Goal: Task Accomplishment & Management: Use online tool/utility

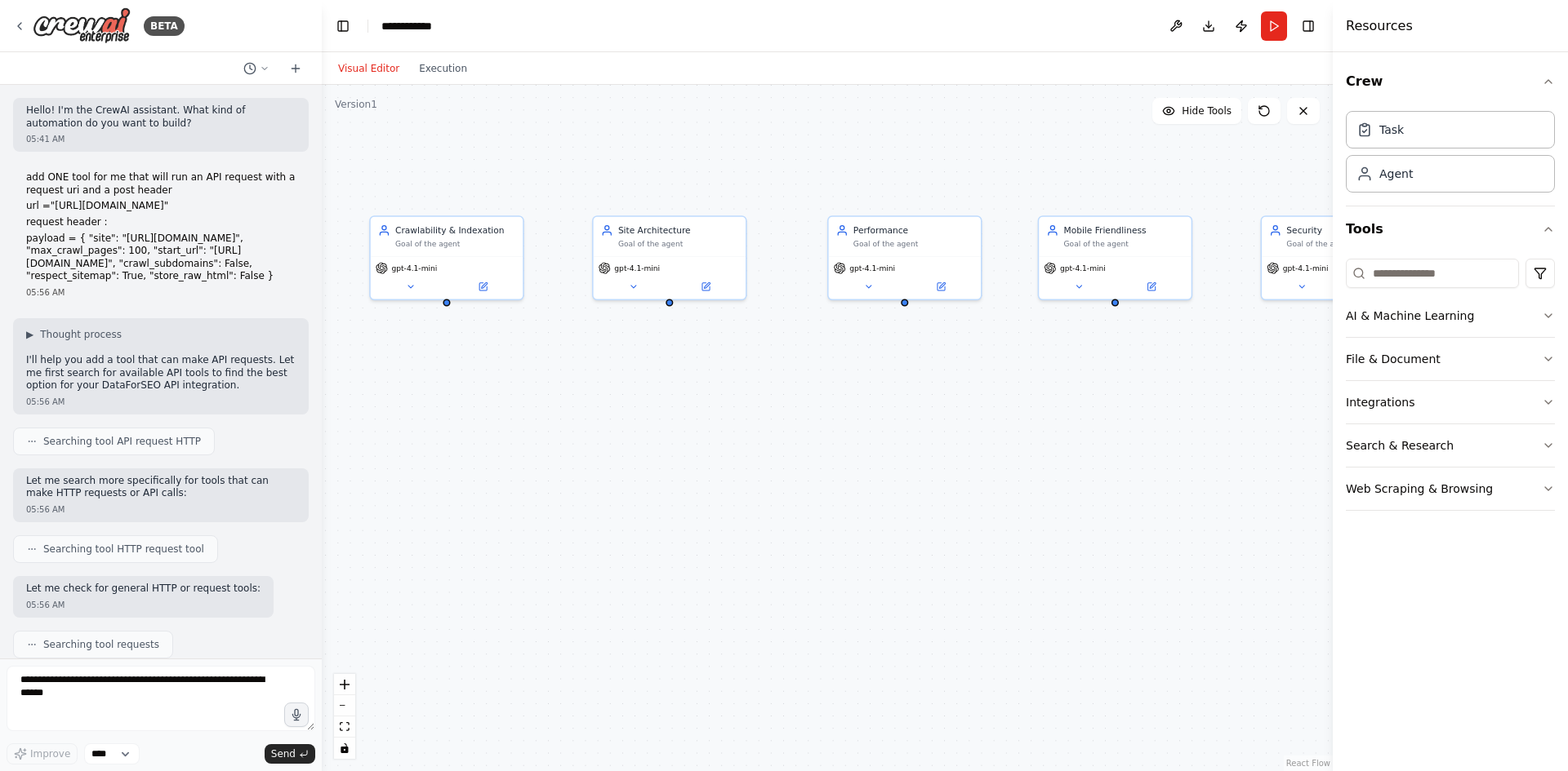
scroll to position [2057, 0]
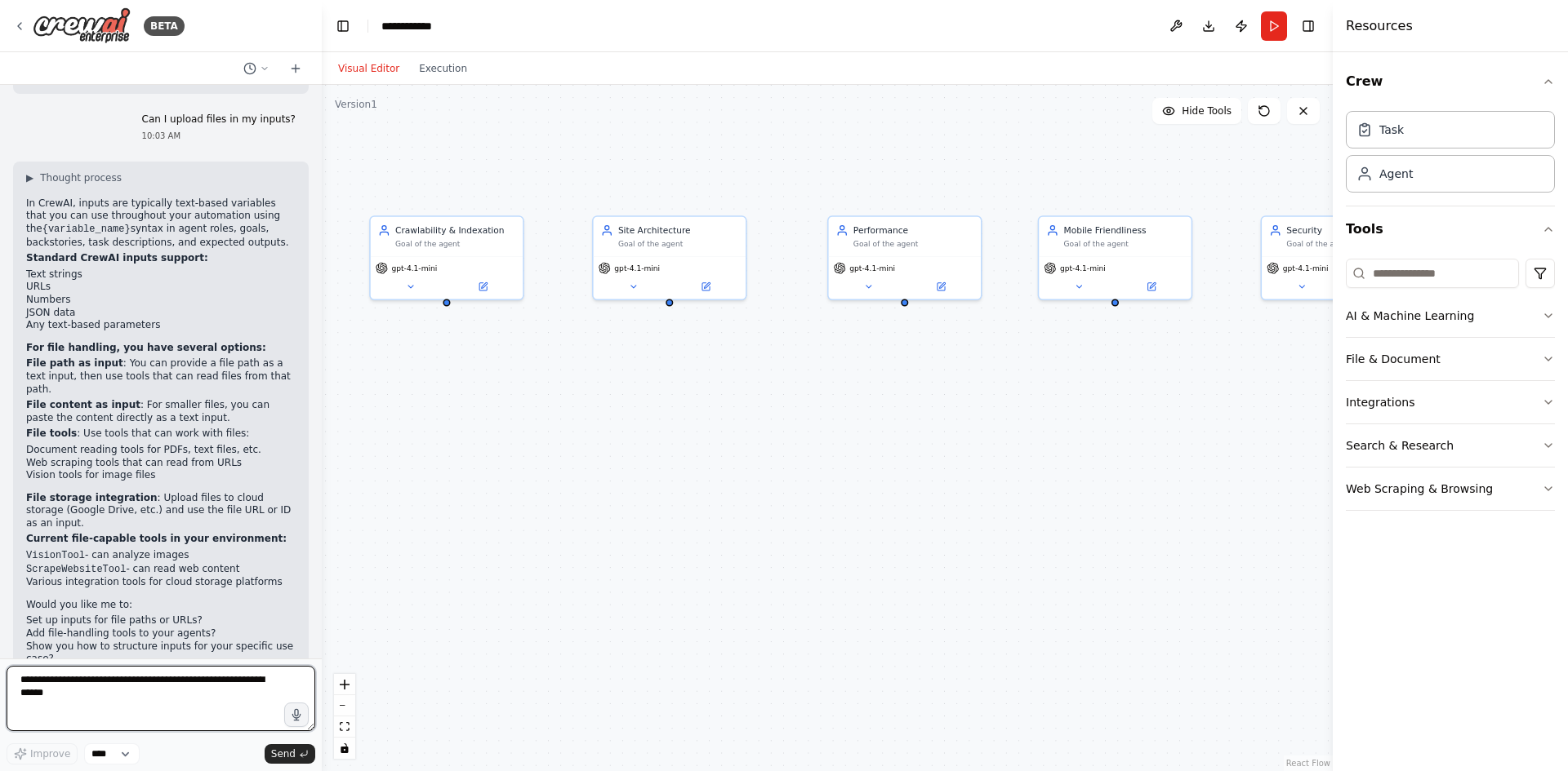
click at [176, 709] on textarea at bounding box center [161, 698] width 309 height 65
type textarea "*"
type textarea "**********"
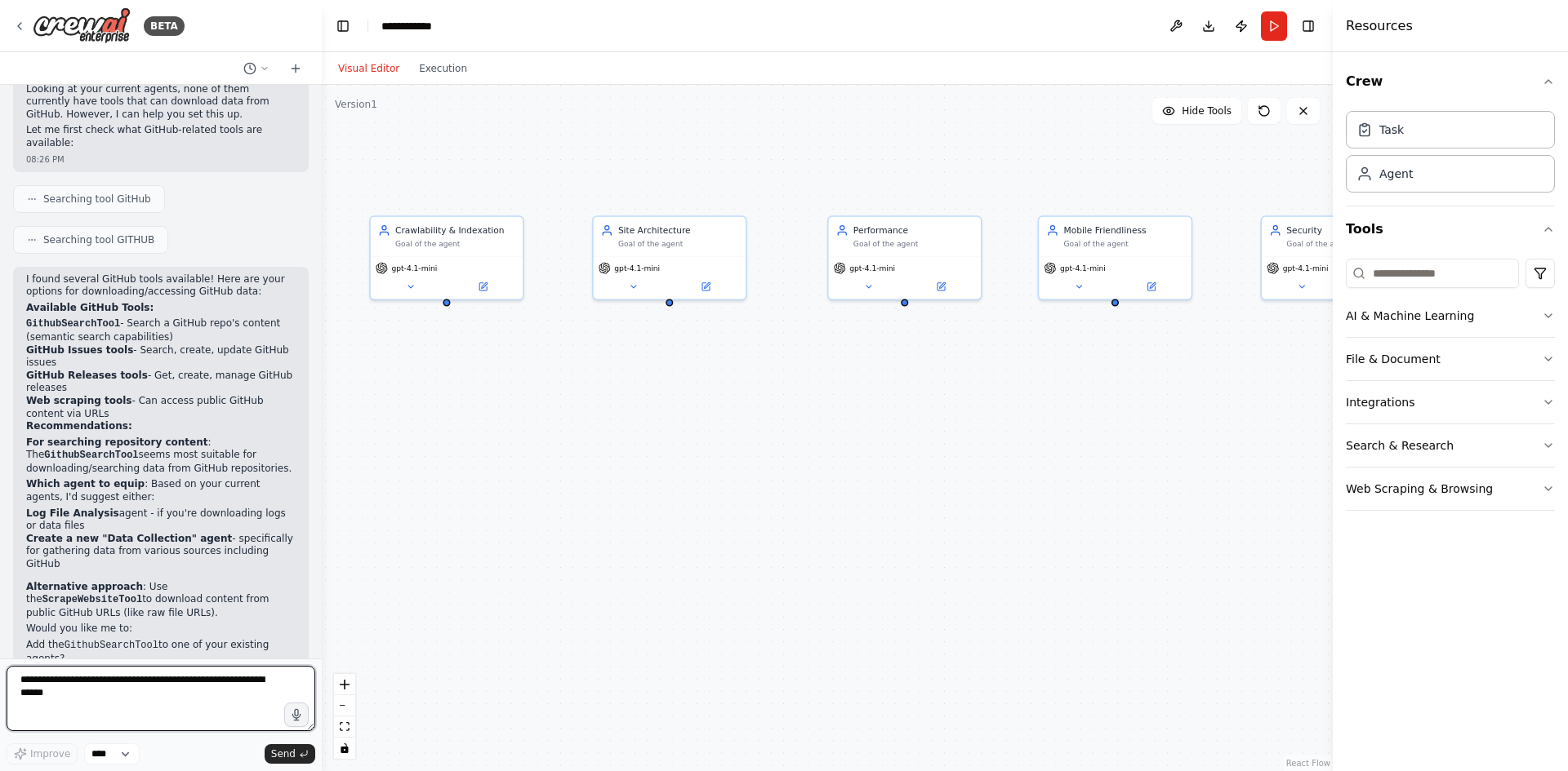
scroll to position [2813, 0]
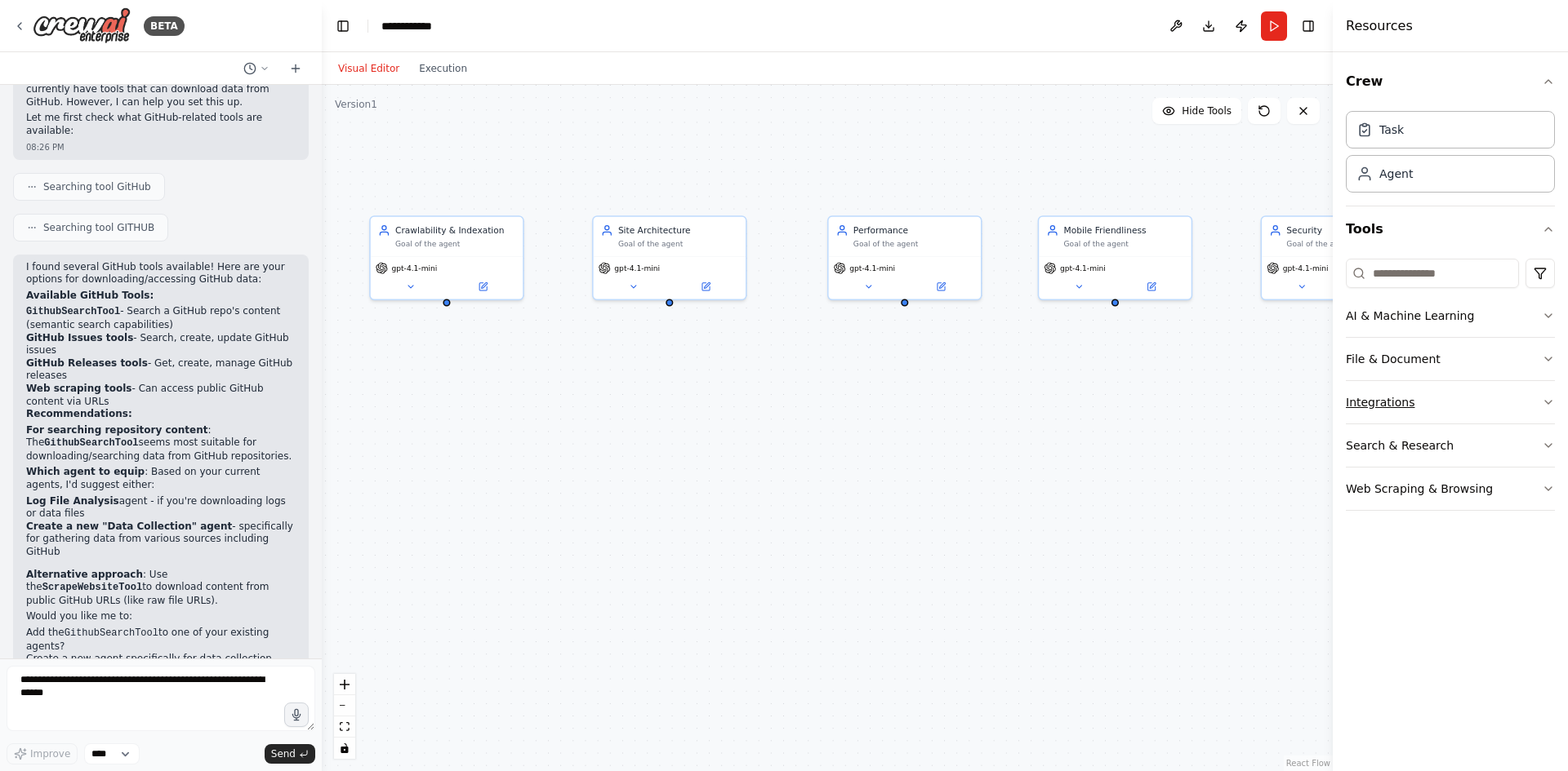
click at [1416, 408] on button "Integrations" at bounding box center [1450, 402] width 209 height 42
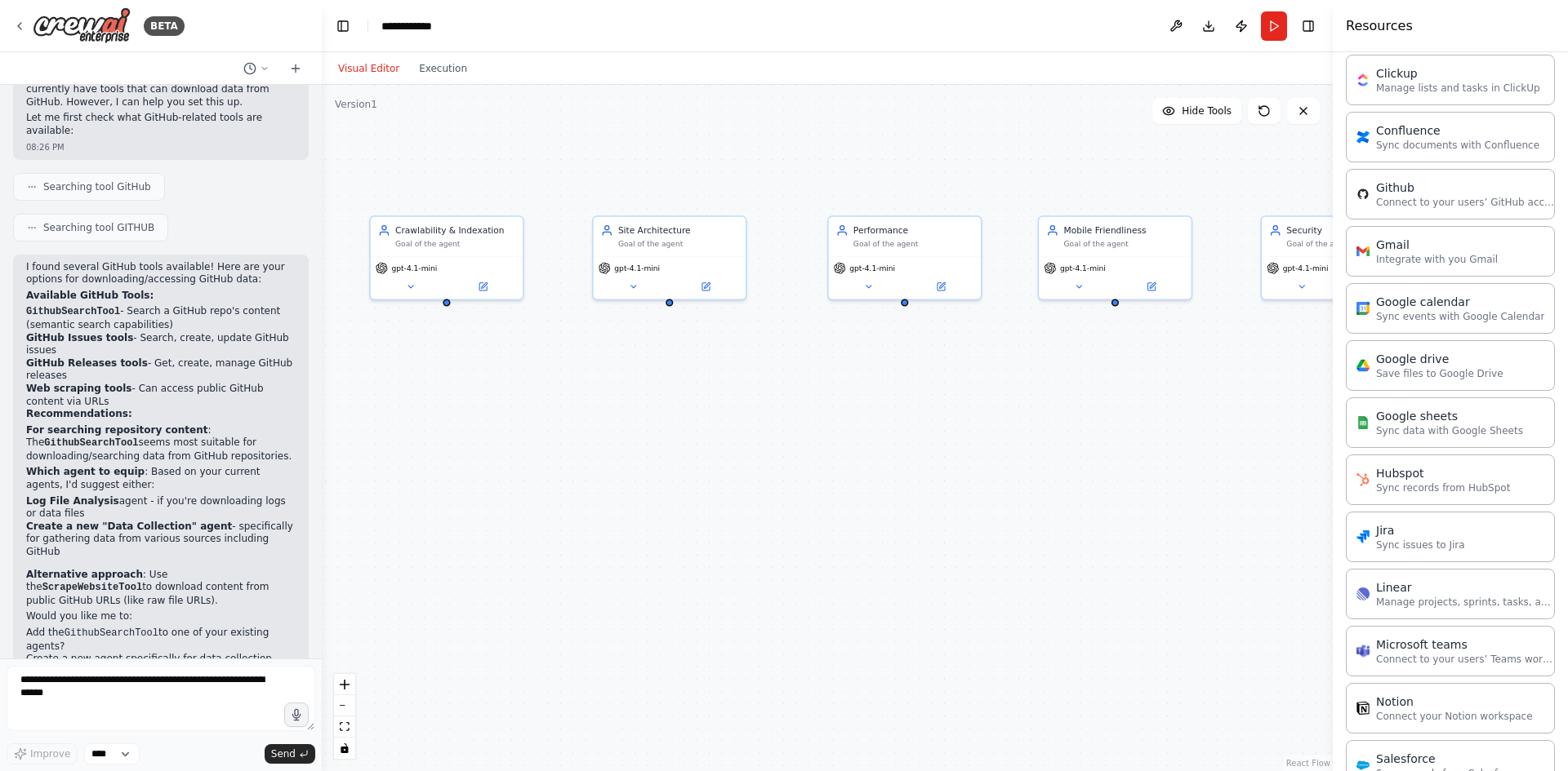
scroll to position [571, 0]
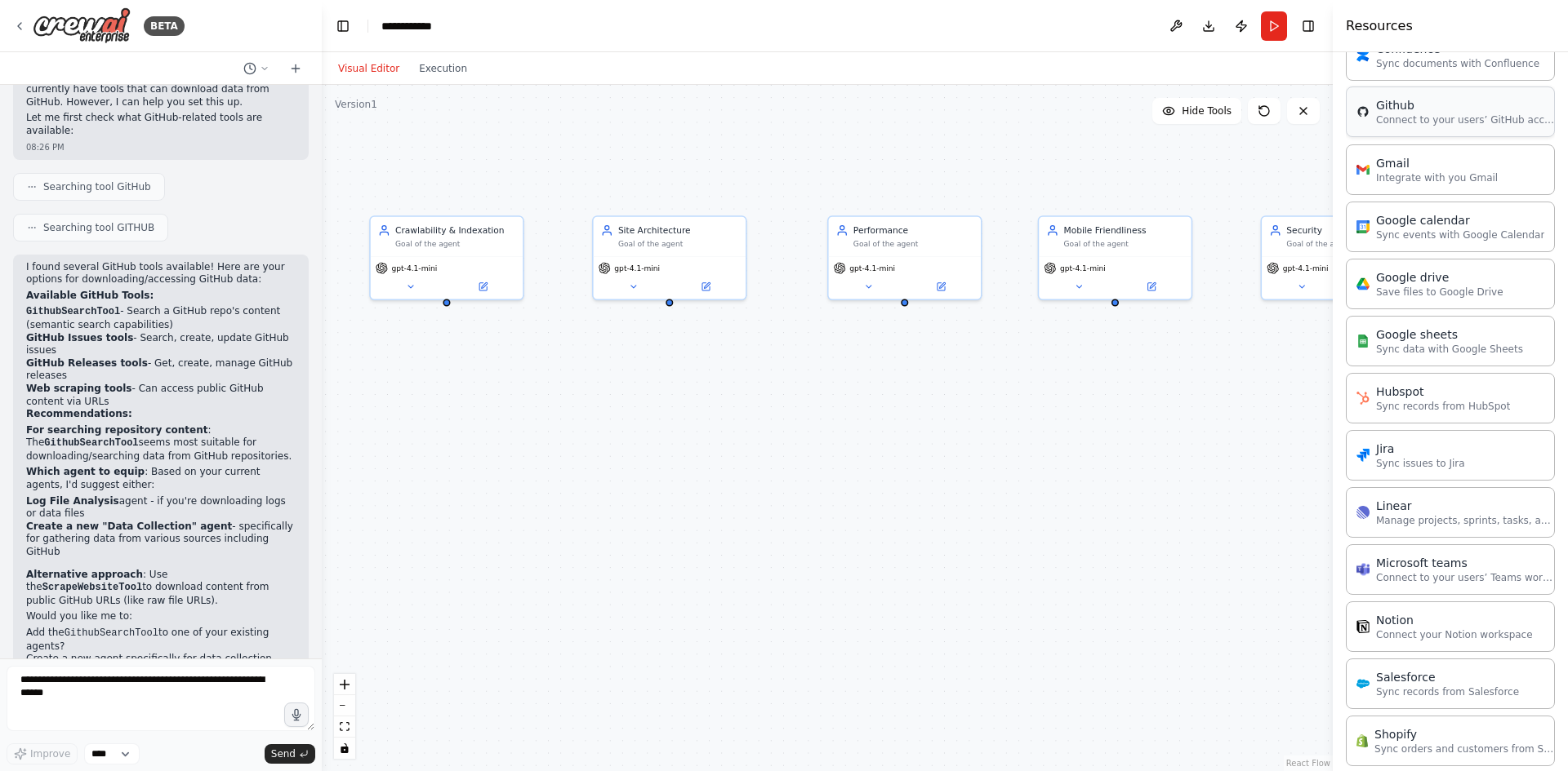
click at [1393, 116] on p "Connect to your users’ GitHub accounts" at bounding box center [1465, 120] width 180 height 13
click at [658, 468] on button at bounding box center [657, 462] width 70 height 14
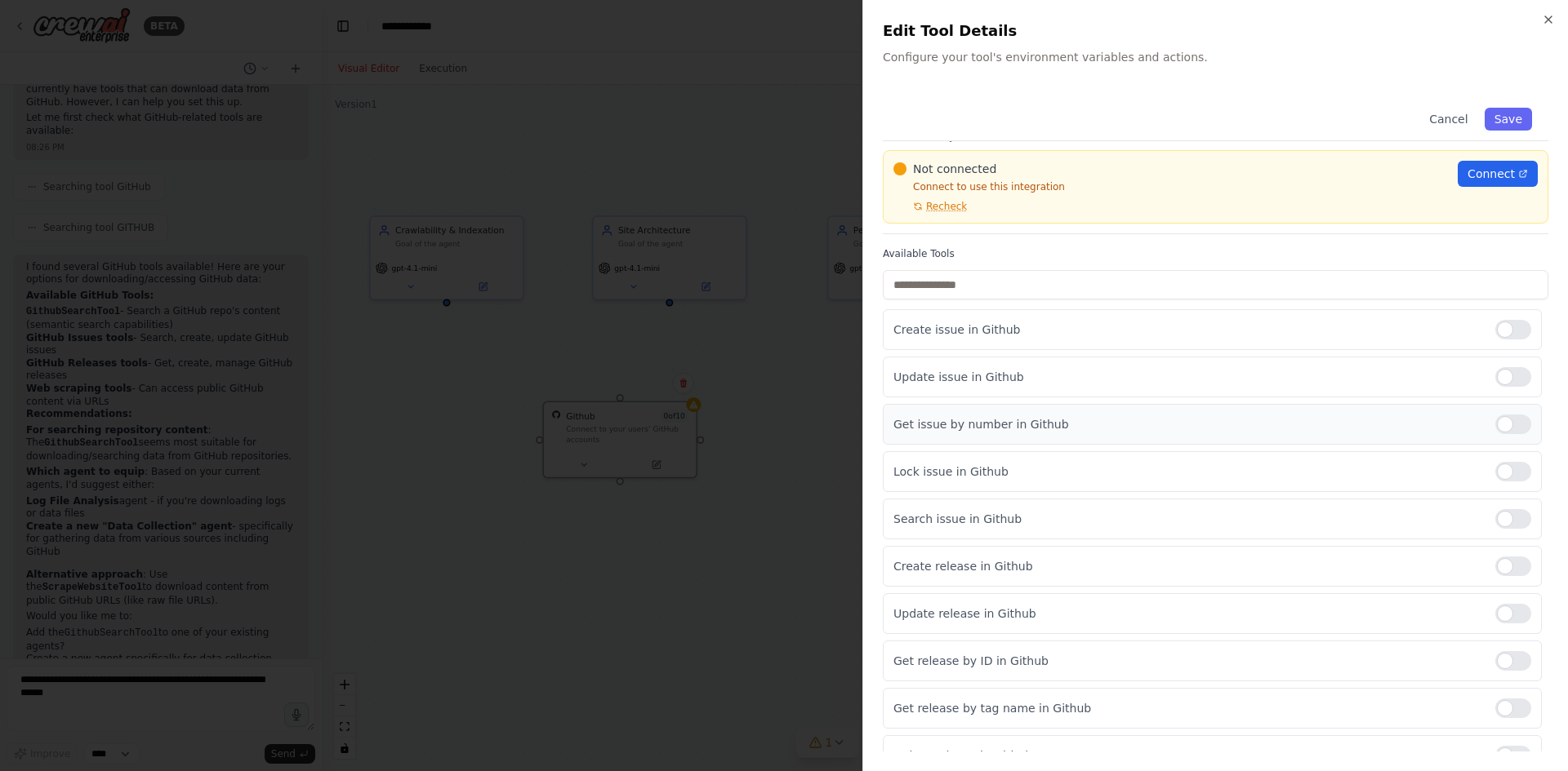
scroll to position [71, 0]
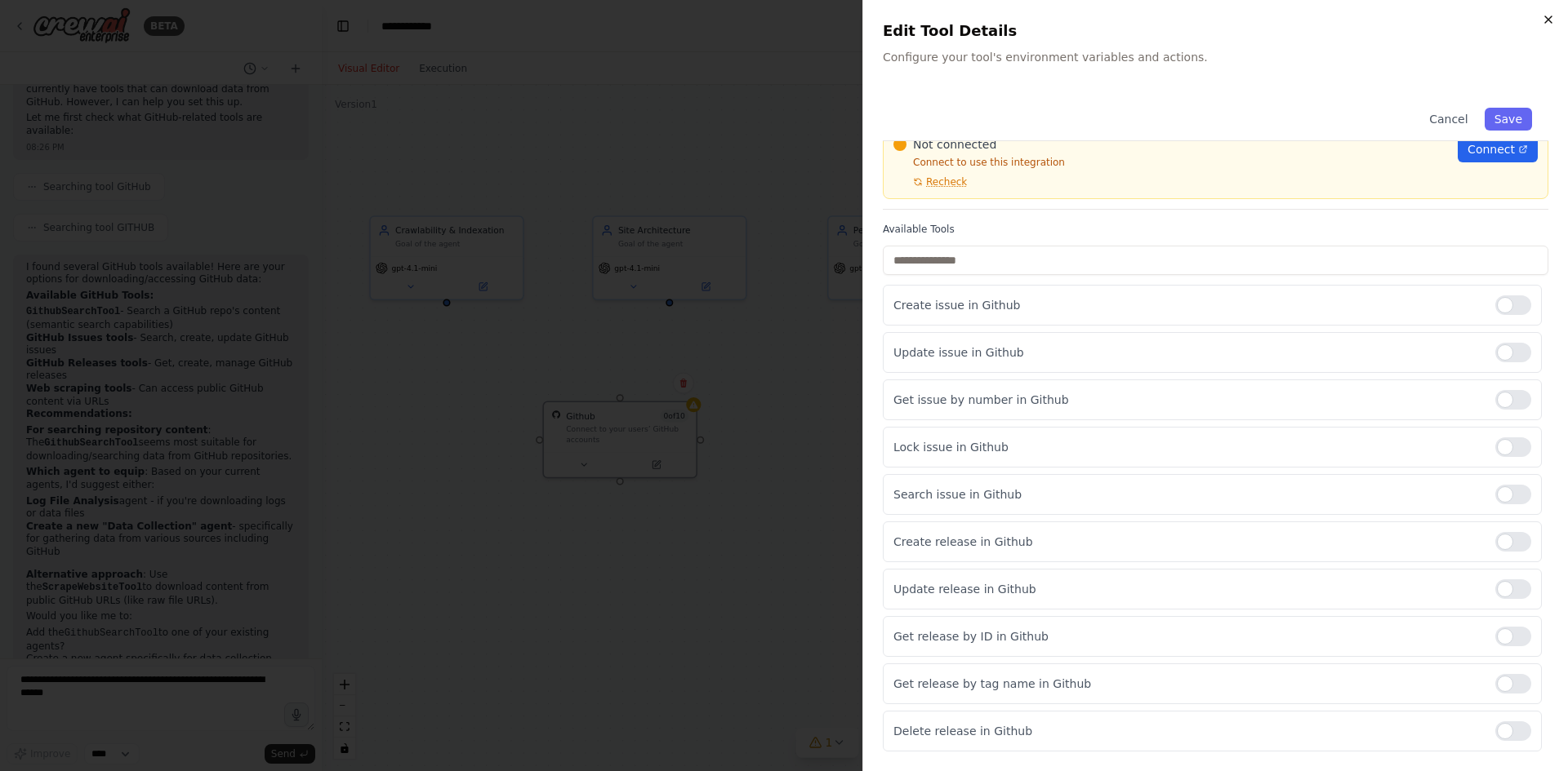
click at [1550, 22] on icon "button" at bounding box center [1547, 19] width 6 height 6
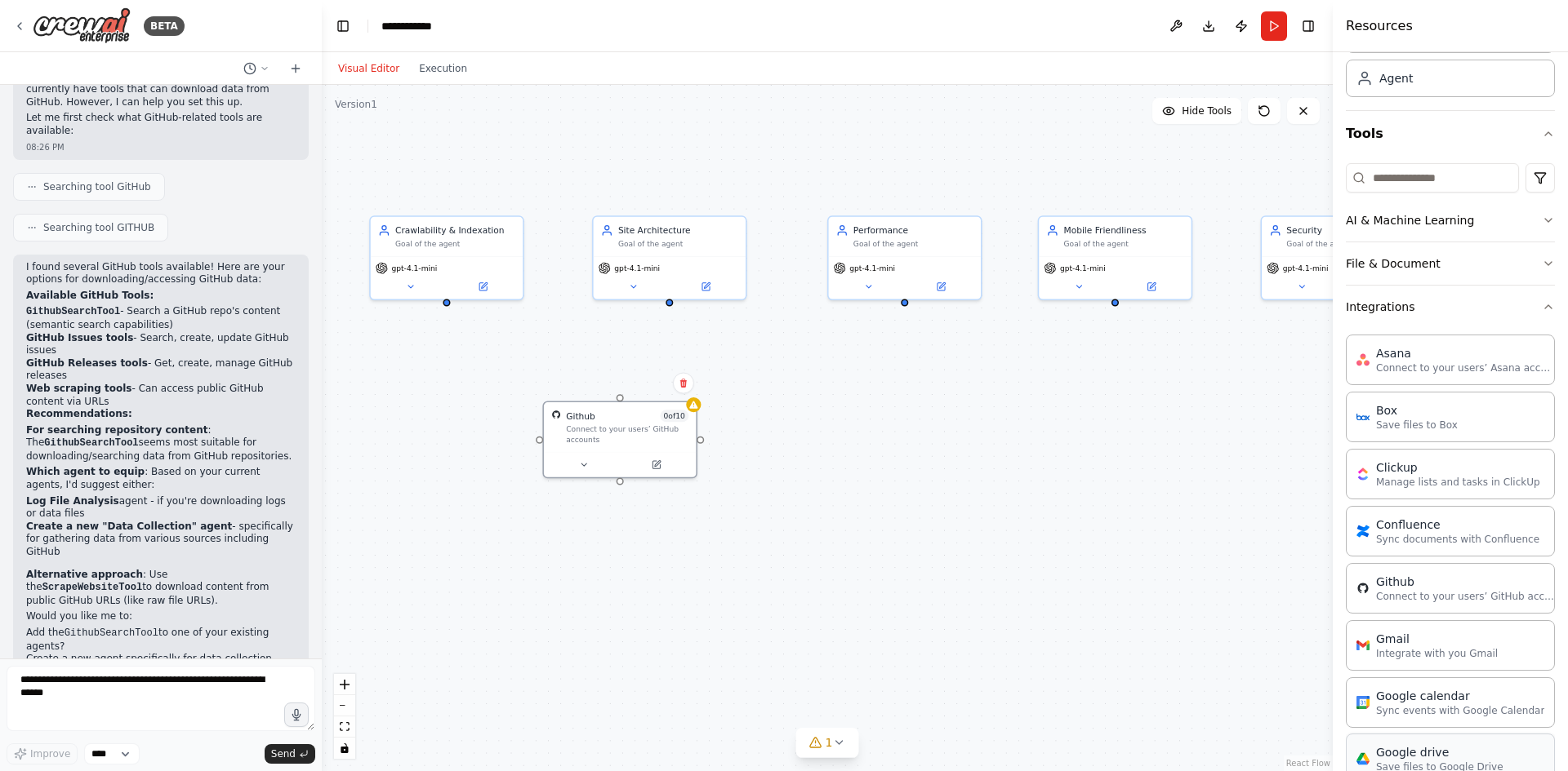
scroll to position [0, 0]
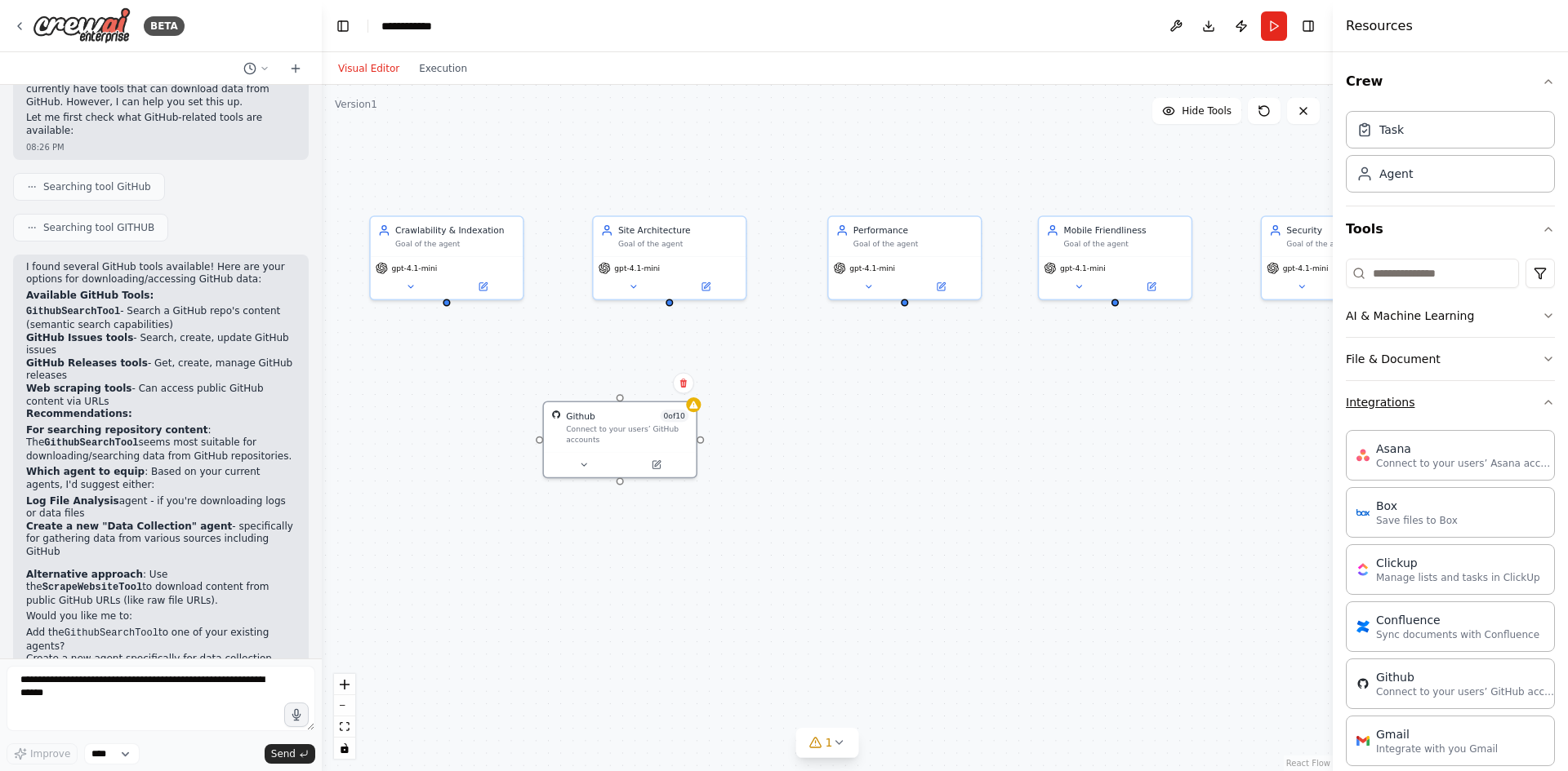
click at [1399, 405] on button "Integrations" at bounding box center [1450, 402] width 209 height 42
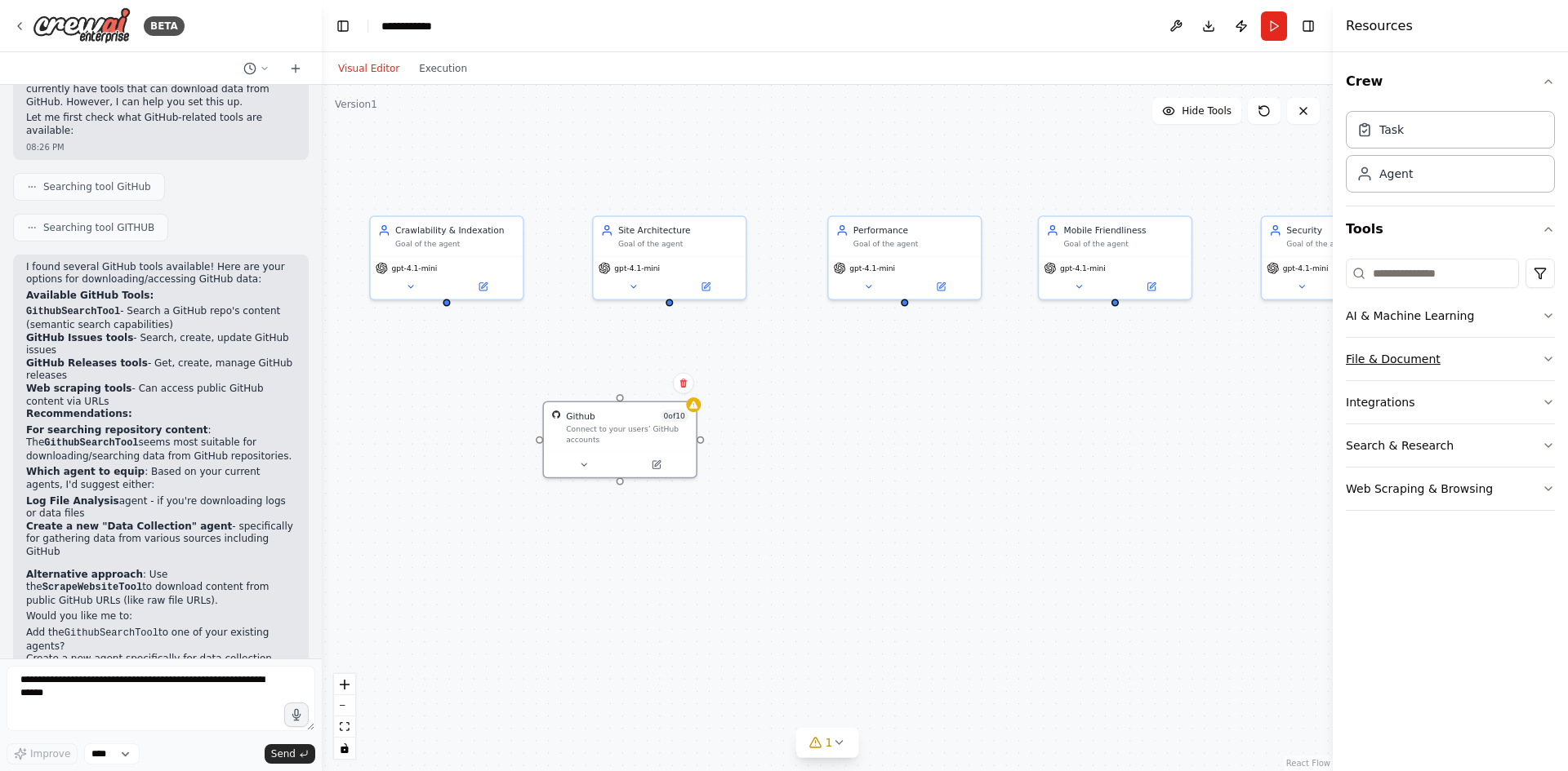
click at [1554, 363] on icon "button" at bounding box center [1548, 359] width 13 height 13
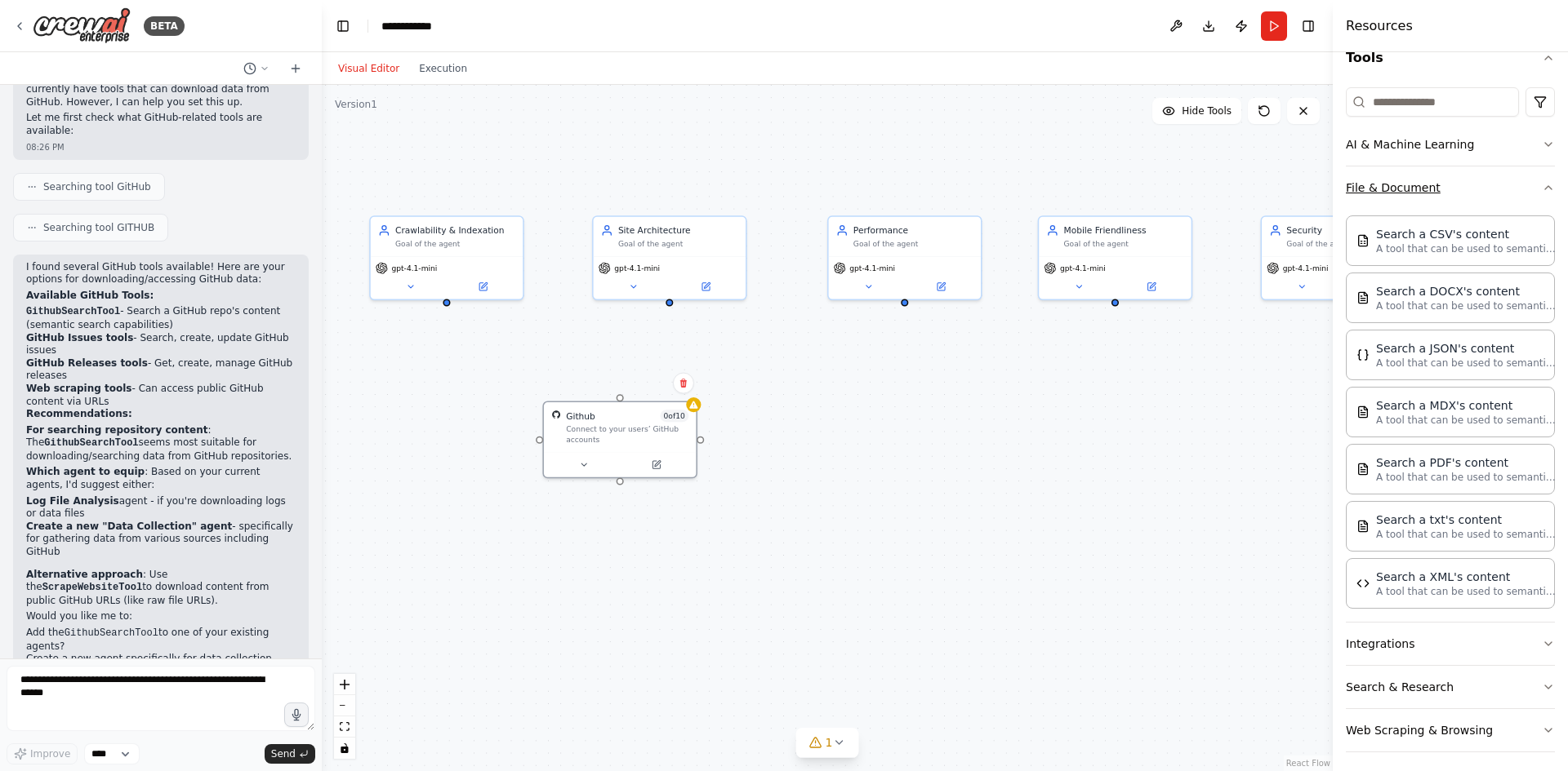
scroll to position [179, 0]
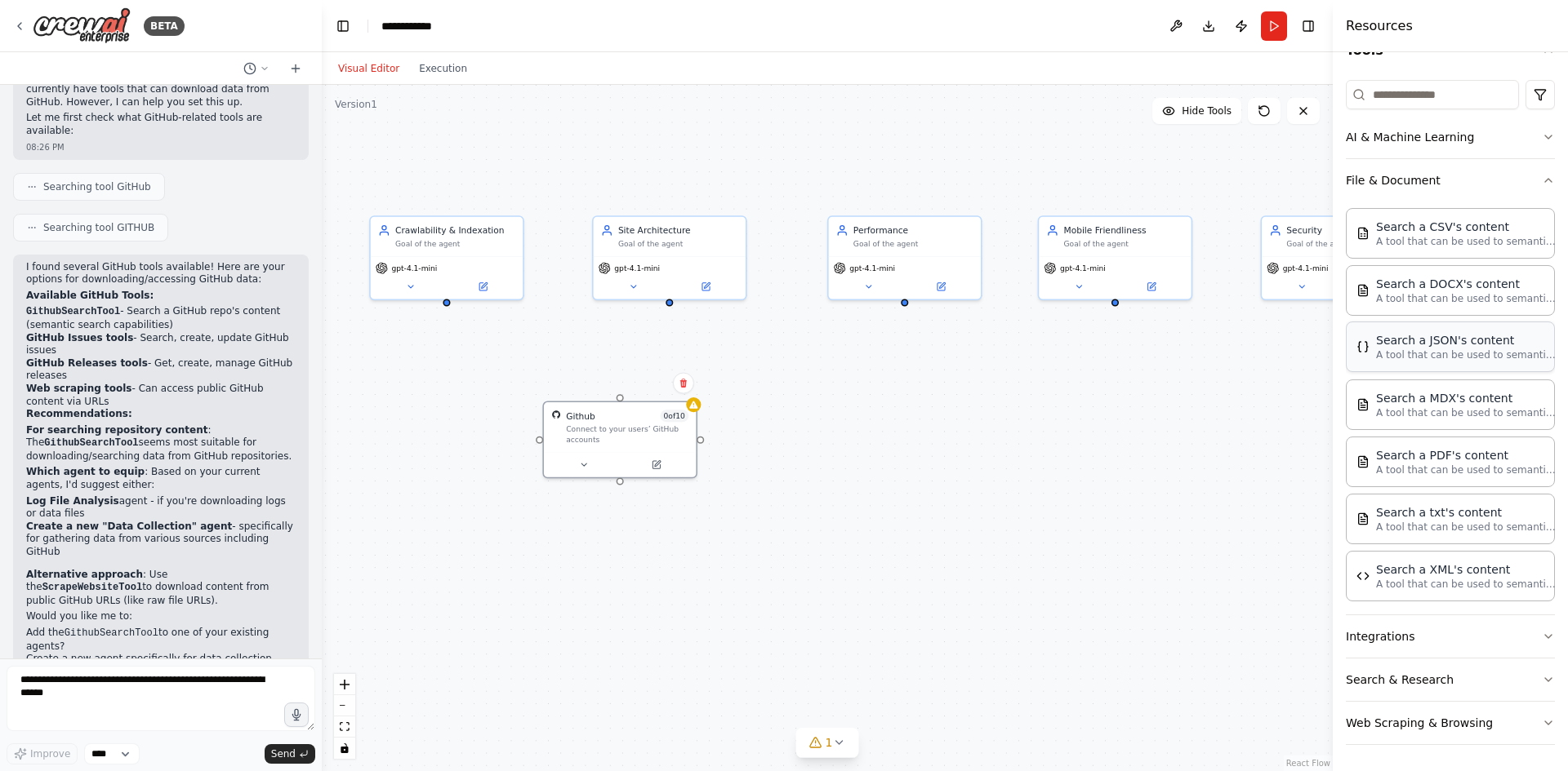
click at [1446, 348] on div "Search a JSON's content" at bounding box center [1465, 340] width 180 height 16
click at [1038, 488] on icon at bounding box center [1040, 486] width 5 height 5
click at [1041, 485] on icon at bounding box center [1040, 486] width 5 height 5
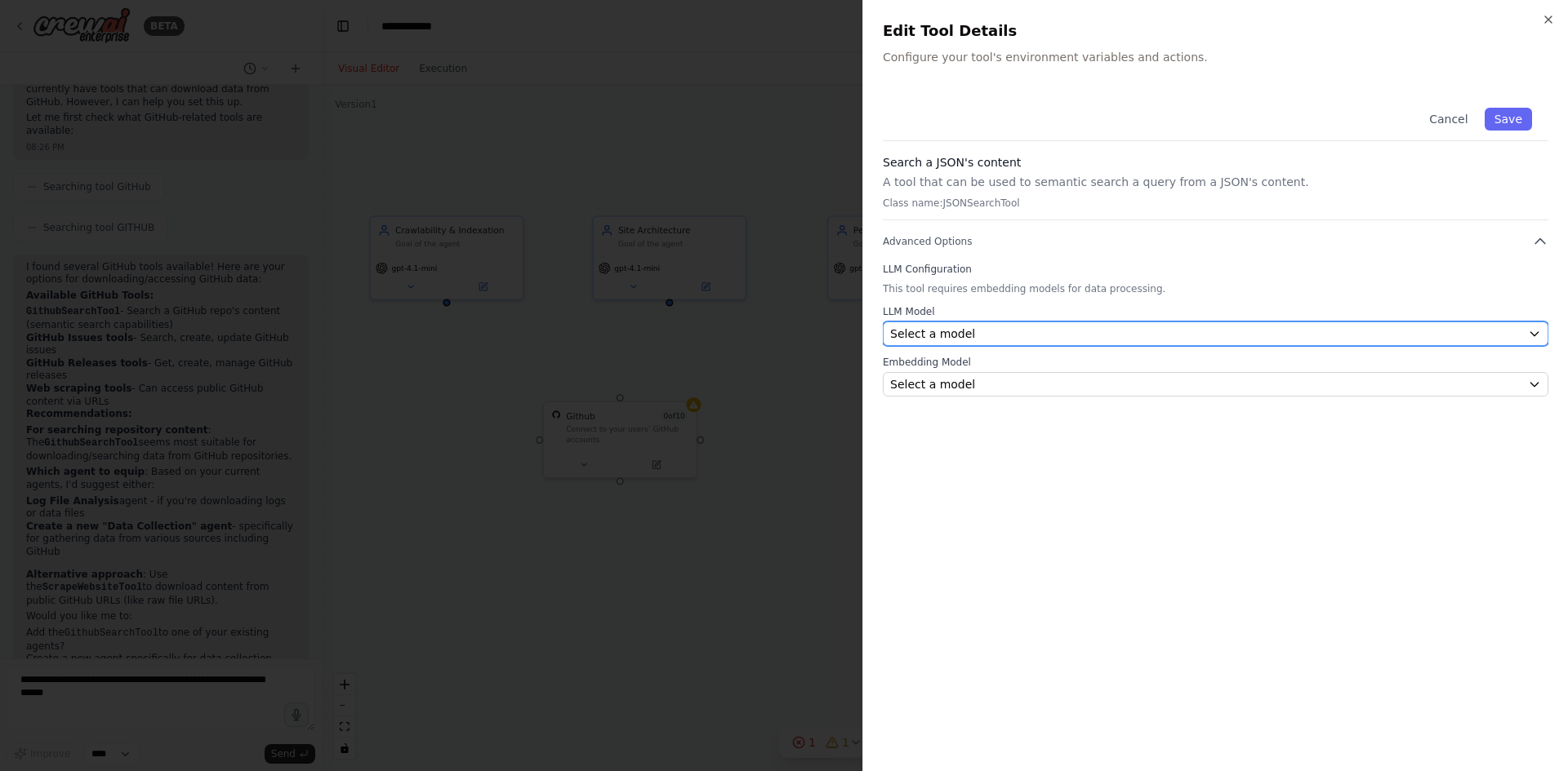
click at [1010, 338] on div "Select a model" at bounding box center [1205, 334] width 632 height 16
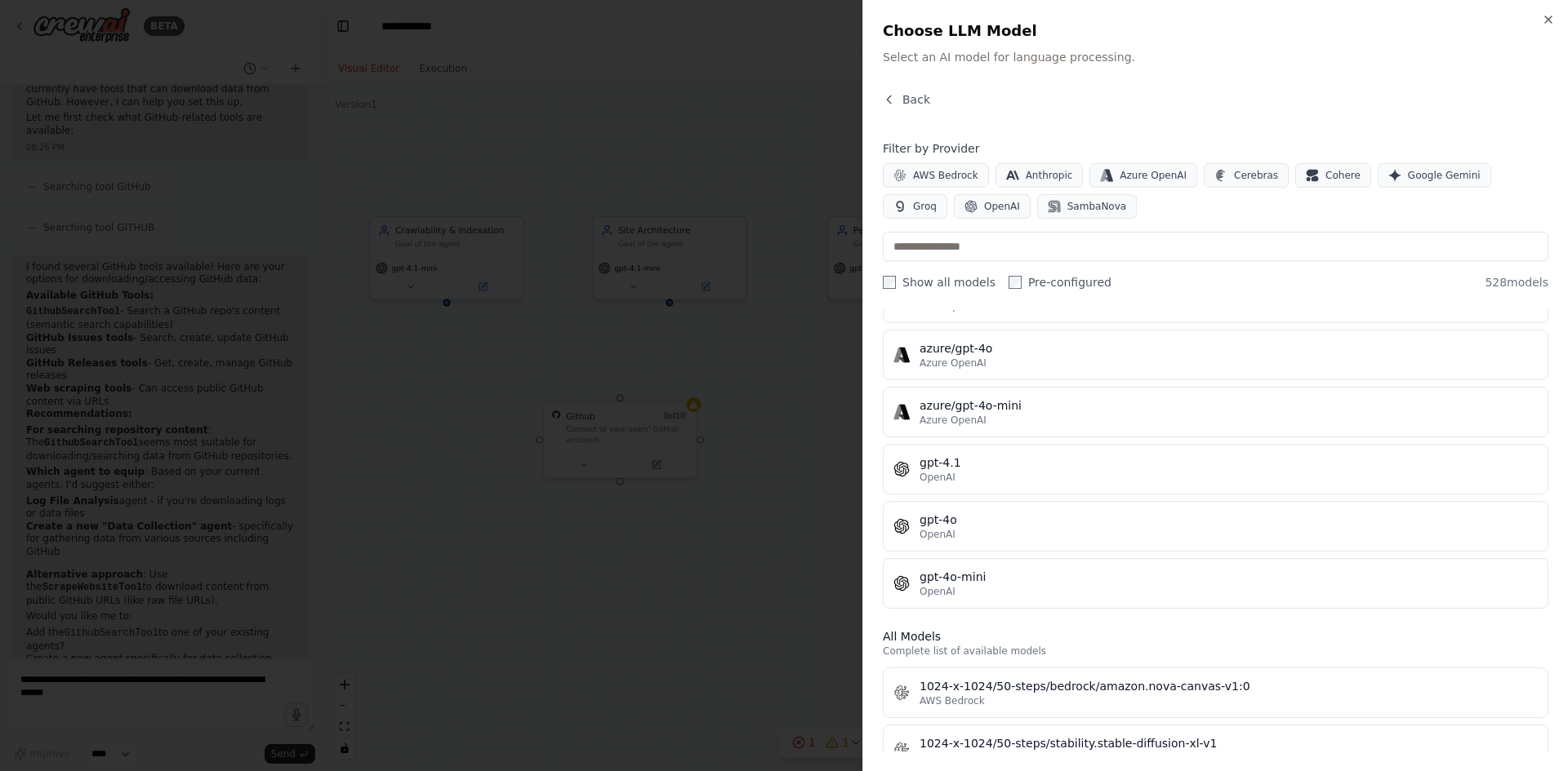
scroll to position [408, 0]
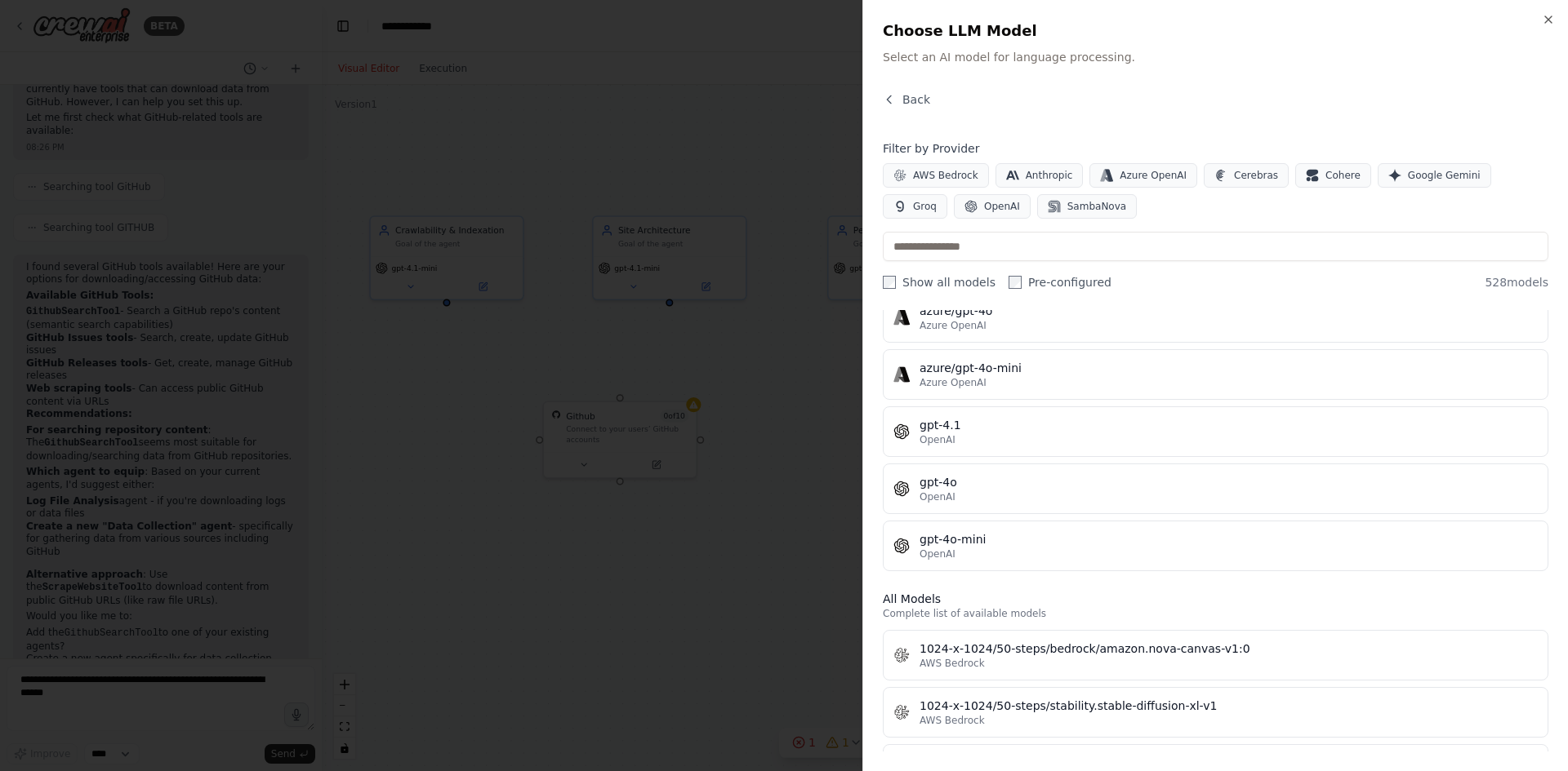
click at [1551, 13] on div "Close Choose LLM Model Select an AI model for language processing. Back Filter …" at bounding box center [1215, 385] width 706 height 771
click at [1549, 16] on icon "button" at bounding box center [1548, 19] width 13 height 13
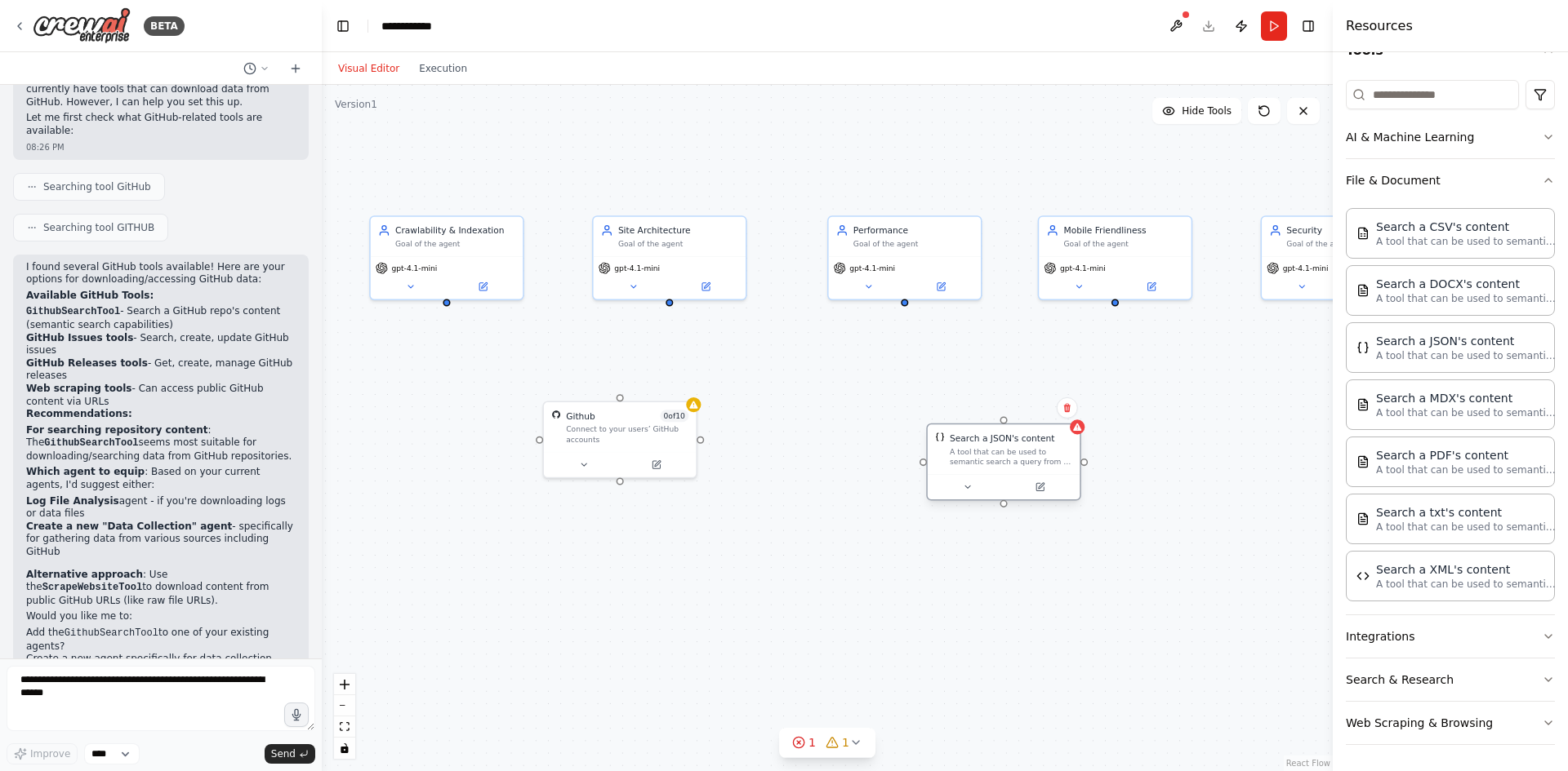
click at [1034, 459] on div "A tool that can be used to semantic search a query from a JSON's content." at bounding box center [1010, 457] width 123 height 20
click at [1066, 408] on icon at bounding box center [1066, 408] width 6 height 9
click at [1040, 412] on button "Confirm" at bounding box center [1020, 408] width 58 height 20
click at [649, 419] on div "Github 0 of 10" at bounding box center [627, 414] width 123 height 13
click at [678, 382] on icon at bounding box center [683, 383] width 10 height 10
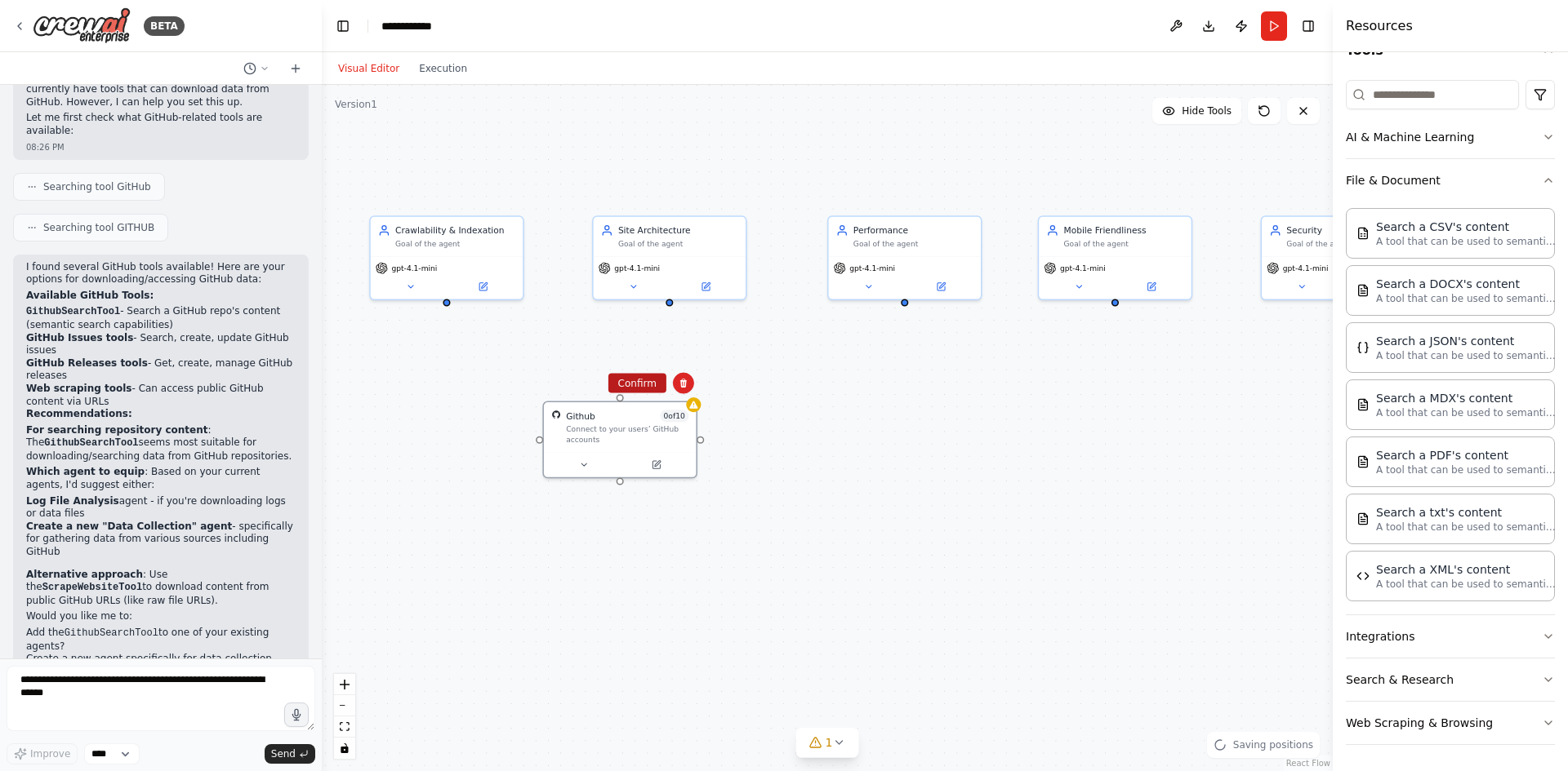
click at [648, 383] on button "Confirm" at bounding box center [637, 383] width 58 height 20
click at [1419, 185] on button "File & Document" at bounding box center [1450, 179] width 209 height 42
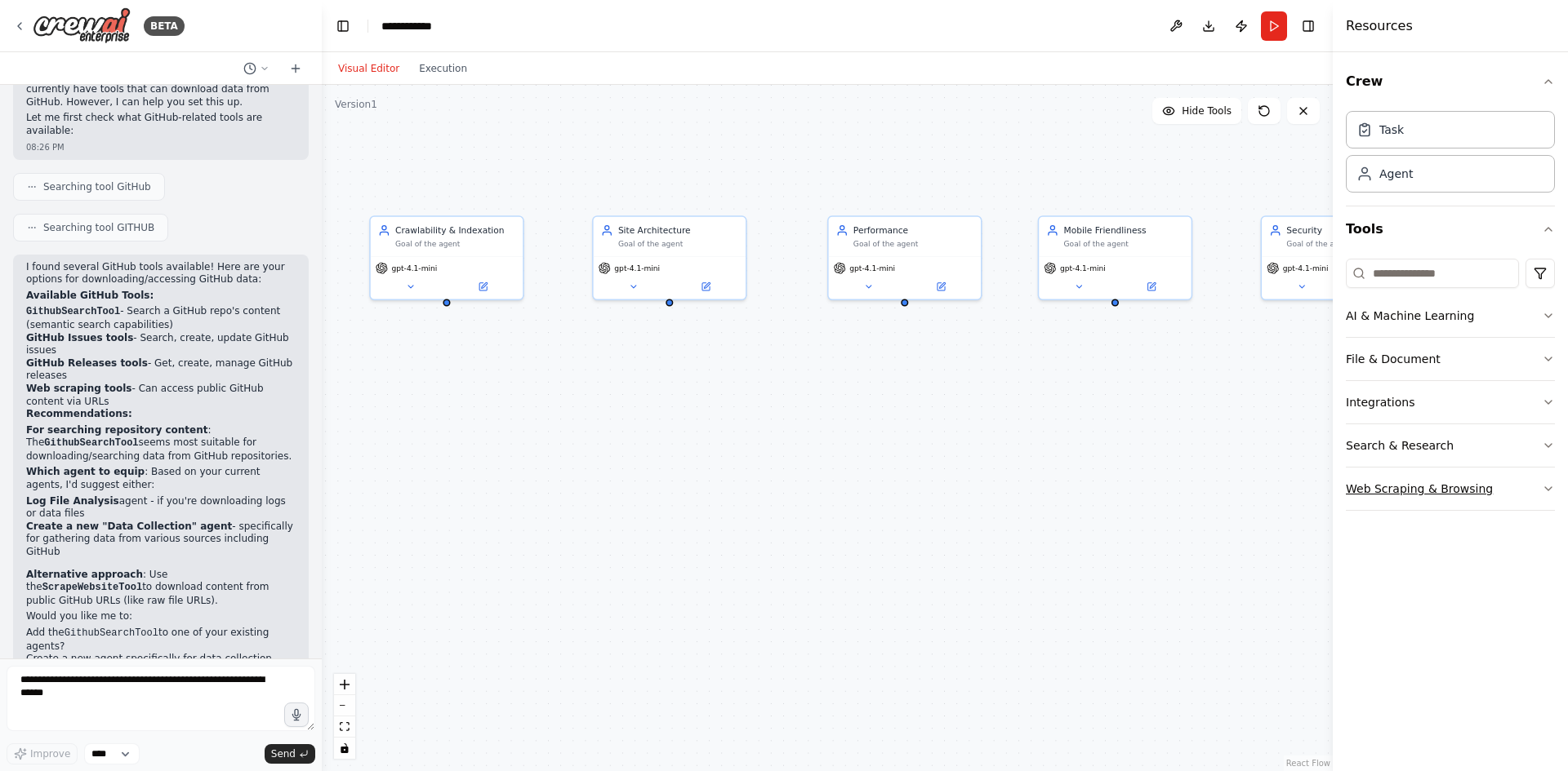
click at [1407, 485] on button "Web Scraping & Browsing" at bounding box center [1450, 489] width 209 height 42
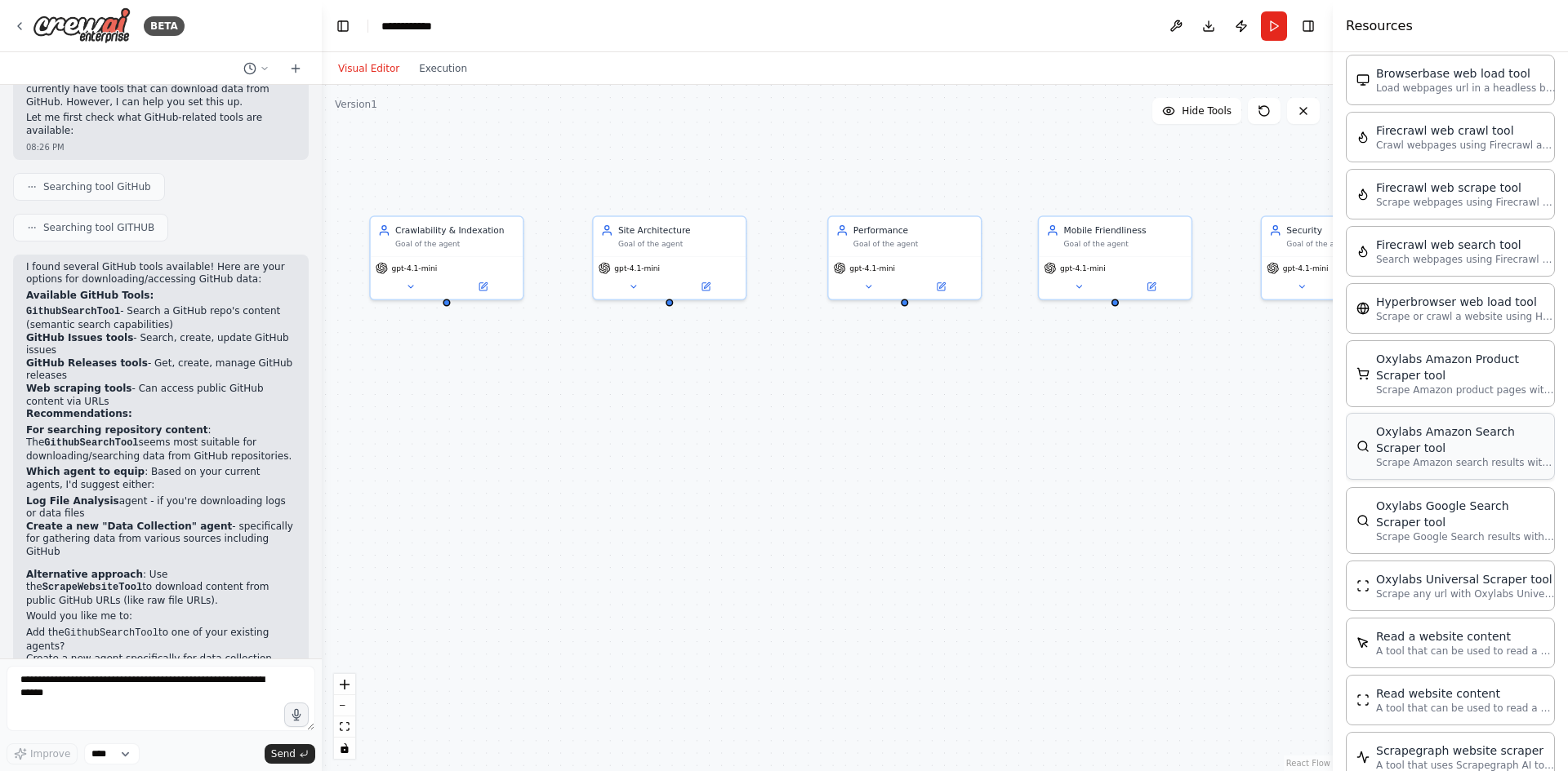
scroll to position [490, 0]
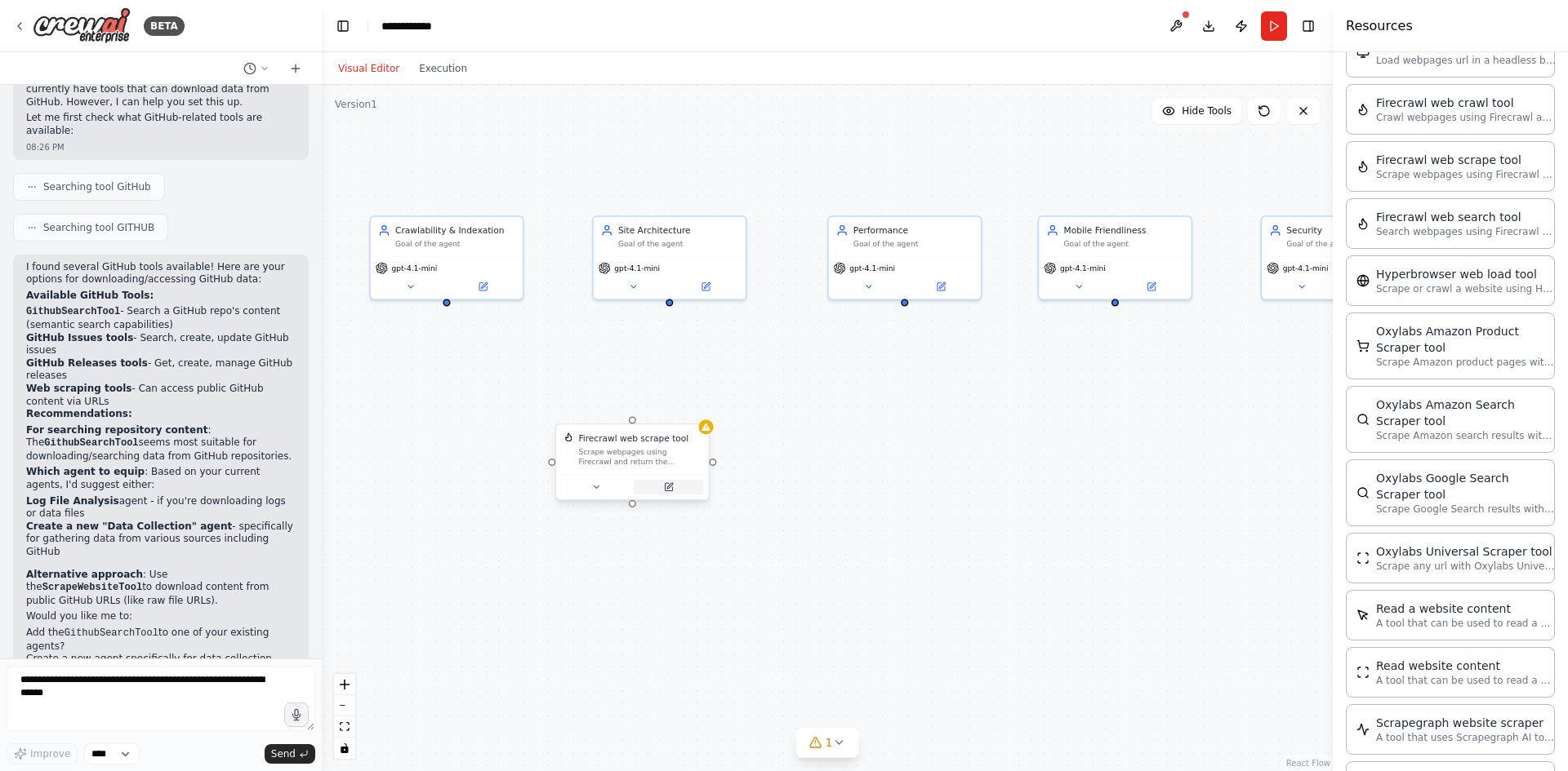
click at [667, 485] on icon at bounding box center [669, 487] width 7 height 7
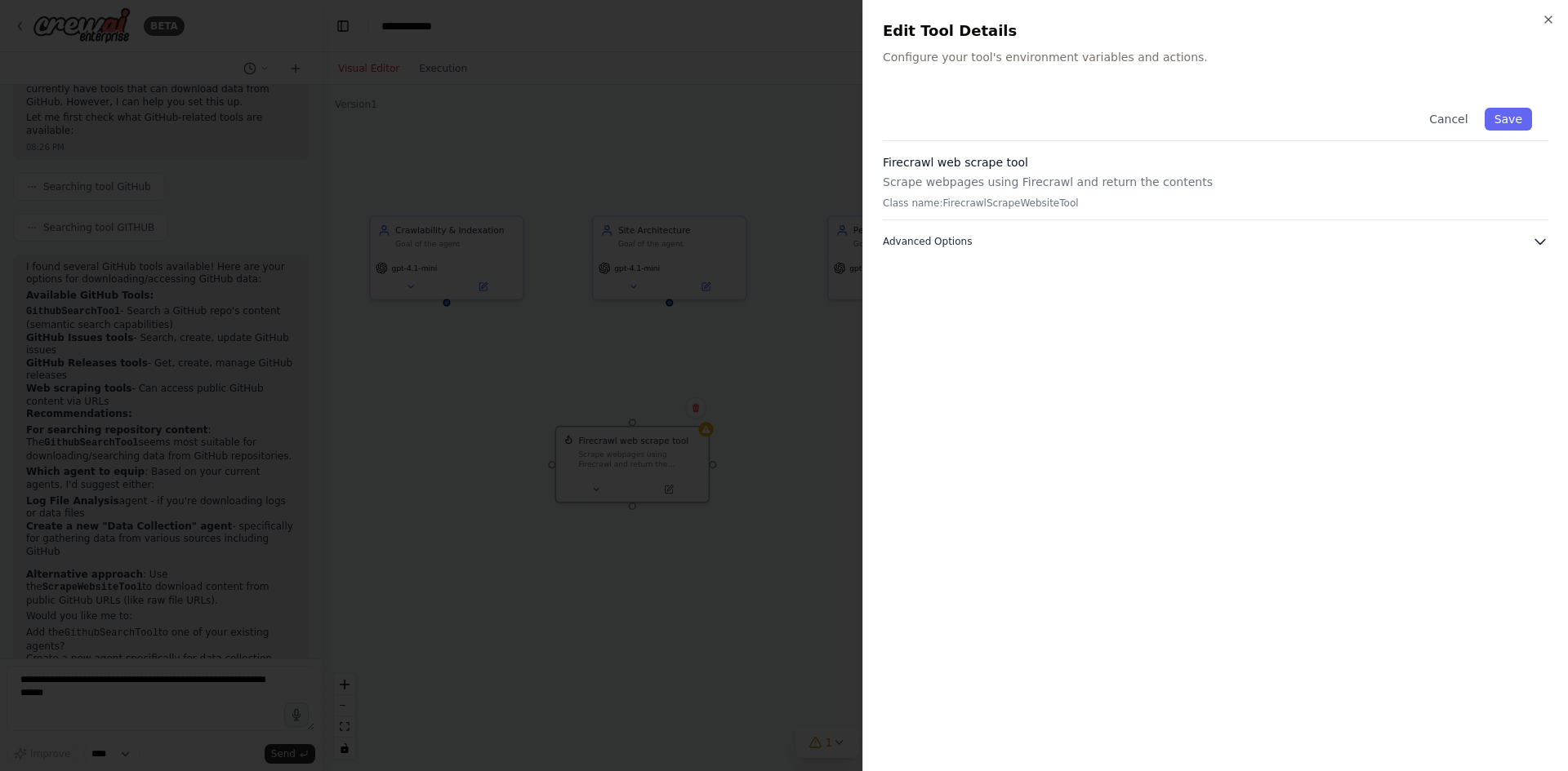
click at [954, 239] on span "Advanced Options" at bounding box center [927, 242] width 89 height 13
click at [983, 329] on input "text" at bounding box center [1215, 330] width 644 height 30
click at [1443, 115] on button "Cancel" at bounding box center [1448, 118] width 58 height 23
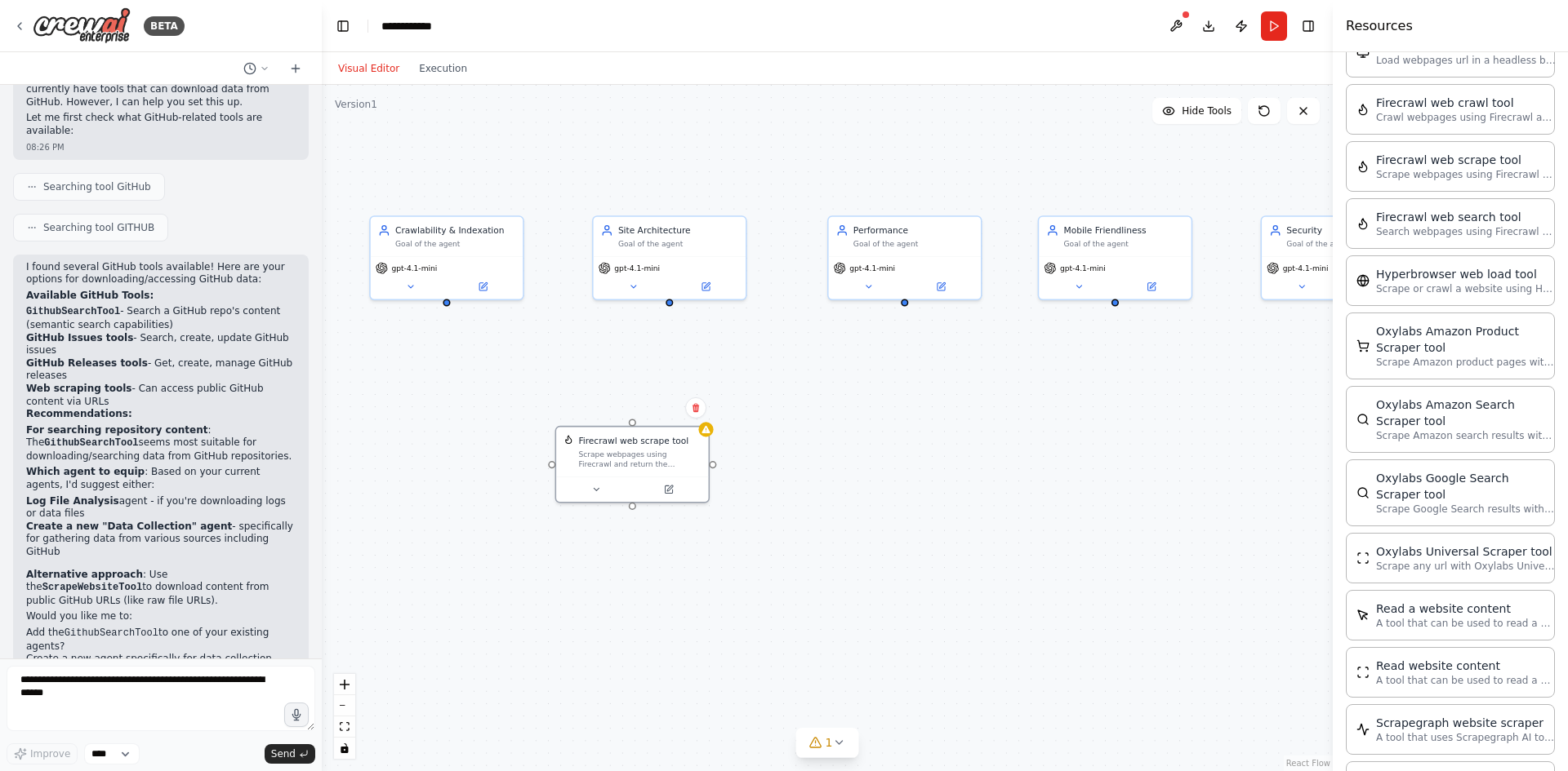
click at [687, 579] on div "Crawlability & Indexation Goal of the agent gpt-4.1-mini Site Architecture Goal…" at bounding box center [827, 427] width 1010 height 686
click at [634, 461] on div "Scrape webpages using Firecrawl and return the contents" at bounding box center [640, 457] width 123 height 20
click at [701, 412] on button at bounding box center [696, 408] width 22 height 22
click at [646, 412] on button "Confirm" at bounding box center [650, 408] width 58 height 20
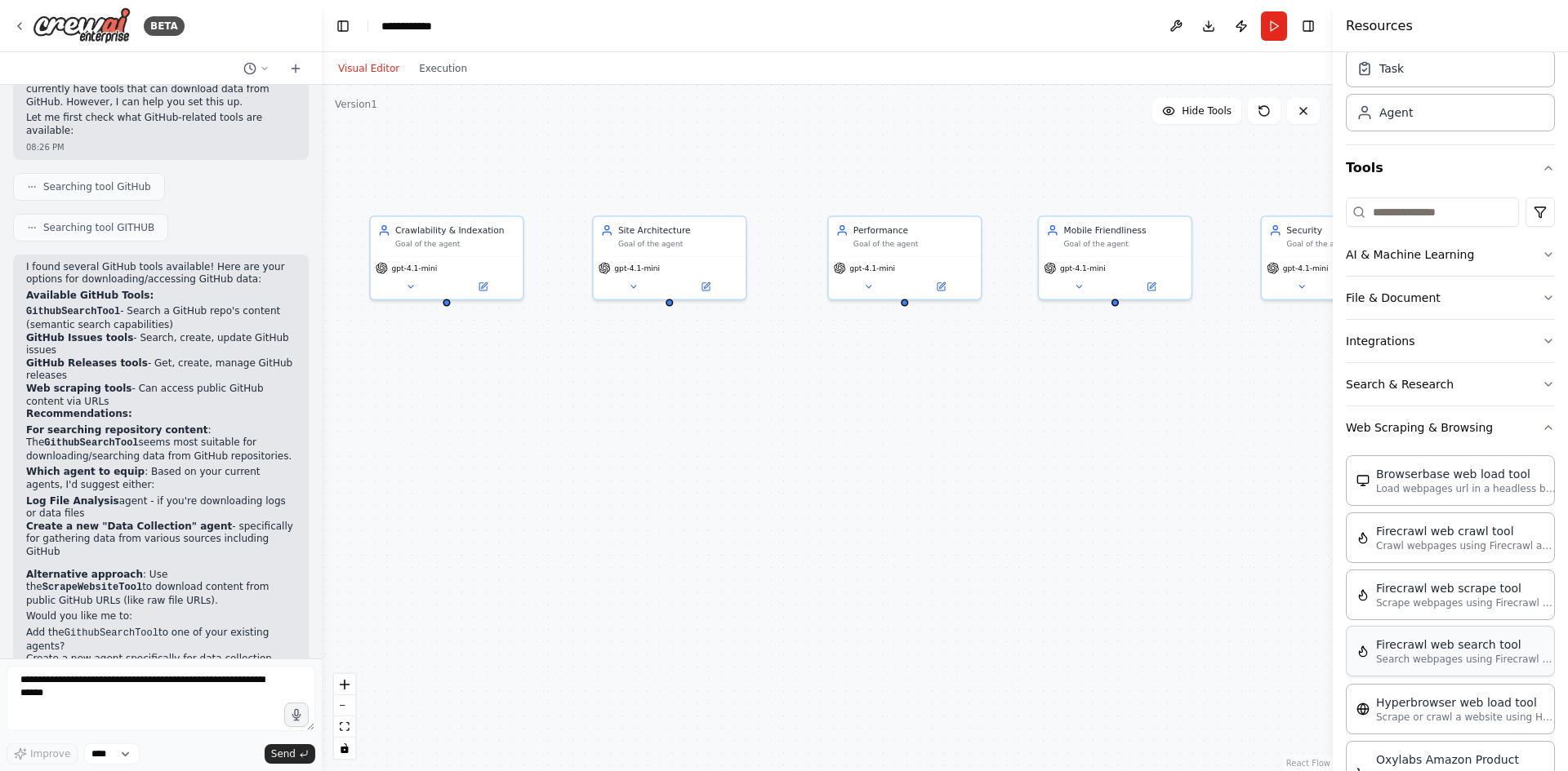
scroll to position [56, 0]
click at [1417, 436] on button "Web Scraping & Browsing" at bounding box center [1450, 432] width 209 height 42
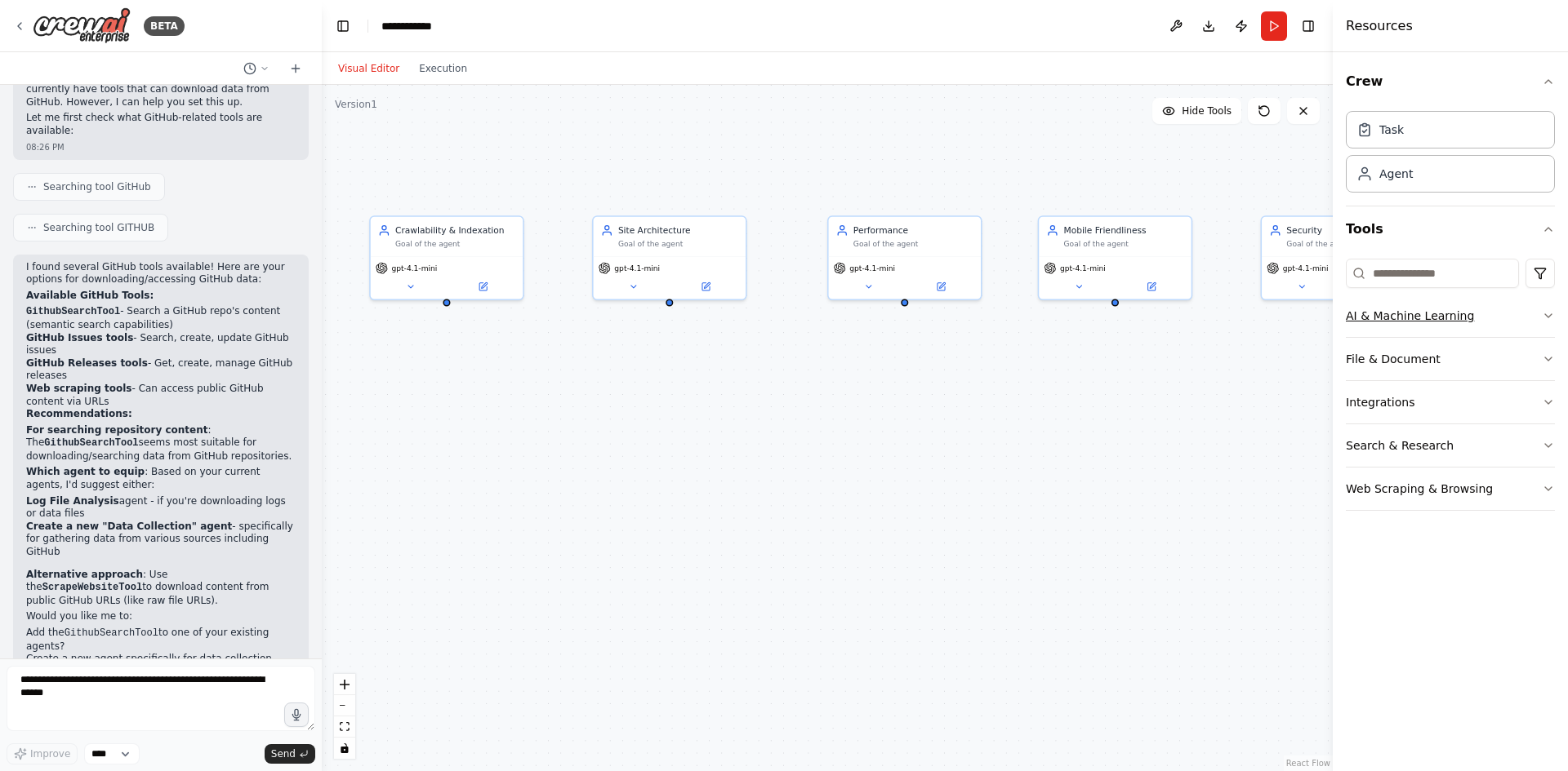
click at [1414, 324] on button "AI & Machine Learning" at bounding box center [1450, 316] width 209 height 42
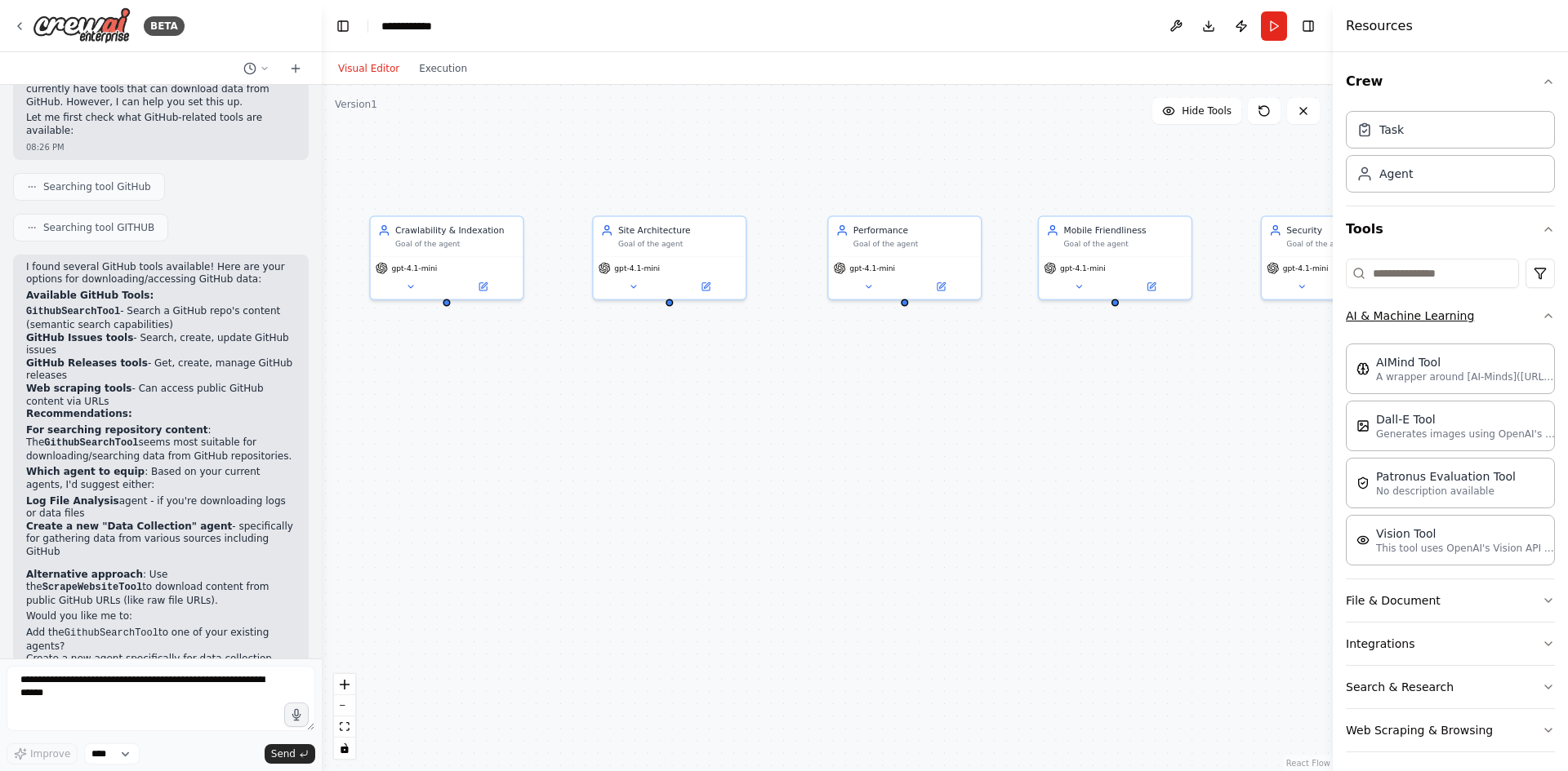
click at [1414, 320] on button "AI & Machine Learning" at bounding box center [1450, 316] width 209 height 42
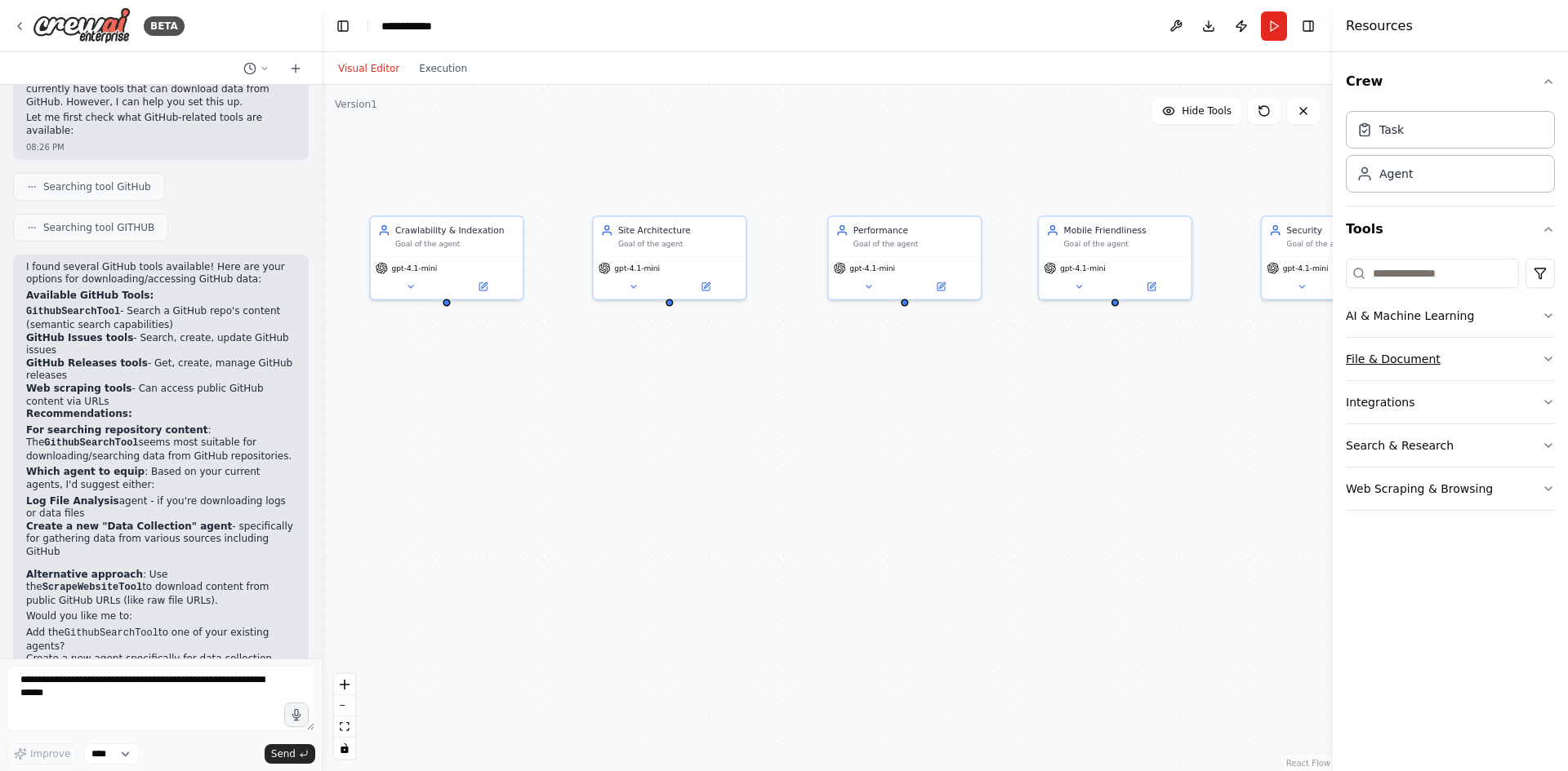
click at [1414, 360] on button "File & Document" at bounding box center [1450, 359] width 209 height 42
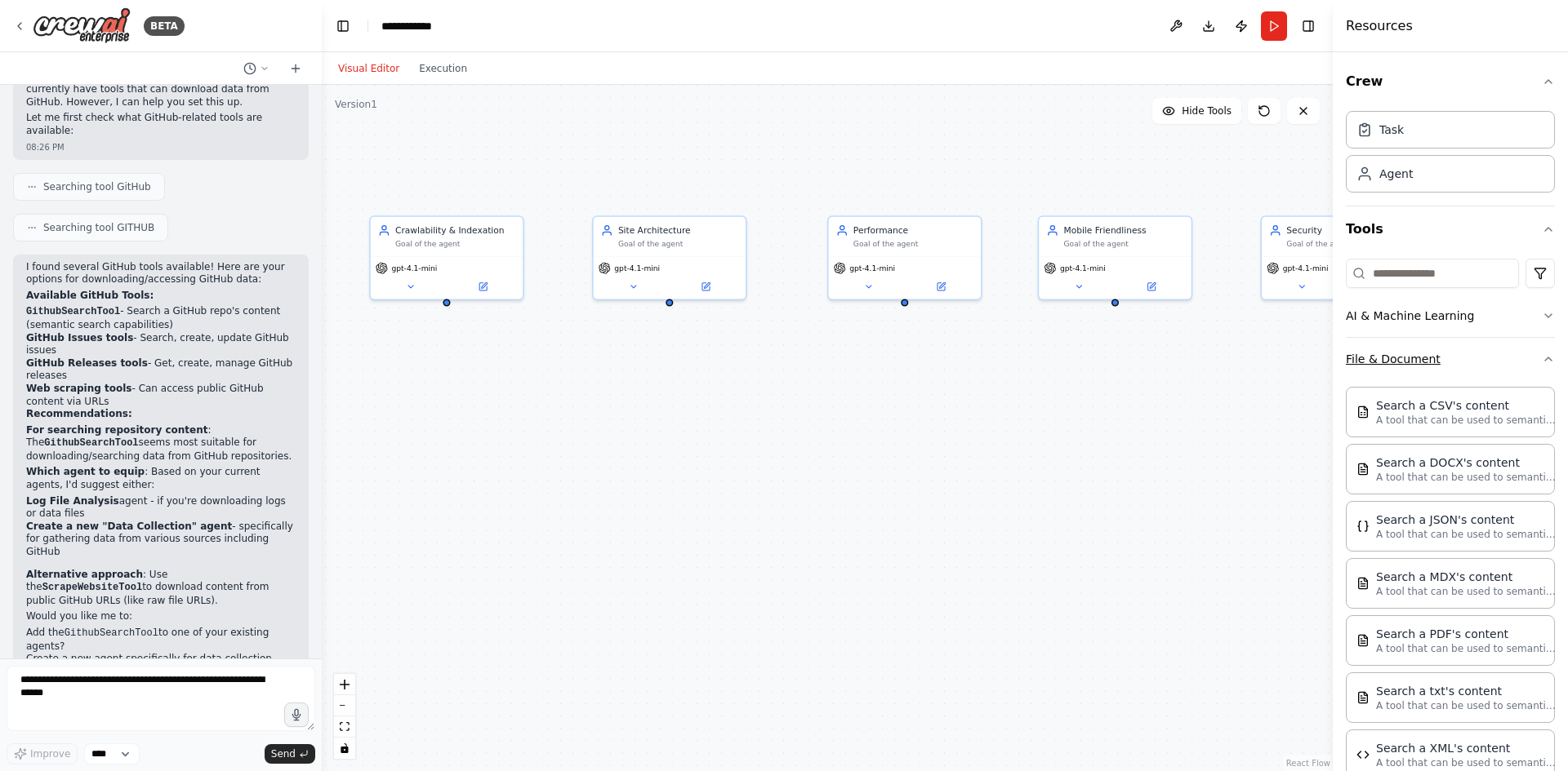
click at [1414, 360] on button "File & Document" at bounding box center [1450, 359] width 209 height 42
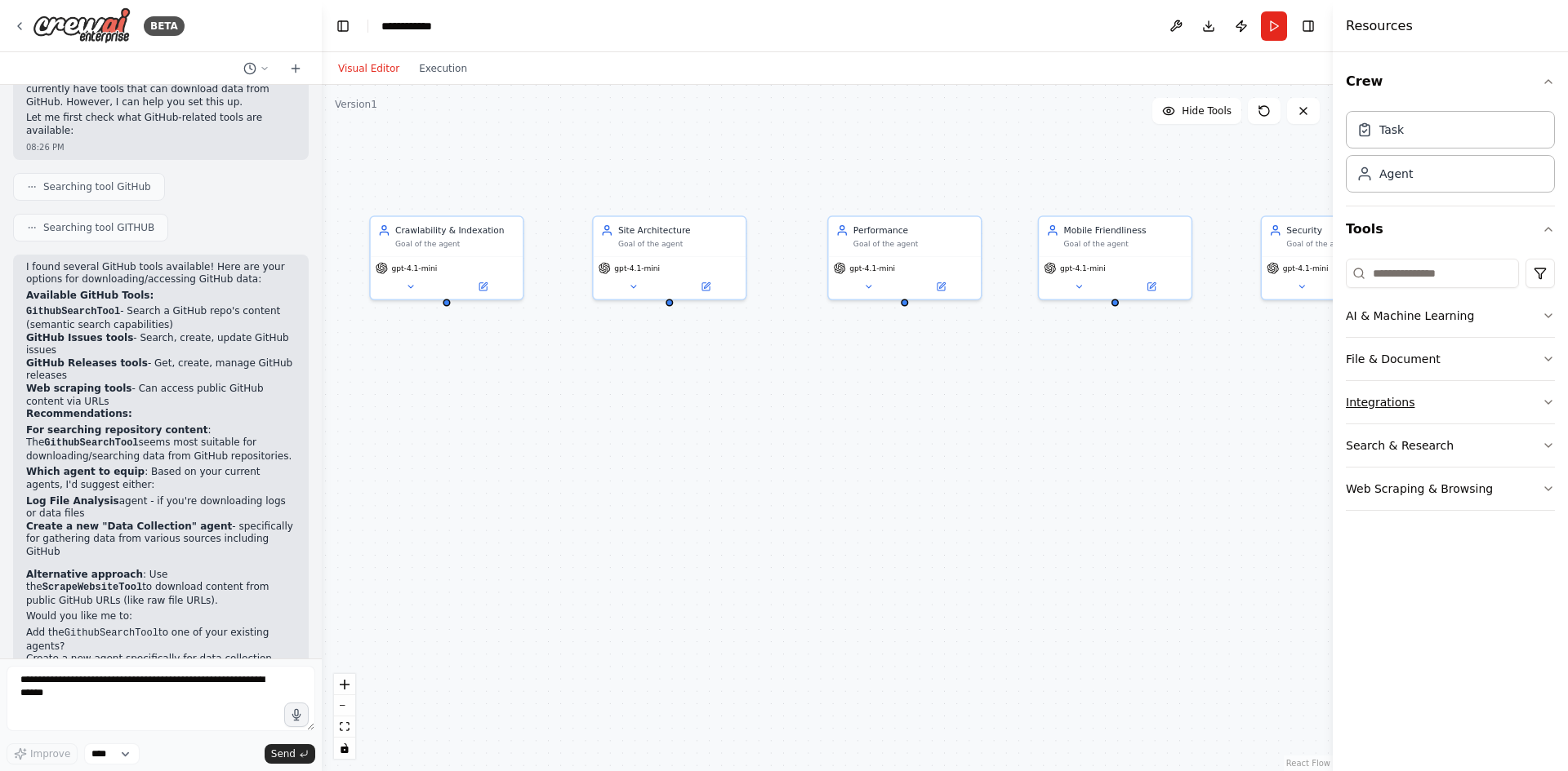
click at [1390, 399] on button "Integrations" at bounding box center [1450, 402] width 209 height 42
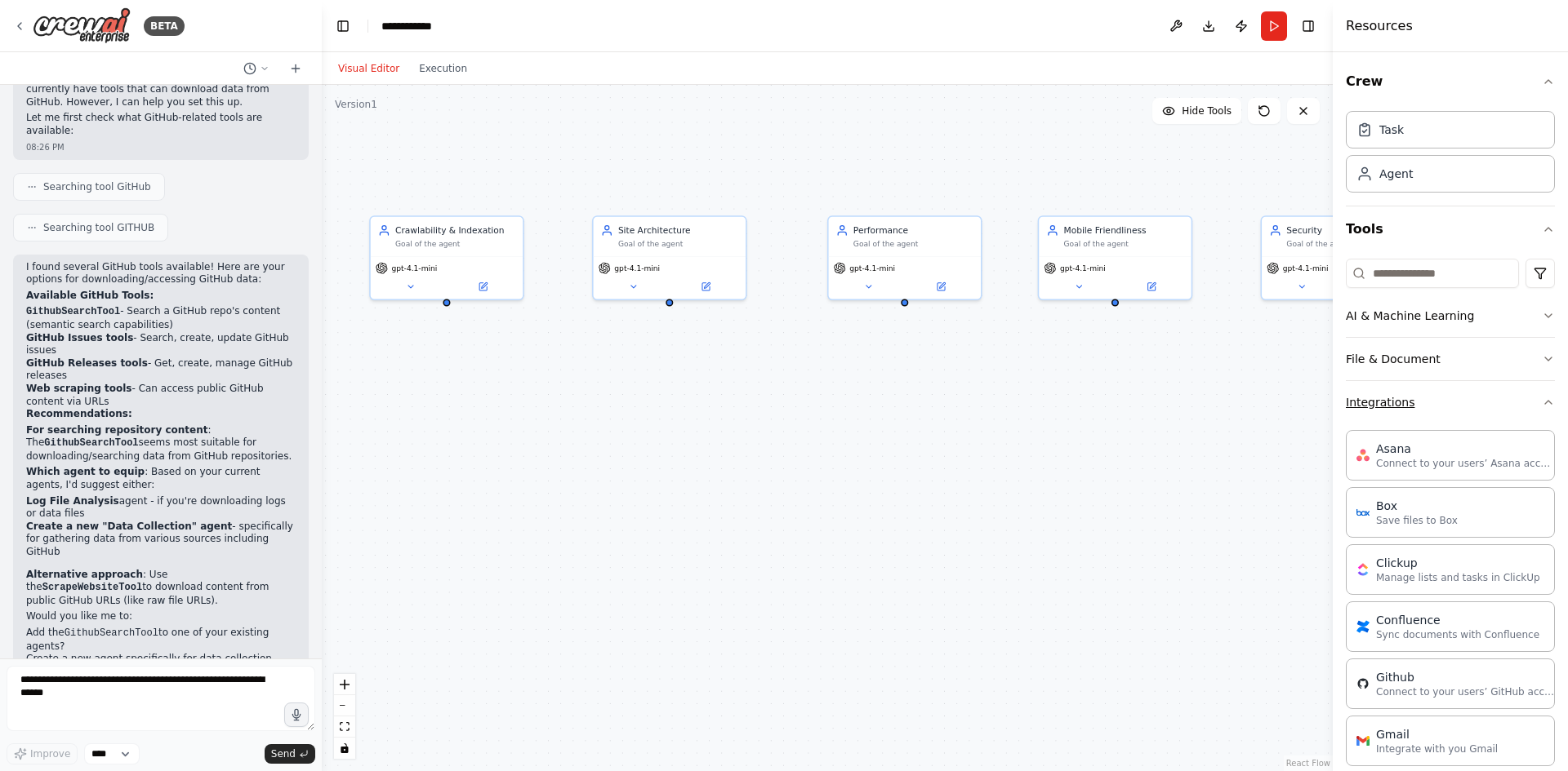
click at [1390, 399] on button "Integrations" at bounding box center [1450, 402] width 209 height 42
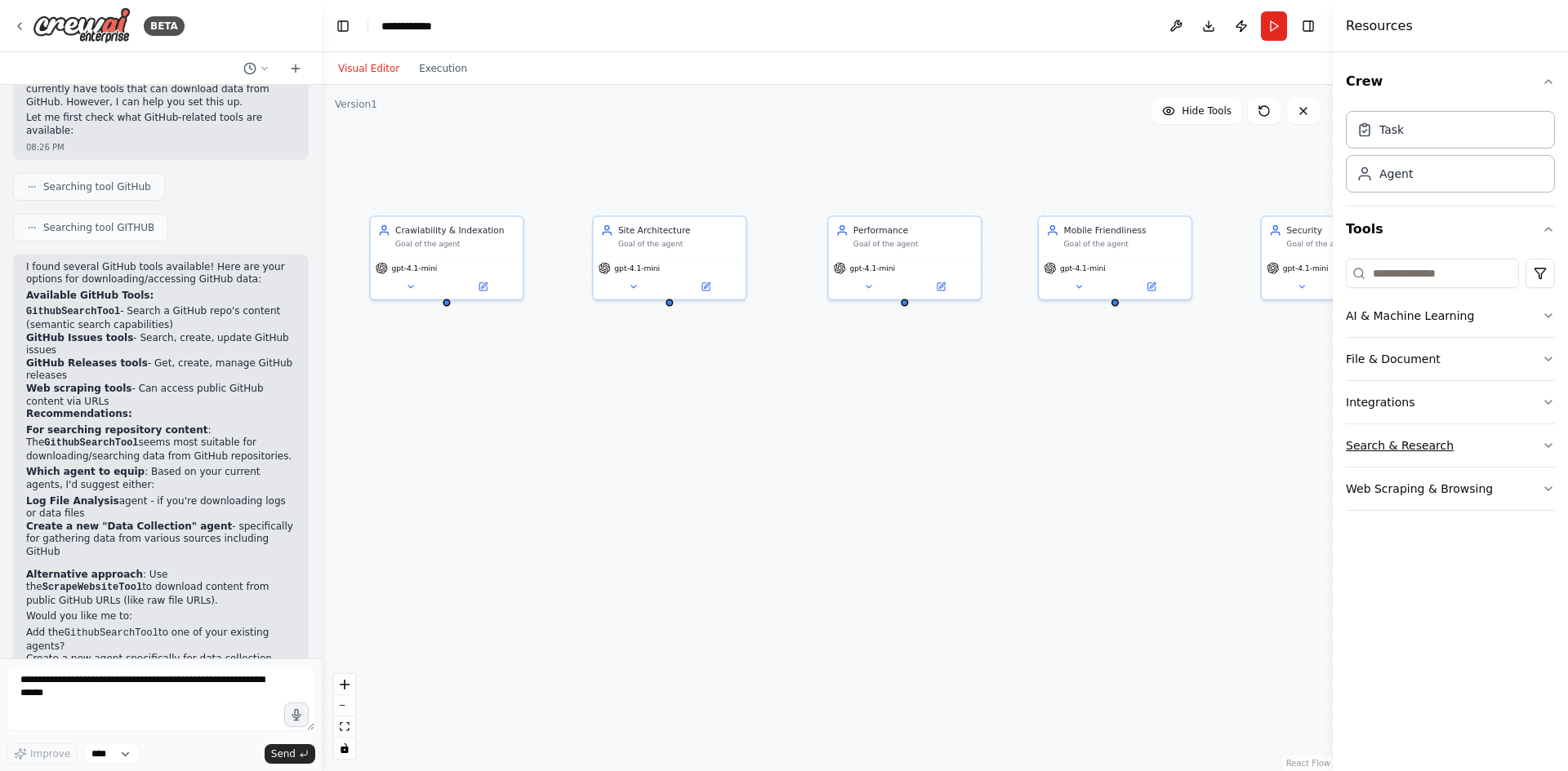
click at [1374, 452] on button "Search & Research" at bounding box center [1450, 445] width 209 height 42
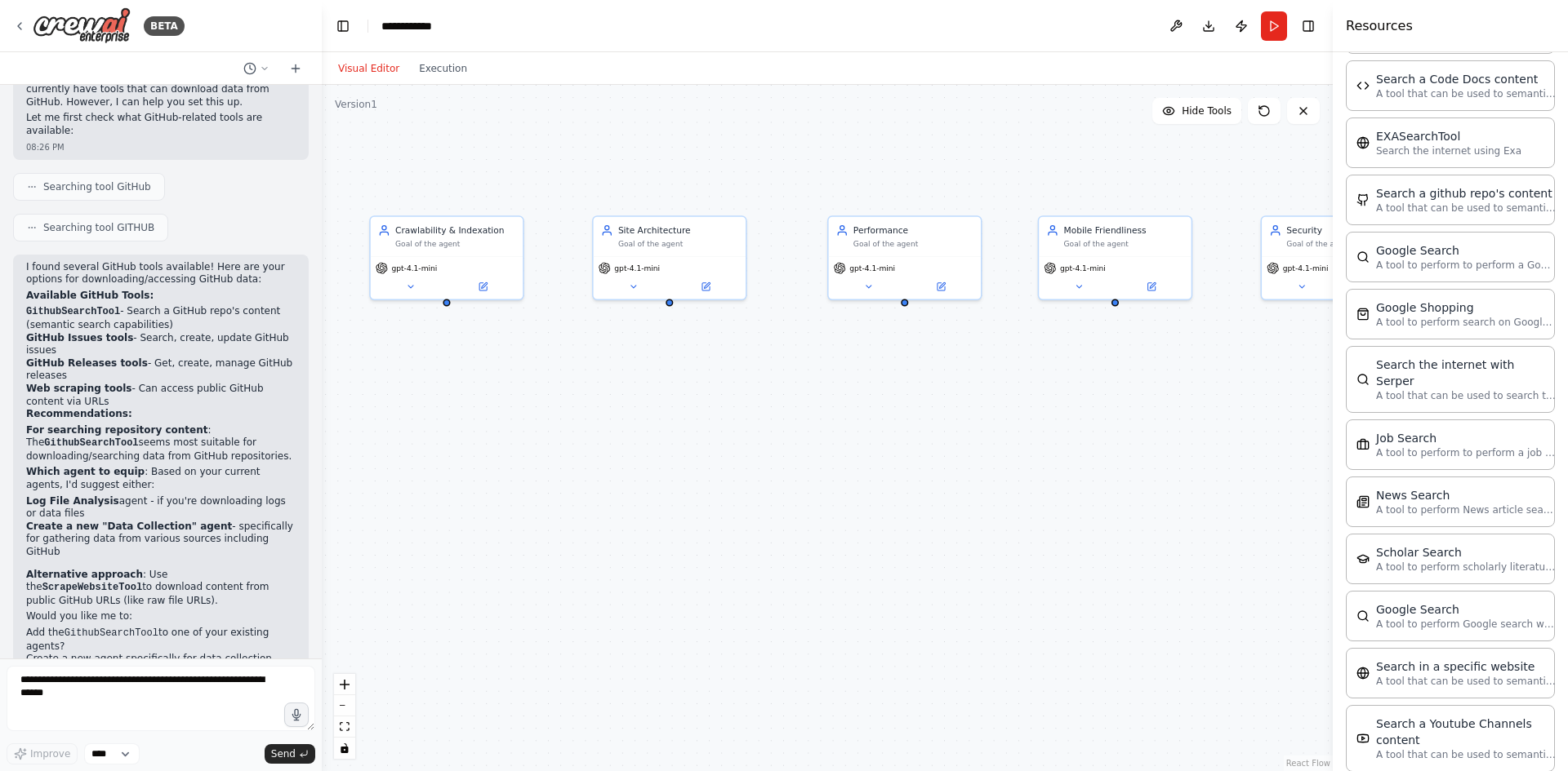
scroll to position [432, 0]
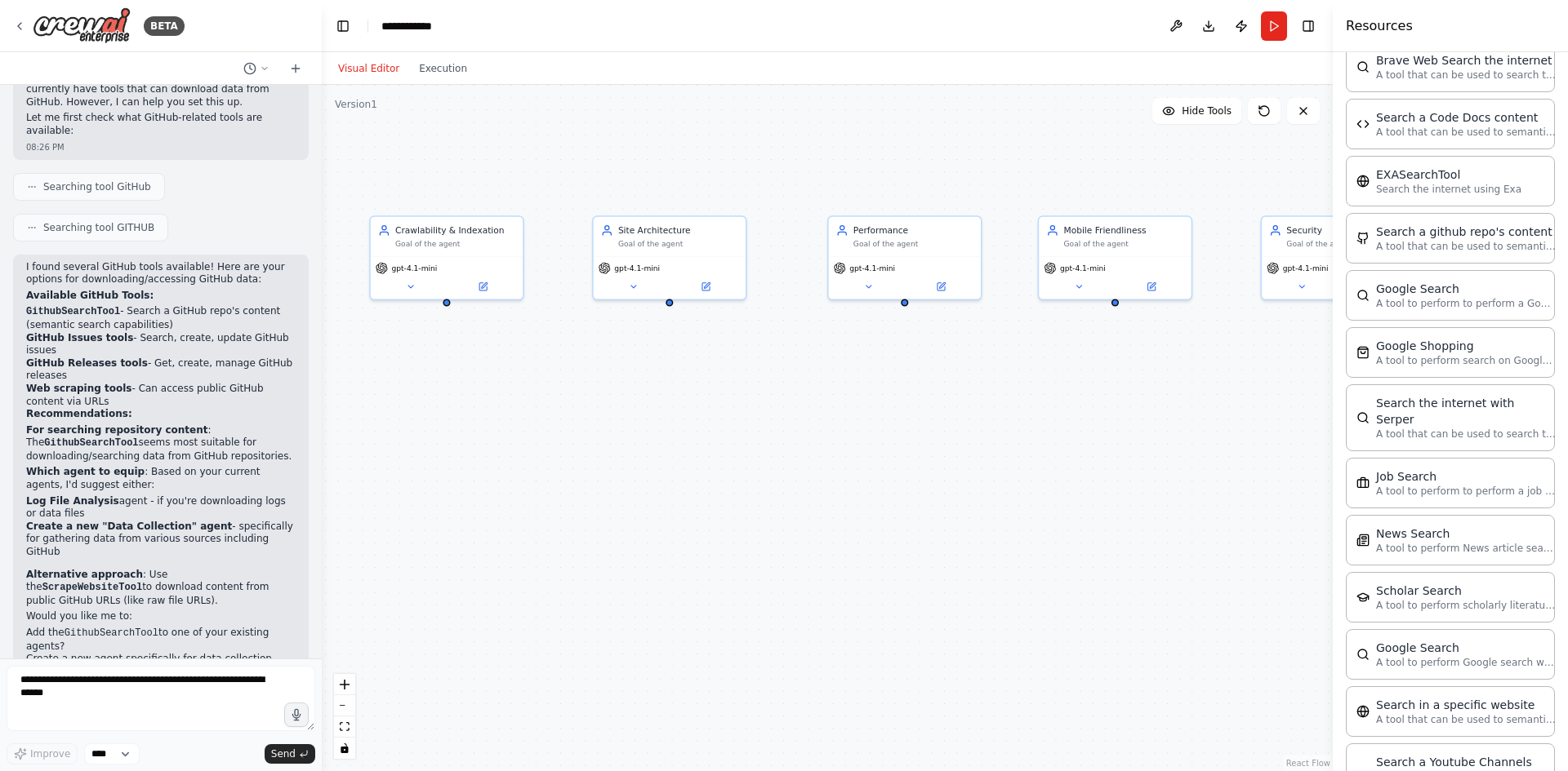
click at [142, 582] on code "ScrapeWebsiteTool" at bounding box center [92, 587] width 99 height 12
copy p "ScrapeWebsiteTool"
click at [189, 722] on textarea at bounding box center [161, 698] width 309 height 65
paste textarea "**********"
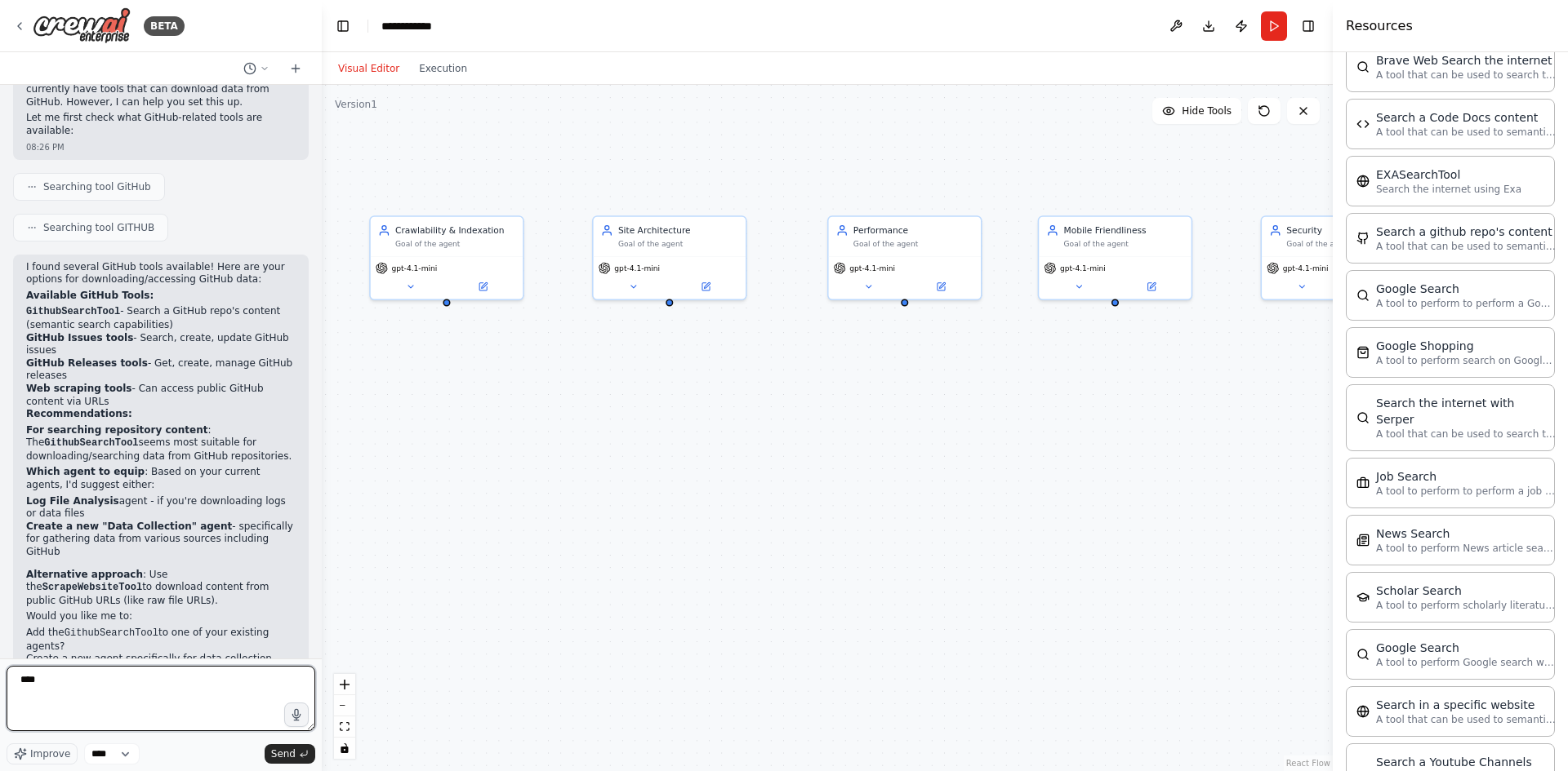
type textarea "**********"
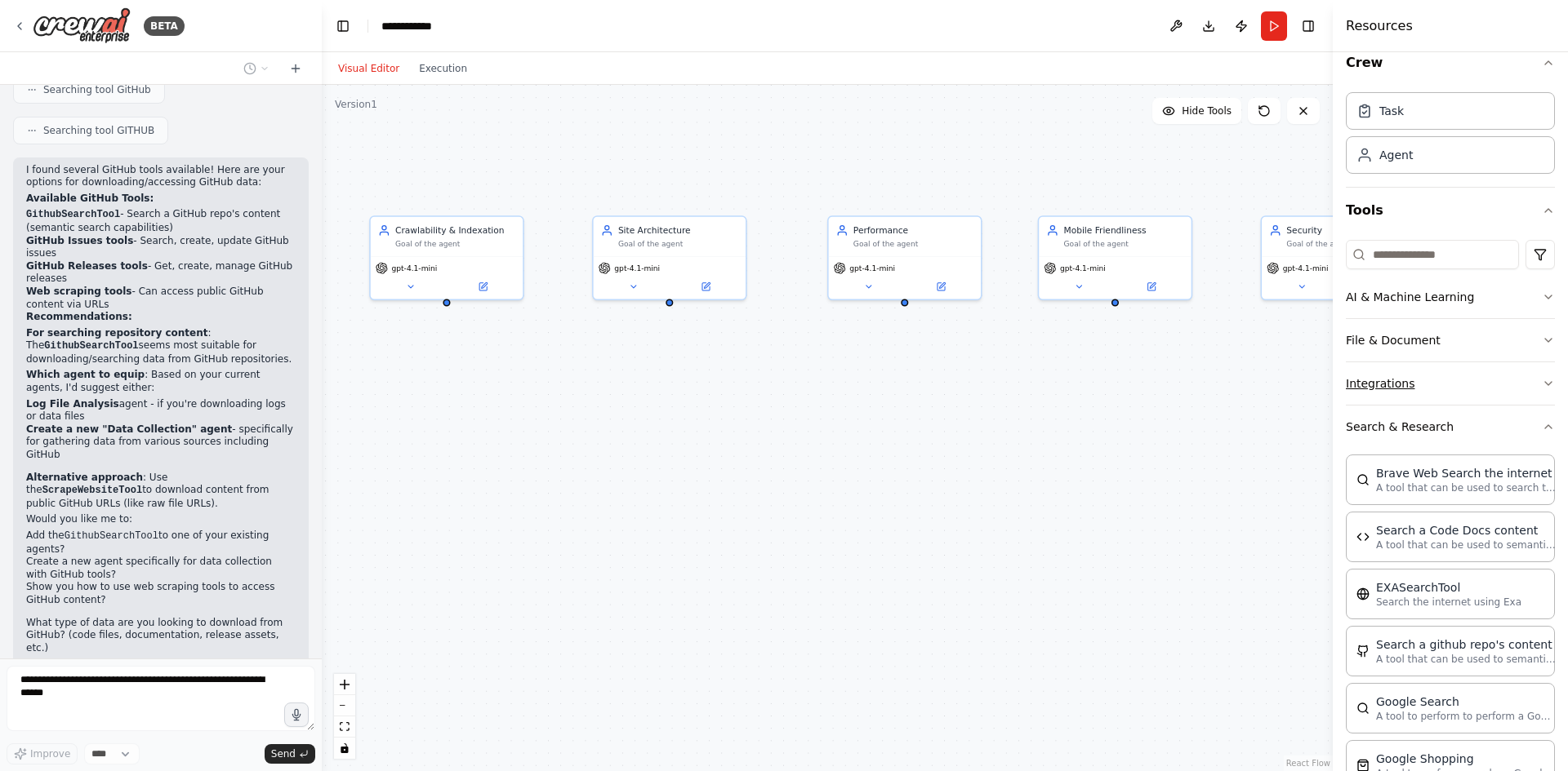
scroll to position [0, 0]
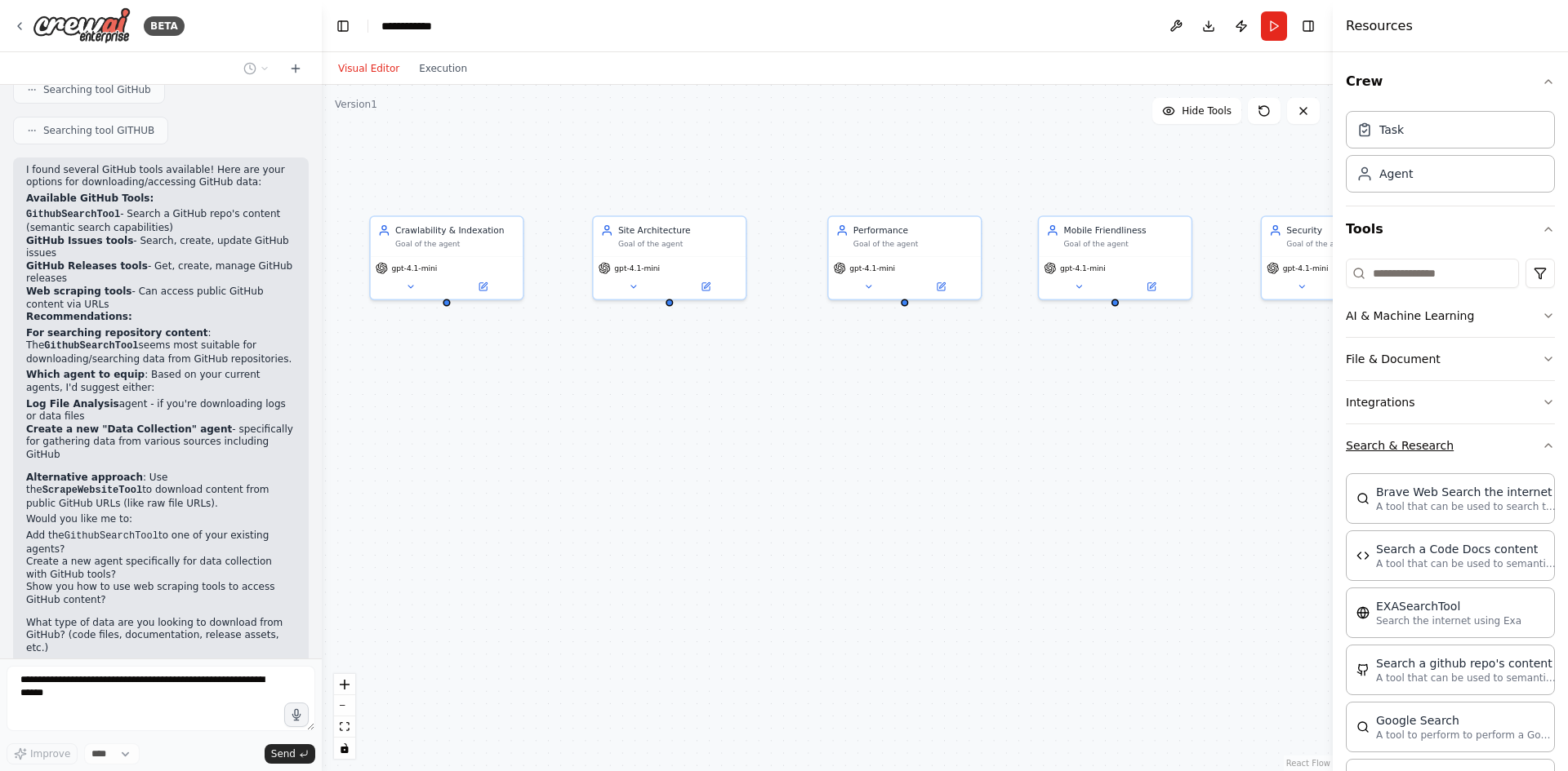
click at [1405, 435] on button "Search & Research" at bounding box center [1450, 445] width 209 height 42
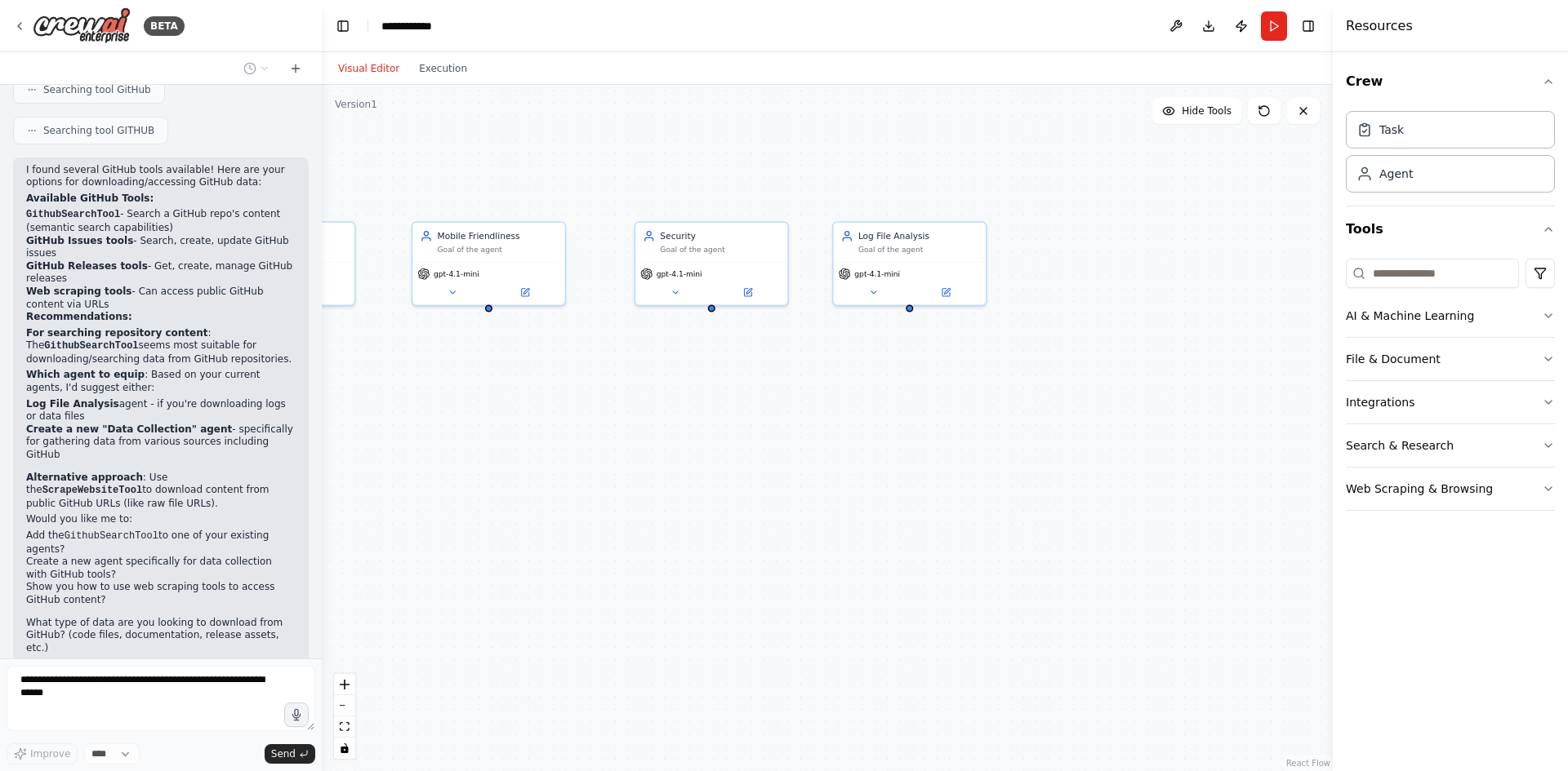
drag, startPoint x: 1111, startPoint y: 430, endPoint x: 508, endPoint y: 436, distance: 603.0
click at [506, 436] on div "Crawlability & Indexation Goal of the agent gpt-4.1-mini Site Architecture Goal…" at bounding box center [827, 427] width 1010 height 686
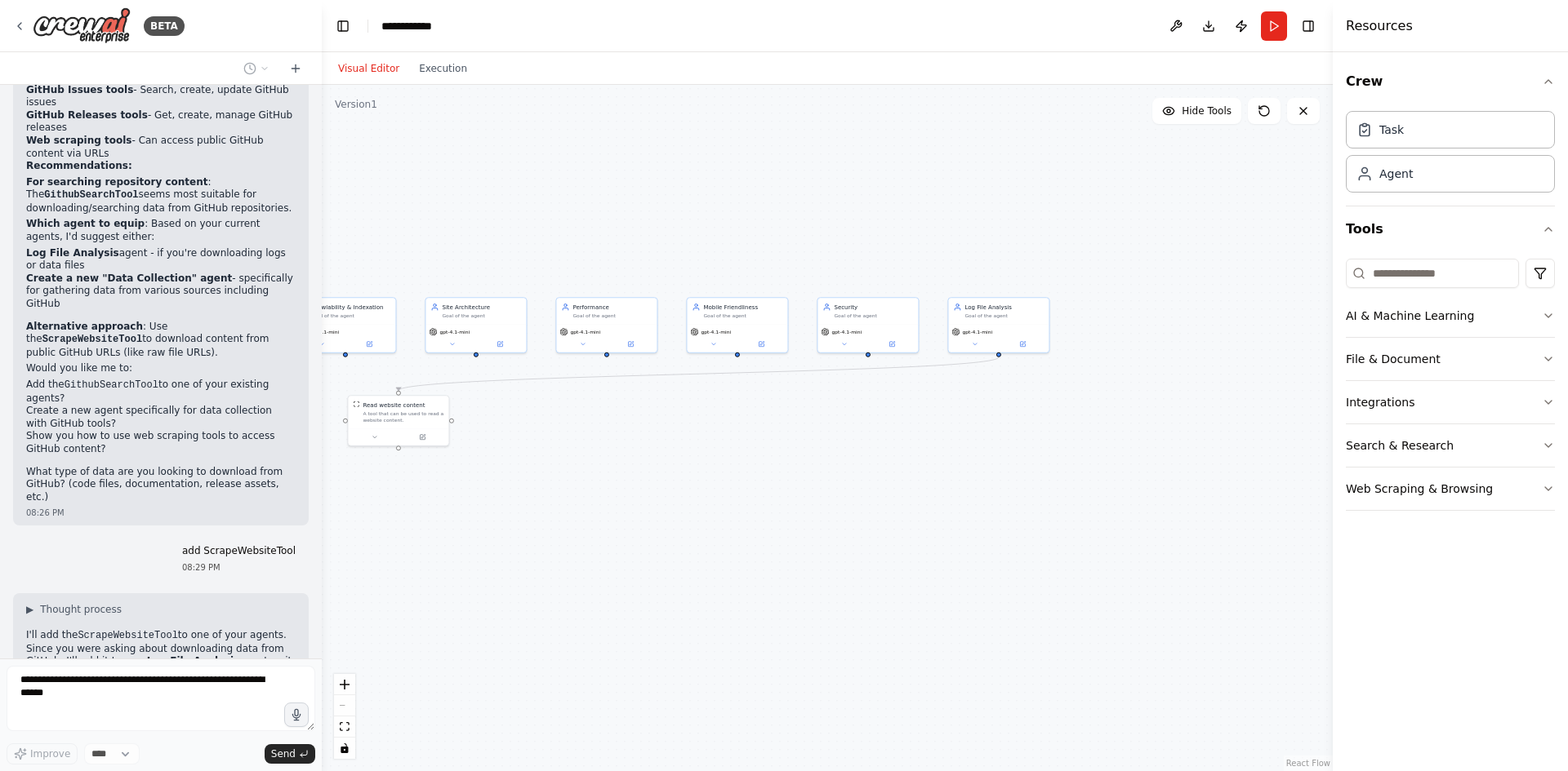
scroll to position [3073, 0]
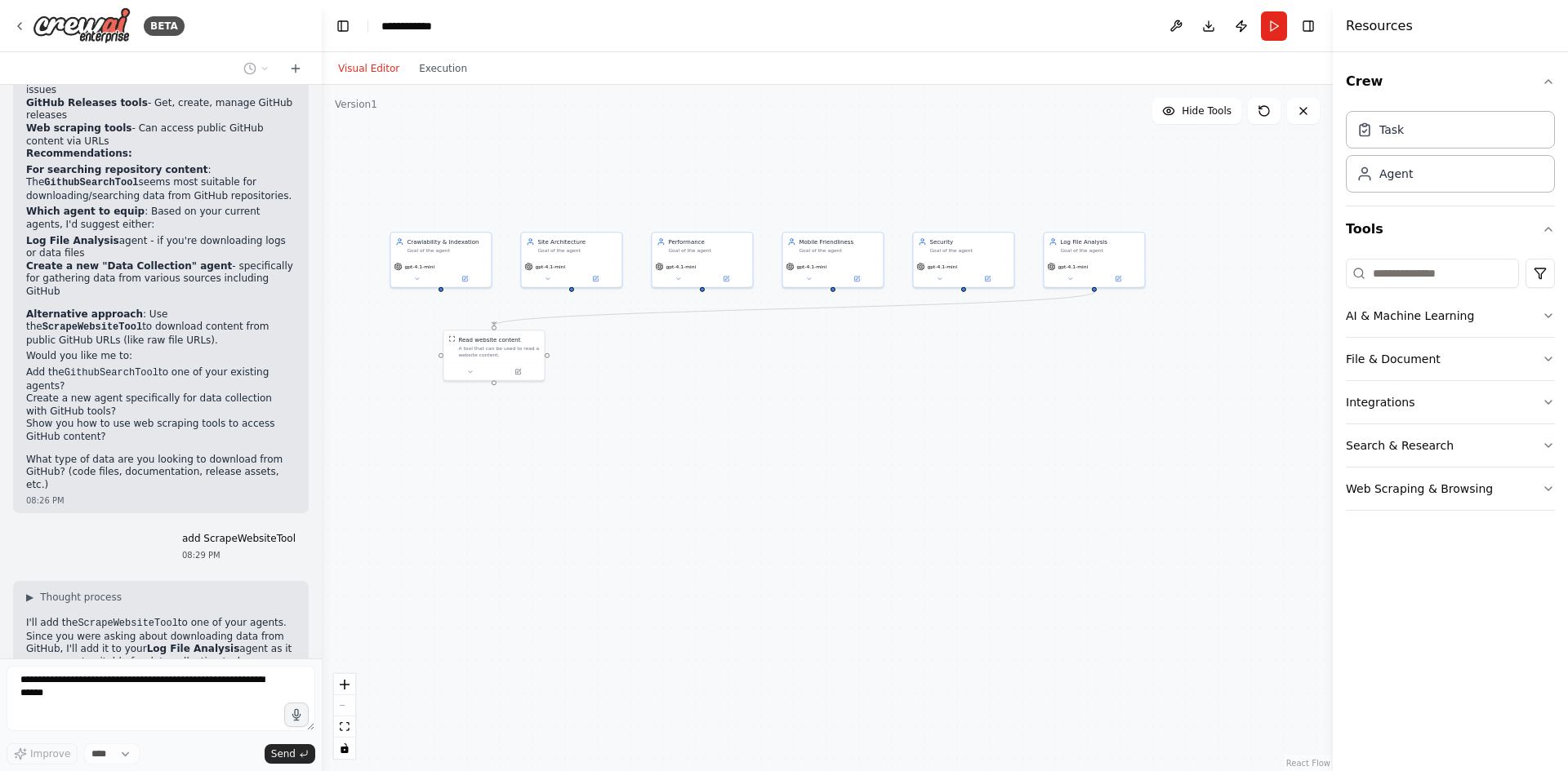
drag, startPoint x: 577, startPoint y: 453, endPoint x: 1053, endPoint y: 339, distance: 489.5
click at [1053, 339] on div ".deletable-edge-delete-btn { width: 20px; height: 20px; border: 0px solid #ffff…" at bounding box center [827, 427] width 1010 height 686
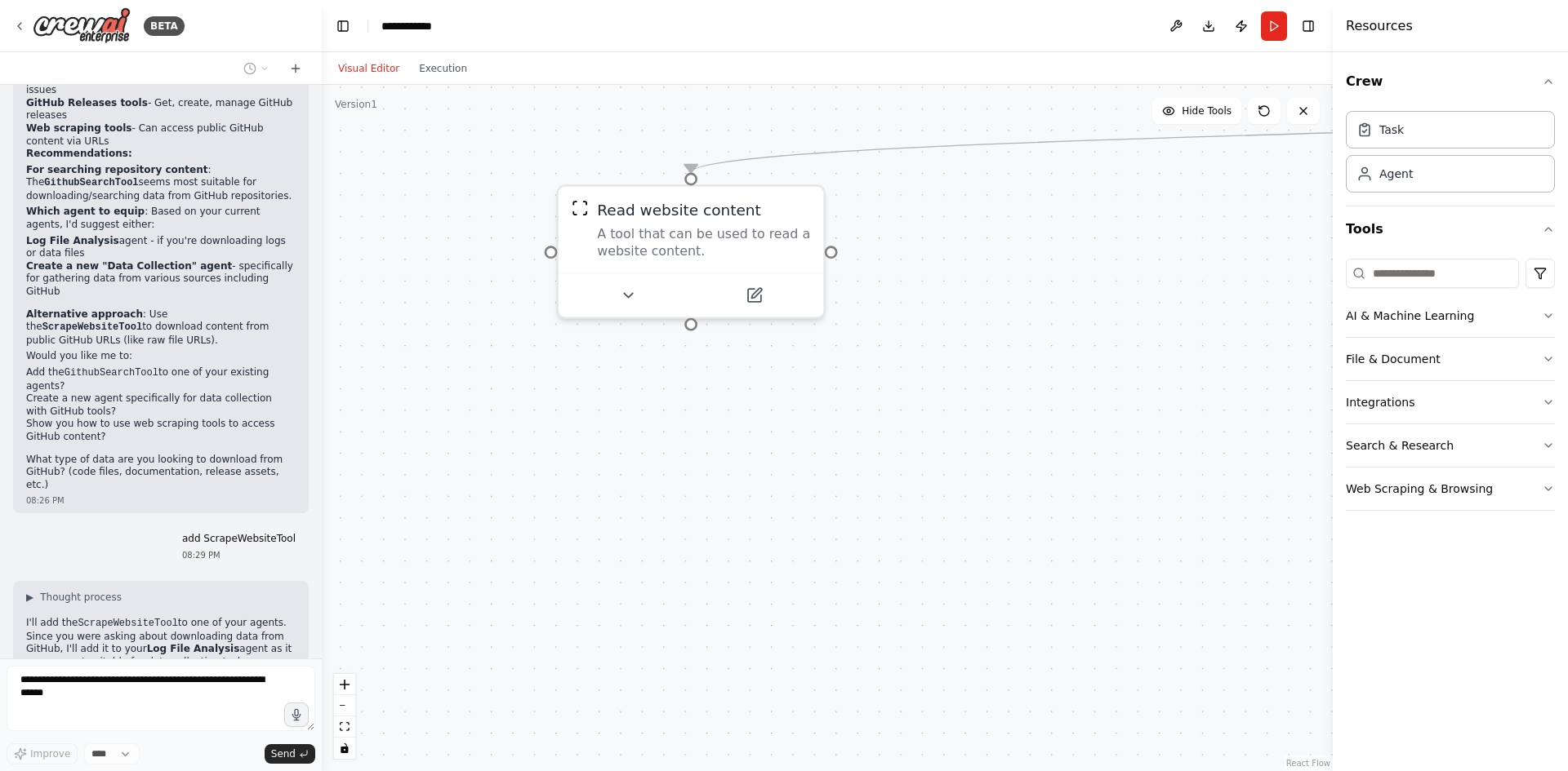
drag, startPoint x: 603, startPoint y: 389, endPoint x: 747, endPoint y: 480, distance: 170.3
click at [747, 480] on div ".deletable-edge-delete-btn { width: 20px; height: 20px; border: 0px solid #ffff…" at bounding box center [827, 427] width 1010 height 686
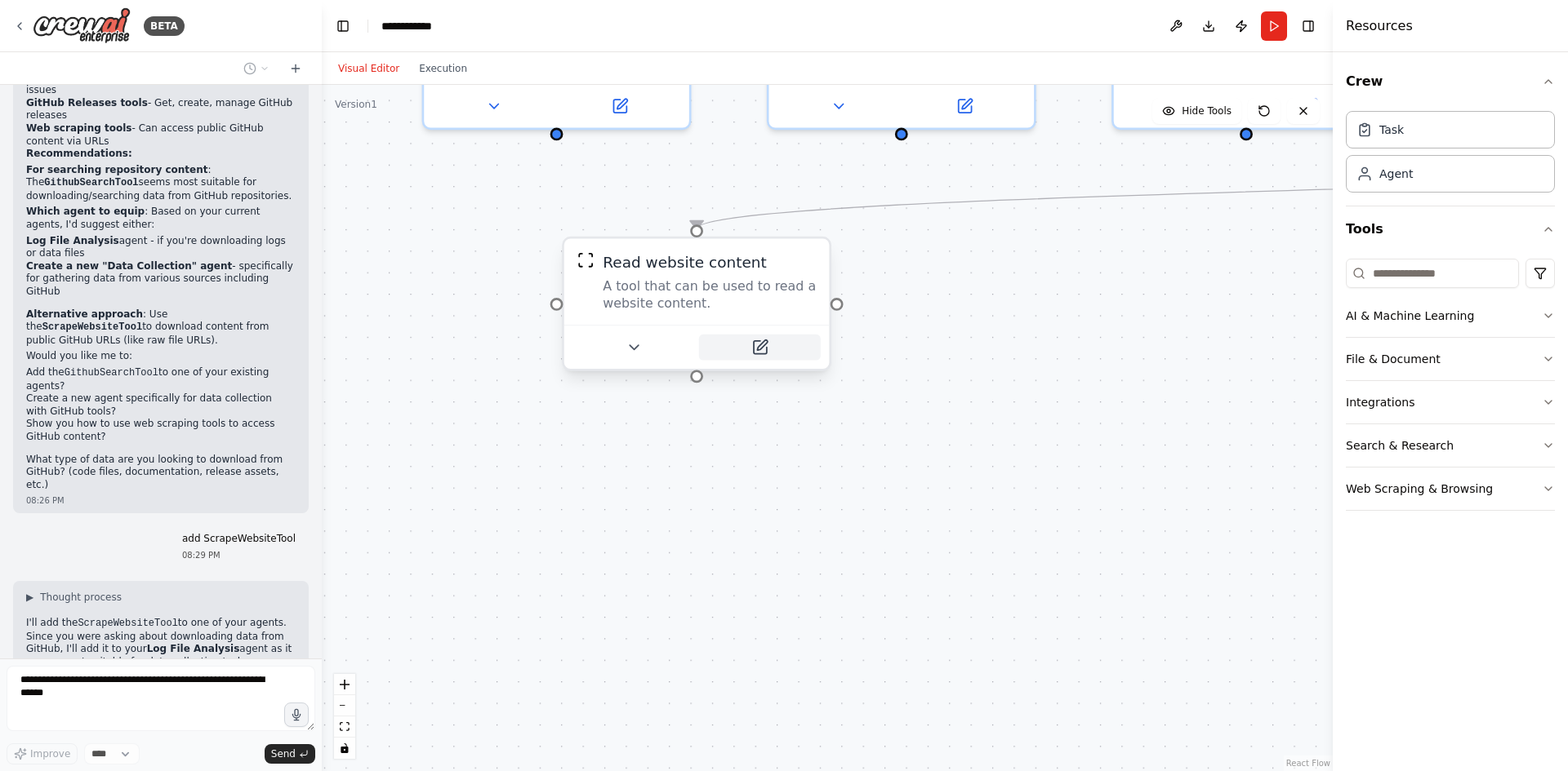
click at [761, 346] on icon at bounding box center [761, 344] width 10 height 10
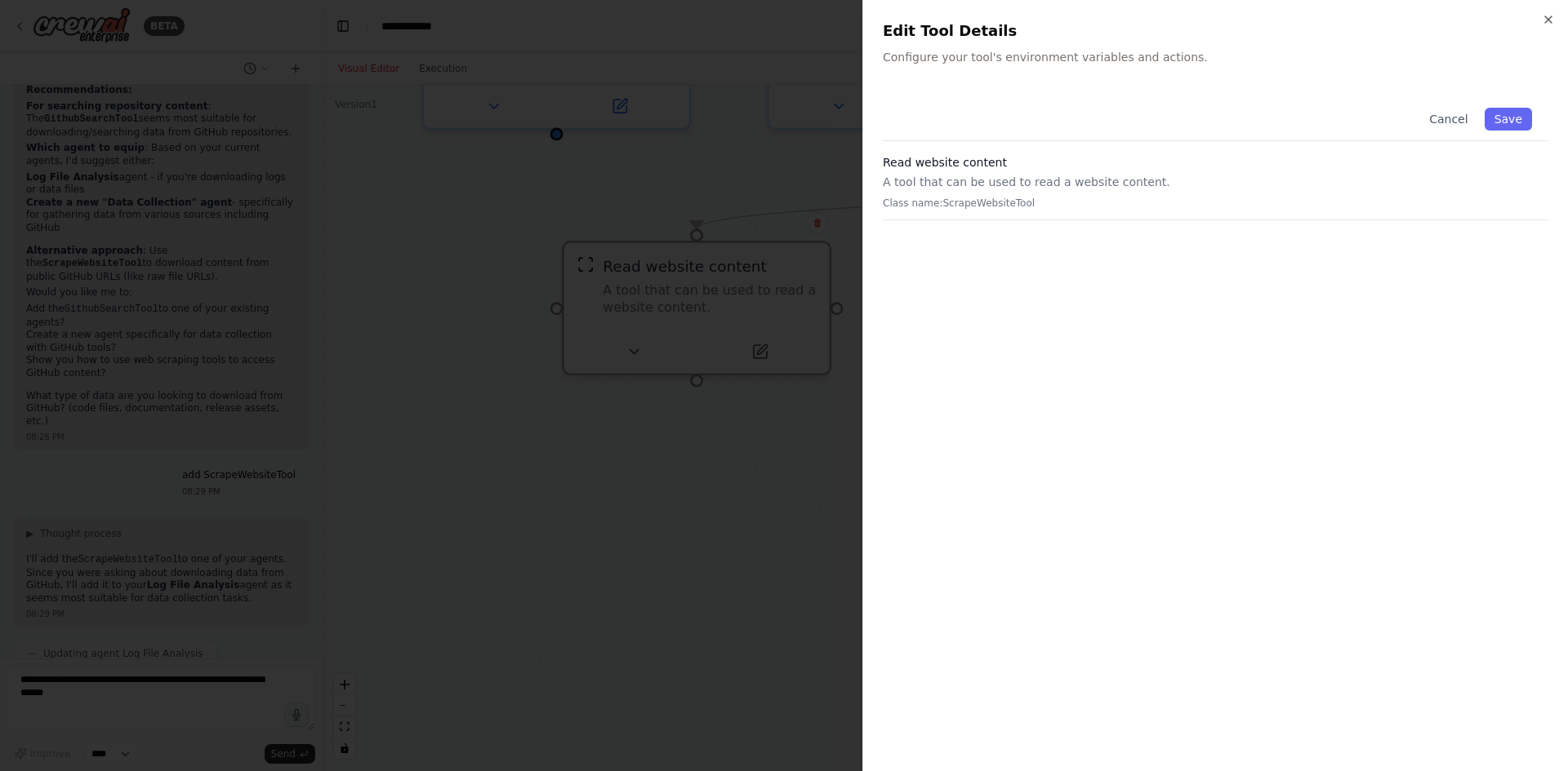
click at [959, 209] on p "Class name: ScrapeWebsiteTool" at bounding box center [1215, 203] width 666 height 13
click at [1122, 69] on div "Close Edit Tool Details Configure your tool's environment variables and actions…" at bounding box center [1215, 385] width 706 height 771
click at [999, 47] on div "Edit Tool Details Configure your tool's environment variables and actions." at bounding box center [1215, 42] width 666 height 46
click at [1545, 14] on icon "button" at bounding box center [1548, 19] width 13 height 13
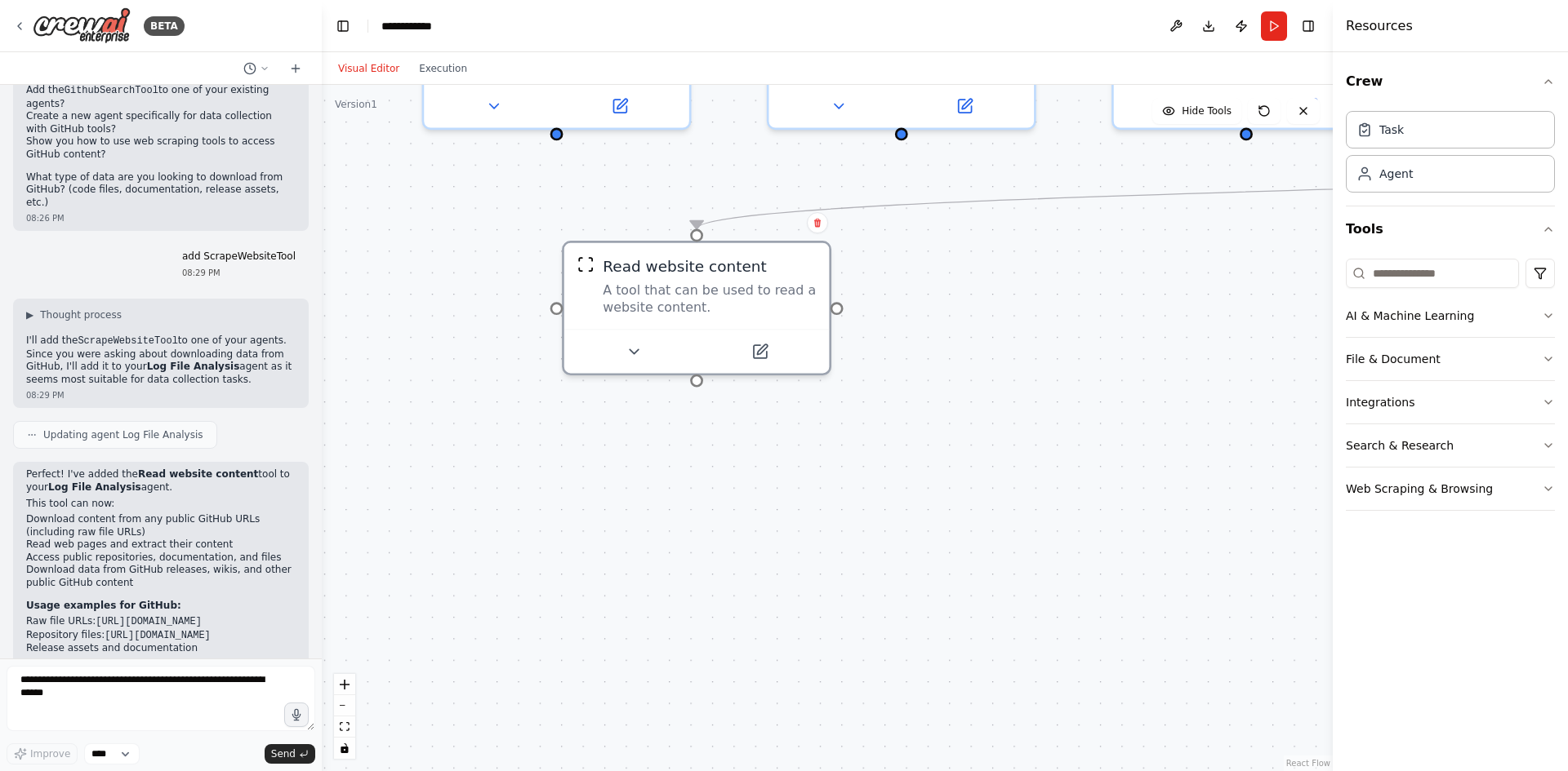
click at [972, 427] on div ".deletable-edge-delete-btn { width: 20px; height: 20px; border: 0px solid #ffff…" at bounding box center [827, 427] width 1010 height 686
drag, startPoint x: 263, startPoint y: 494, endPoint x: 221, endPoint y: 491, distance: 42.1
click at [202, 616] on code "[URL][DOMAIN_NAME]" at bounding box center [149, 621] width 106 height 12
click at [761, 352] on icon at bounding box center [759, 347] width 13 height 13
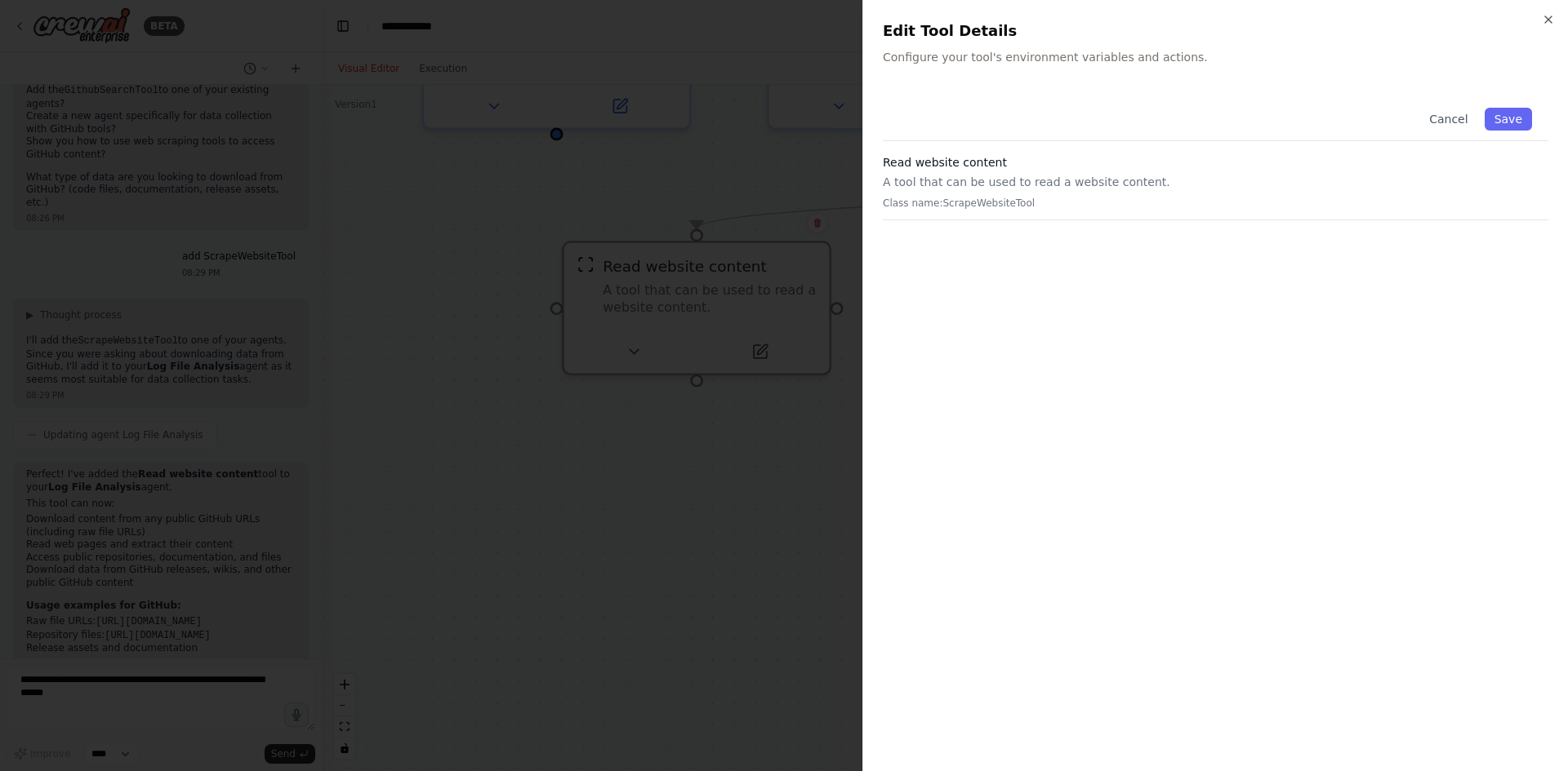
click at [984, 202] on p "Class name: ScrapeWebsiteTool" at bounding box center [1215, 203] width 666 height 13
drag, startPoint x: 989, startPoint y: 207, endPoint x: 1010, endPoint y: 237, distance: 36.6
click at [1010, 237] on div "Cancel Save Read website content A tool that can be used to read a website cont…" at bounding box center [1215, 421] width 666 height 660
click at [1056, 197] on p "Class name: ScrapeWebsiteTool" at bounding box center [1215, 203] width 666 height 13
click at [972, 67] on div "Close Edit Tool Details Configure your tool's environment variables and actions…" at bounding box center [1215, 385] width 706 height 771
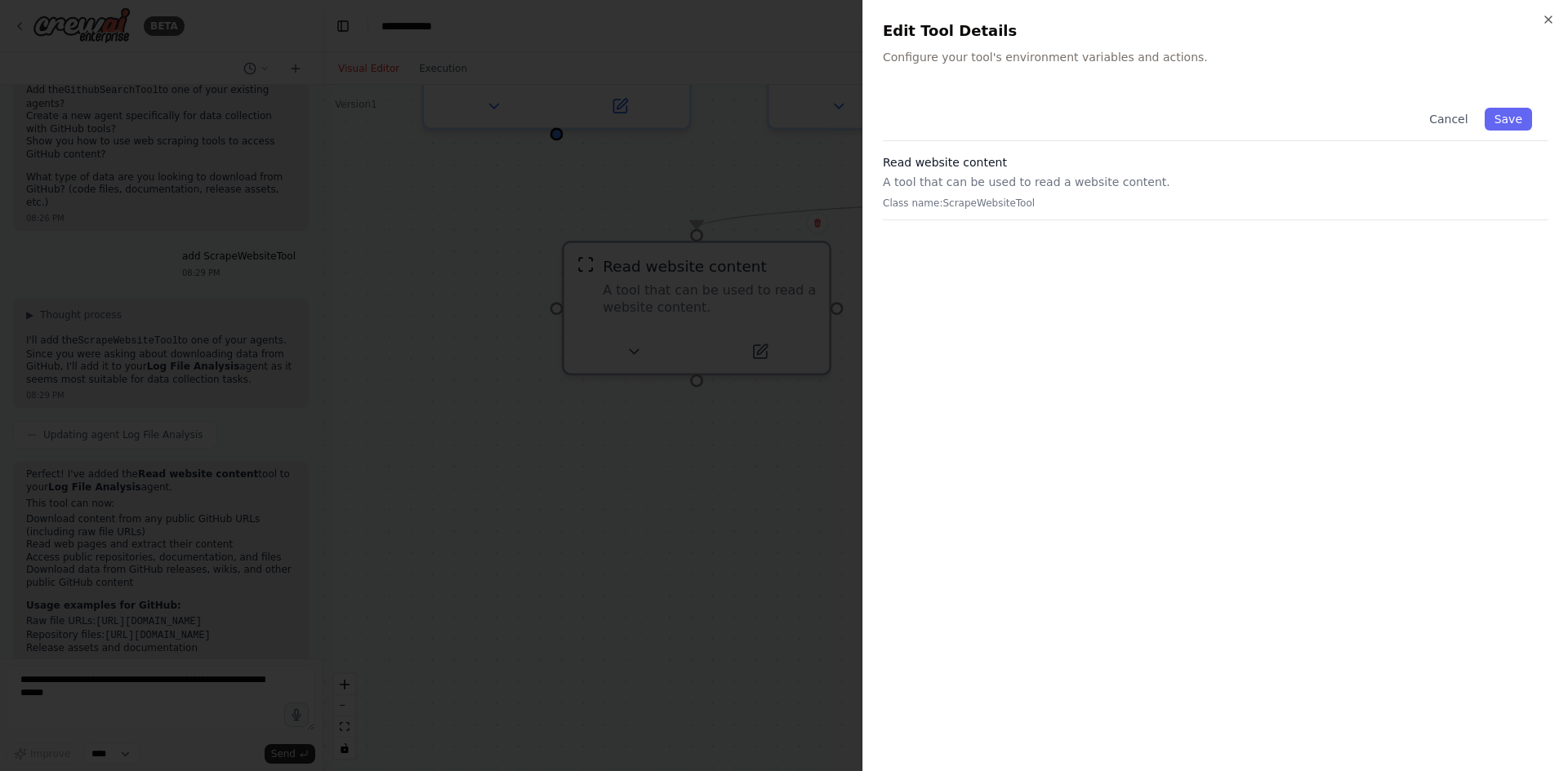
click at [1007, 49] on p "Configure your tool's environment variables and actions." at bounding box center [1215, 57] width 666 height 16
click at [1551, 19] on icon "button" at bounding box center [1548, 19] width 13 height 13
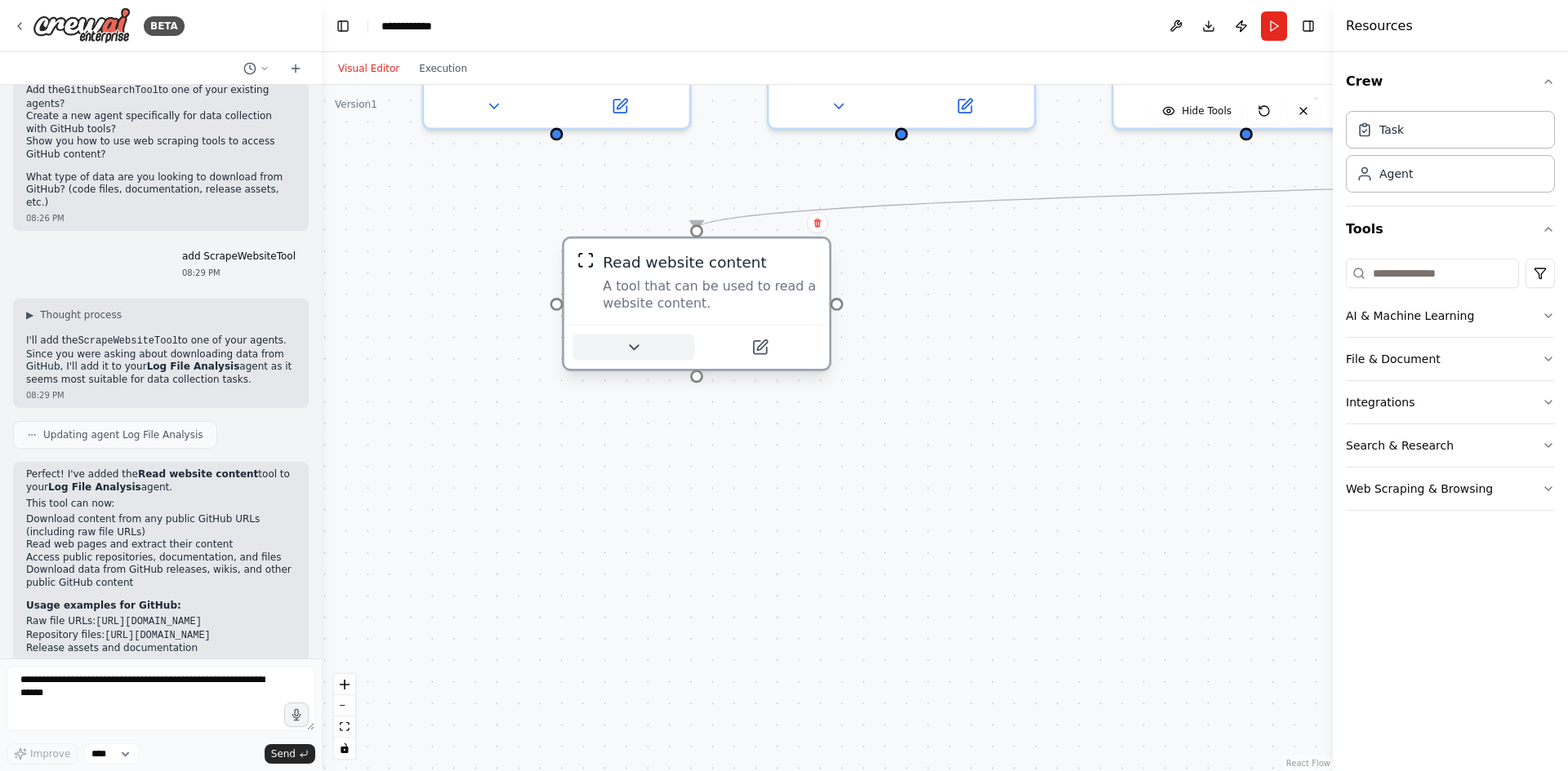
click at [640, 337] on button at bounding box center [632, 347] width 122 height 26
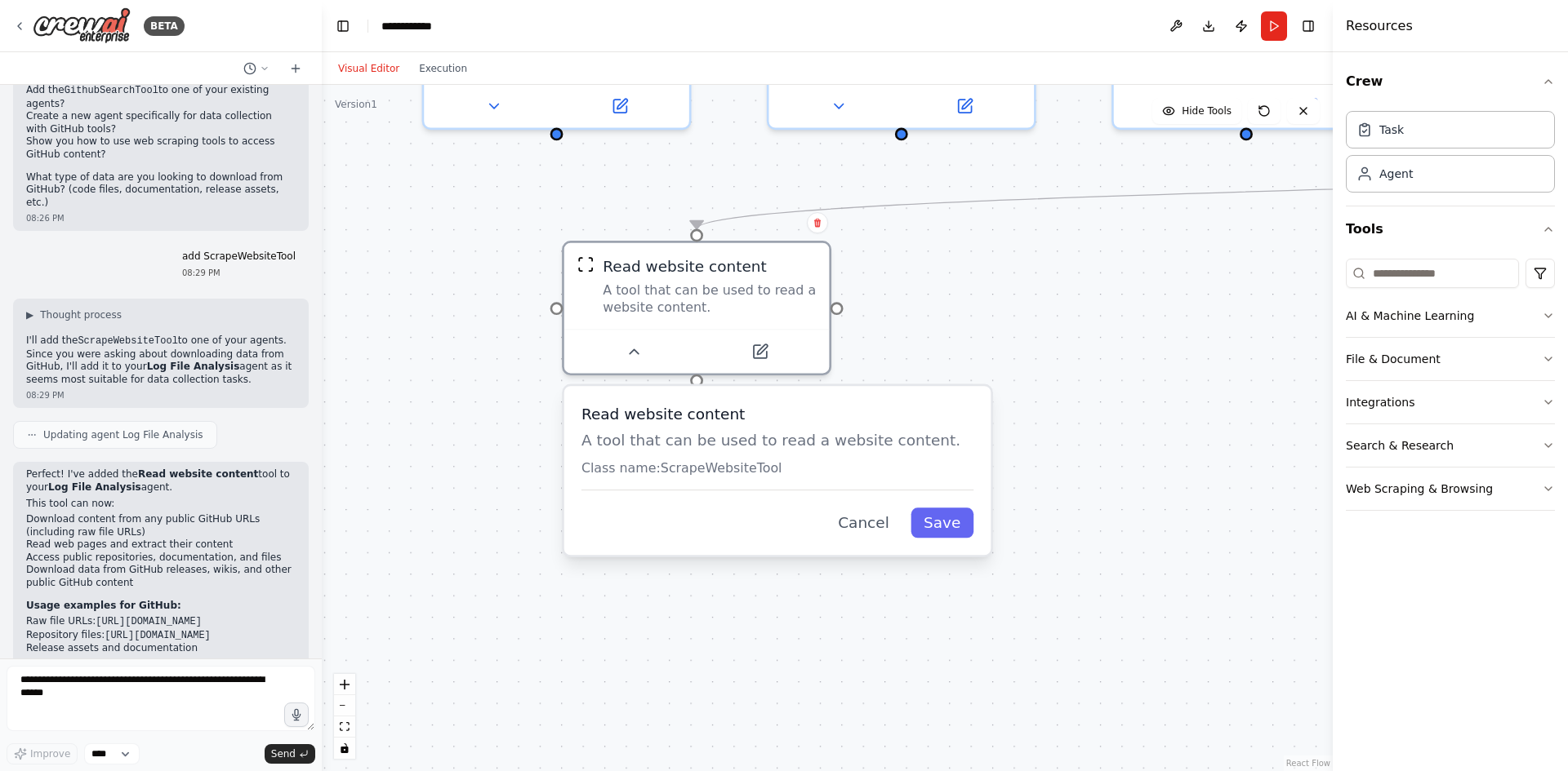
click at [634, 439] on p "A tool that can be used to read a website content." at bounding box center [777, 440] width 392 height 22
click at [633, 446] on p "A tool that can be used to read a website content." at bounding box center [777, 440] width 392 height 22
click at [675, 471] on p "Class name: ScrapeWebsiteTool" at bounding box center [788, 467] width 392 height 17
click at [782, 496] on div "Read website content A tool that can be used to read a website content. Class n…" at bounding box center [788, 470] width 427 height 169
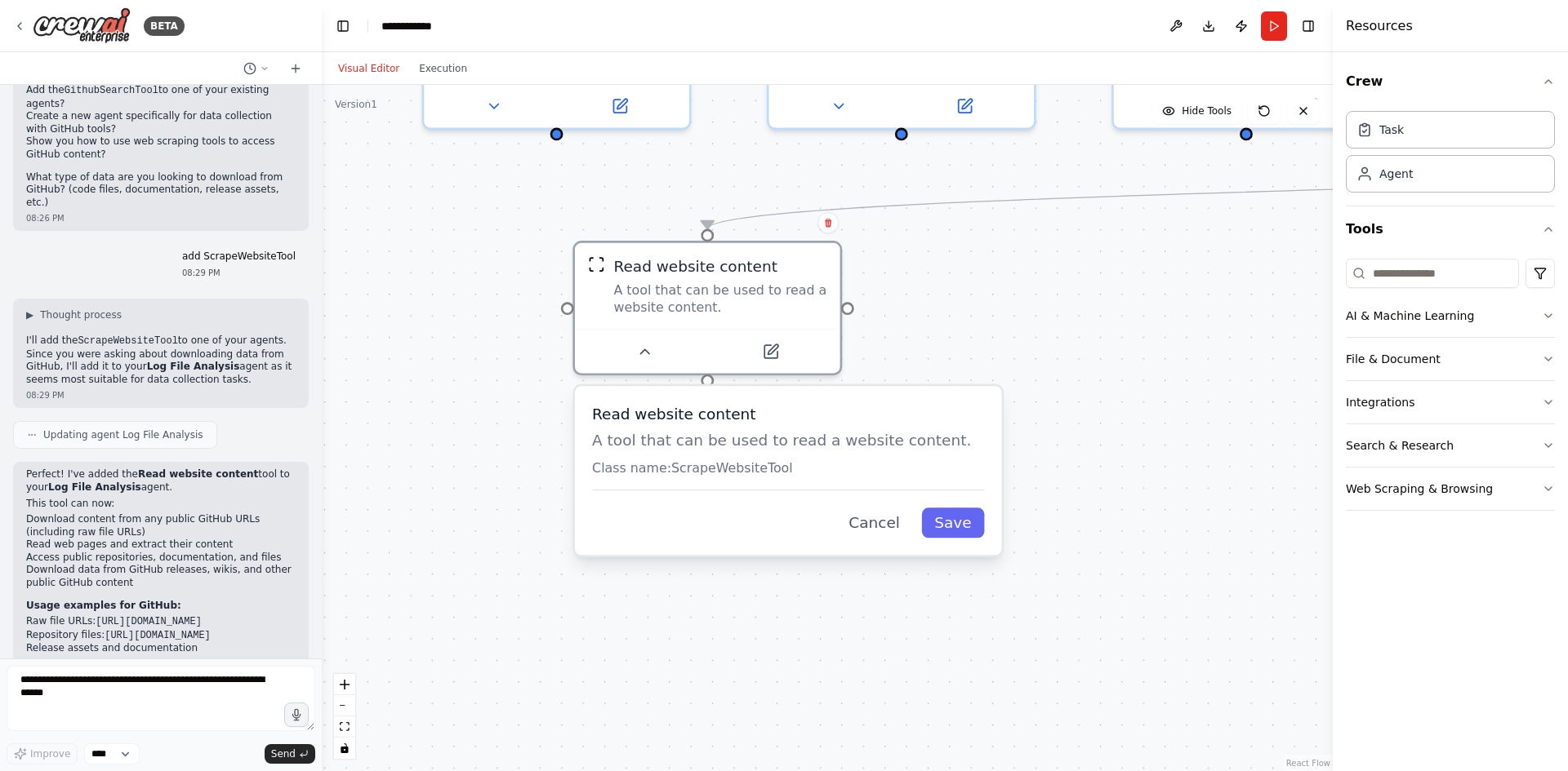
click at [782, 472] on p "Class name: ScrapeWebsiteTool" at bounding box center [788, 467] width 392 height 17
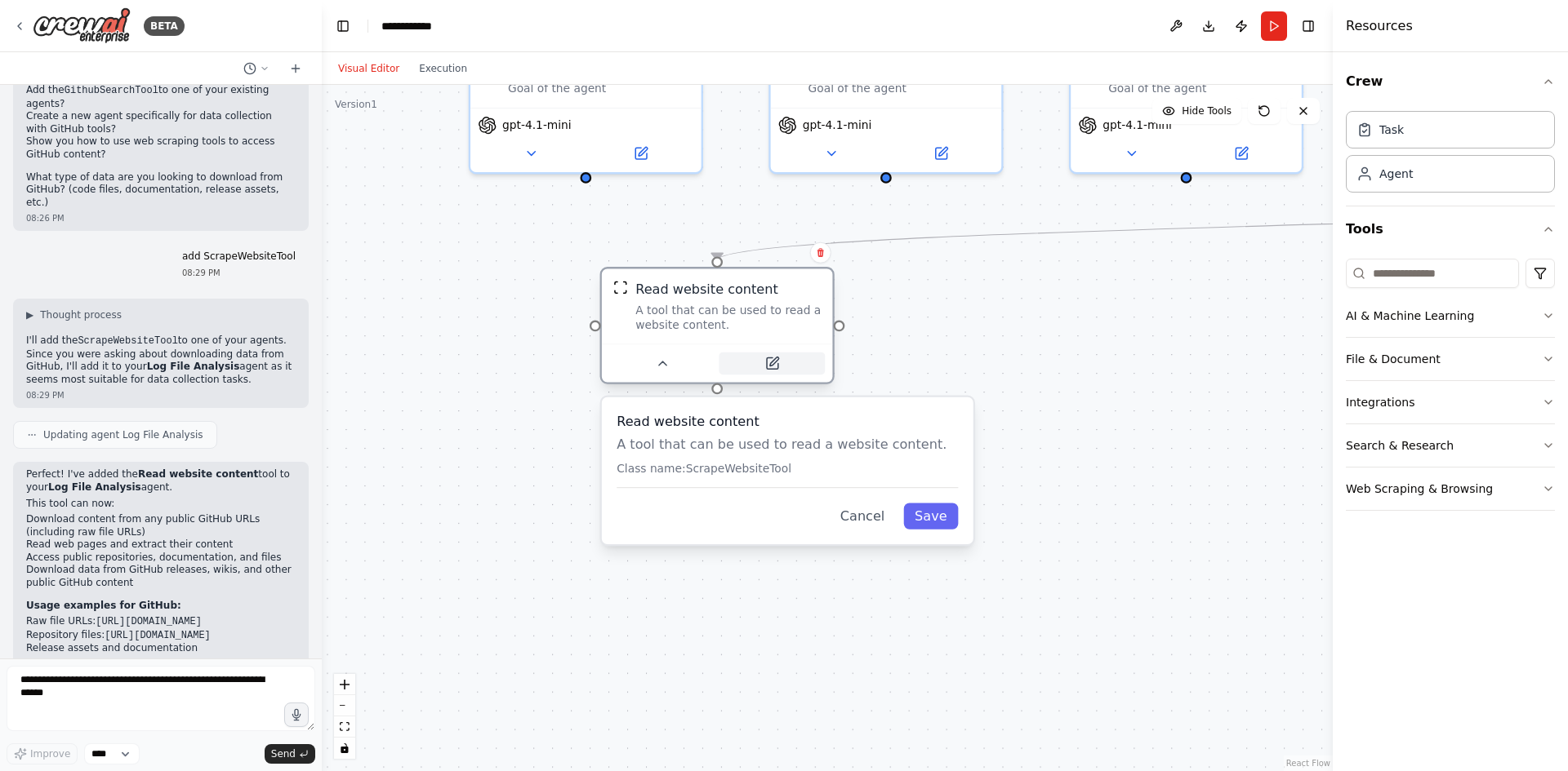
click at [772, 363] on icon at bounding box center [773, 362] width 9 height 9
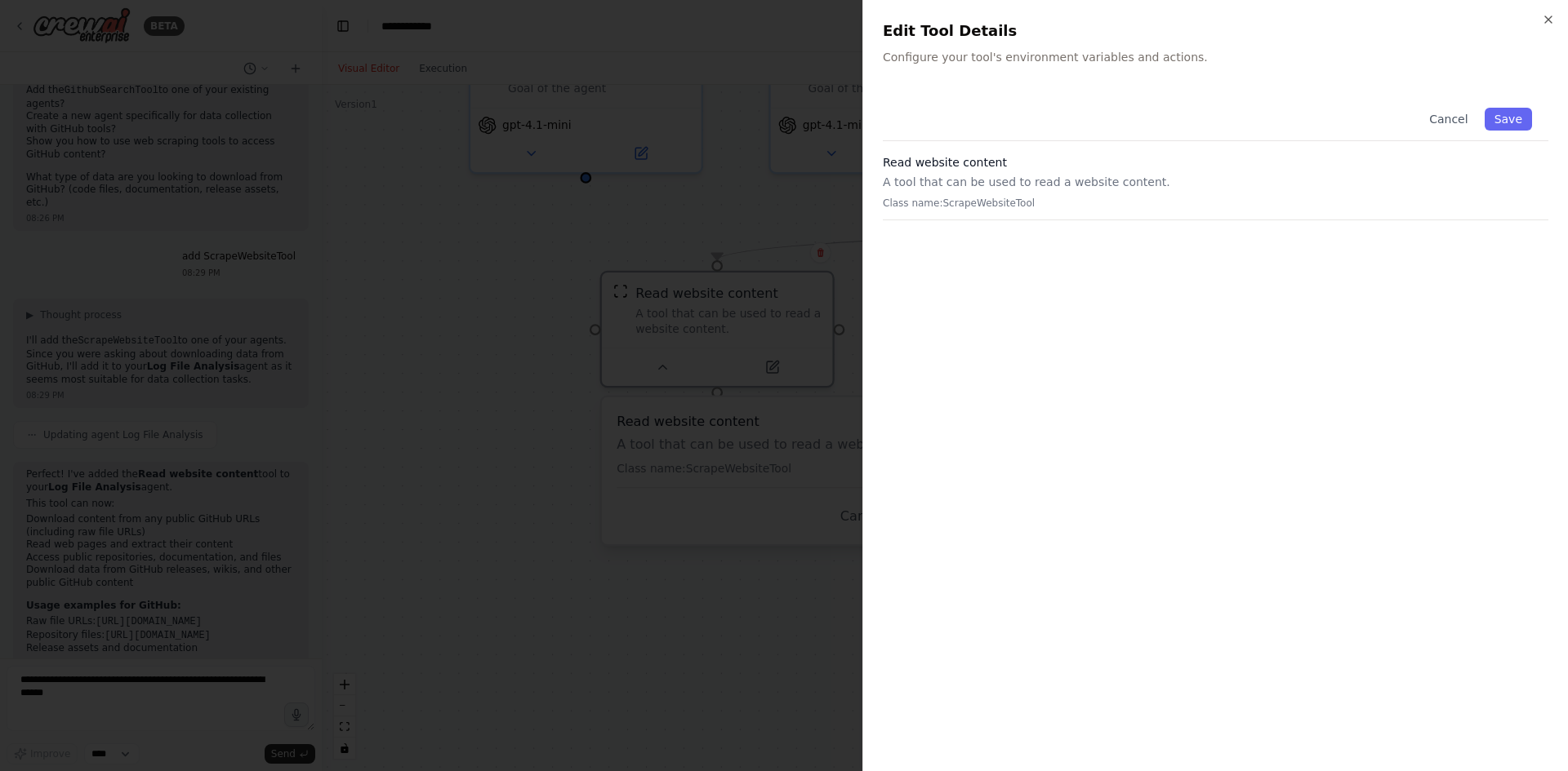
click at [1043, 194] on div "Read website content A tool that can be used to read a website content. Class n…" at bounding box center [1215, 187] width 666 height 66
click at [993, 202] on p "Class name: ScrapeWebsiteTool" at bounding box center [1215, 203] width 666 height 13
drag, startPoint x: 993, startPoint y: 202, endPoint x: 1056, endPoint y: 182, distance: 66.1
click at [996, 203] on p "Class name: ScrapeWebsiteTool" at bounding box center [1215, 203] width 666 height 13
click at [1439, 123] on button "Cancel" at bounding box center [1448, 118] width 58 height 23
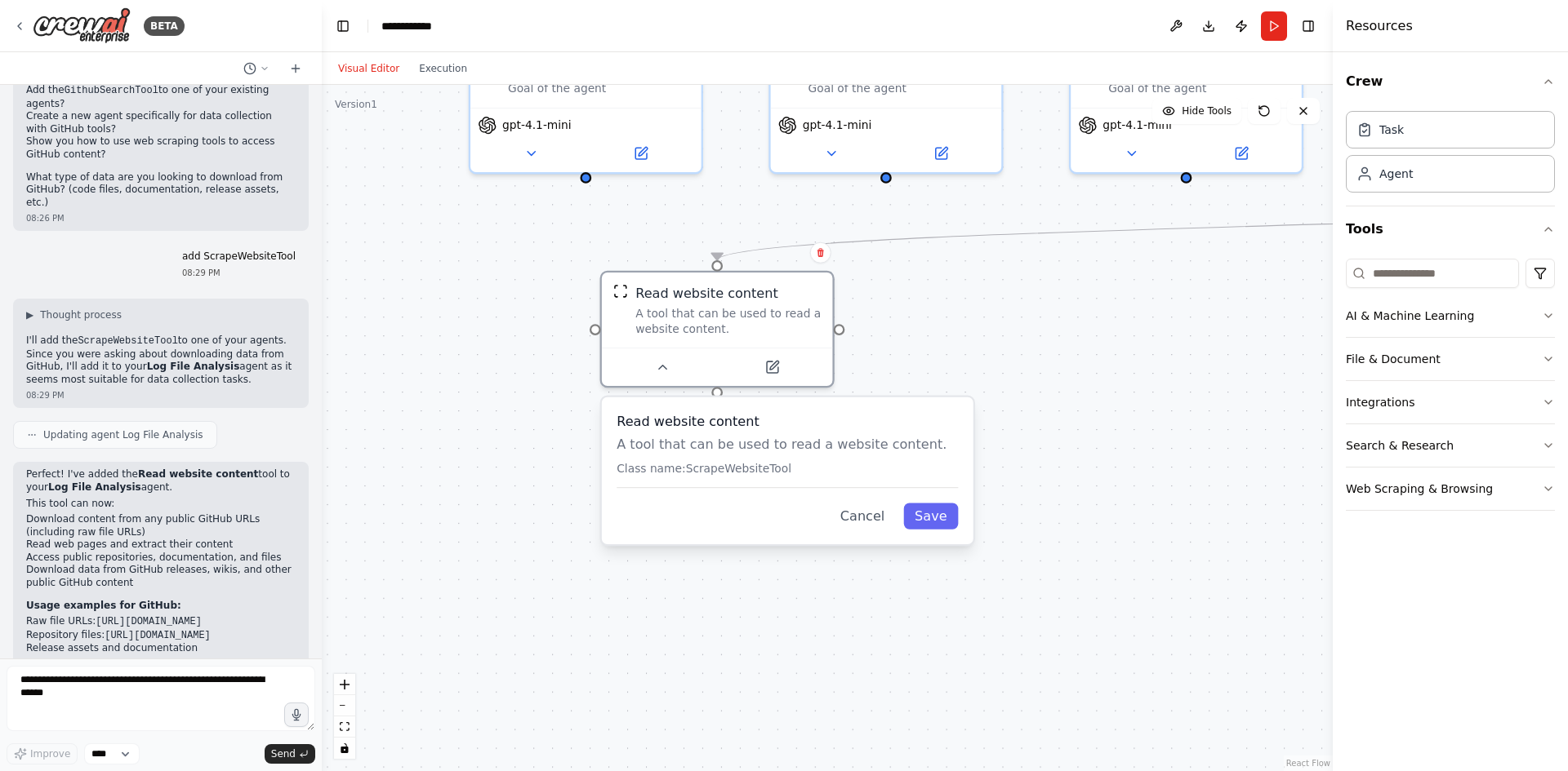
click at [1083, 325] on div ".deletable-edge-delete-btn { width: 20px; height: 20px; border: 0px solid #ffff…" at bounding box center [827, 427] width 1010 height 686
click at [746, 317] on div "A tool that can be used to read a website content." at bounding box center [727, 317] width 185 height 30
click at [869, 522] on button "Cancel" at bounding box center [862, 516] width 67 height 26
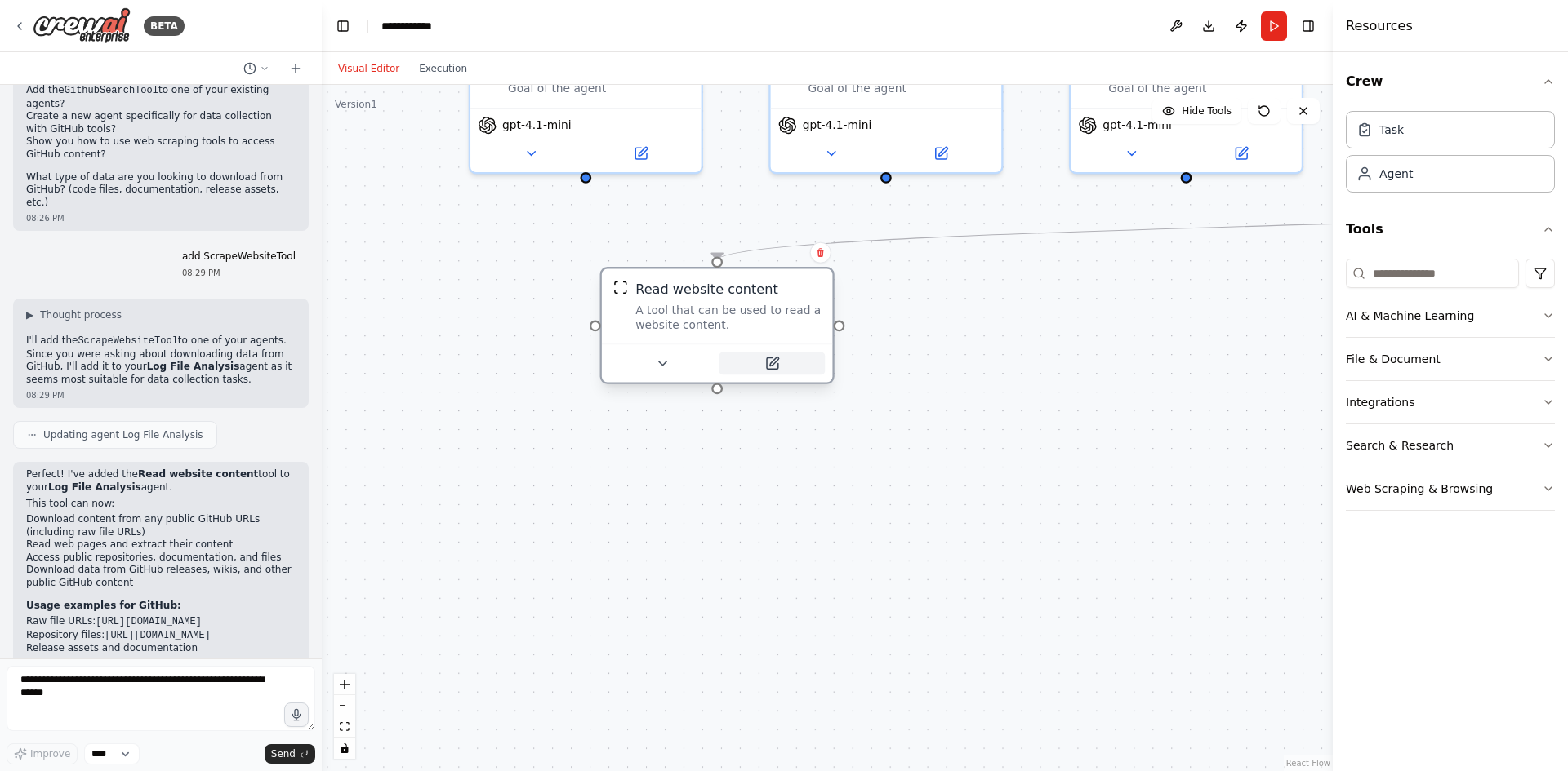
click at [770, 359] on icon at bounding box center [771, 363] width 12 height 12
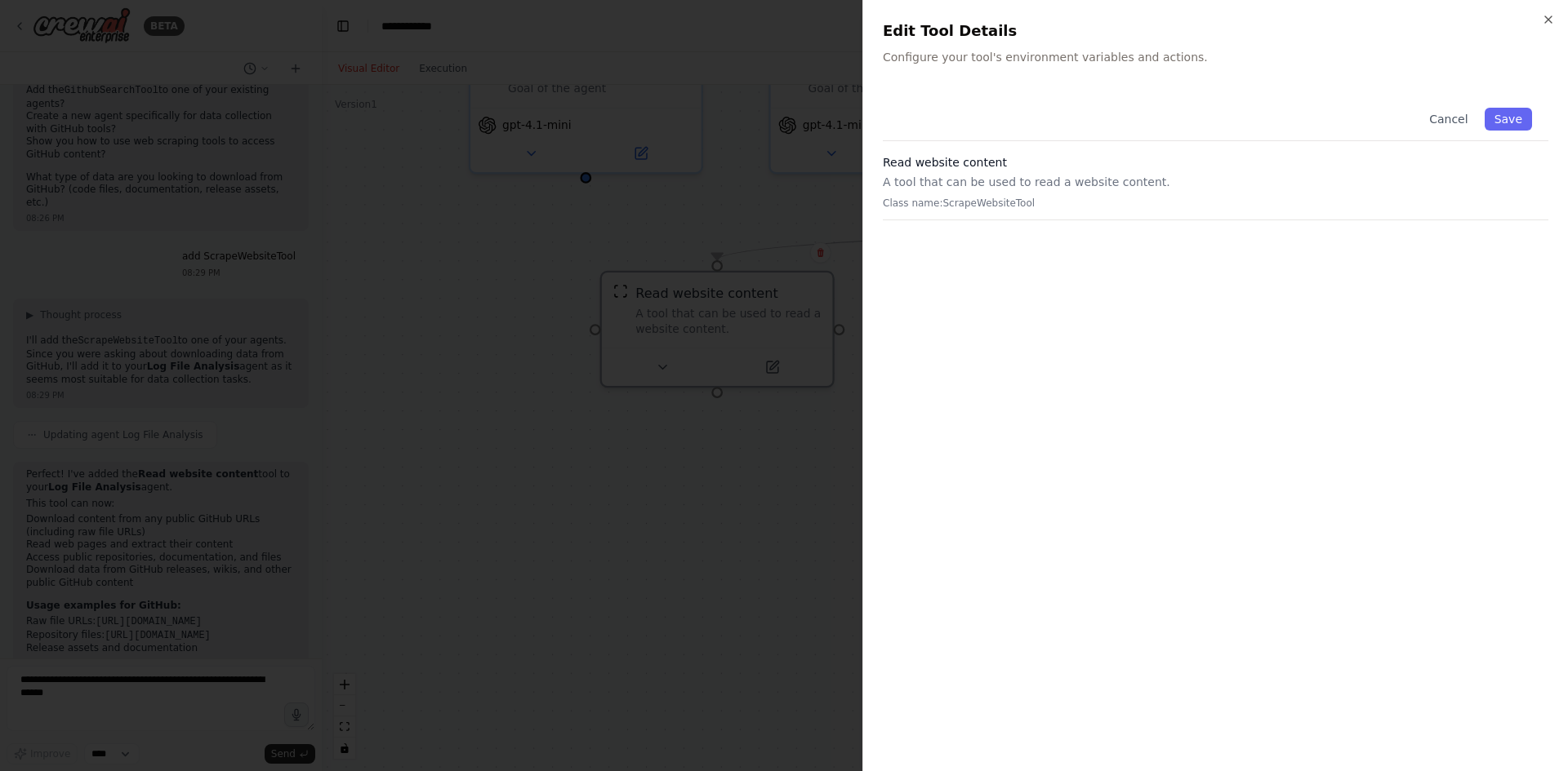
click at [937, 205] on p "Class name: ScrapeWebsiteTool" at bounding box center [1215, 203] width 666 height 13
click at [936, 184] on p "A tool that can be used to read a website content." at bounding box center [1215, 182] width 666 height 16
click at [947, 54] on p "Configure your tool's environment variables and actions." at bounding box center [1215, 57] width 666 height 16
click at [1455, 116] on button "Cancel" at bounding box center [1448, 118] width 58 height 23
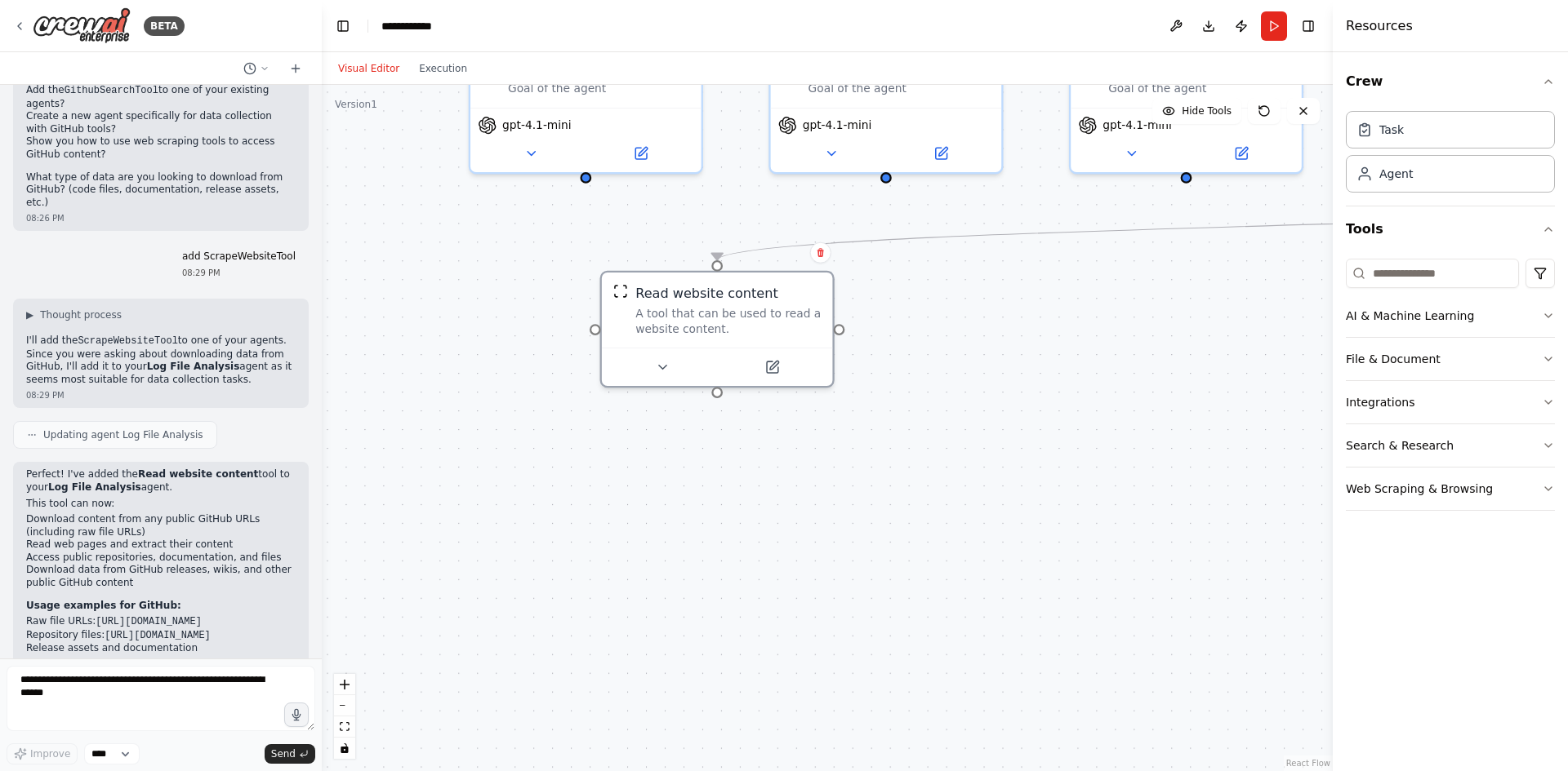
click at [1091, 387] on div ".deletable-edge-delete-btn { width: 20px; height: 20px; border: 0px solid #ffff…" at bounding box center [827, 427] width 1010 height 686
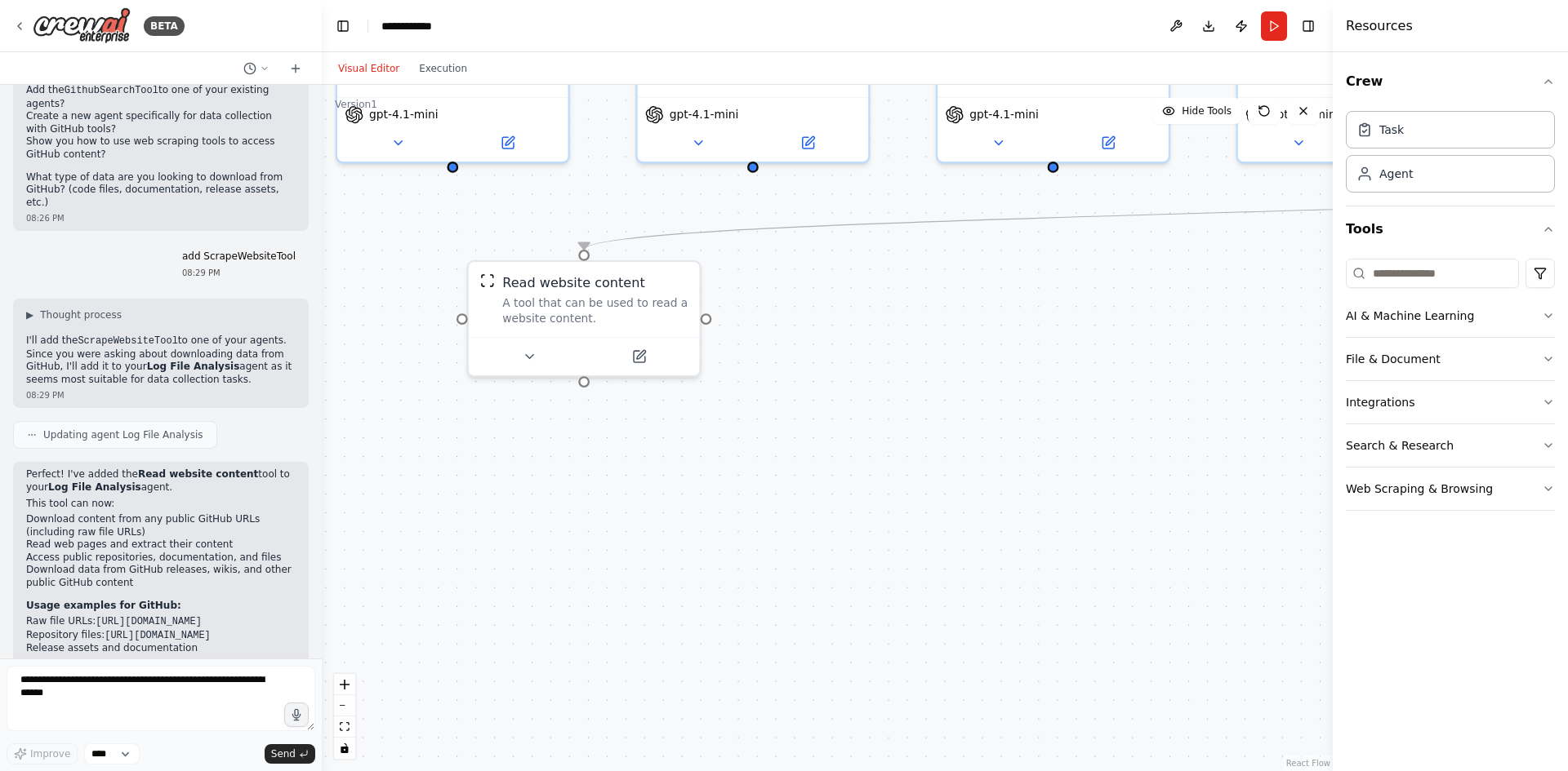
drag, startPoint x: 1124, startPoint y: 396, endPoint x: 999, endPoint y: 385, distance: 125.5
click at [999, 385] on div ".deletable-edge-delete-btn { width: 20px; height: 20px; border: 0px solid #ffff…" at bounding box center [827, 427] width 1010 height 686
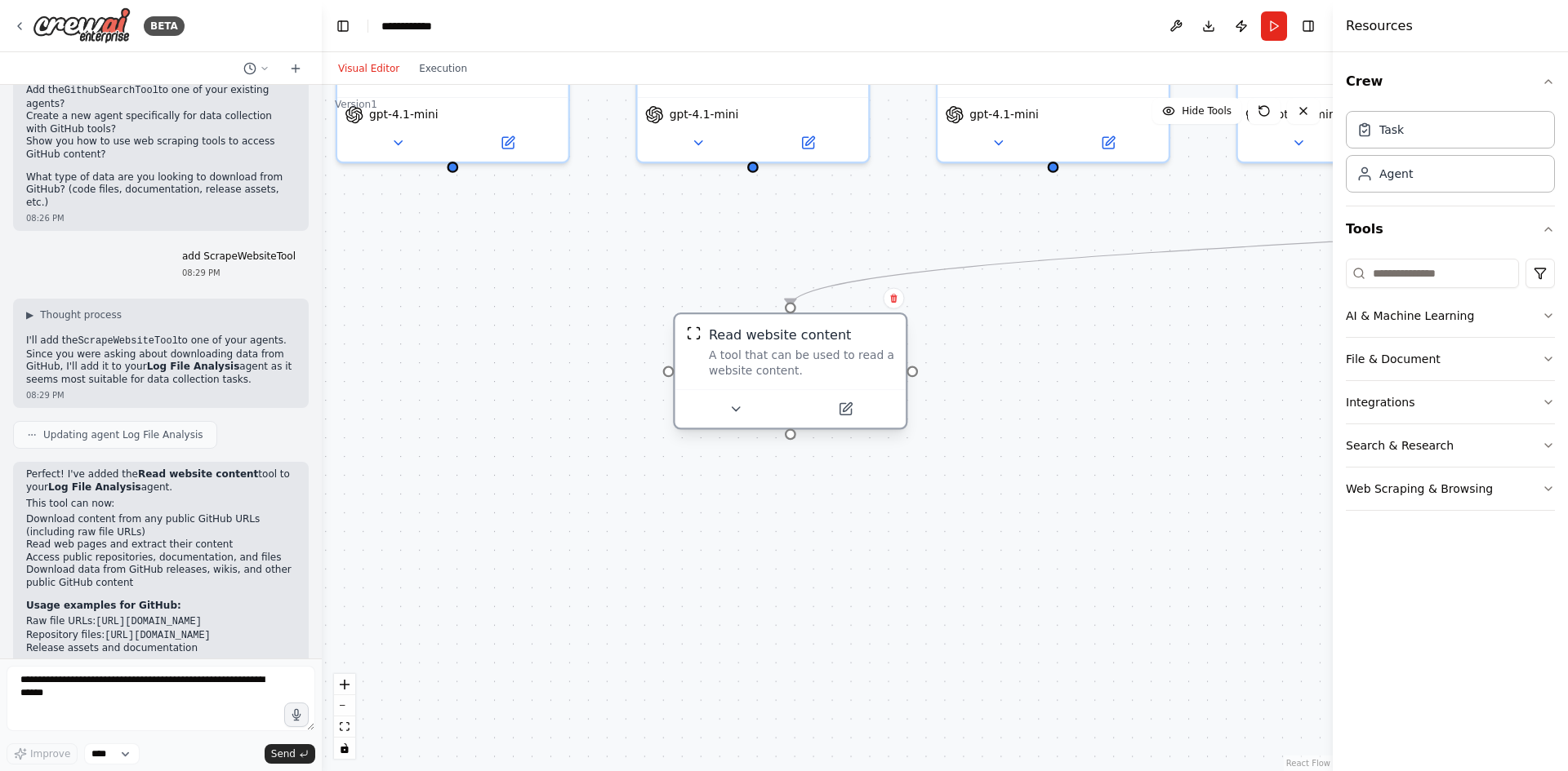
drag, startPoint x: 623, startPoint y: 288, endPoint x: 931, endPoint y: 367, distance: 318.0
click at [894, 366] on div "Read website content A tool that can be used to read a website content." at bounding box center [801, 352] width 185 height 52
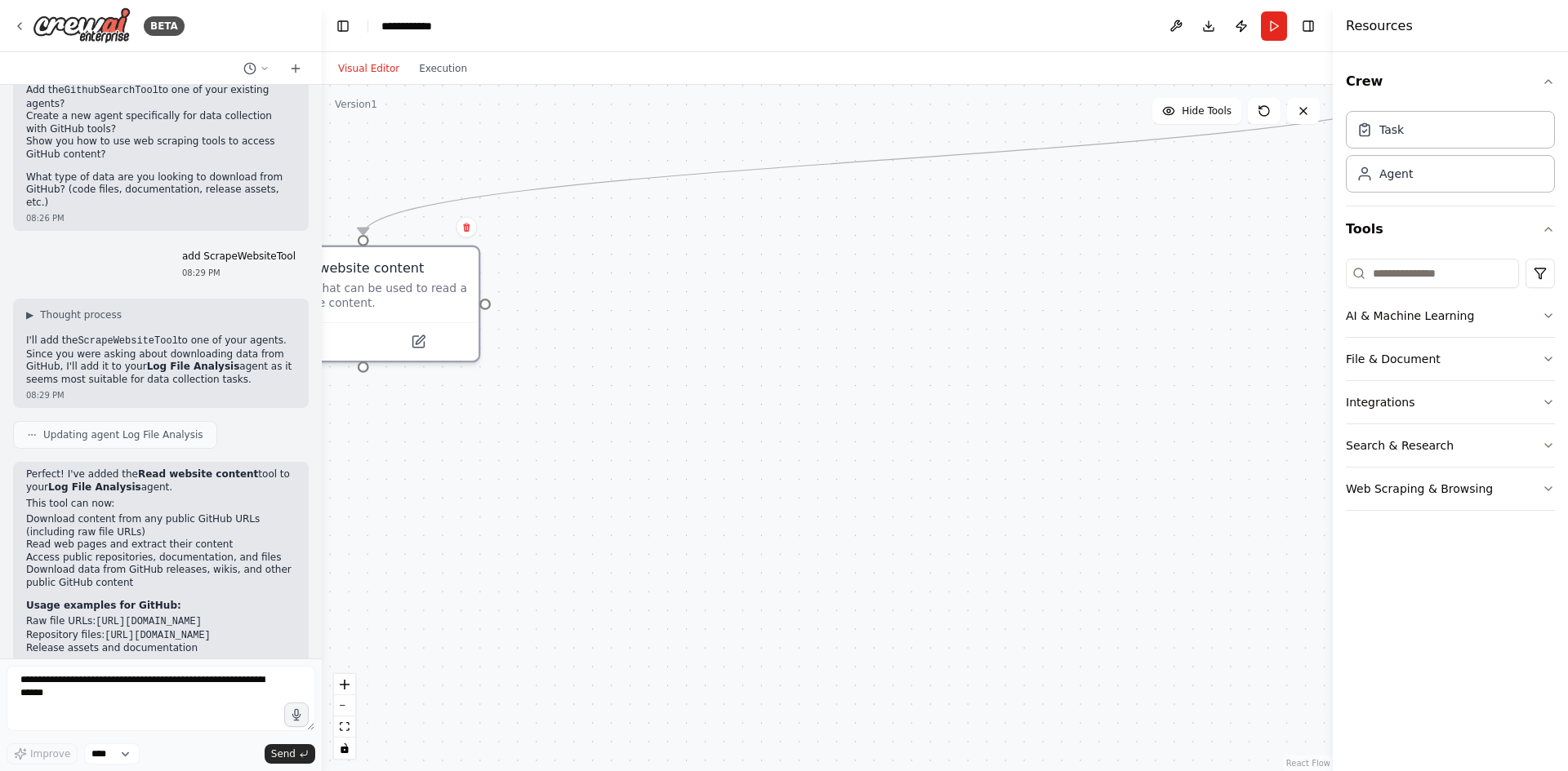
drag, startPoint x: 1256, startPoint y: 431, endPoint x: 694, endPoint y: 380, distance: 564.3
click at [694, 380] on div ".deletable-edge-delete-btn { width: 20px; height: 20px; border: 0px solid #ffff…" at bounding box center [827, 427] width 1010 height 686
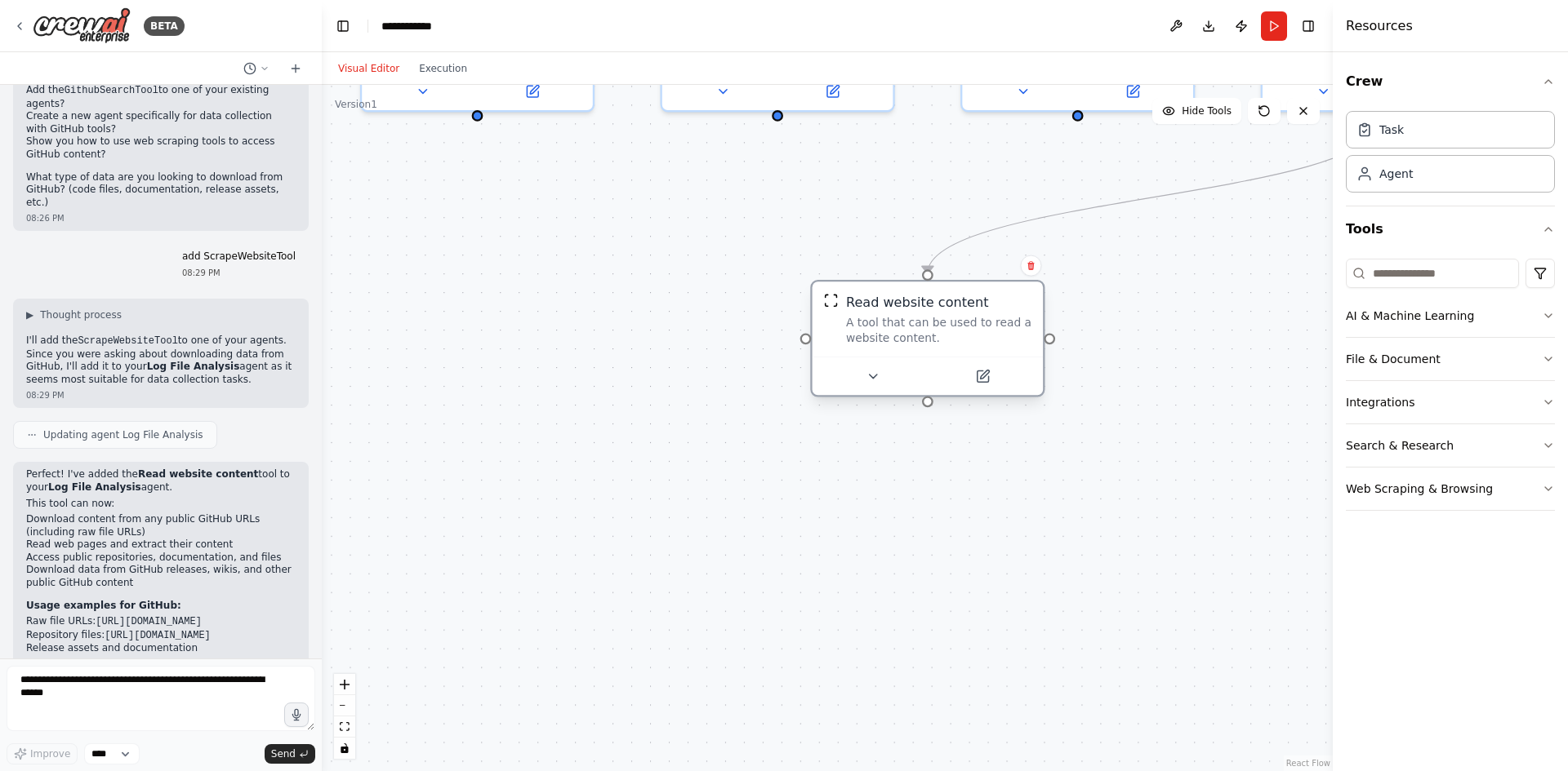
drag, startPoint x: 364, startPoint y: 301, endPoint x: 1176, endPoint y: 335, distance: 812.7
click at [1031, 312] on div "Read website content" at bounding box center [938, 302] width 185 height 19
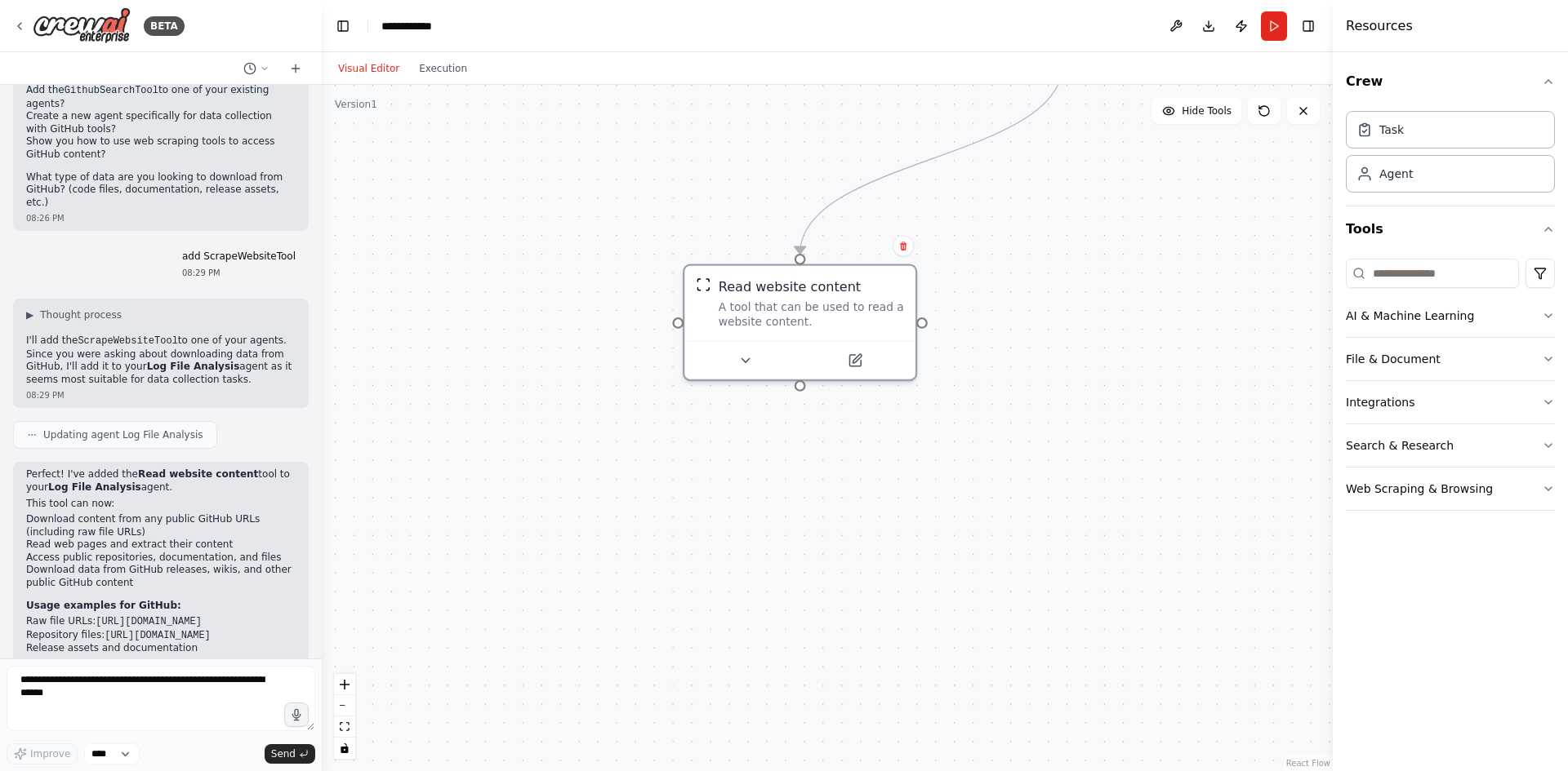
drag, startPoint x: 1189, startPoint y: 509, endPoint x: 698, endPoint y: 426, distance: 498.0
click at [698, 426] on div ".deletable-edge-delete-btn { width: 20px; height: 20px; border: 0px solid #ffff…" at bounding box center [827, 427] width 1010 height 686
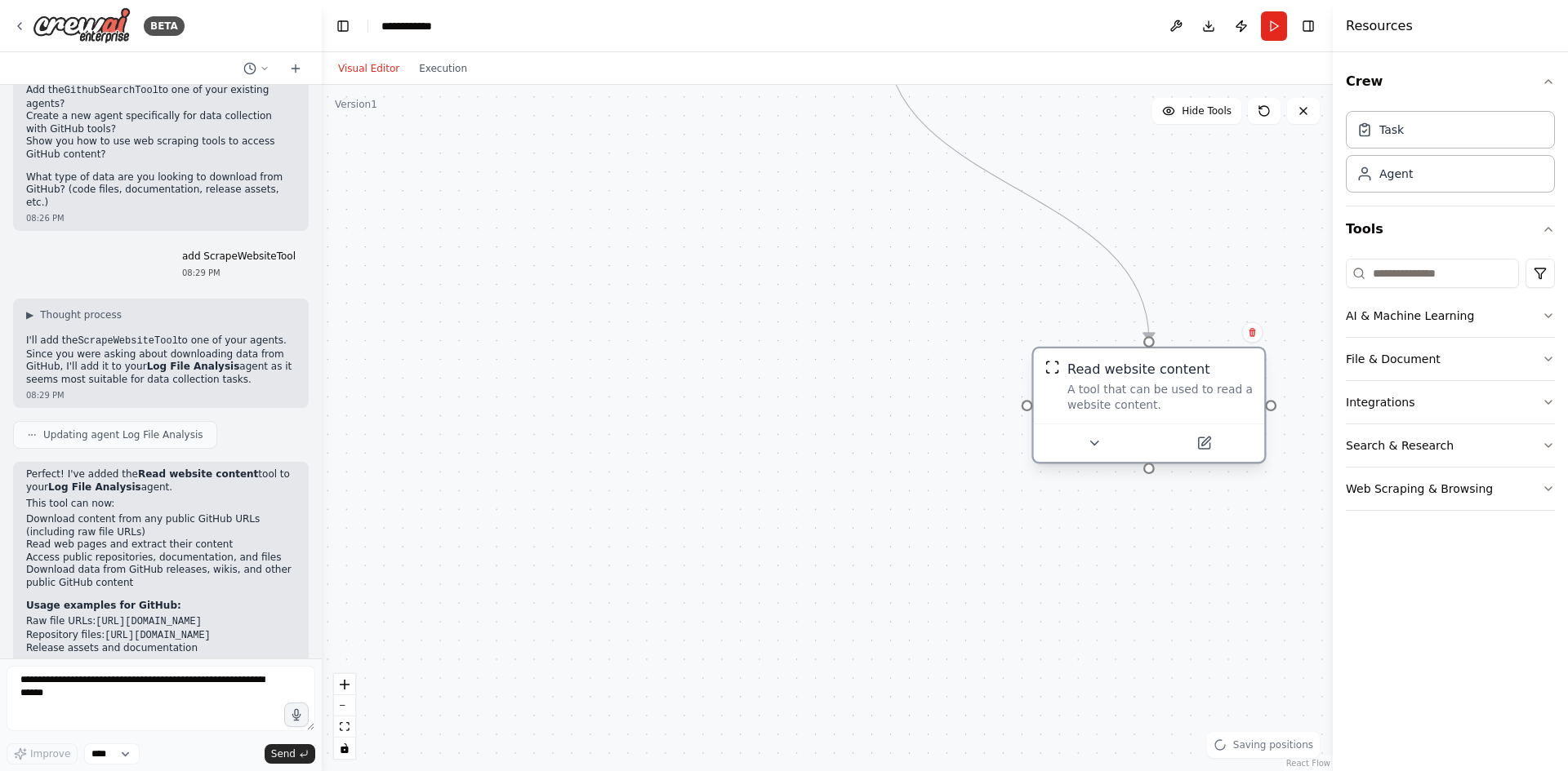
drag, startPoint x: 629, startPoint y: 258, endPoint x: 1178, endPoint y: 381, distance: 562.6
click at [1178, 379] on div "Read website content" at bounding box center [1139, 369] width 143 height 19
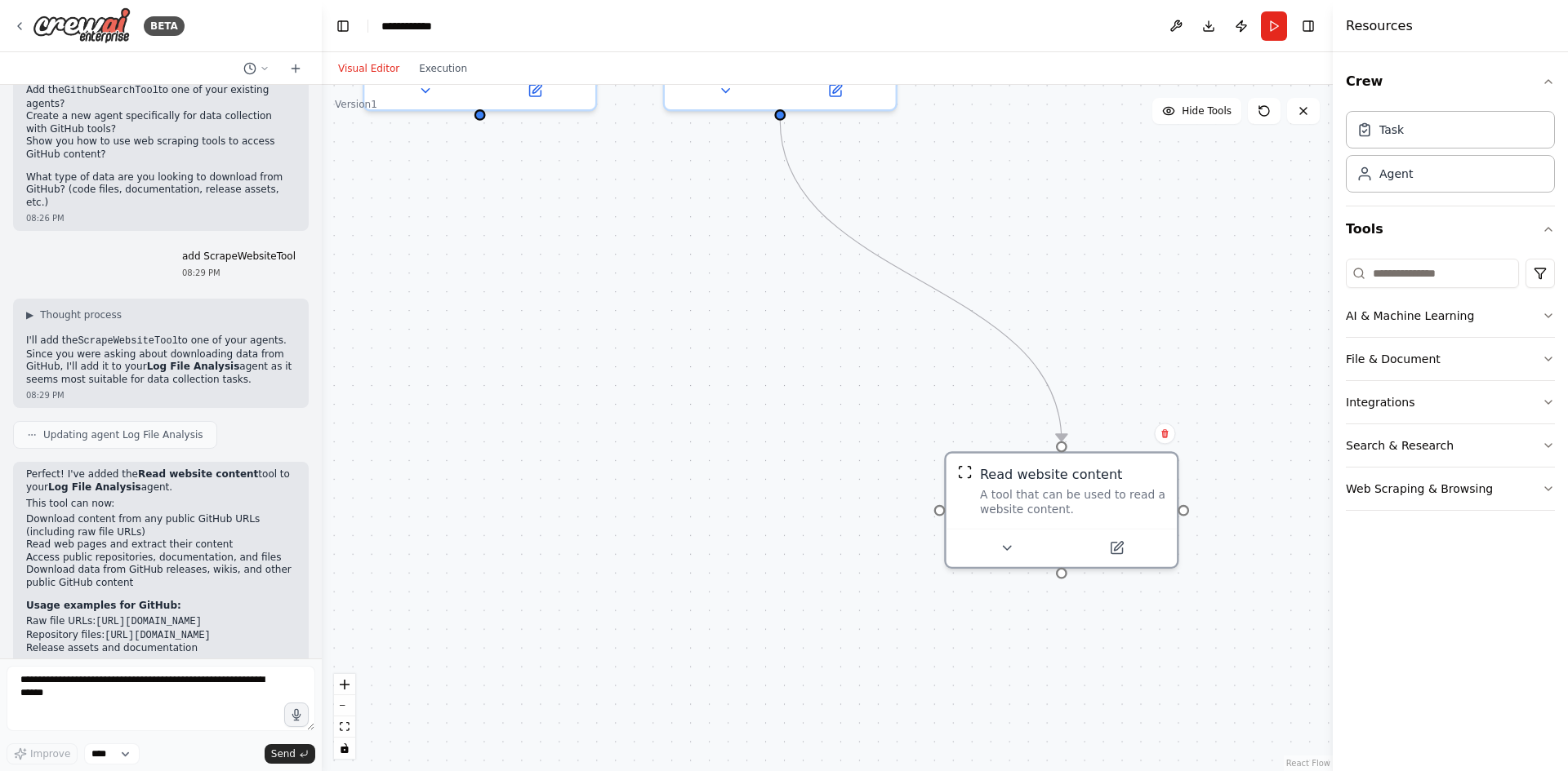
drag, startPoint x: 822, startPoint y: 280, endPoint x: 917, endPoint y: 392, distance: 146.9
click at [758, 339] on div ".deletable-edge-delete-btn { width: 20px; height: 20px; border: 0px solid #ffff…" at bounding box center [827, 427] width 1010 height 686
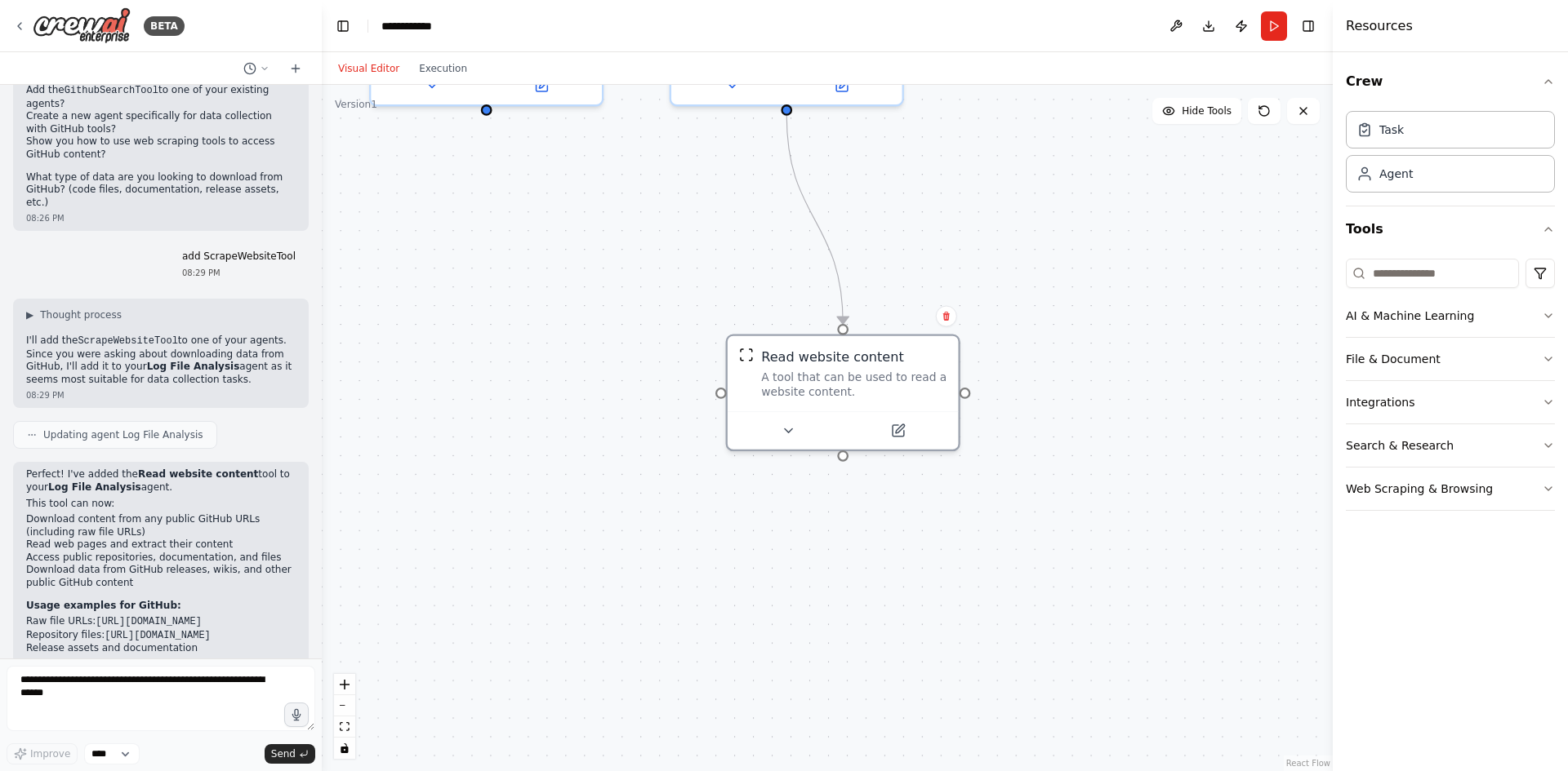
drag, startPoint x: 1080, startPoint y: 466, endPoint x: 666, endPoint y: 487, distance: 414.5
click at [848, 355] on div "Read website content" at bounding box center [832, 357] width 143 height 19
drag, startPoint x: 151, startPoint y: 696, endPoint x: 133, endPoint y: 692, distance: 18.4
click at [132, 693] on textarea at bounding box center [161, 698] width 309 height 65
type textarea "**********"
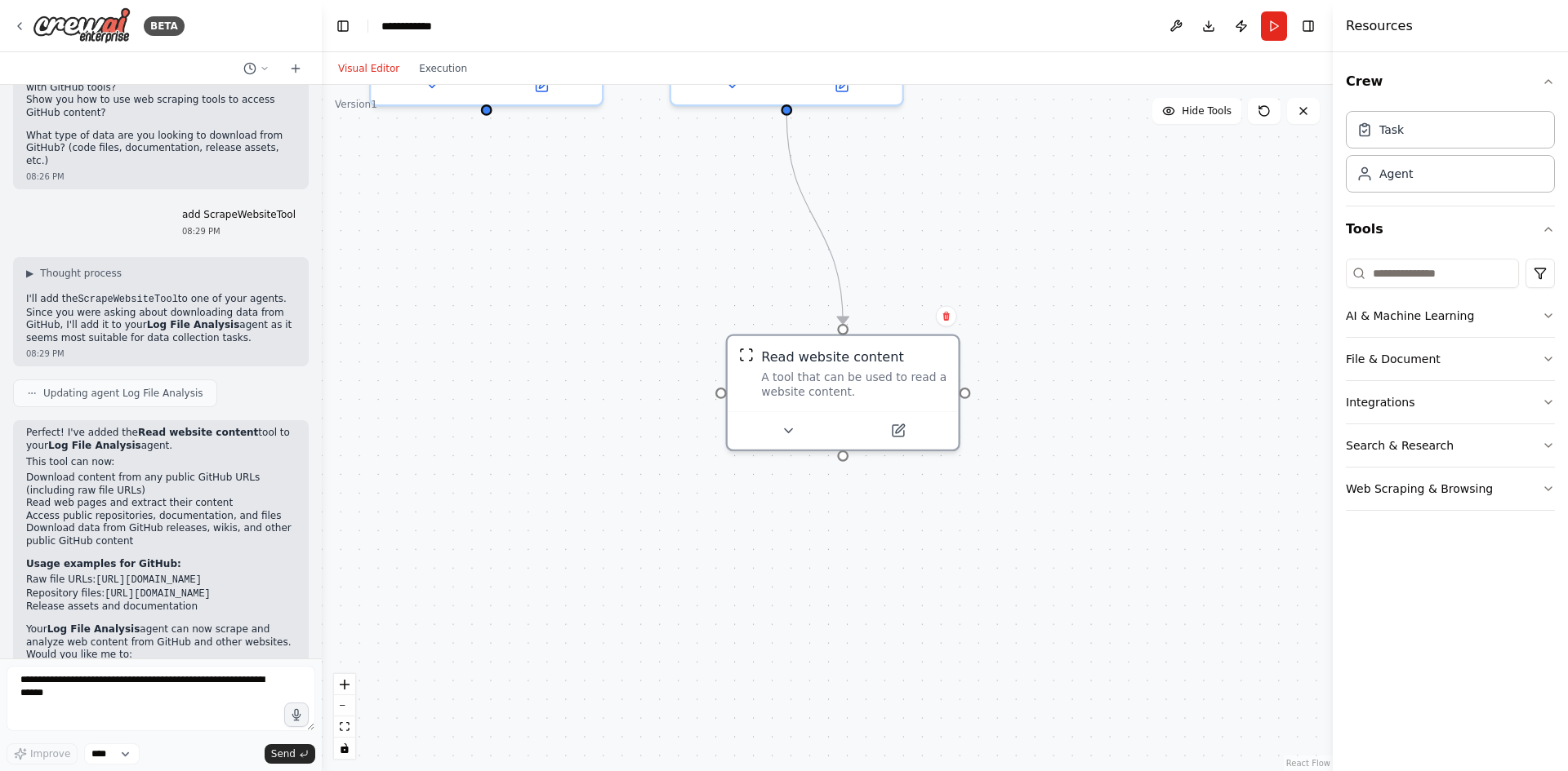
scroll to position [3452, 0]
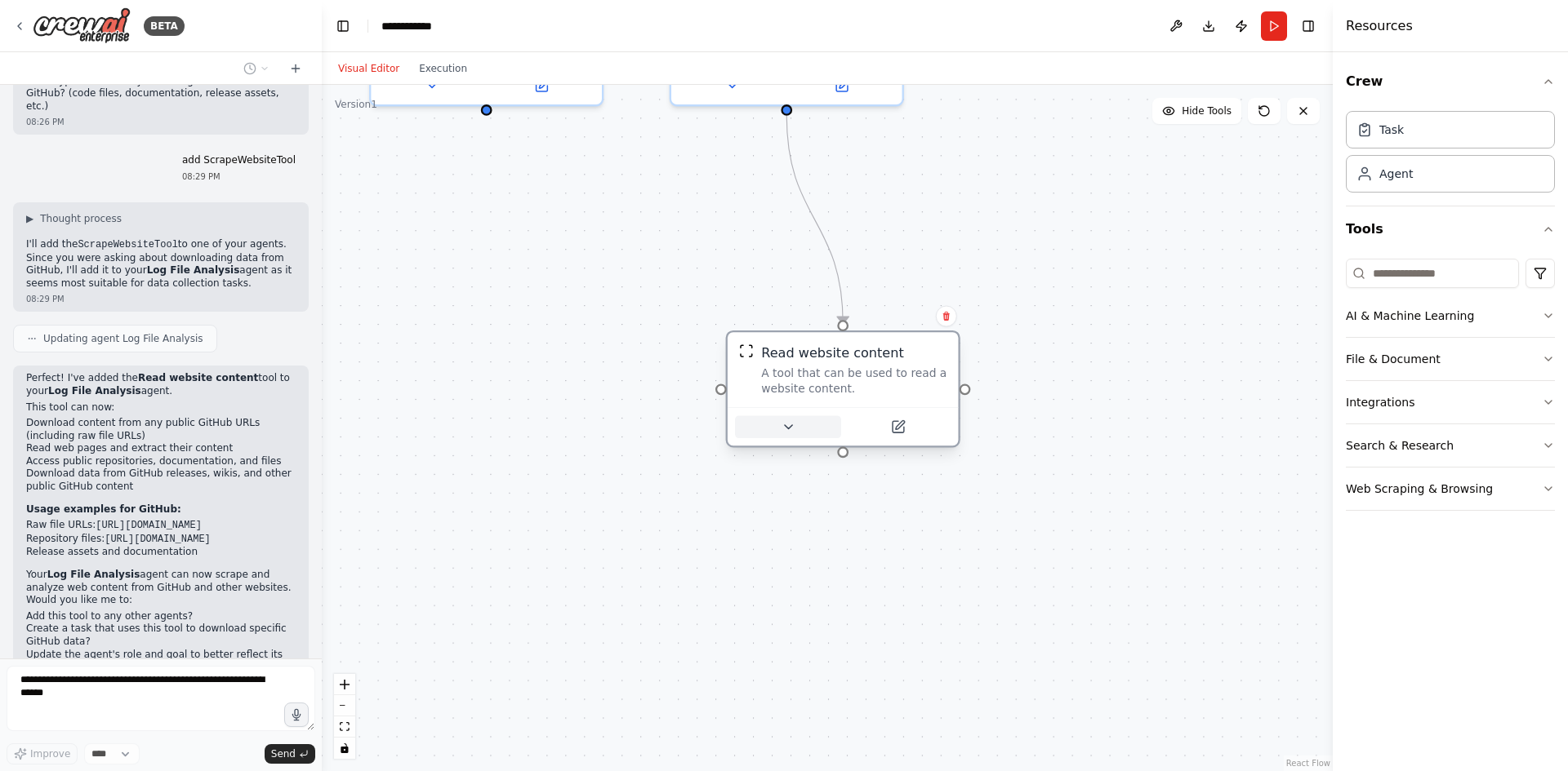
click at [789, 430] on icon at bounding box center [788, 427] width 14 height 14
click at [787, 427] on icon at bounding box center [788, 427] width 7 height 5
click at [814, 512] on p "A tool that can be used to read a website content." at bounding box center [913, 508] width 341 height 19
click at [991, 580] on button "Cancel" at bounding box center [988, 579] width 67 height 26
click at [793, 428] on icon at bounding box center [788, 427] width 14 height 14
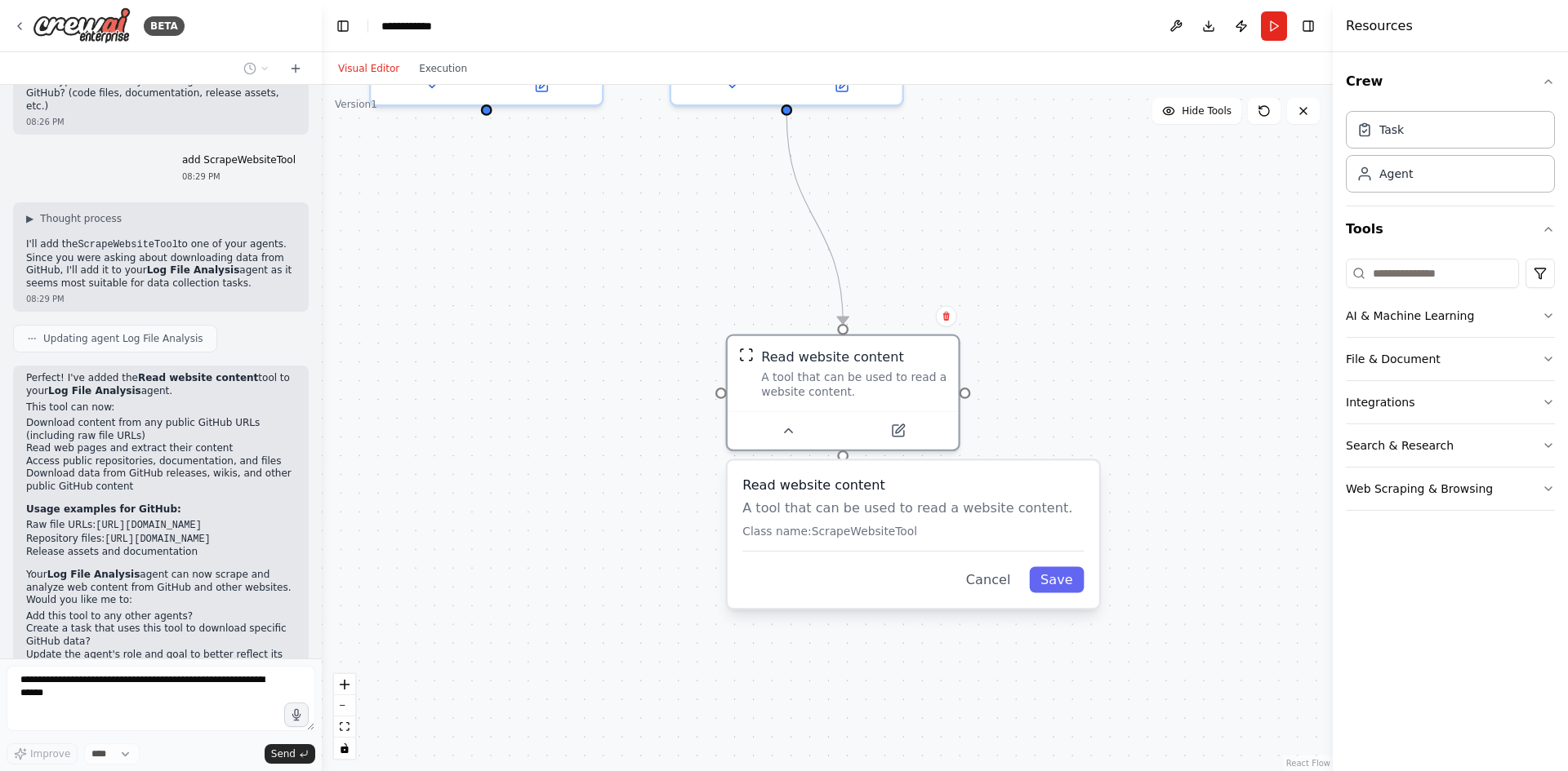
click at [795, 536] on p "Class name: ScrapeWebsiteTool" at bounding box center [913, 532] width 341 height 14
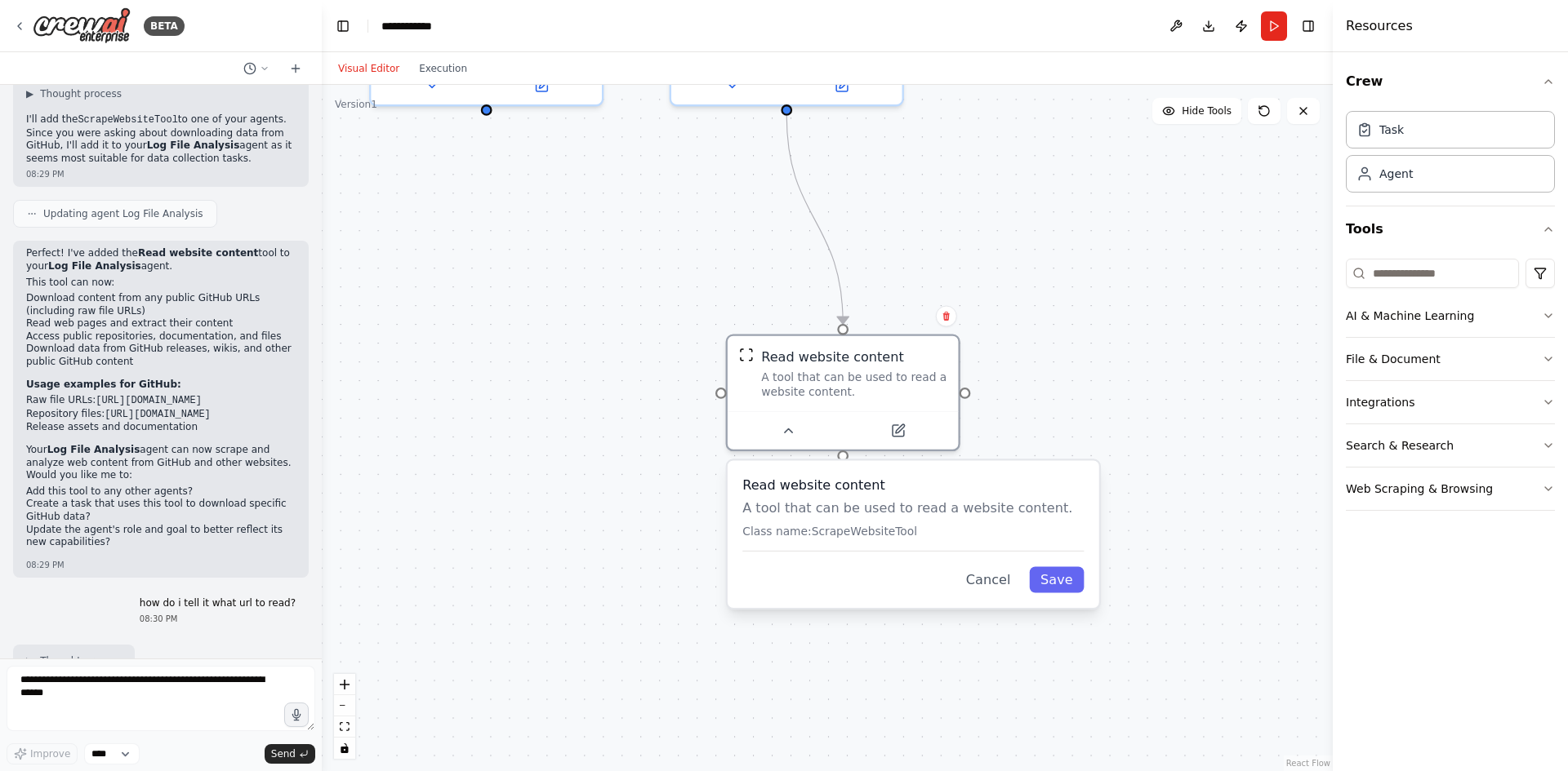
click at [802, 506] on p "A tool that can be used to read a website content." at bounding box center [913, 508] width 341 height 19
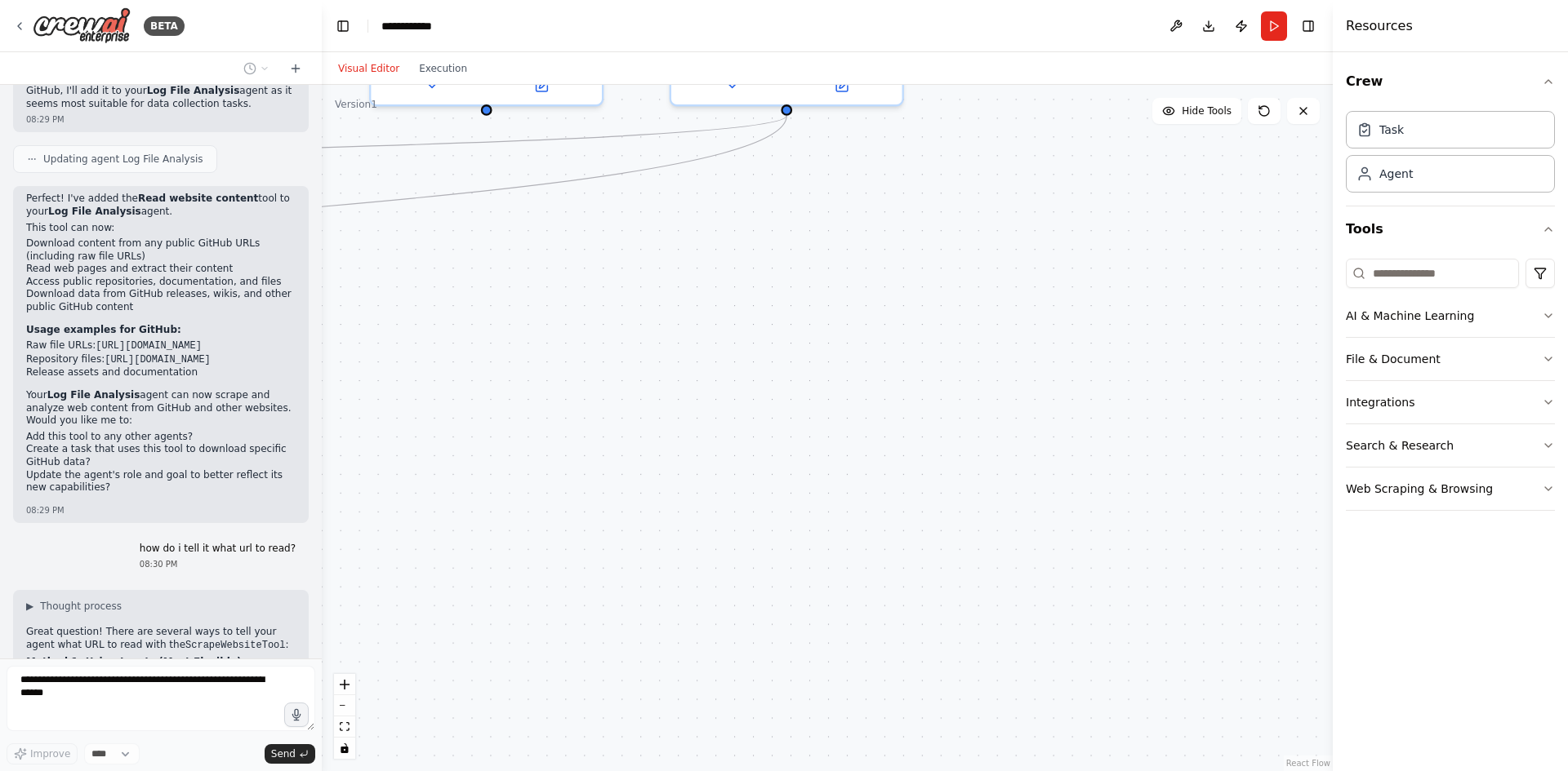
scroll to position [3645, 0]
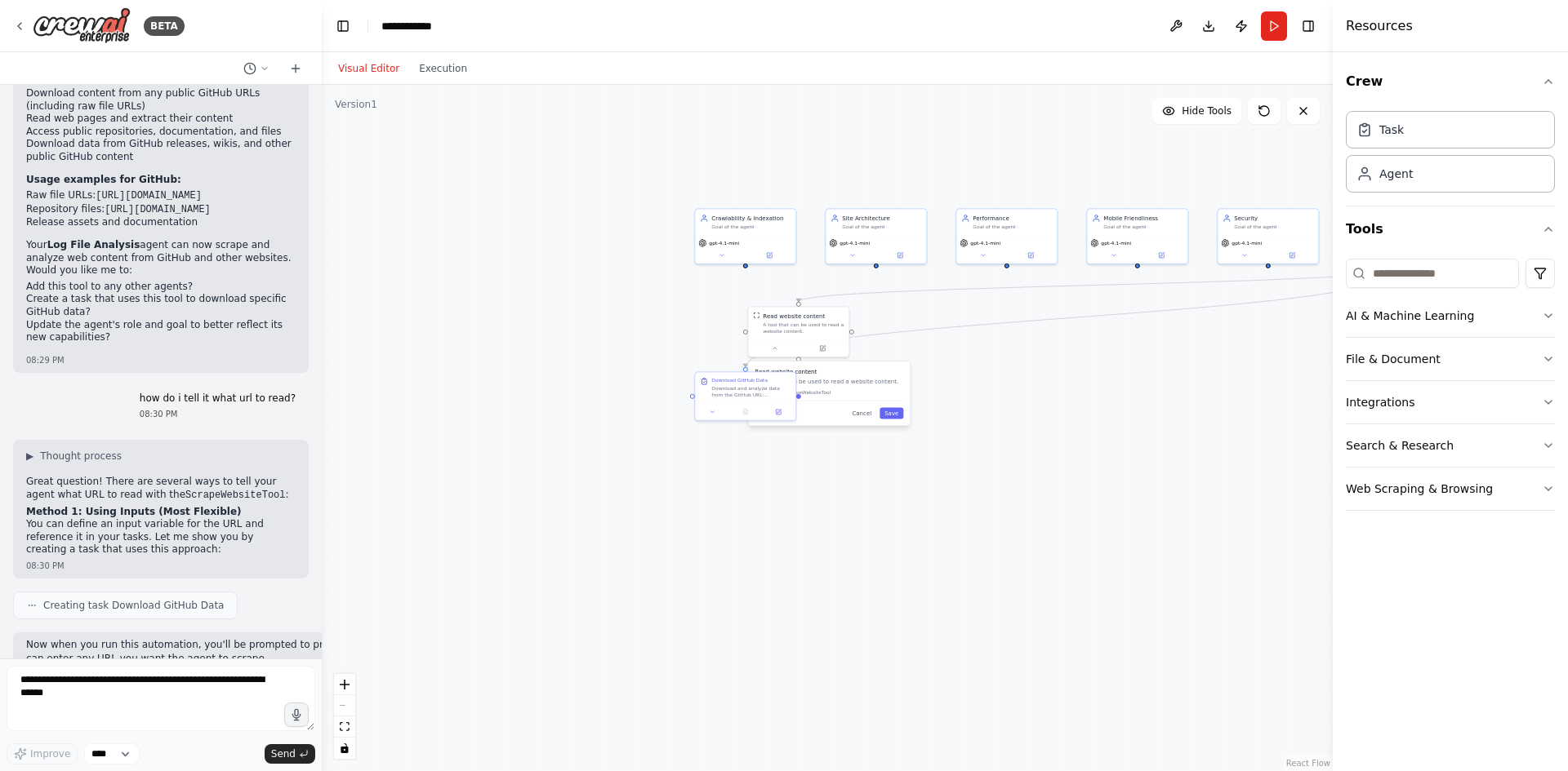
drag, startPoint x: 681, startPoint y: 526, endPoint x: 1282, endPoint y: 458, distance: 604.8
click at [1282, 458] on div ".deletable-edge-delete-btn { width: 20px; height: 20px; border: 0px solid #ffff…" at bounding box center [827, 427] width 1010 height 686
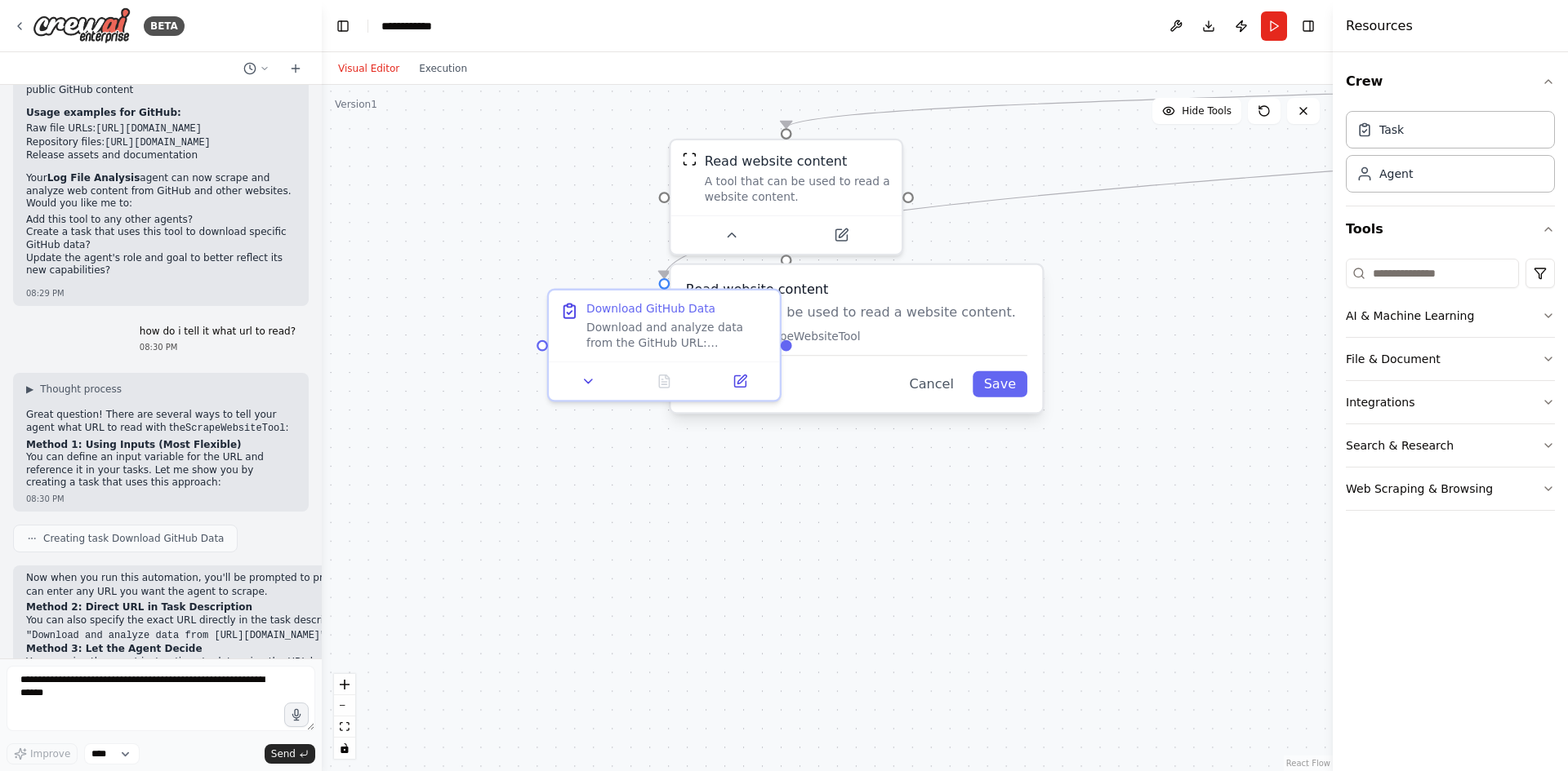
scroll to position [3861, 0]
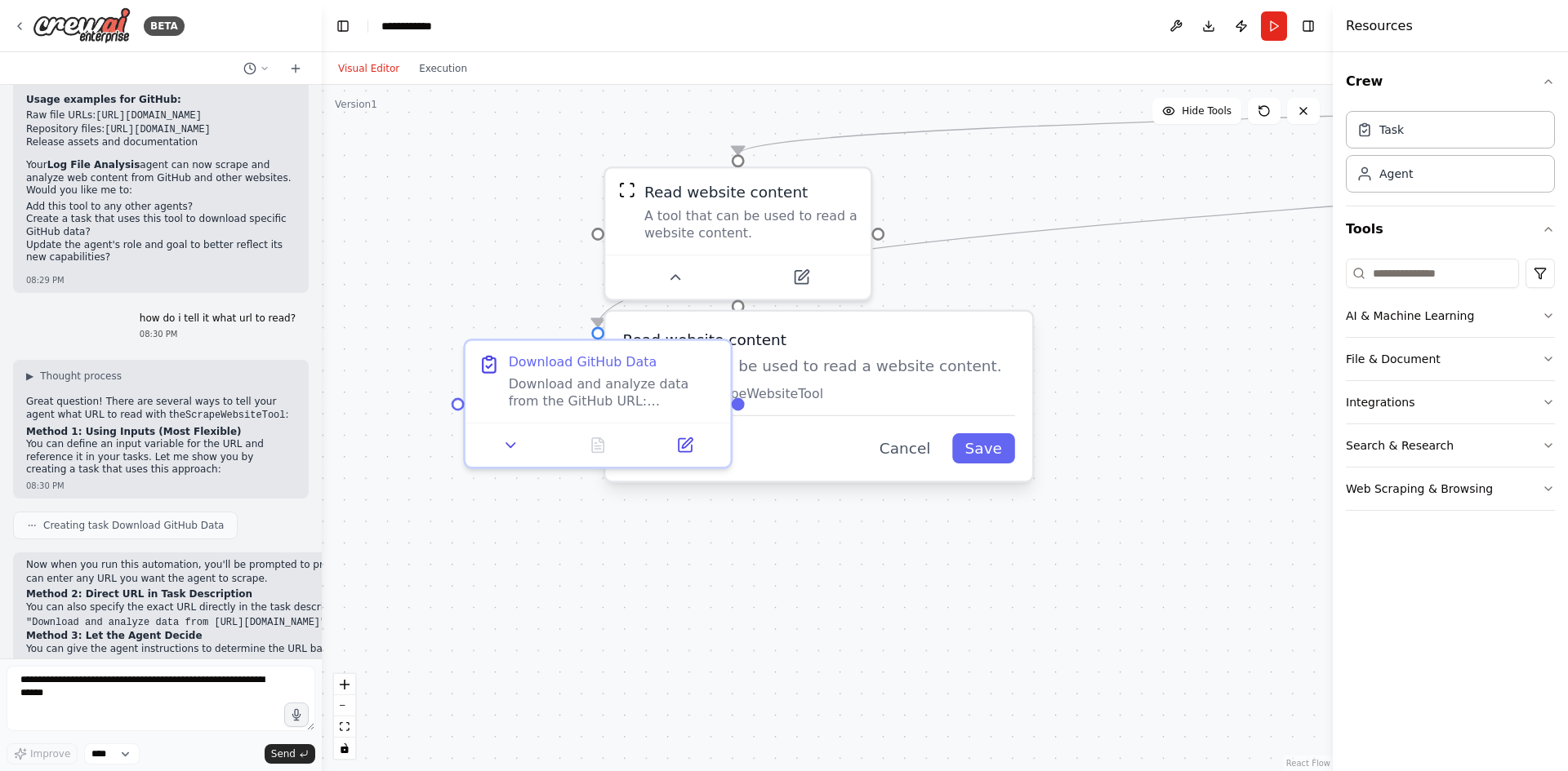
drag, startPoint x: 813, startPoint y: 496, endPoint x: 783, endPoint y: 542, distance: 54.9
click at [783, 542] on div ".deletable-edge-delete-btn { width: 20px; height: 20px; border: 0px solid #ffff…" at bounding box center [827, 427] width 1010 height 686
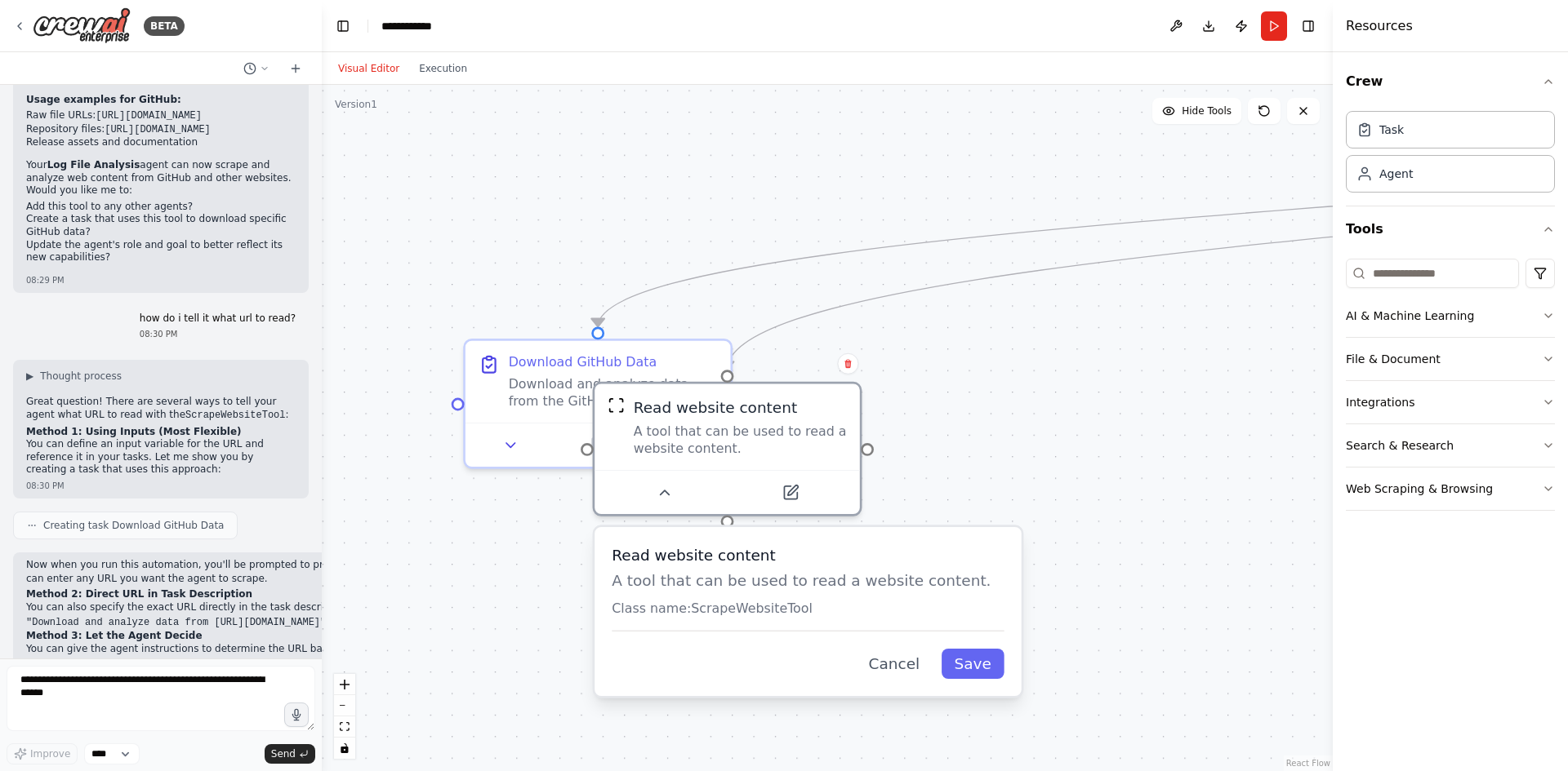
drag, startPoint x: 872, startPoint y: 359, endPoint x: 1052, endPoint y: 634, distance: 328.7
click at [1052, 634] on div ".deletable-edge-delete-btn { width: 20px; height: 20px; border: 0px solid #ffff…" at bounding box center [827, 427] width 1010 height 686
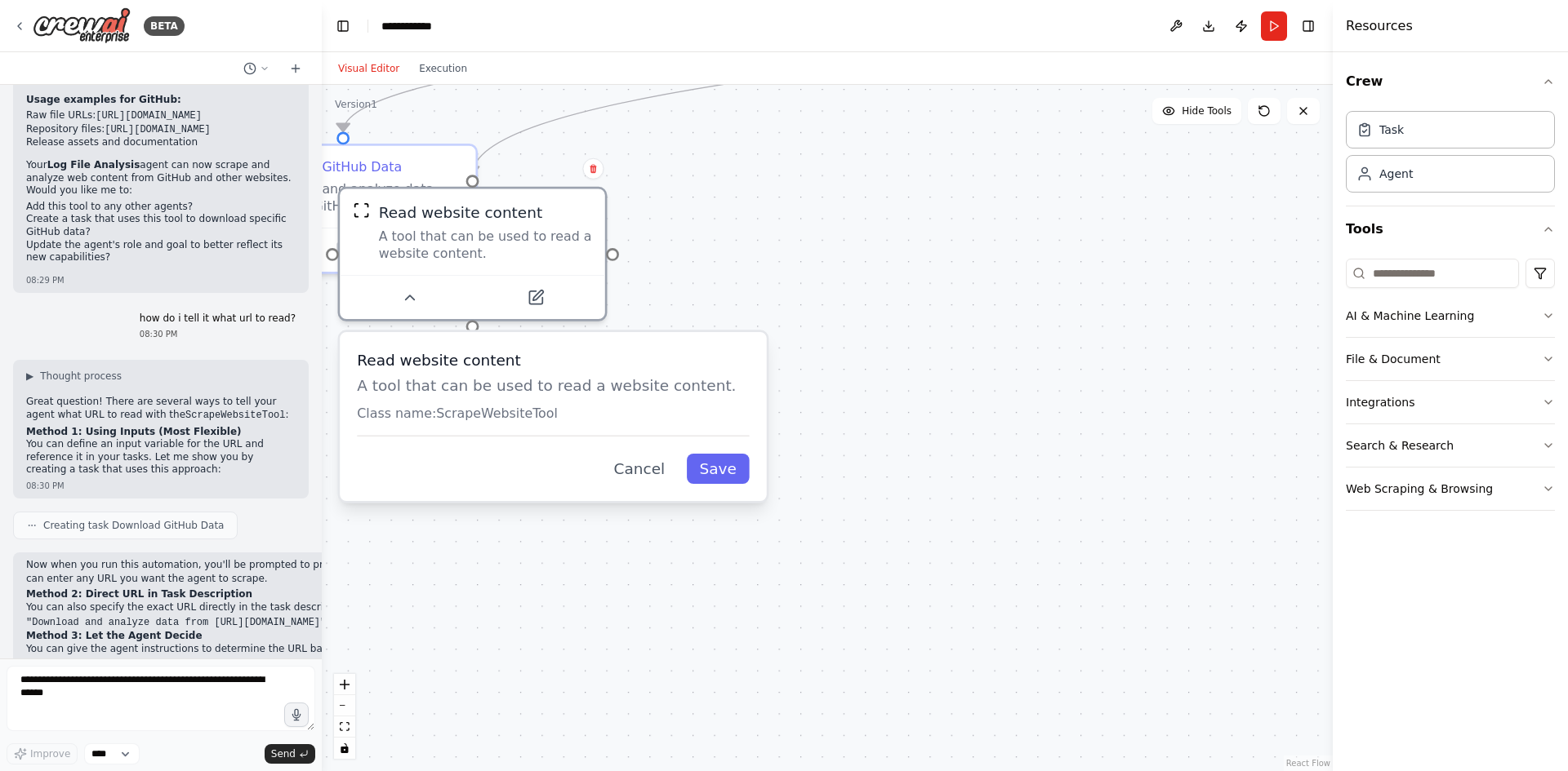
drag, startPoint x: 1064, startPoint y: 359, endPoint x: 947, endPoint y: 273, distance: 145.2
click at [947, 273] on div ".deletable-edge-delete-btn { width: 20px; height: 20px; border: 0px solid #ffff…" at bounding box center [827, 427] width 1010 height 686
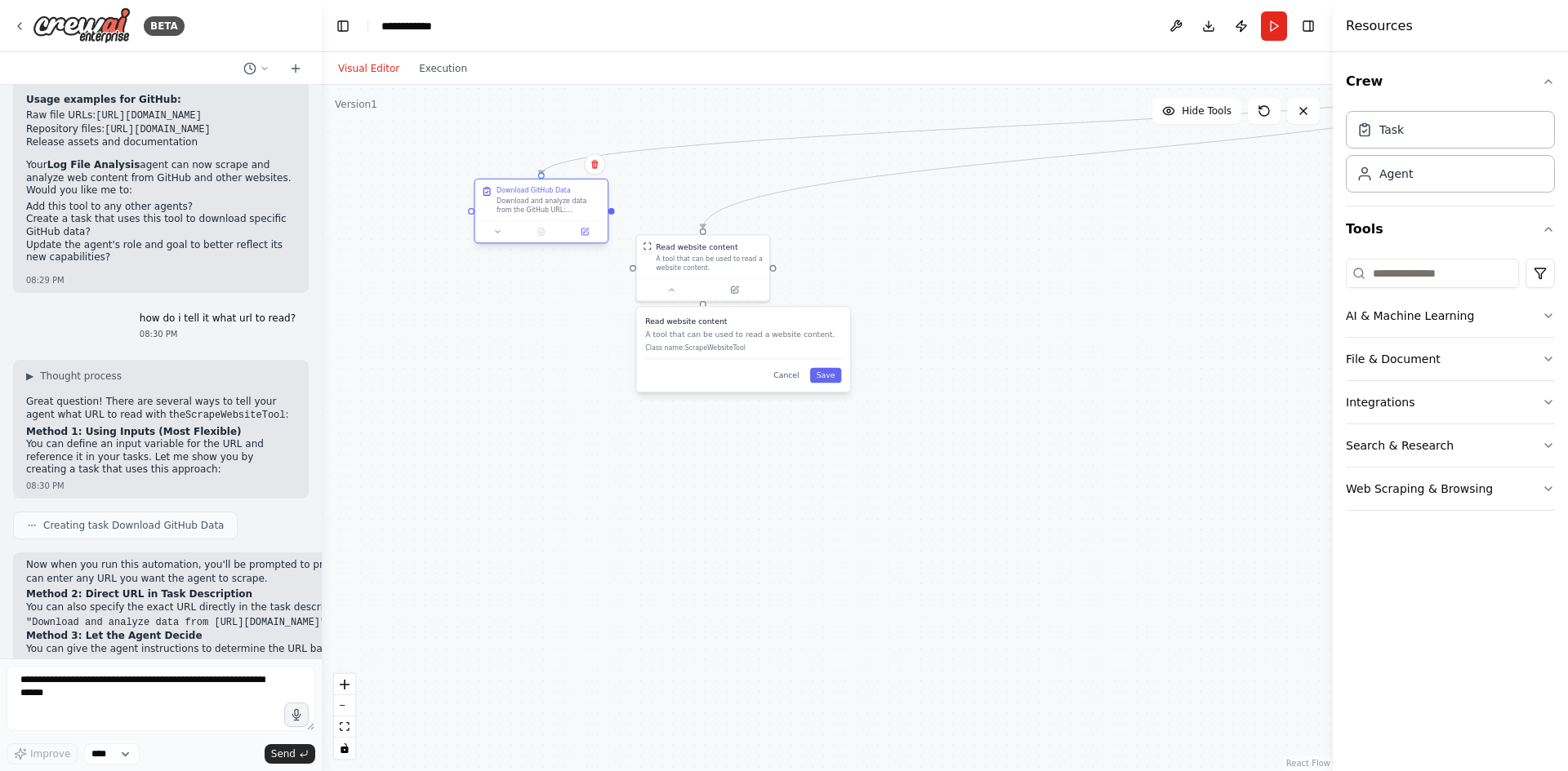
drag, startPoint x: 502, startPoint y: 244, endPoint x: 502, endPoint y: 202, distance: 42.0
click at [502, 202] on div "Download and analyze data from the GitHub URL: {github_url}. Extract the conten…" at bounding box center [549, 205] width 105 height 17
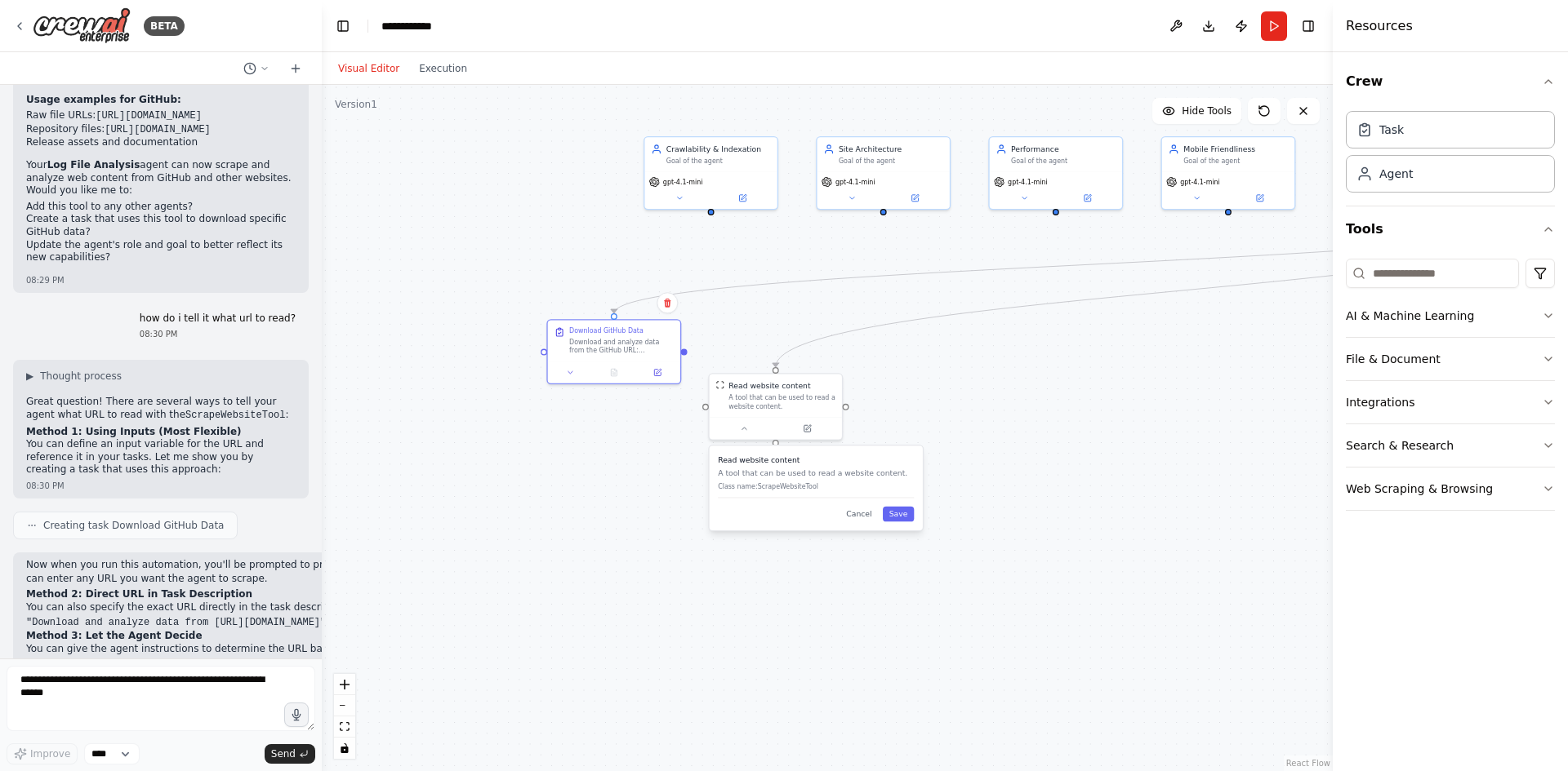
drag, startPoint x: 512, startPoint y: 356, endPoint x: 602, endPoint y: 511, distance: 179.2
click at [602, 511] on div ".deletable-edge-delete-btn { width: 20px; height: 20px; border: 0px solid #ffff…" at bounding box center [827, 427] width 1010 height 686
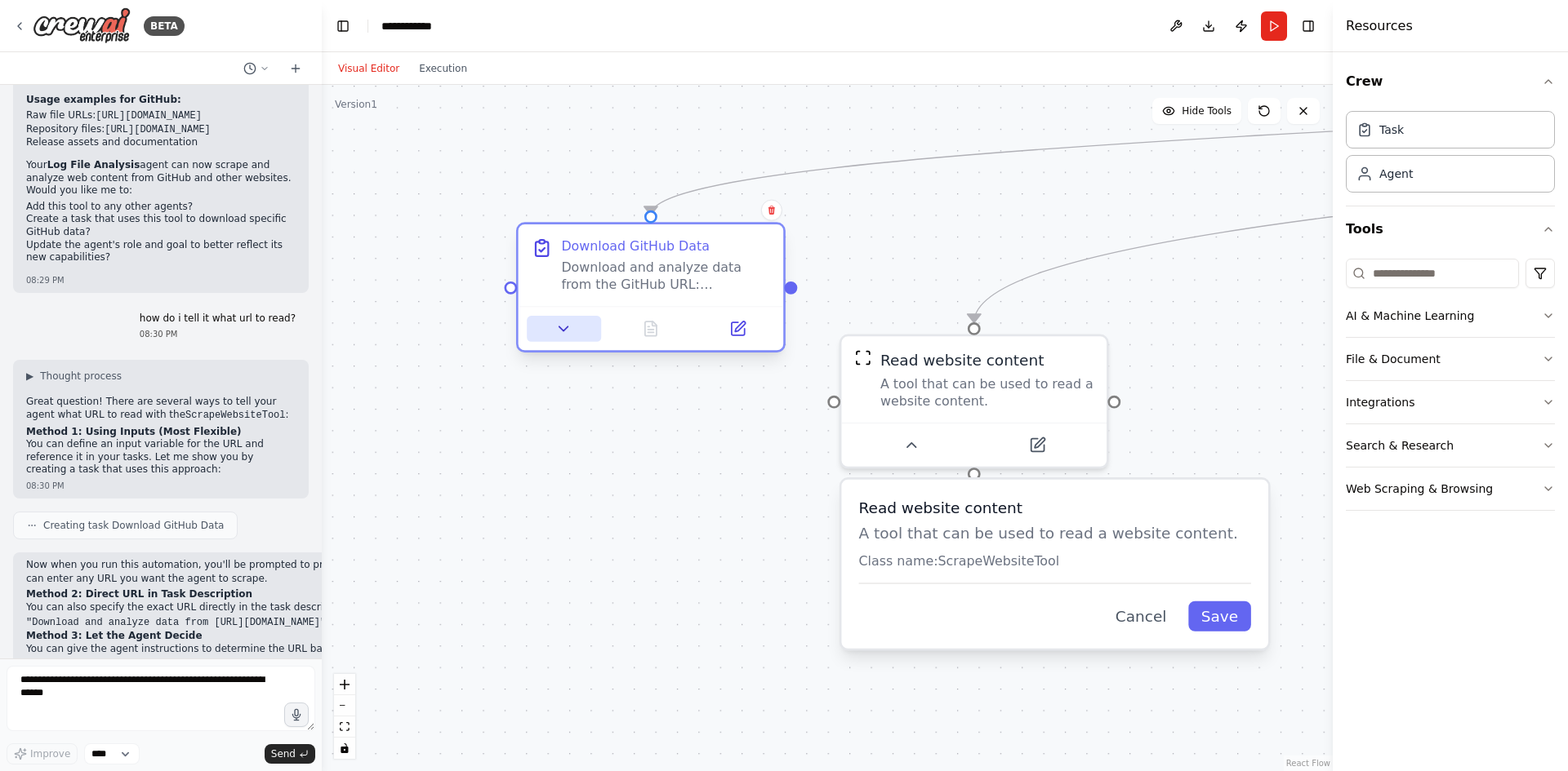
click at [563, 327] on icon at bounding box center [564, 328] width 9 height 5
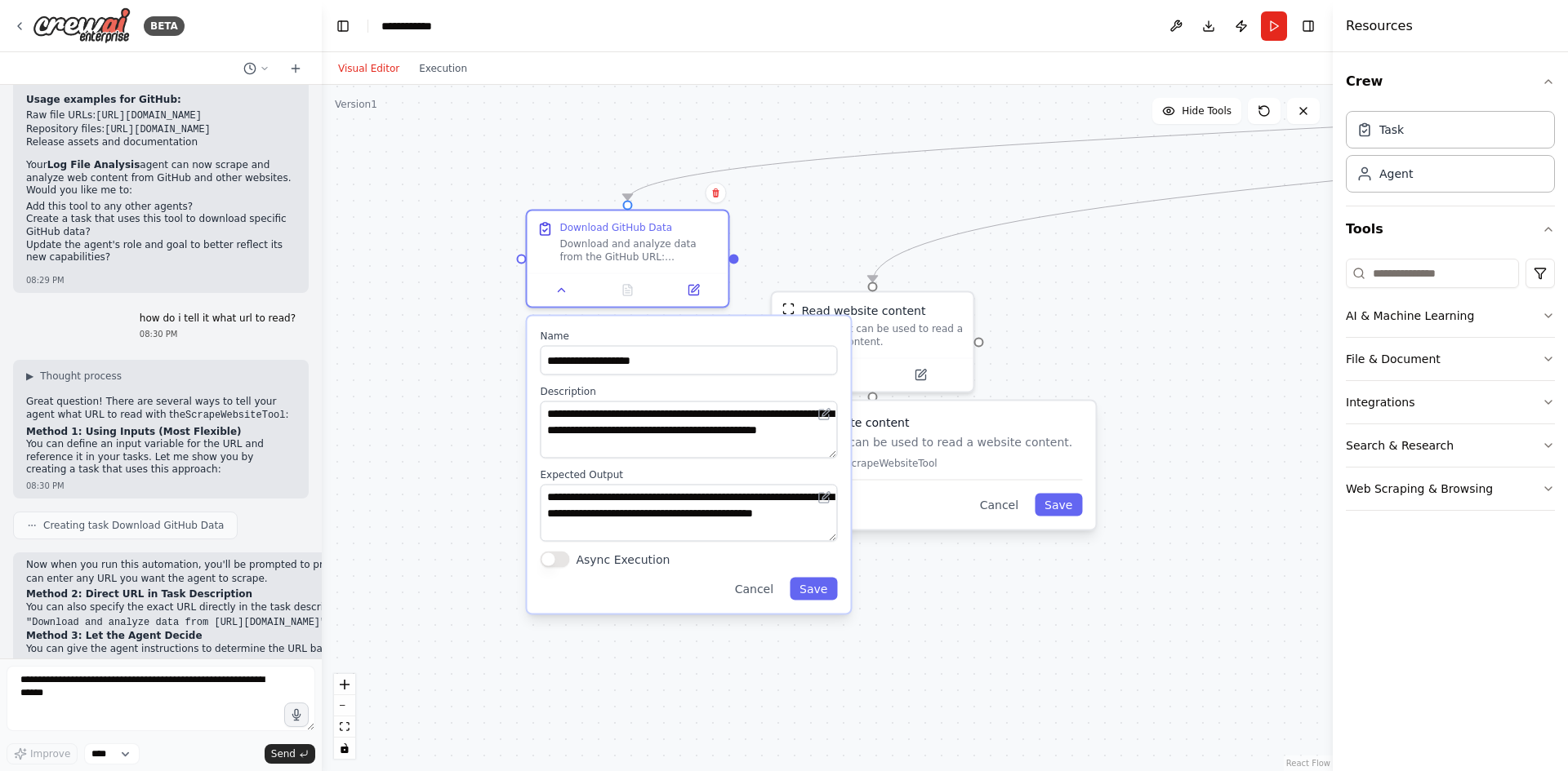
drag, startPoint x: 1242, startPoint y: 415, endPoint x: 1246, endPoint y: 369, distance: 46.2
click at [1246, 369] on div ".deletable-edge-delete-btn { width: 20px; height: 20px; border: 0px solid #ffff…" at bounding box center [827, 427] width 1010 height 686
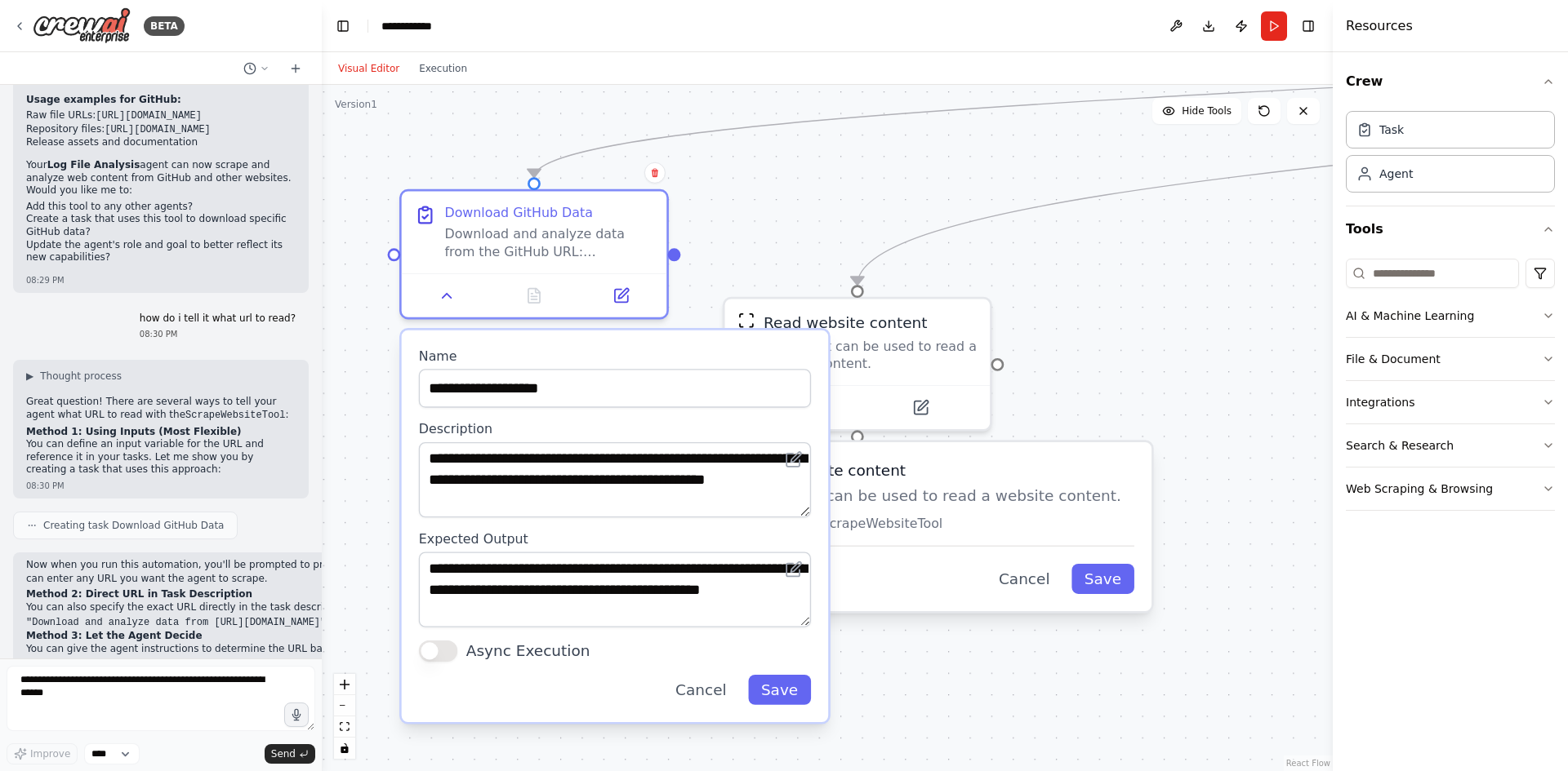
drag, startPoint x: 1155, startPoint y: 271, endPoint x: 1111, endPoint y: 336, distance: 78.5
click at [1111, 336] on div ".deletable-edge-delete-btn { width: 20px; height: 20px; border: 0px solid #ffff…" at bounding box center [827, 427] width 1010 height 686
click at [1121, 372] on div ".deletable-edge-delete-btn { width: 20px; height: 20px; border: 0px solid #ffff…" at bounding box center [827, 427] width 1010 height 686
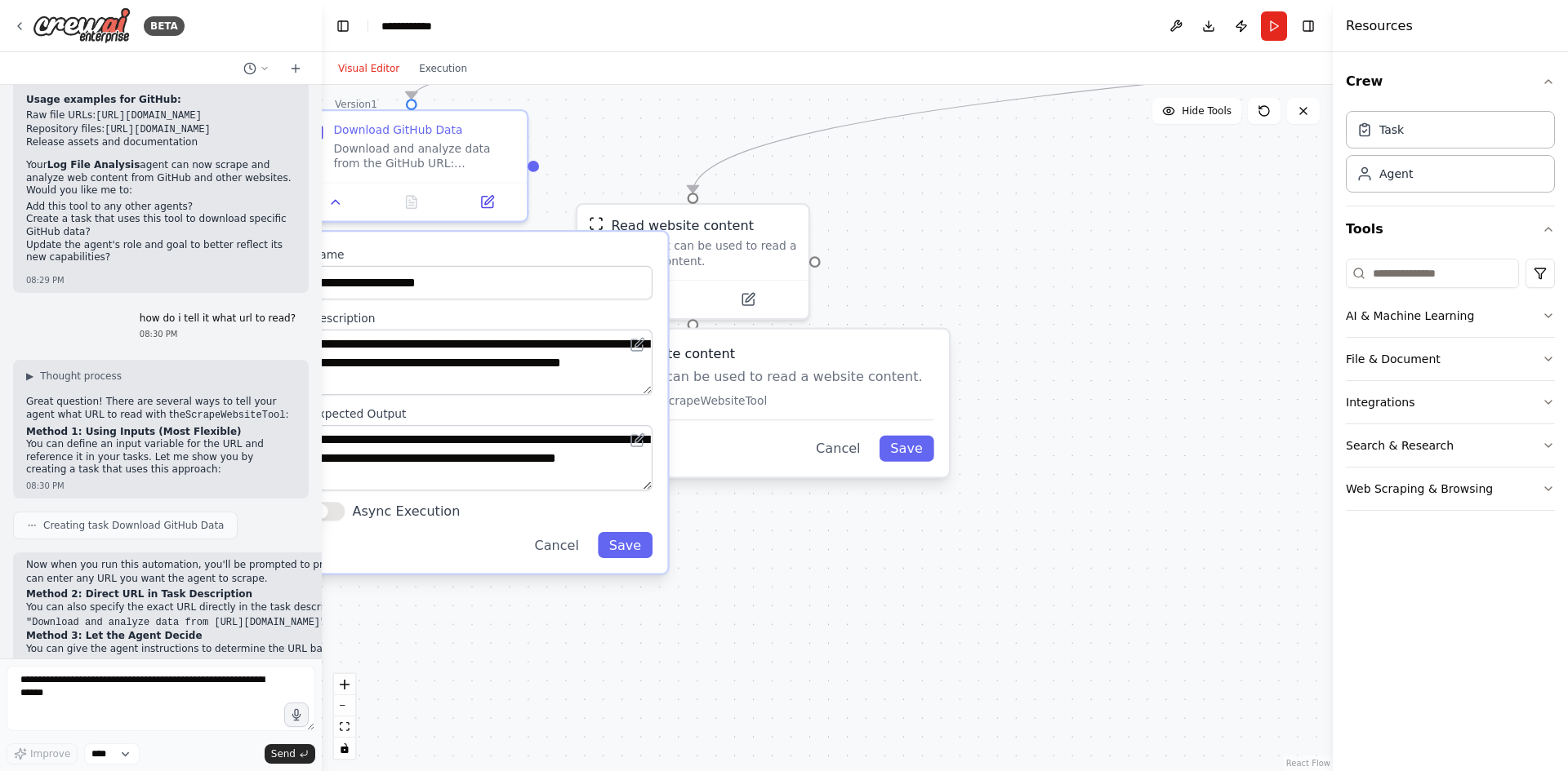
drag, startPoint x: 1181, startPoint y: 358, endPoint x: 971, endPoint y: 253, distance: 234.8
click at [971, 253] on div ".deletable-edge-delete-btn { width: 20px; height: 20px; border: 0px solid #ffff…" at bounding box center [827, 427] width 1010 height 686
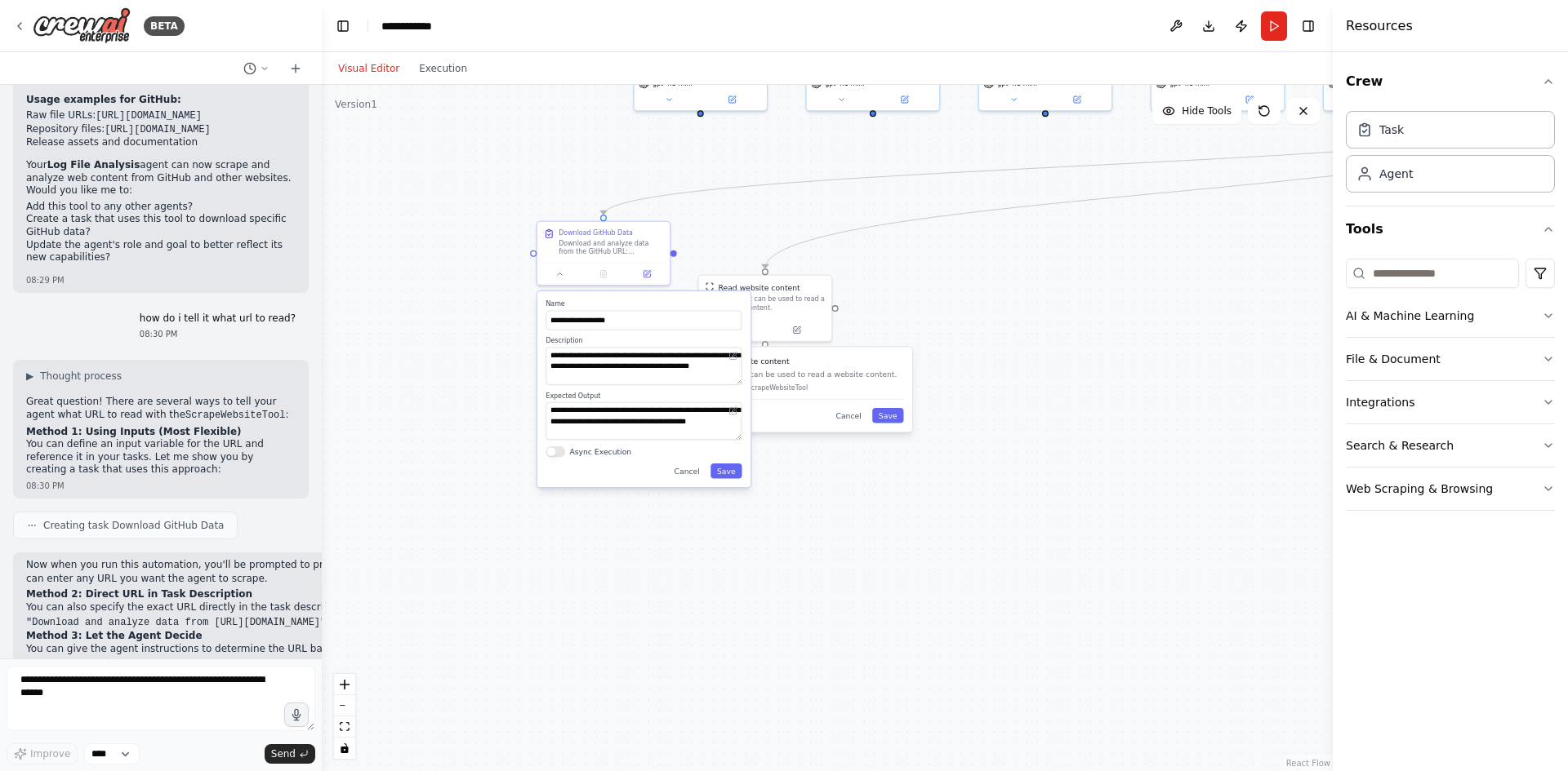
drag, startPoint x: 810, startPoint y: 317, endPoint x: 1127, endPoint y: 237, distance: 326.9
click at [1127, 237] on div ".deletable-edge-delete-btn { width: 20px; height: 20px; border: 0px solid #ffff…" at bounding box center [827, 427] width 1010 height 686
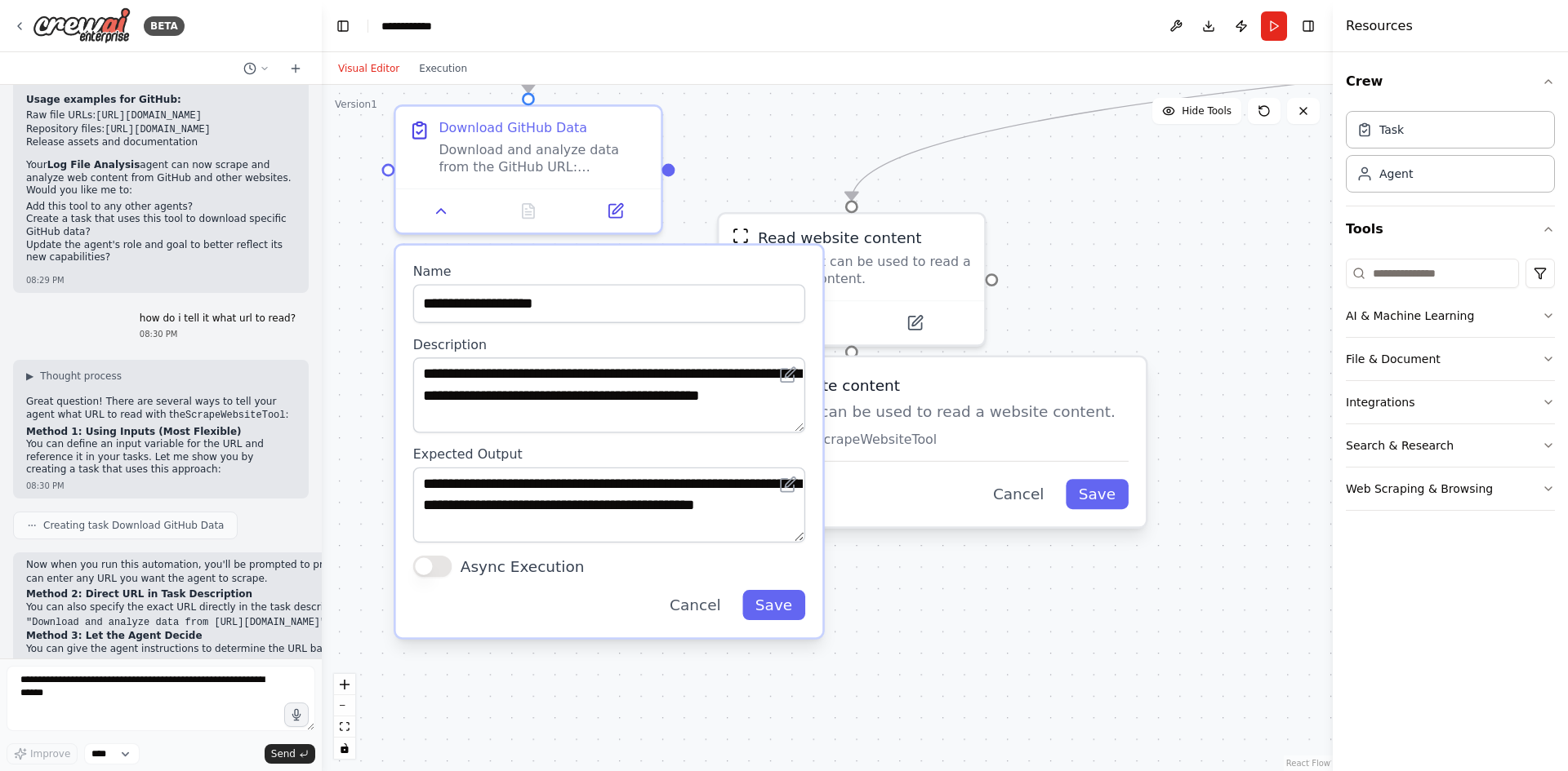
click at [1121, 268] on div ".deletable-edge-delete-btn { width: 20px; height: 20px; border: 0px solid #ffff…" at bounding box center [827, 427] width 1010 height 686
click at [905, 647] on div ".deletable-edge-delete-btn { width: 20px; height: 20px; border: 0px solid #ffff…" at bounding box center [827, 427] width 1010 height 686
drag, startPoint x: 771, startPoint y: 604, endPoint x: 752, endPoint y: 601, distance: 19.2
click at [770, 604] on button "Save" at bounding box center [774, 604] width 63 height 30
click at [761, 605] on button "Save" at bounding box center [774, 604] width 63 height 30
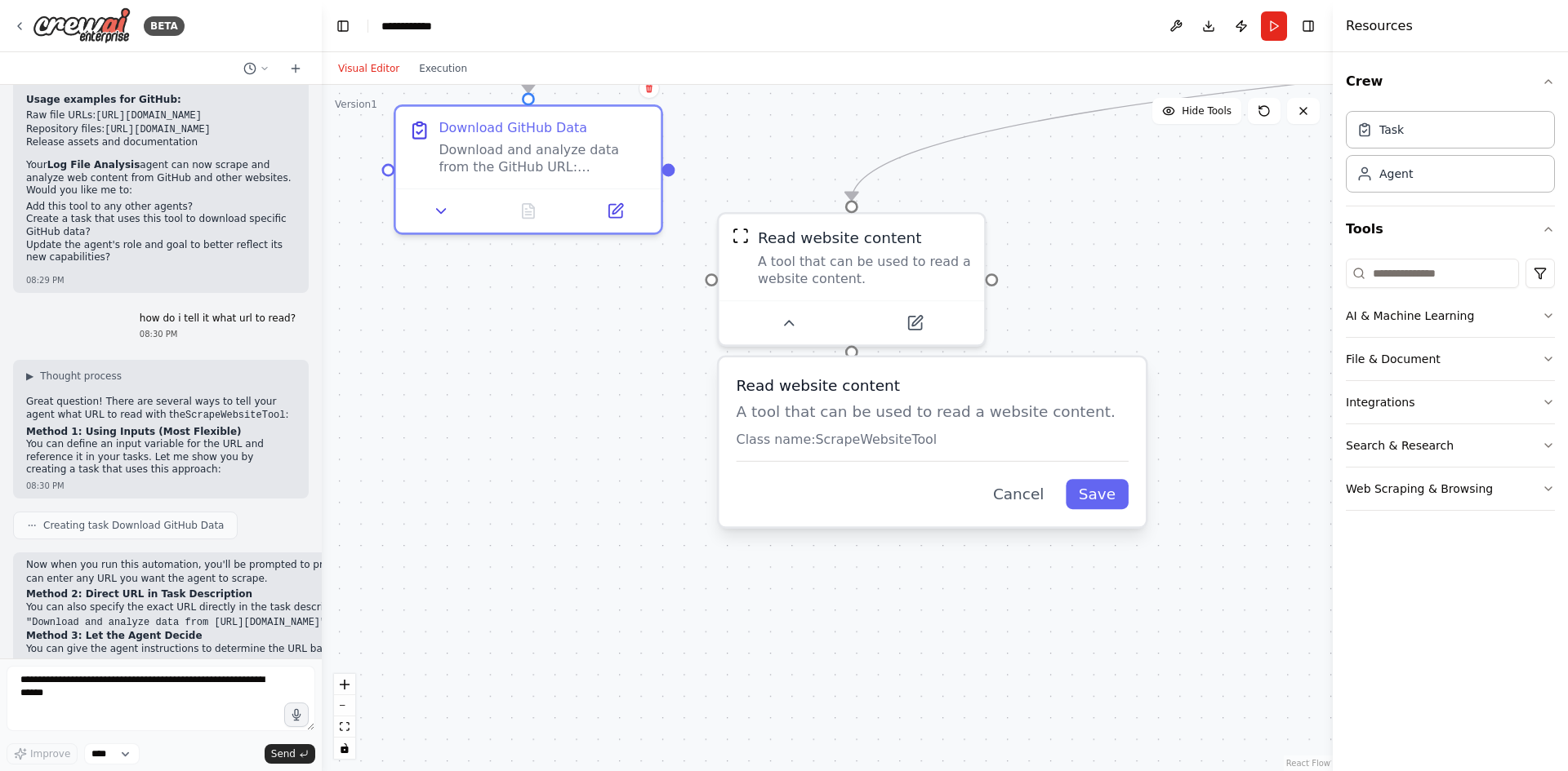
click at [823, 477] on div "Read website content A tool that can be used to read a website content. Class n…" at bounding box center [931, 441] width 427 height 169
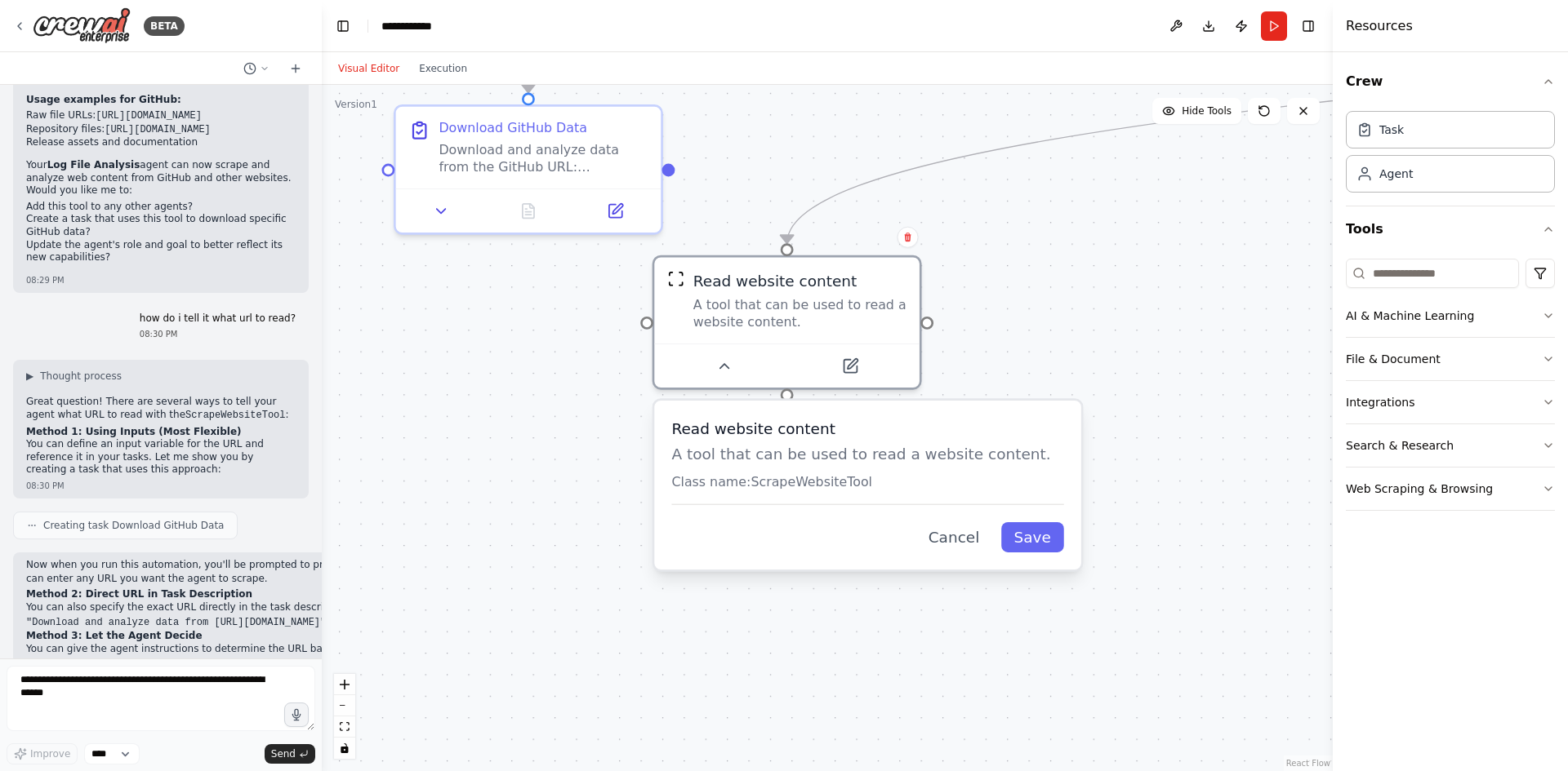
drag, startPoint x: 764, startPoint y: 445, endPoint x: 778, endPoint y: 442, distance: 14.3
click at [778, 442] on div "Read website content A tool that can be used to read a website content. Class n…" at bounding box center [867, 461] width 392 height 87
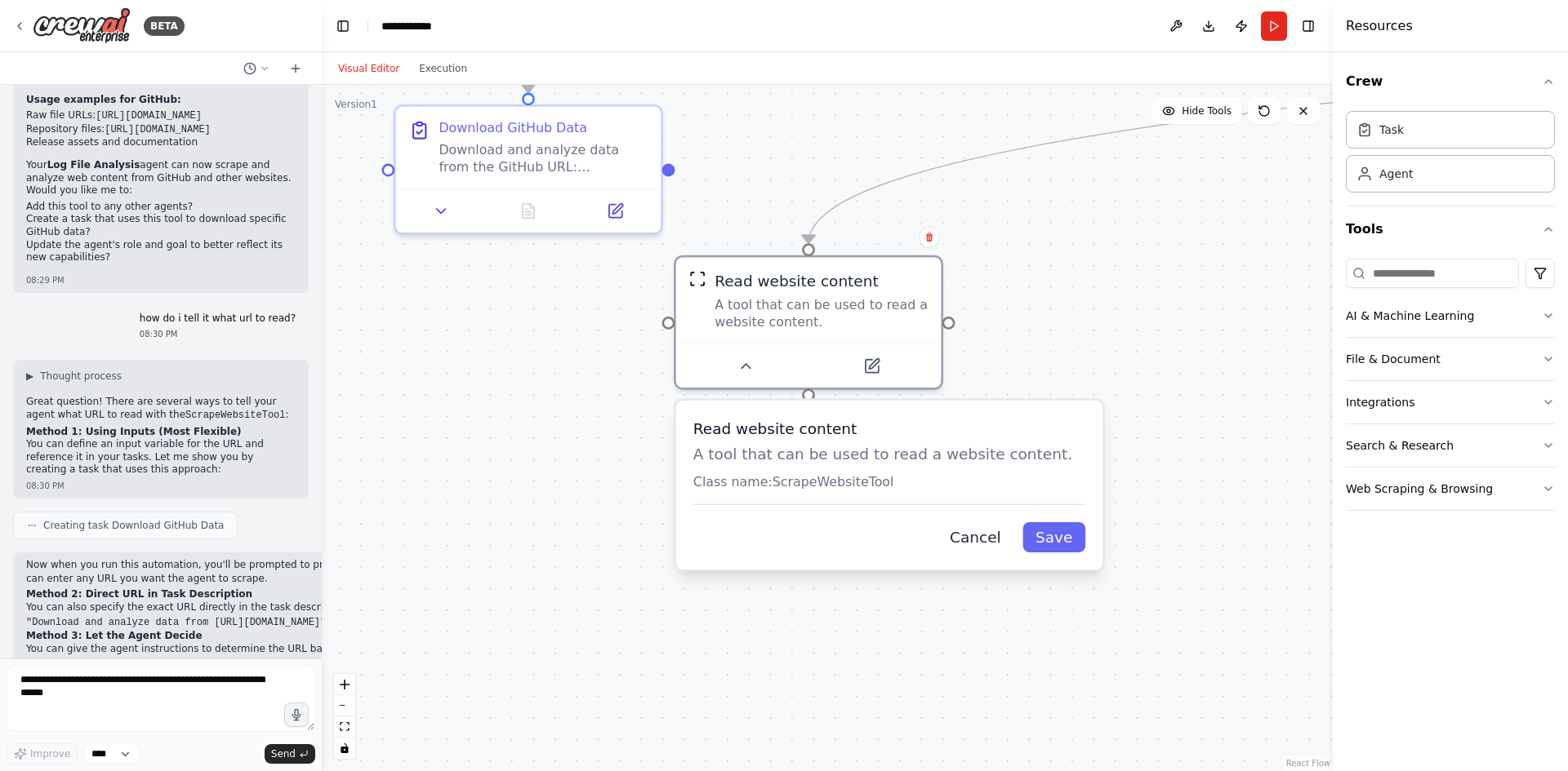
click at [988, 534] on button "Cancel" at bounding box center [974, 537] width 77 height 30
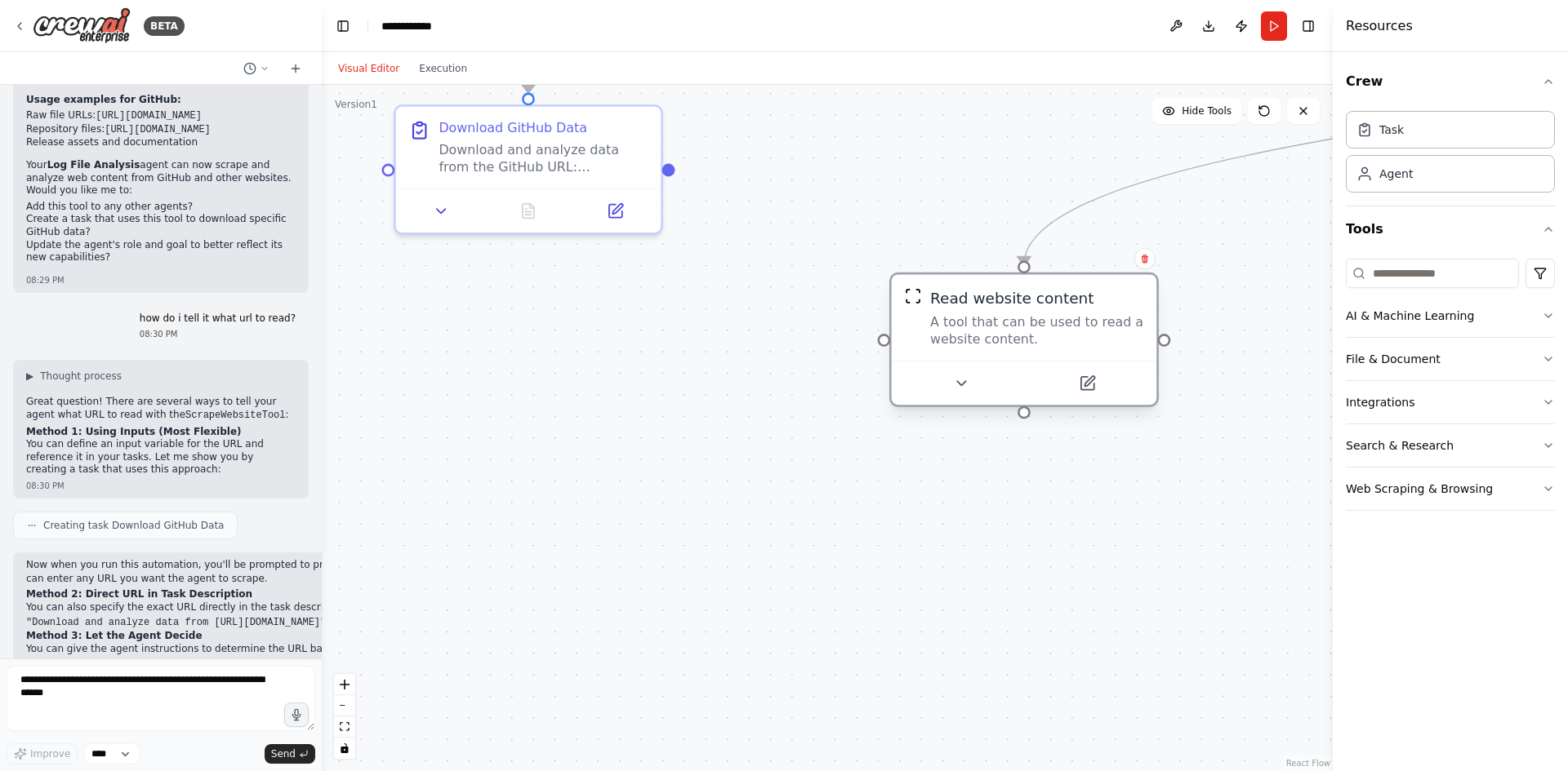
drag, startPoint x: 911, startPoint y: 317, endPoint x: 1111, endPoint y: 366, distance: 205.9
click at [1125, 333] on div "A tool that can be used to read a website content." at bounding box center [1037, 331] width 213 height 34
click at [436, 211] on icon at bounding box center [441, 207] width 17 height 17
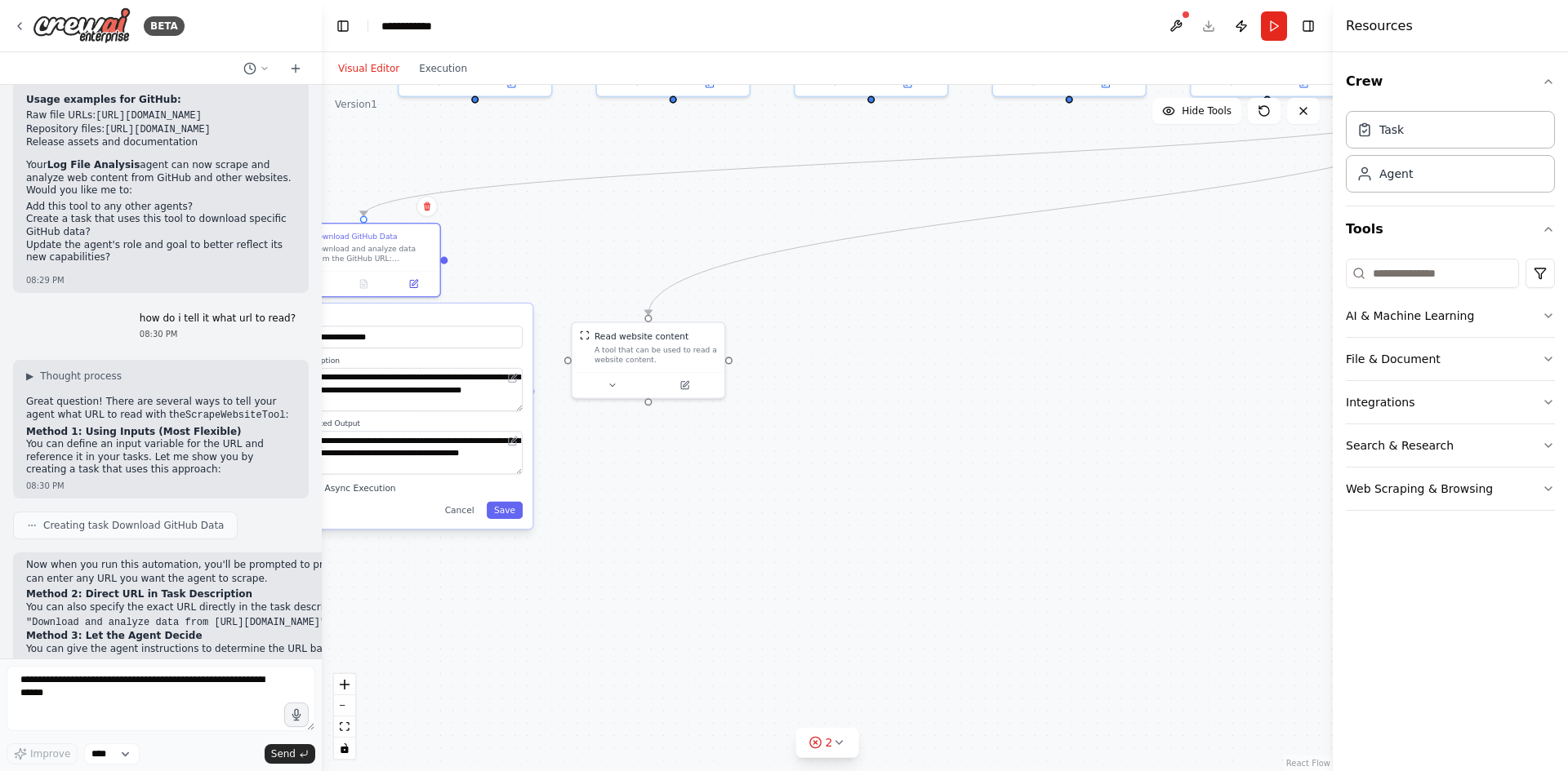
drag, startPoint x: 842, startPoint y: 174, endPoint x: 609, endPoint y: 195, distance: 233.9
click at [609, 195] on div ".deletable-edge-delete-btn { width: 20px; height: 20px; border: 0px solid #ffff…" at bounding box center [827, 427] width 1010 height 686
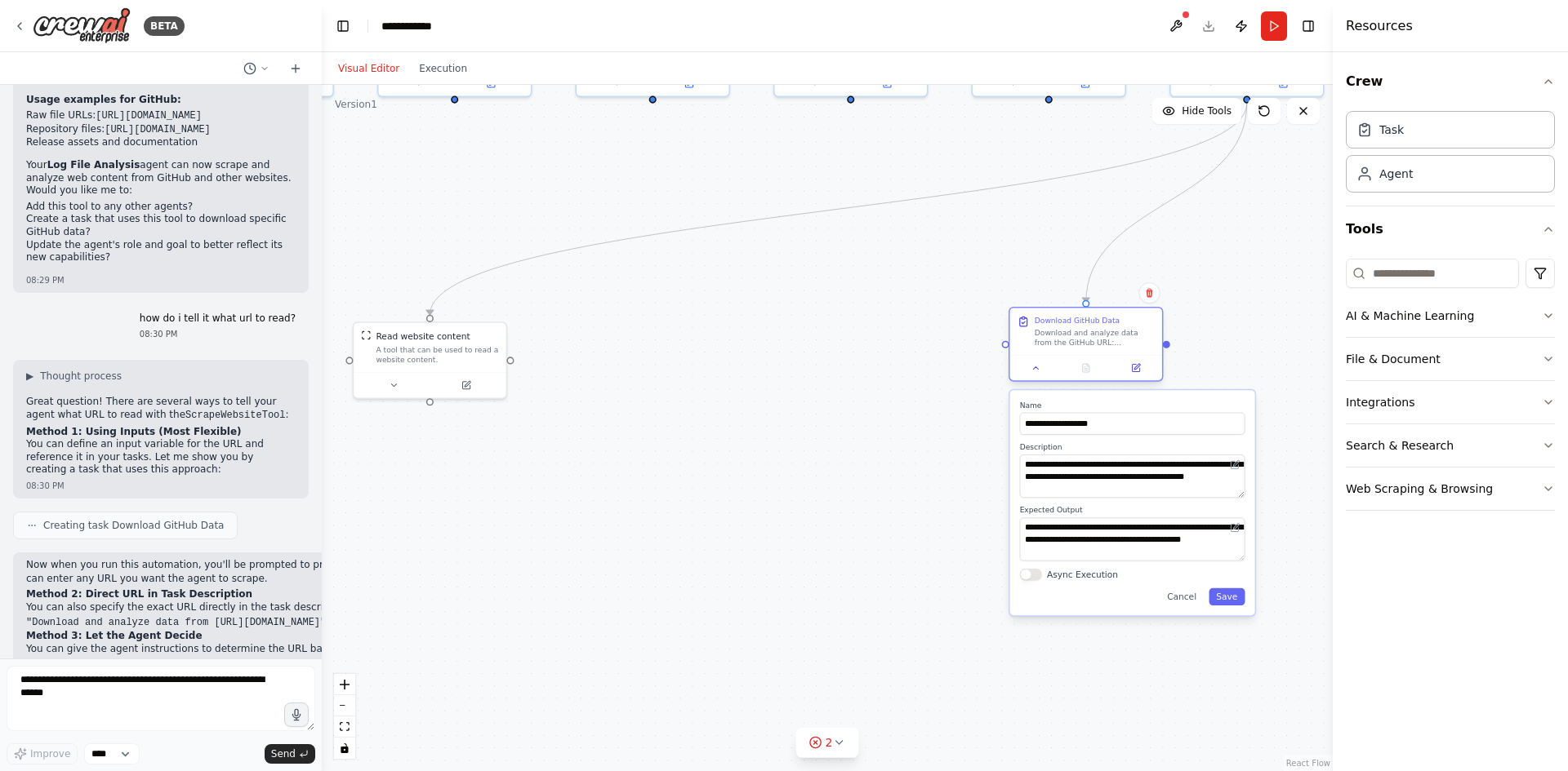
drag, startPoint x: 404, startPoint y: 239, endPoint x: 1125, endPoint y: 332, distance: 727.0
click at [1124, 332] on div "Download GitHub Data Download and analyze data from the GitHub URL: {github_url…" at bounding box center [1094, 331] width 120 height 32
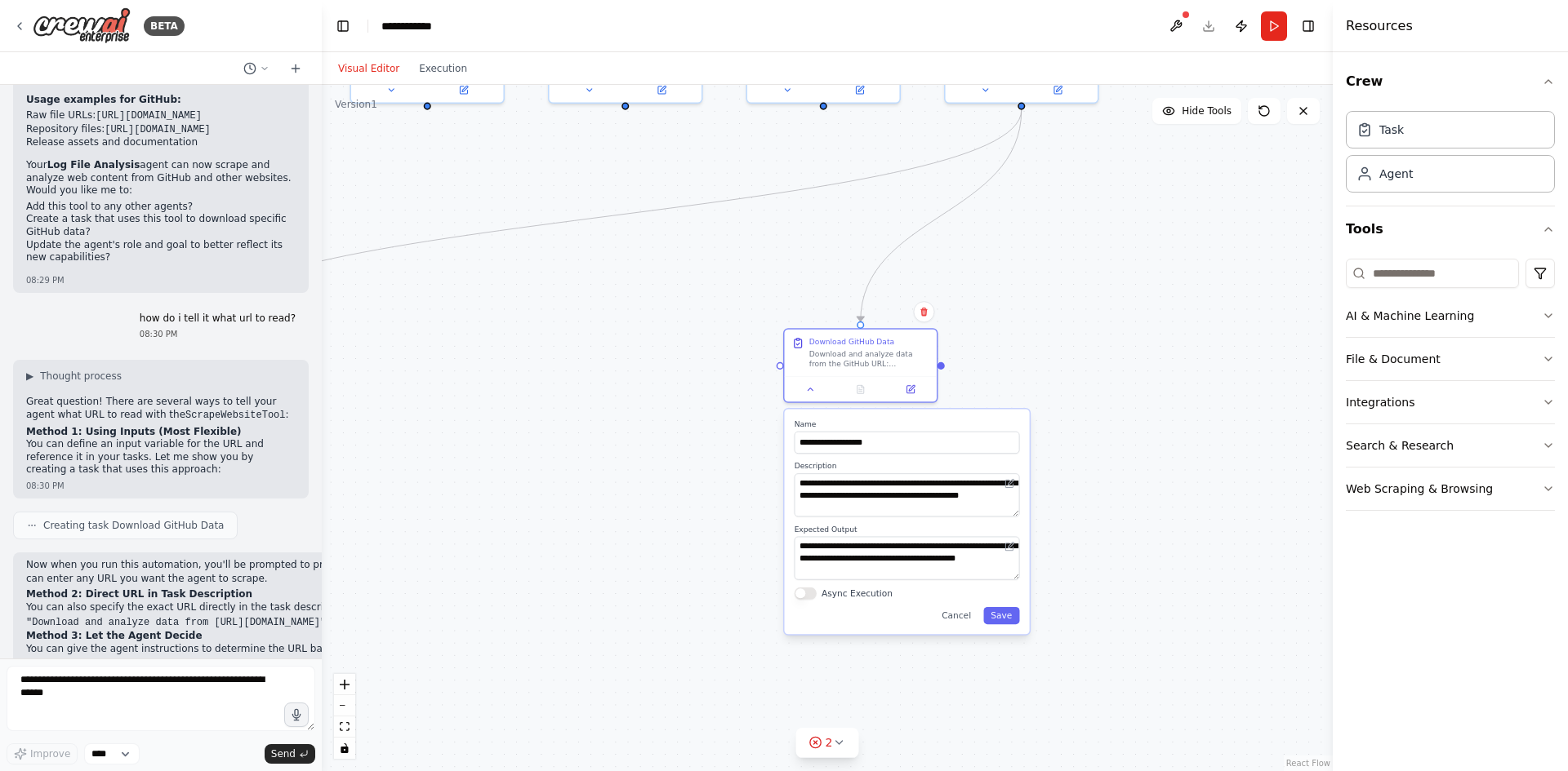
drag, startPoint x: 1321, startPoint y: 257, endPoint x: 1075, endPoint y: 263, distance: 246.1
click at [1084, 263] on div ".deletable-edge-delete-btn { width: 20px; height: 20px; border: 0px solid #ffff…" at bounding box center [827, 427] width 1010 height 686
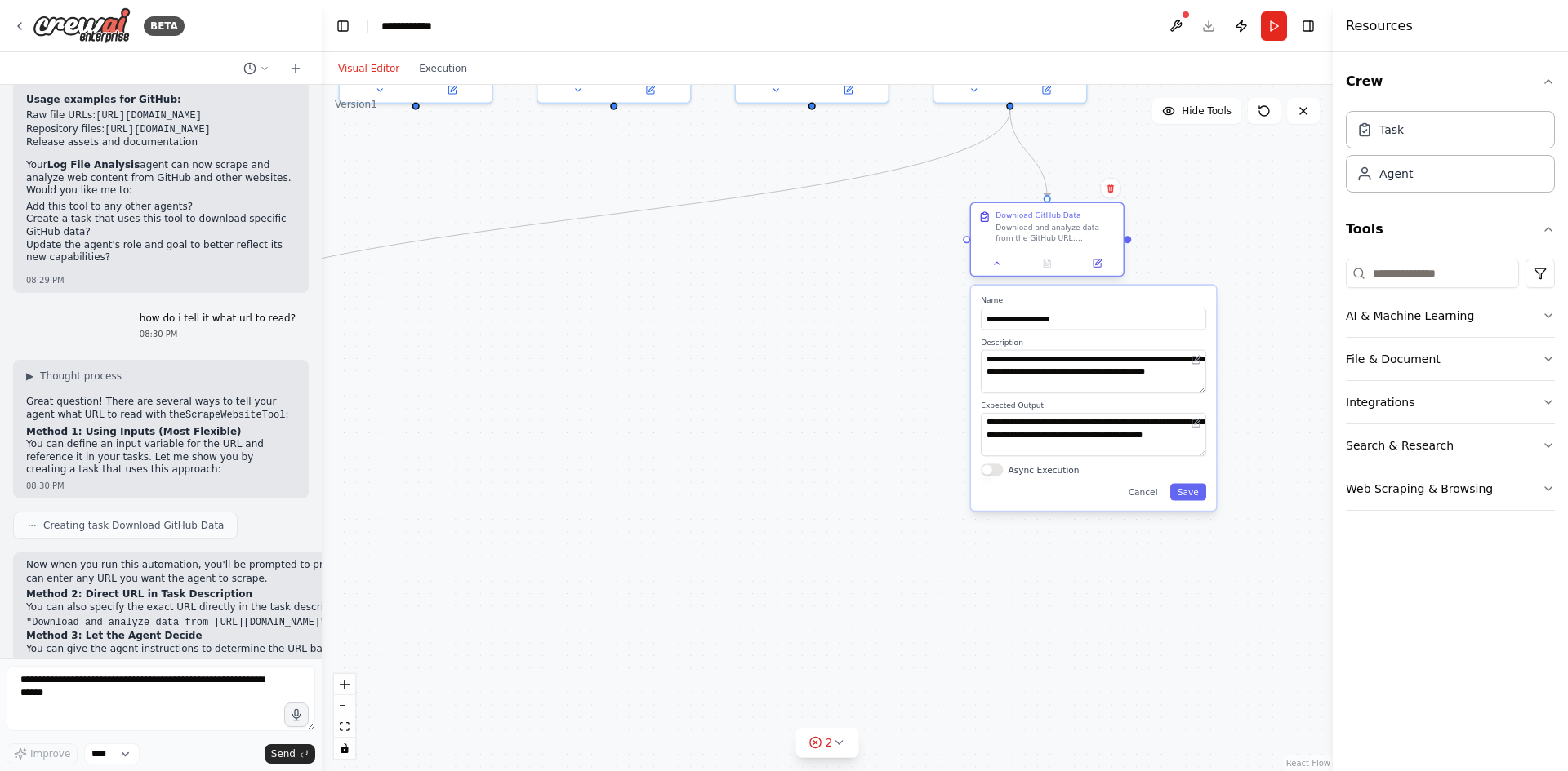
drag, startPoint x: 924, startPoint y: 344, endPoint x: 1135, endPoint y: 207, distance: 251.6
click at [1081, 221] on div "Download GitHub Data Download and analyze data from the GitHub URL: {github_url…" at bounding box center [1055, 225] width 120 height 32
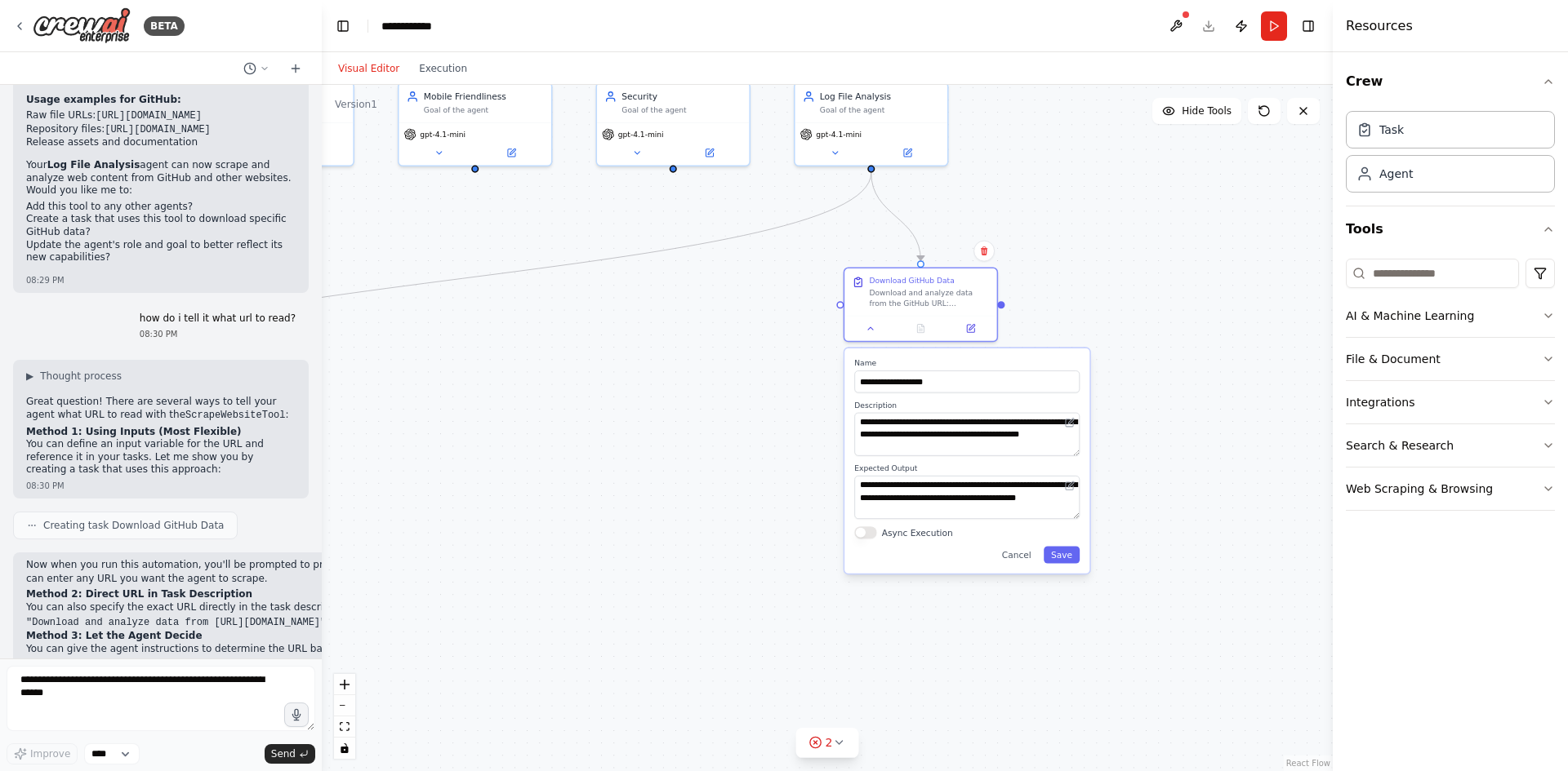
drag, startPoint x: 1180, startPoint y: 191, endPoint x: 1068, endPoint y: 253, distance: 128.0
click at [1061, 252] on div ".deletable-edge-delete-btn { width: 20px; height: 20px; border: 0px solid #ffff…" at bounding box center [827, 427] width 1010 height 686
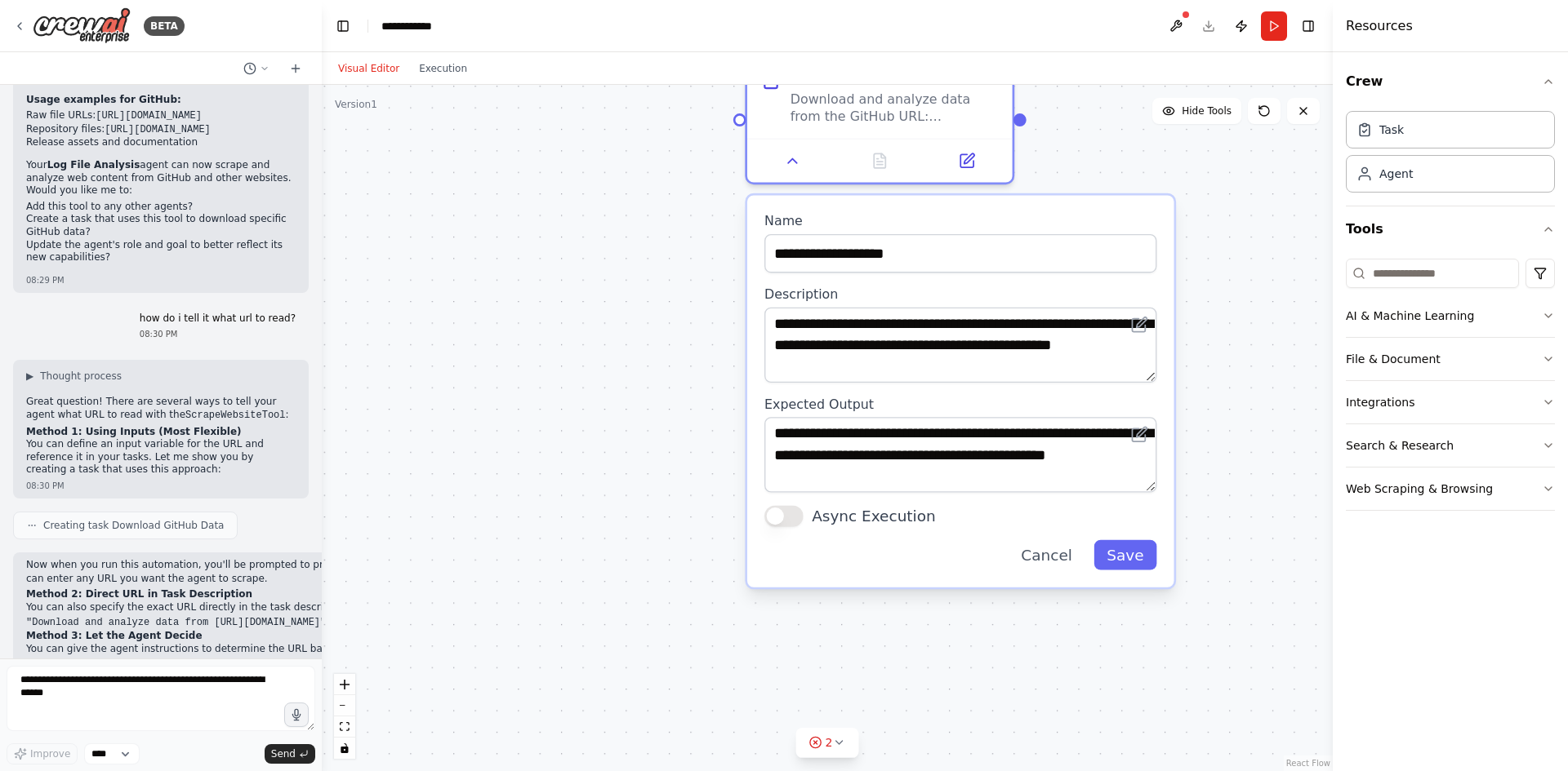
drag, startPoint x: 1191, startPoint y: 347, endPoint x: 1231, endPoint y: 157, distance: 194.2
click at [1231, 157] on div ".deletable-edge-delete-btn { width: 20px; height: 20px; border: 0px solid #ffff…" at bounding box center [827, 427] width 1010 height 686
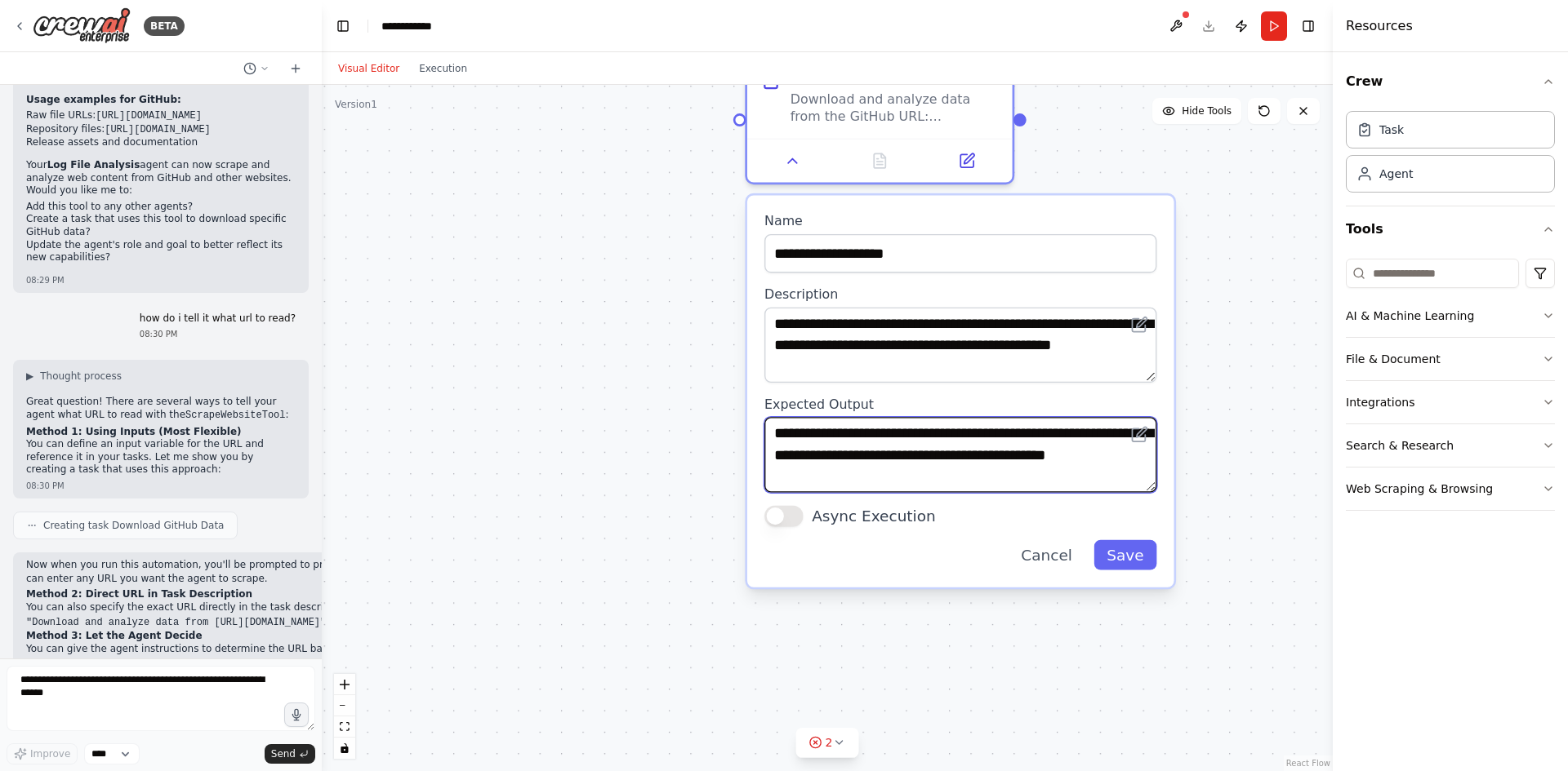
drag, startPoint x: 781, startPoint y: 436, endPoint x: 894, endPoint y: 482, distance: 122.0
click at [894, 482] on textarea "**********" at bounding box center [960, 454] width 392 height 75
click at [945, 474] on textarea "**********" at bounding box center [960, 454] width 392 height 75
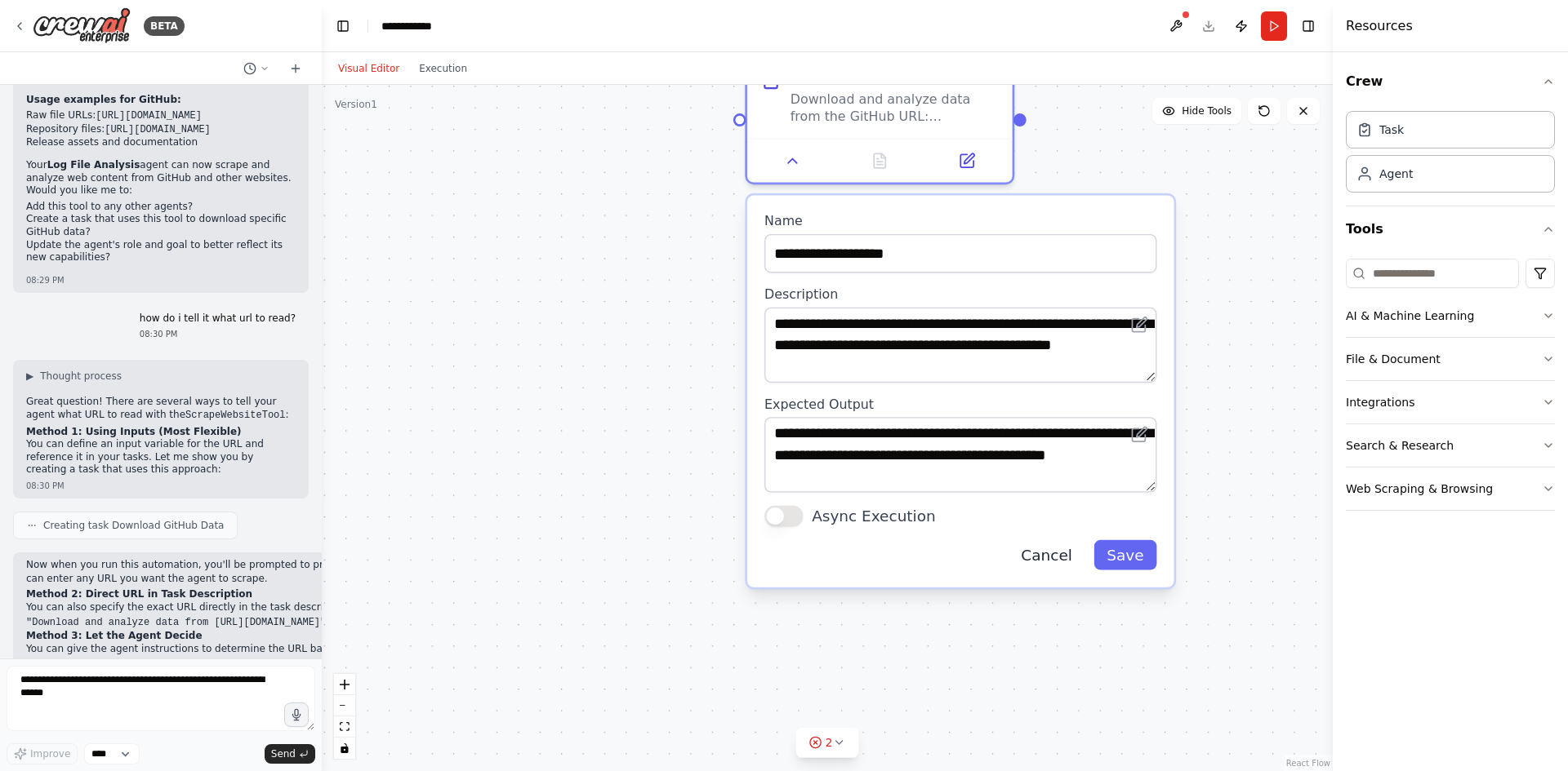
drag, startPoint x: 1065, startPoint y: 567, endPoint x: 1061, endPoint y: 559, distance: 8.9
click at [1063, 566] on button "Cancel" at bounding box center [1047, 555] width 77 height 30
click at [1060, 555] on button "Cancel" at bounding box center [1047, 555] width 77 height 30
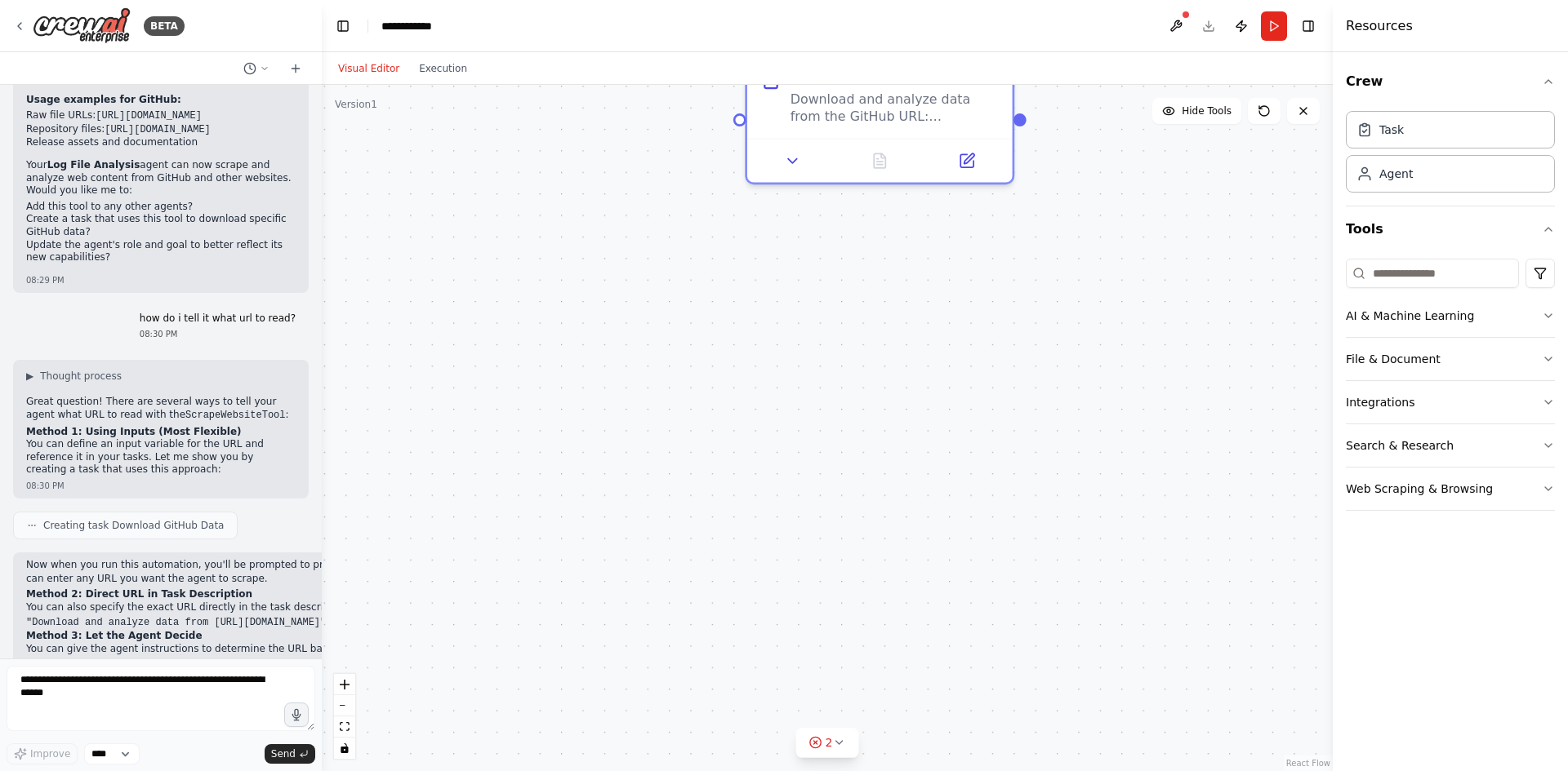
click at [1111, 305] on div ".deletable-edge-delete-btn { width: 20px; height: 20px; border: 0px solid #ffff…" at bounding box center [827, 427] width 1010 height 686
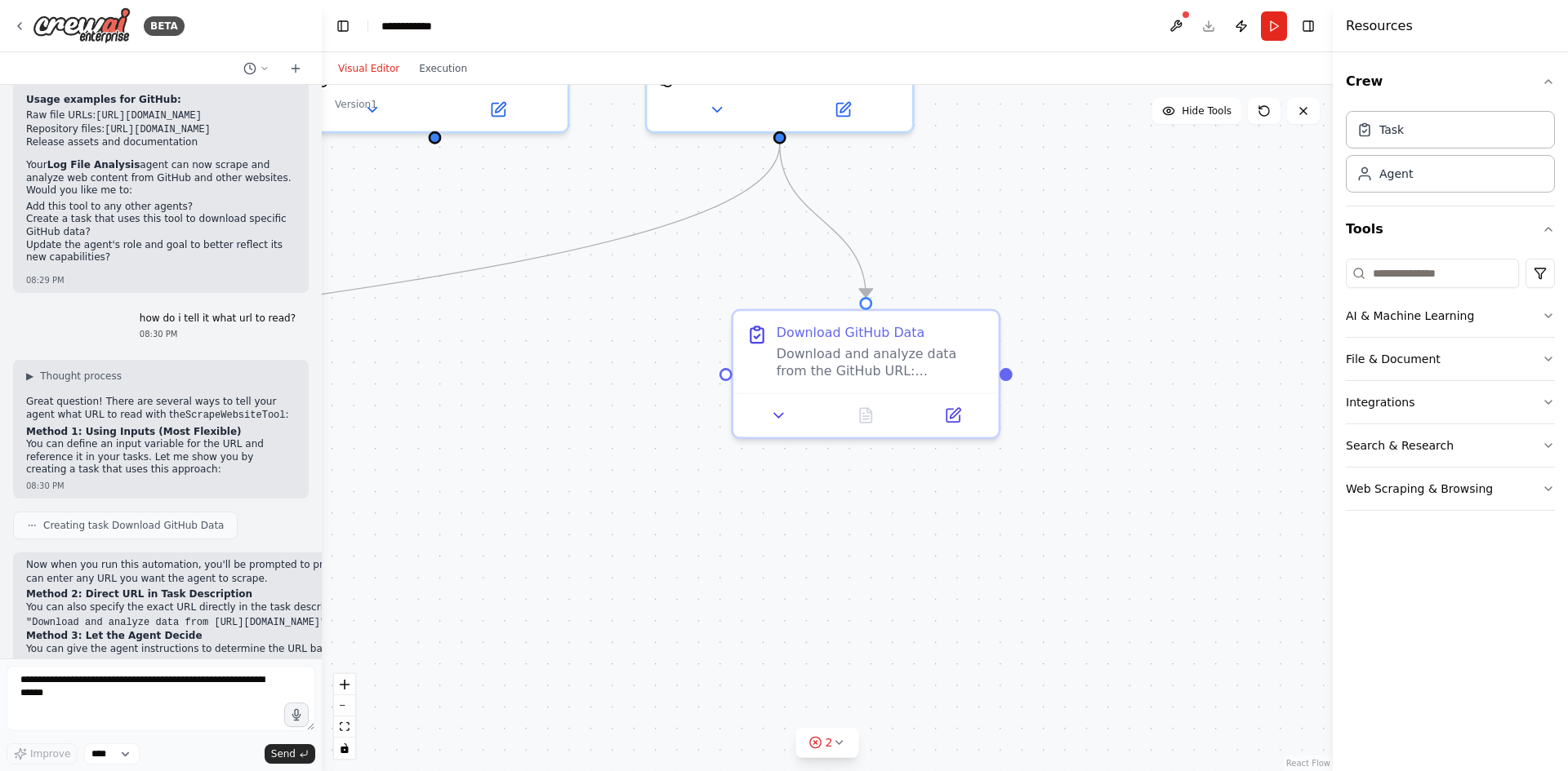
drag, startPoint x: 1109, startPoint y: 223, endPoint x: 1241, endPoint y: 453, distance: 265.2
click at [1155, 471] on div ".deletable-edge-delete-btn { width: 20px; height: 20px; border: 0px solid #ffff…" at bounding box center [827, 427] width 1010 height 686
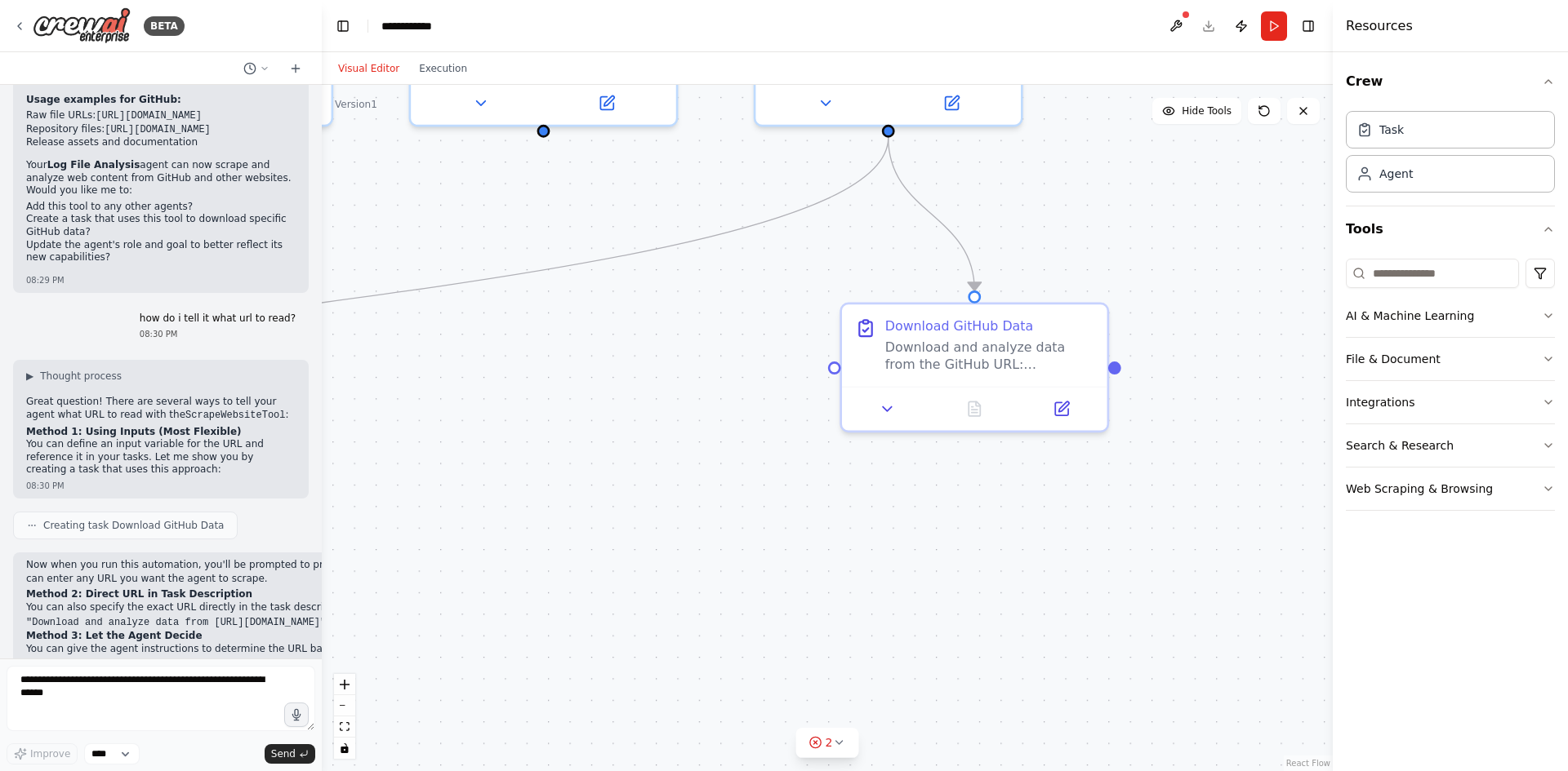
drag, startPoint x: 537, startPoint y: 496, endPoint x: 1001, endPoint y: 382, distance: 477.8
click at [1001, 383] on div ".deletable-edge-delete-btn { width: 20px; height: 20px; border: 0px solid #ffff…" at bounding box center [827, 427] width 1010 height 686
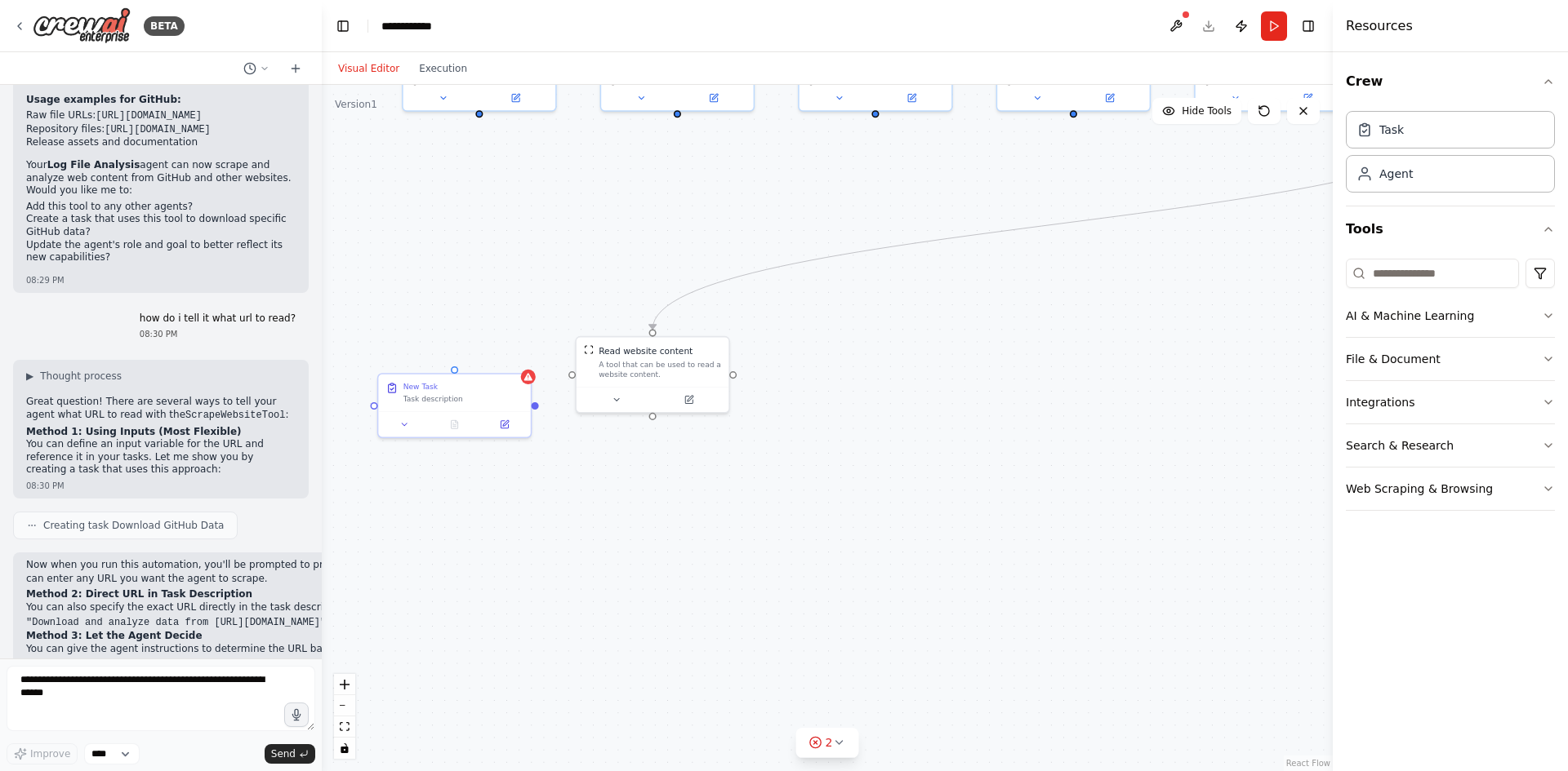
drag, startPoint x: 652, startPoint y: 476, endPoint x: 1043, endPoint y: 390, distance: 400.3
click at [1043, 390] on div ".deletable-edge-delete-btn { width: 20px; height: 20px; border: 0px solid #ffff…" at bounding box center [827, 427] width 1010 height 686
click at [710, 363] on div "A tool that can be used to read a website content." at bounding box center [675, 362] width 123 height 20
click at [725, 306] on button at bounding box center [731, 313] width 22 height 22
click at [685, 314] on button "Confirm" at bounding box center [685, 313] width 58 height 20
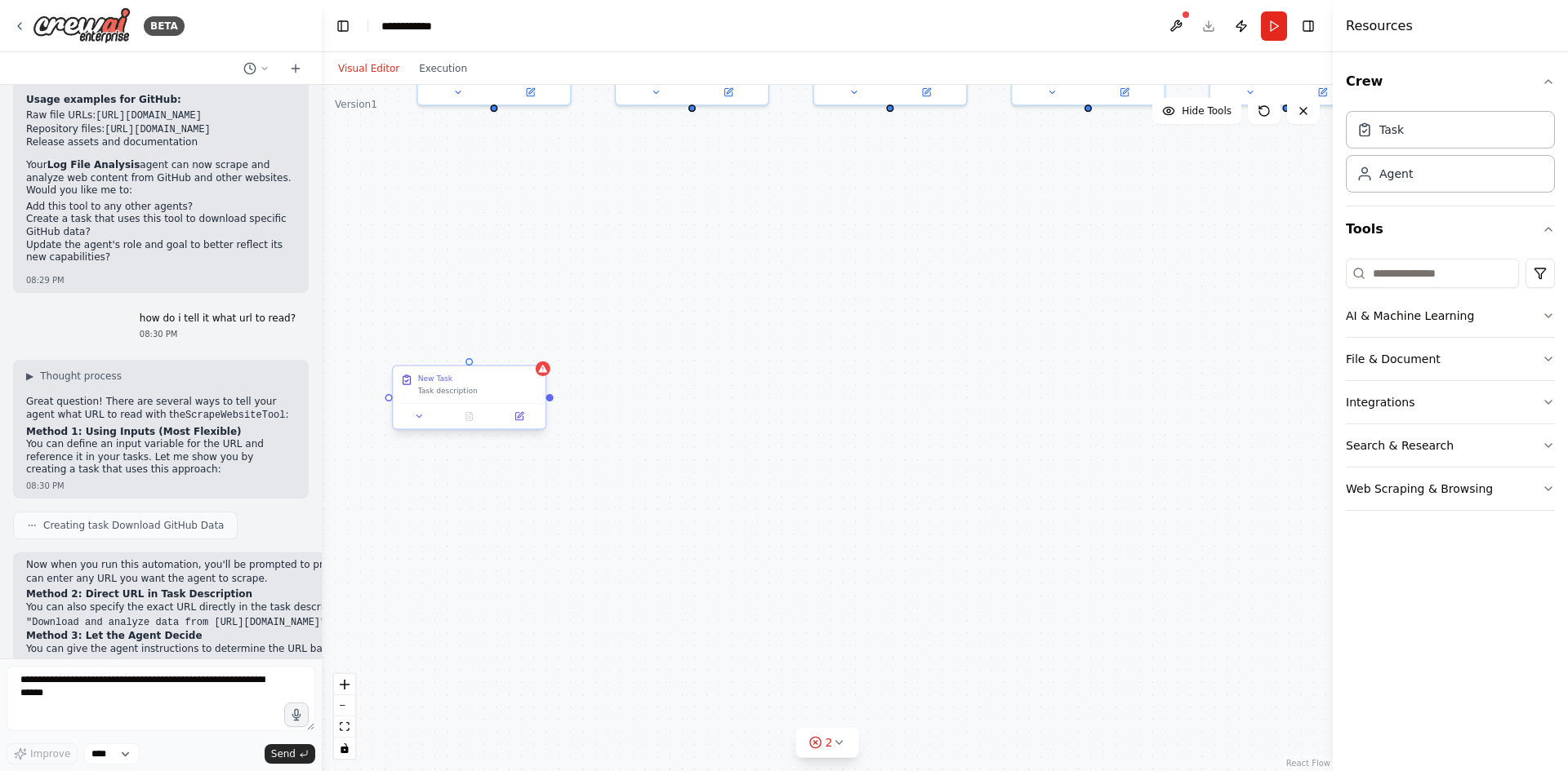
click at [485, 381] on div "New Task" at bounding box center [477, 378] width 120 height 10
click at [533, 352] on icon at bounding box center [533, 349] width 10 height 10
click at [537, 348] on icon at bounding box center [533, 350] width 6 height 9
click at [533, 349] on icon at bounding box center [534, 349] width 6 height 9
click at [501, 347] on button "Confirm" at bounding box center [488, 349] width 58 height 20
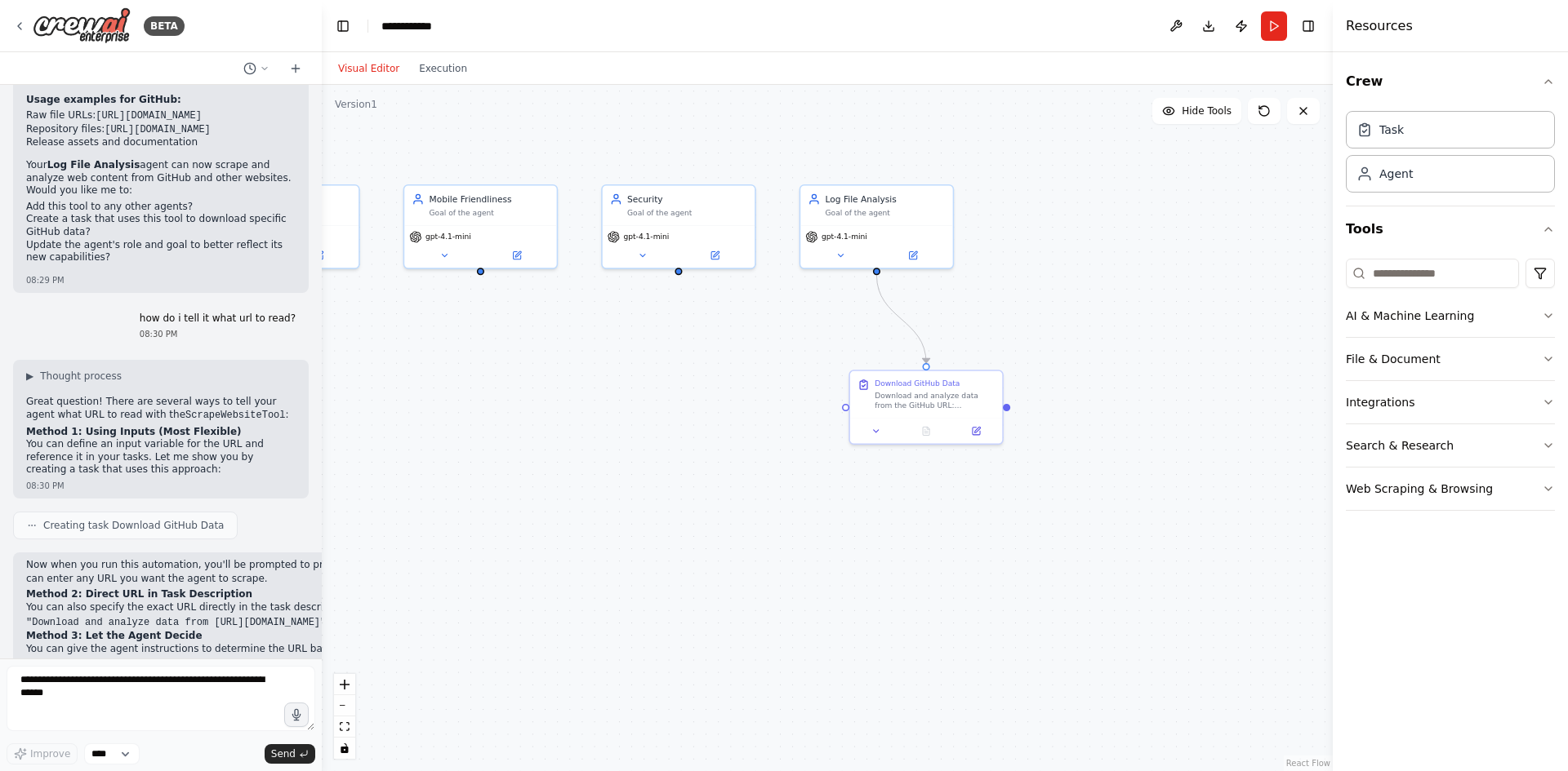
drag, startPoint x: 1177, startPoint y: 299, endPoint x: 567, endPoint y: 465, distance: 632.2
click at [567, 465] on div ".deletable-edge-delete-btn { width: 20px; height: 20px; border: 0px solid #ffff…" at bounding box center [827, 427] width 1010 height 686
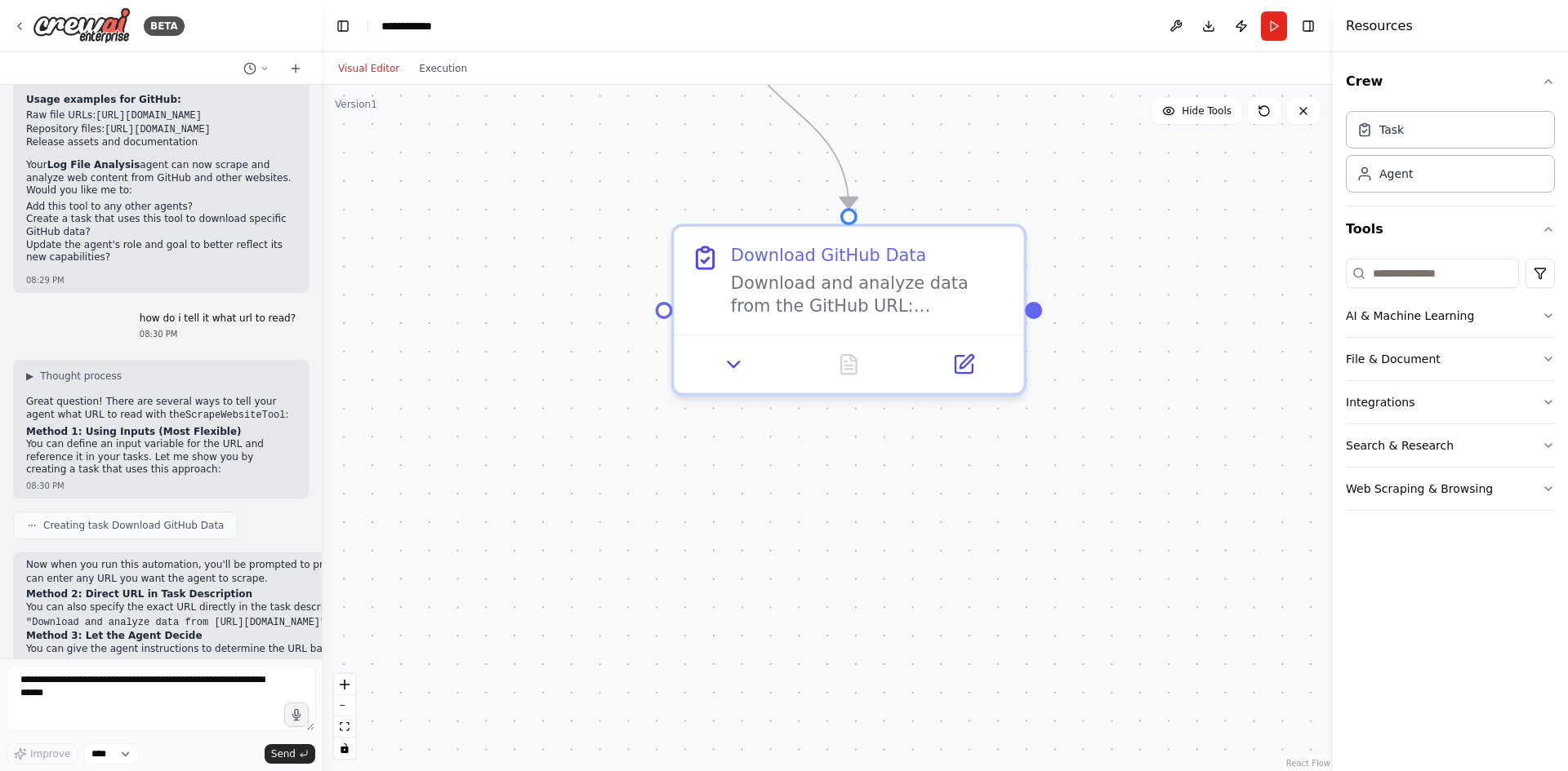
drag, startPoint x: 1200, startPoint y: 326, endPoint x: 1183, endPoint y: 351, distance: 30.2
click at [1183, 351] on div ".deletable-edge-delete-btn { width: 20px; height: 20px; border: 0px solid #ffff…" at bounding box center [827, 427] width 1010 height 686
click at [731, 367] on icon at bounding box center [732, 363] width 23 height 23
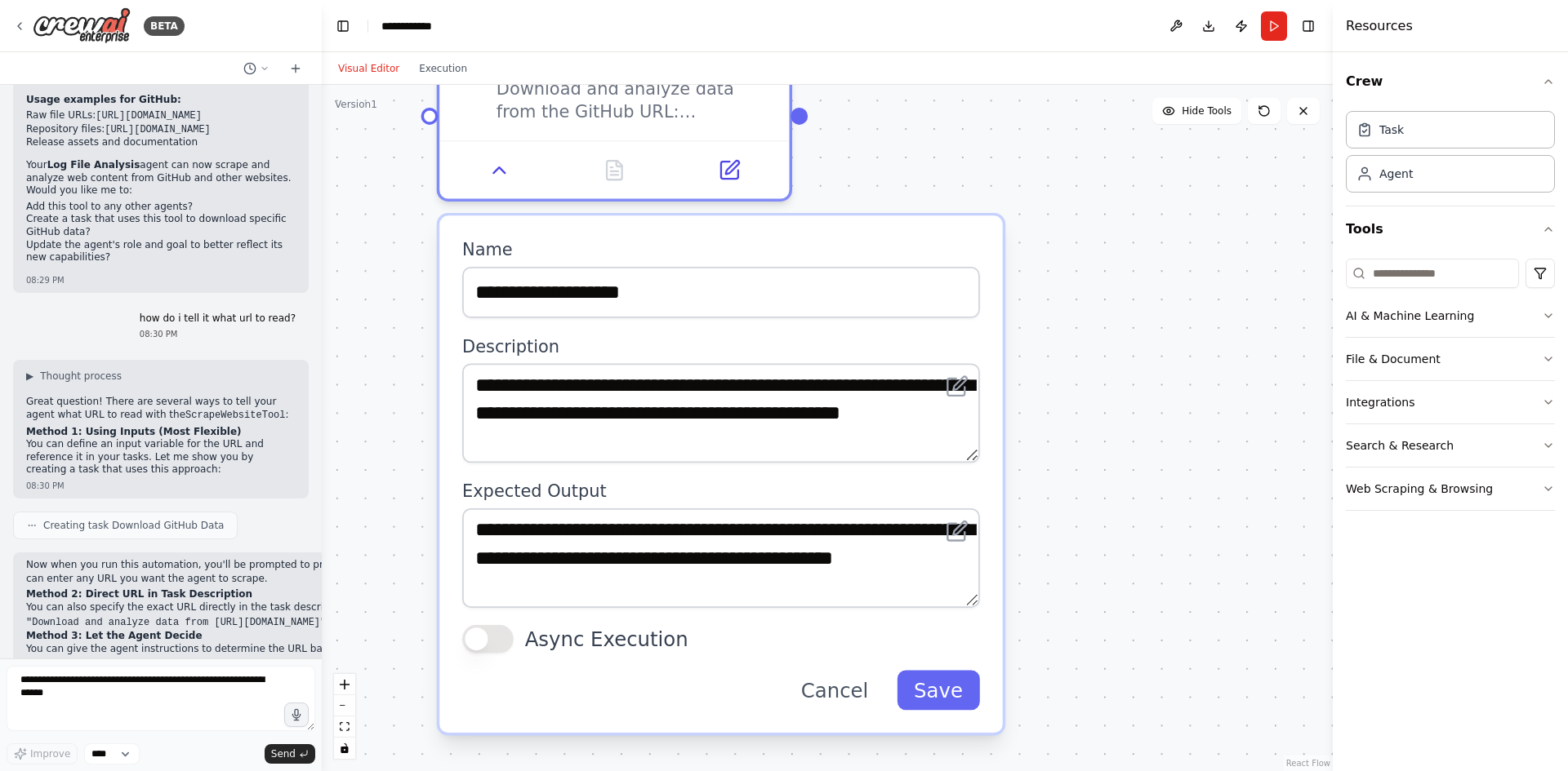
drag, startPoint x: 1216, startPoint y: 327, endPoint x: 973, endPoint y: 26, distance: 386.8
click at [973, 26] on main "**********" at bounding box center [827, 385] width 1010 height 771
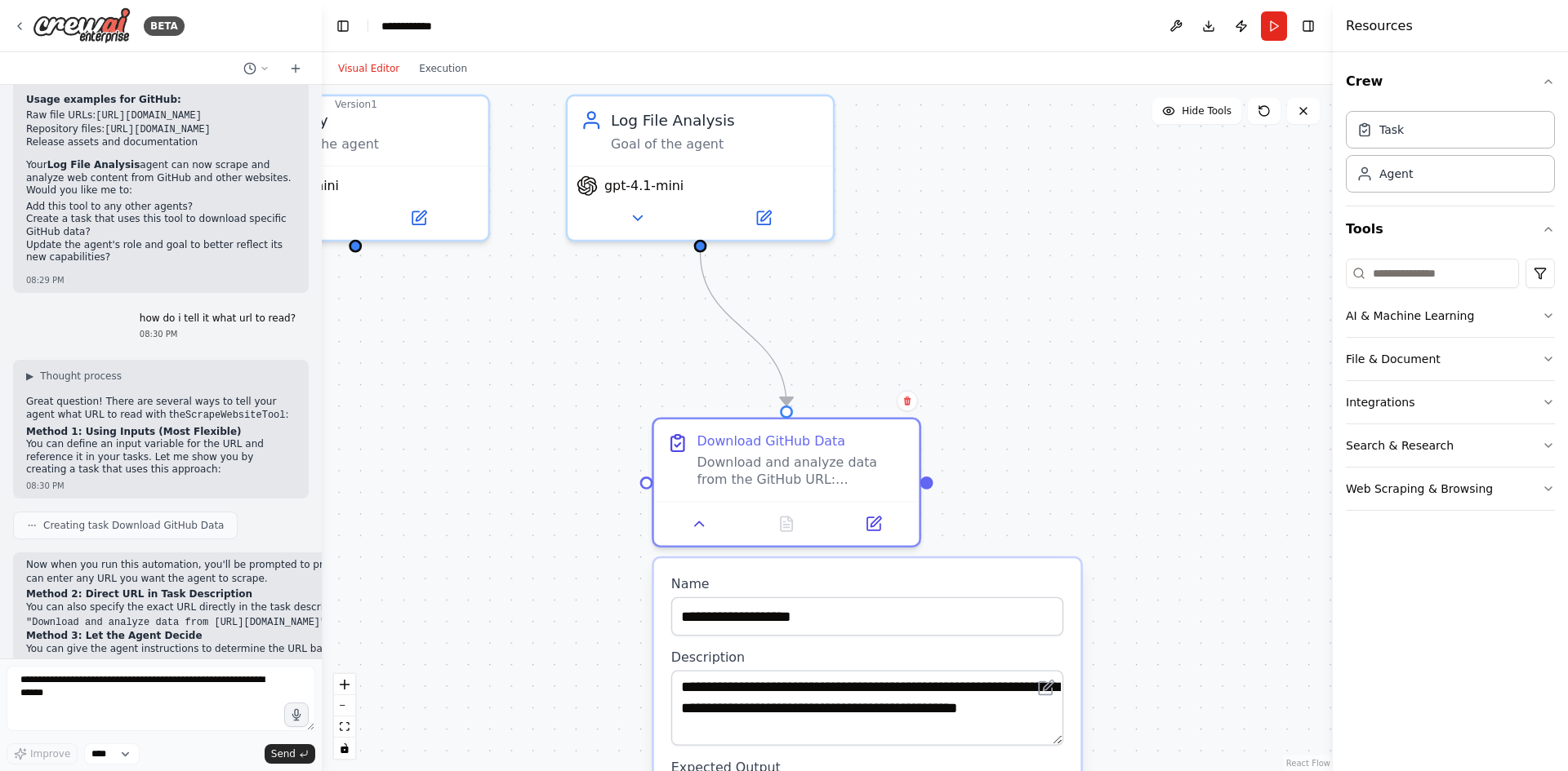
drag, startPoint x: 1165, startPoint y: 262, endPoint x: 1236, endPoint y: 644, distance: 388.5
click at [1236, 644] on div ".deletable-edge-delete-btn { width: 20px; height: 20px; border: 0px solid #ffff…" at bounding box center [827, 427] width 1010 height 686
click at [173, 695] on textarea at bounding box center [161, 698] width 309 height 65
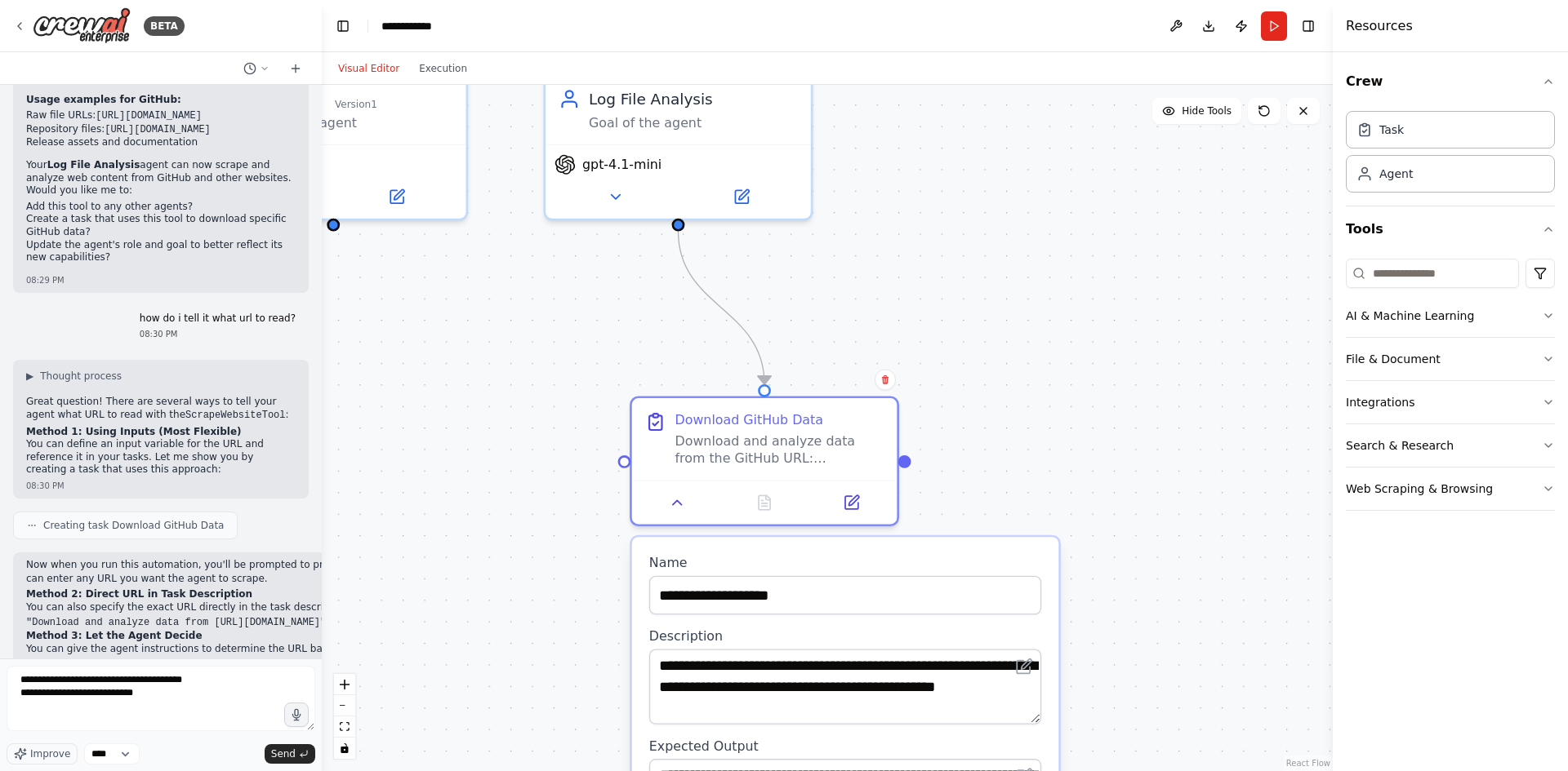
drag, startPoint x: 1064, startPoint y: 414, endPoint x: 1040, endPoint y: 367, distance: 52.8
click at [1040, 367] on div ".deletable-edge-delete-btn { width: 20px; height: 20px; border: 0px solid #ffff…" at bounding box center [827, 427] width 1010 height 686
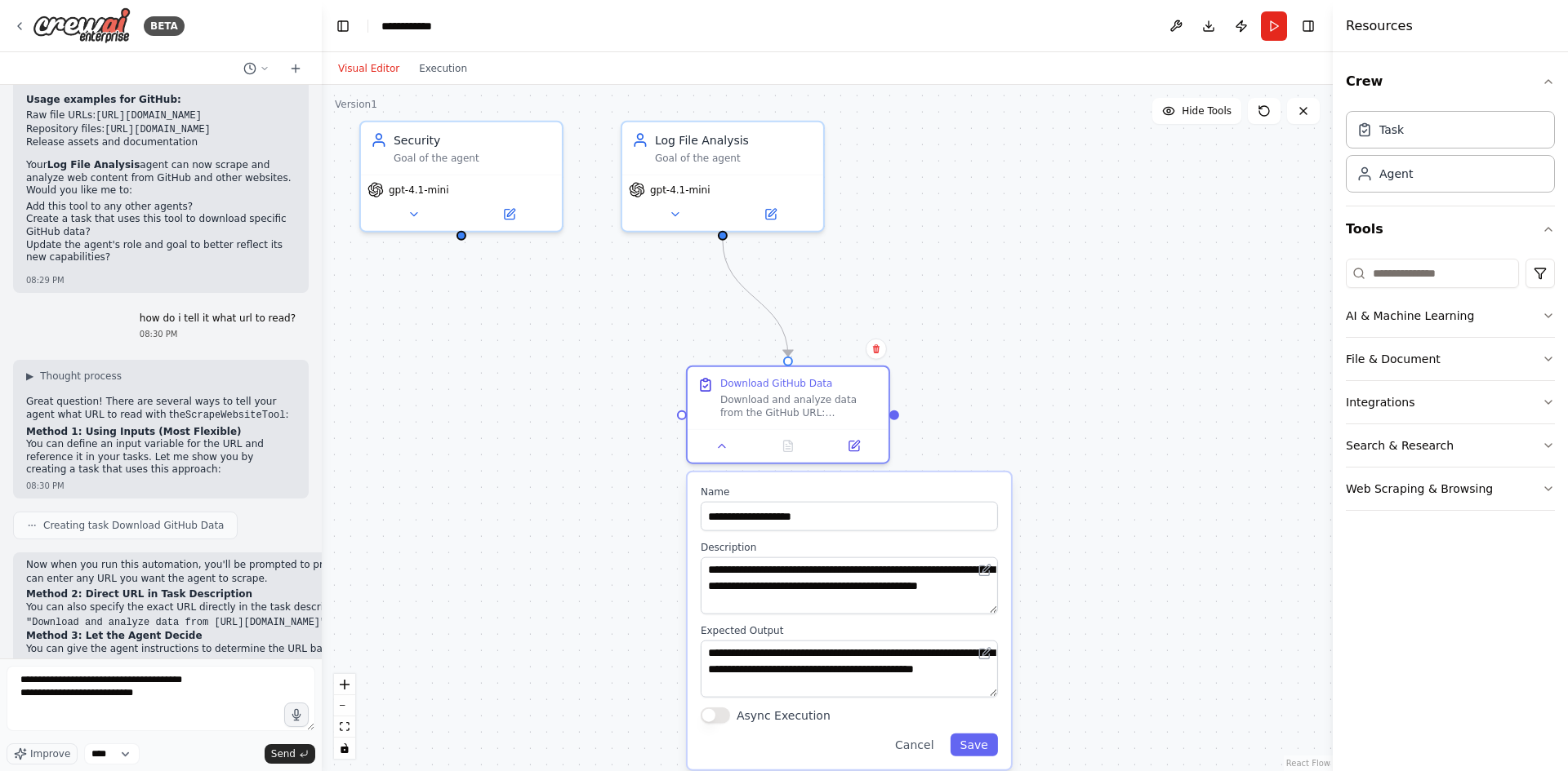
drag, startPoint x: 1187, startPoint y: 307, endPoint x: 1175, endPoint y: 314, distance: 13.9
click at [1175, 314] on div ".deletable-edge-delete-btn { width: 20px; height: 20px; border: 0px solid #ffff…" at bounding box center [827, 427] width 1010 height 686
click at [225, 703] on textarea "**********" at bounding box center [161, 698] width 309 height 65
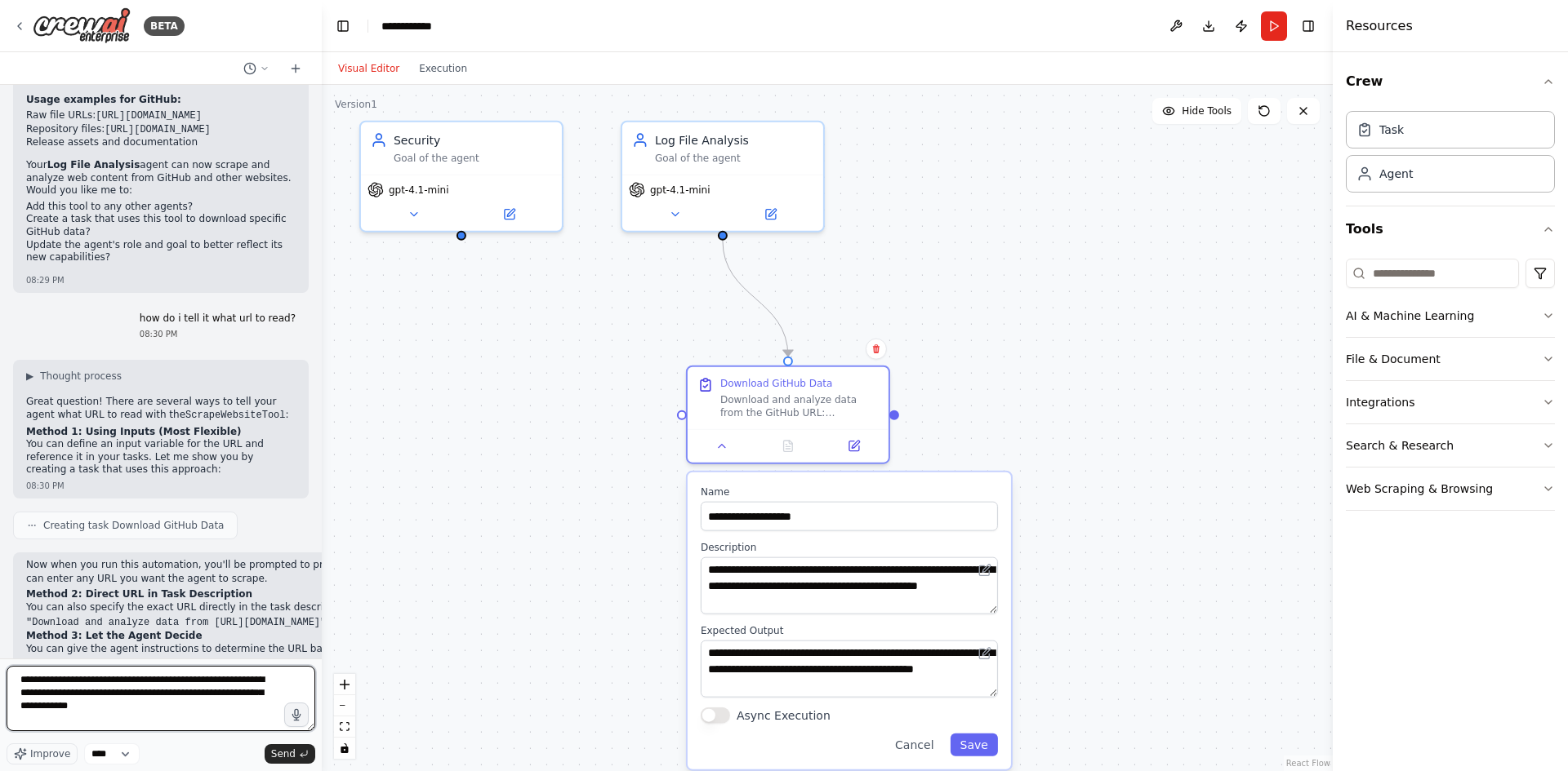
type textarea "**********"
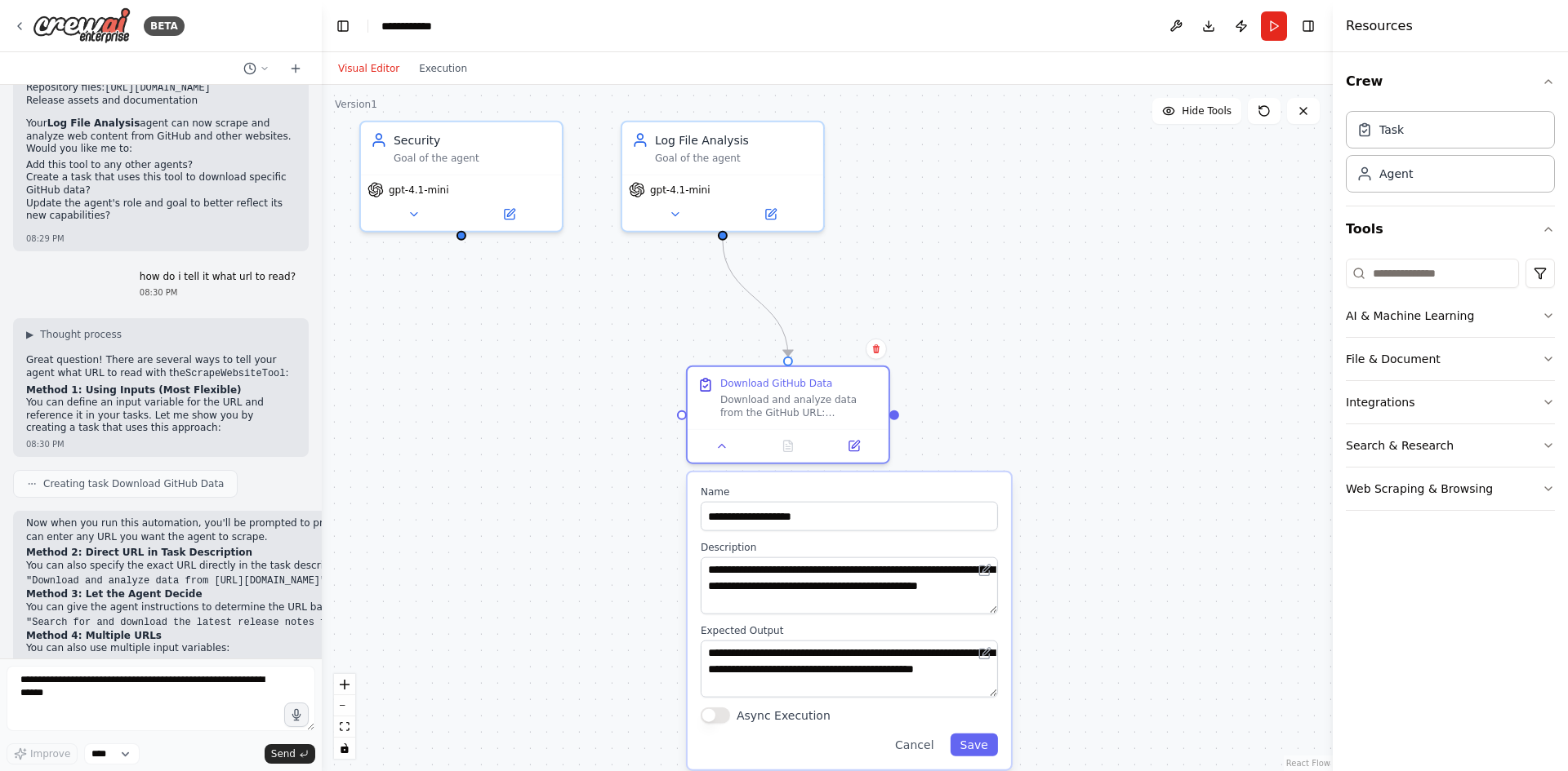
scroll to position [3984, 0]
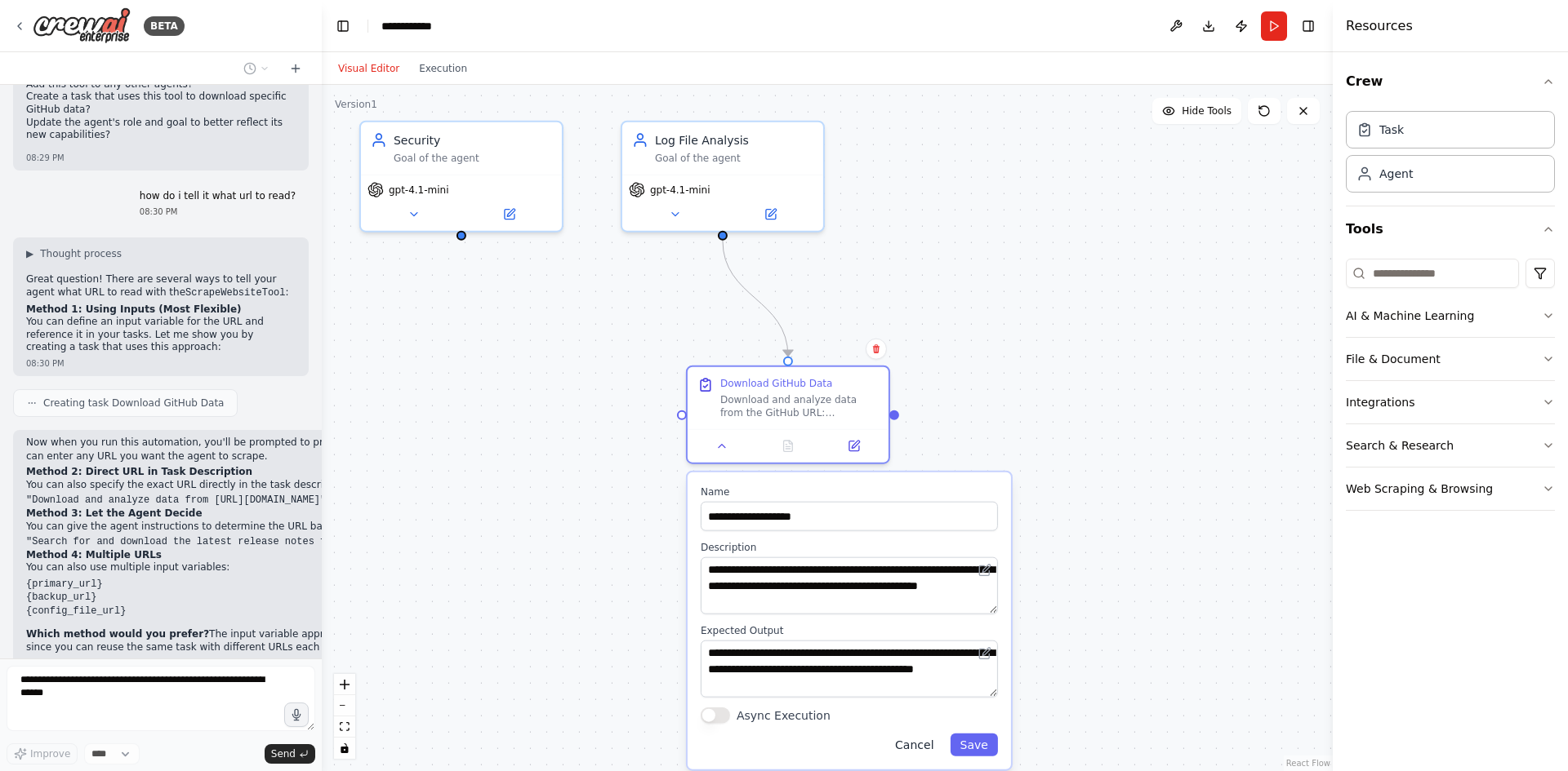
click at [915, 743] on button "Cancel" at bounding box center [914, 745] width 58 height 23
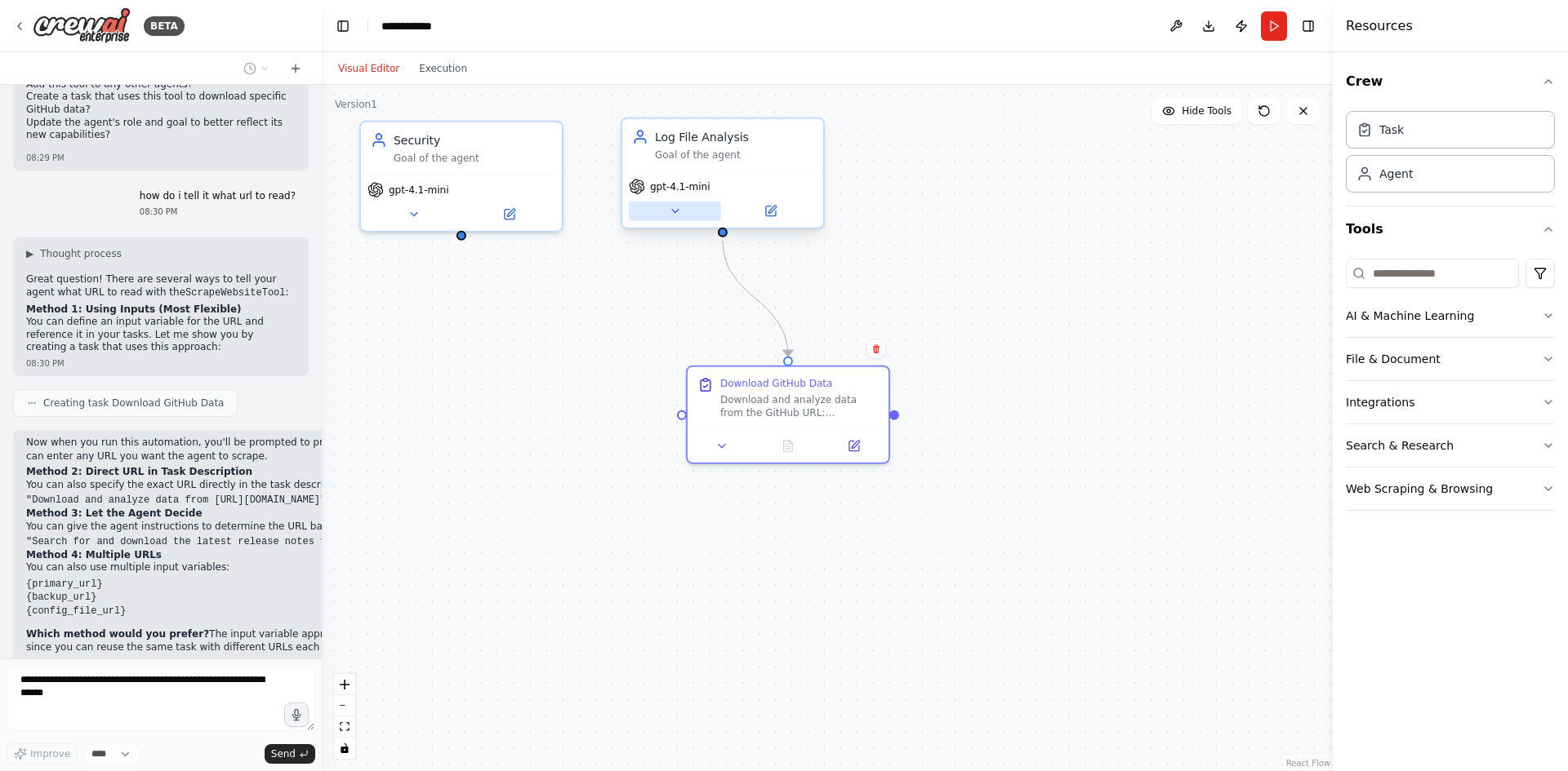
click at [676, 221] on div "gpt-4.1-mini" at bounding box center [723, 199] width 201 height 56
click at [675, 209] on icon at bounding box center [674, 211] width 13 height 13
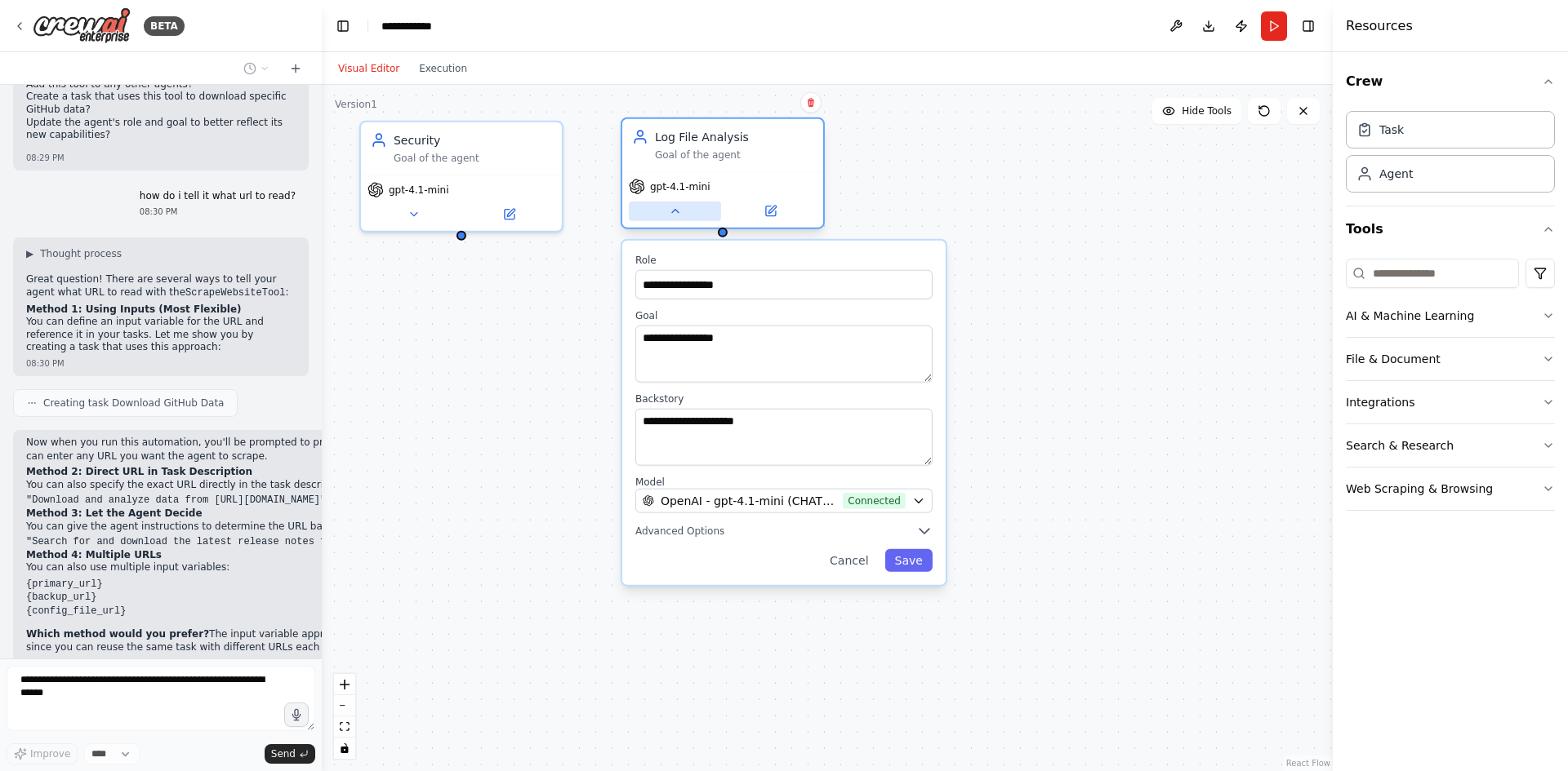
click at [674, 205] on icon at bounding box center [674, 211] width 13 height 13
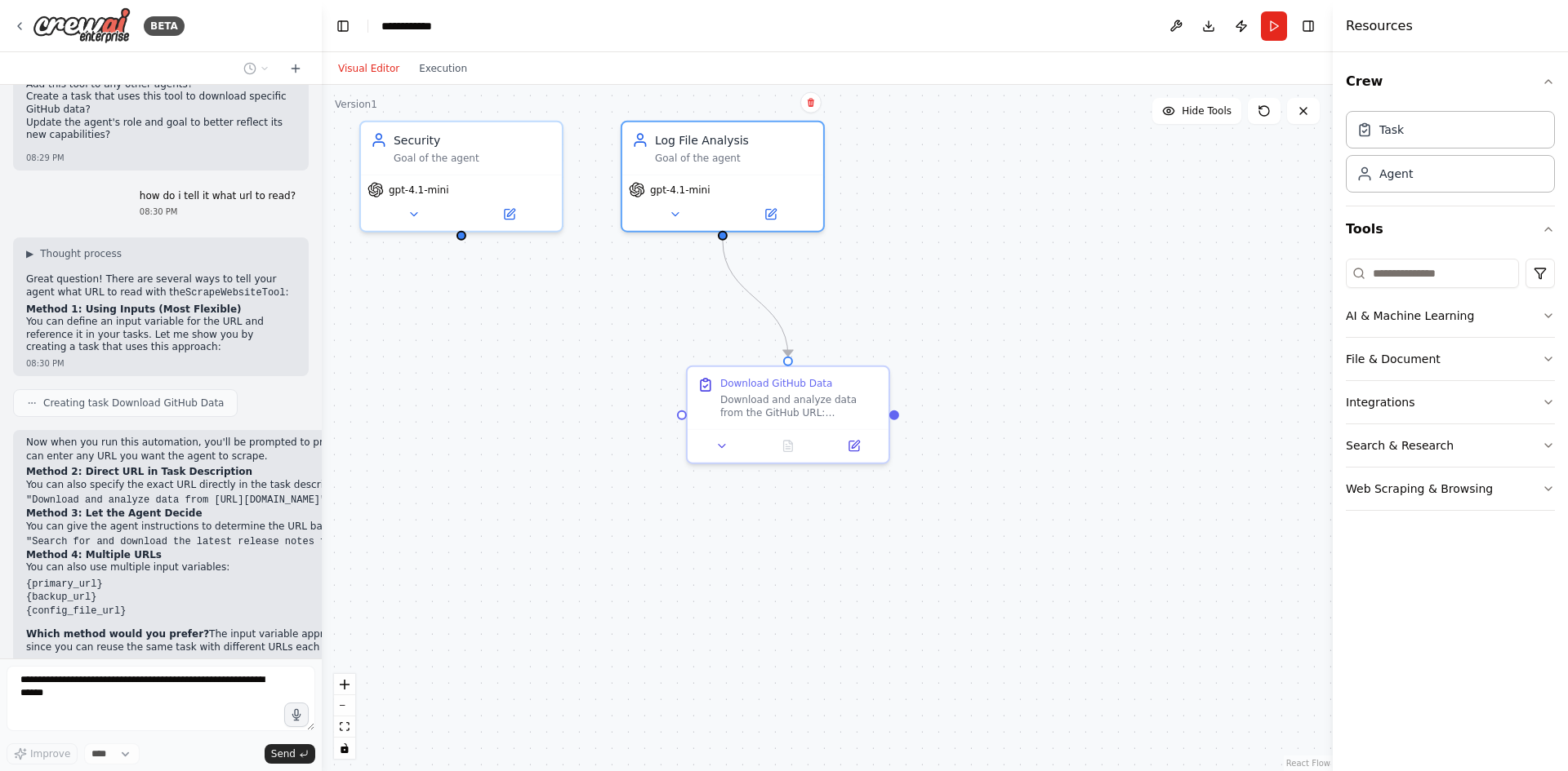
click at [965, 235] on div ".deletable-edge-delete-btn { width: 20px; height: 20px; border: 0px solid #ffff…" at bounding box center [827, 427] width 1010 height 686
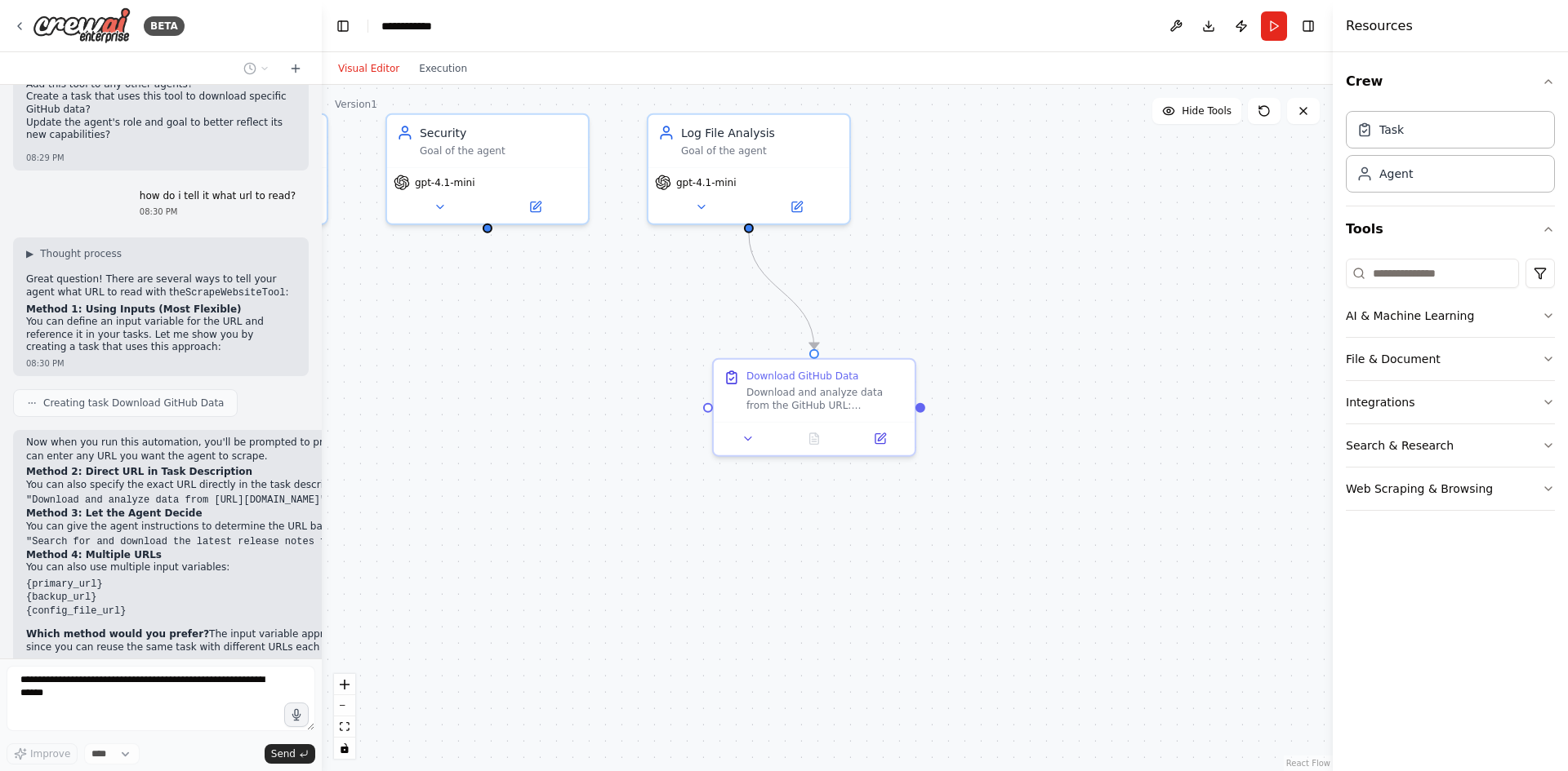
drag, startPoint x: 543, startPoint y: 574, endPoint x: 570, endPoint y: 571, distance: 27.2
click at [570, 571] on div ".deletable-edge-delete-btn { width: 20px; height: 20px; border: 0px solid #ffff…" at bounding box center [827, 427] width 1010 height 686
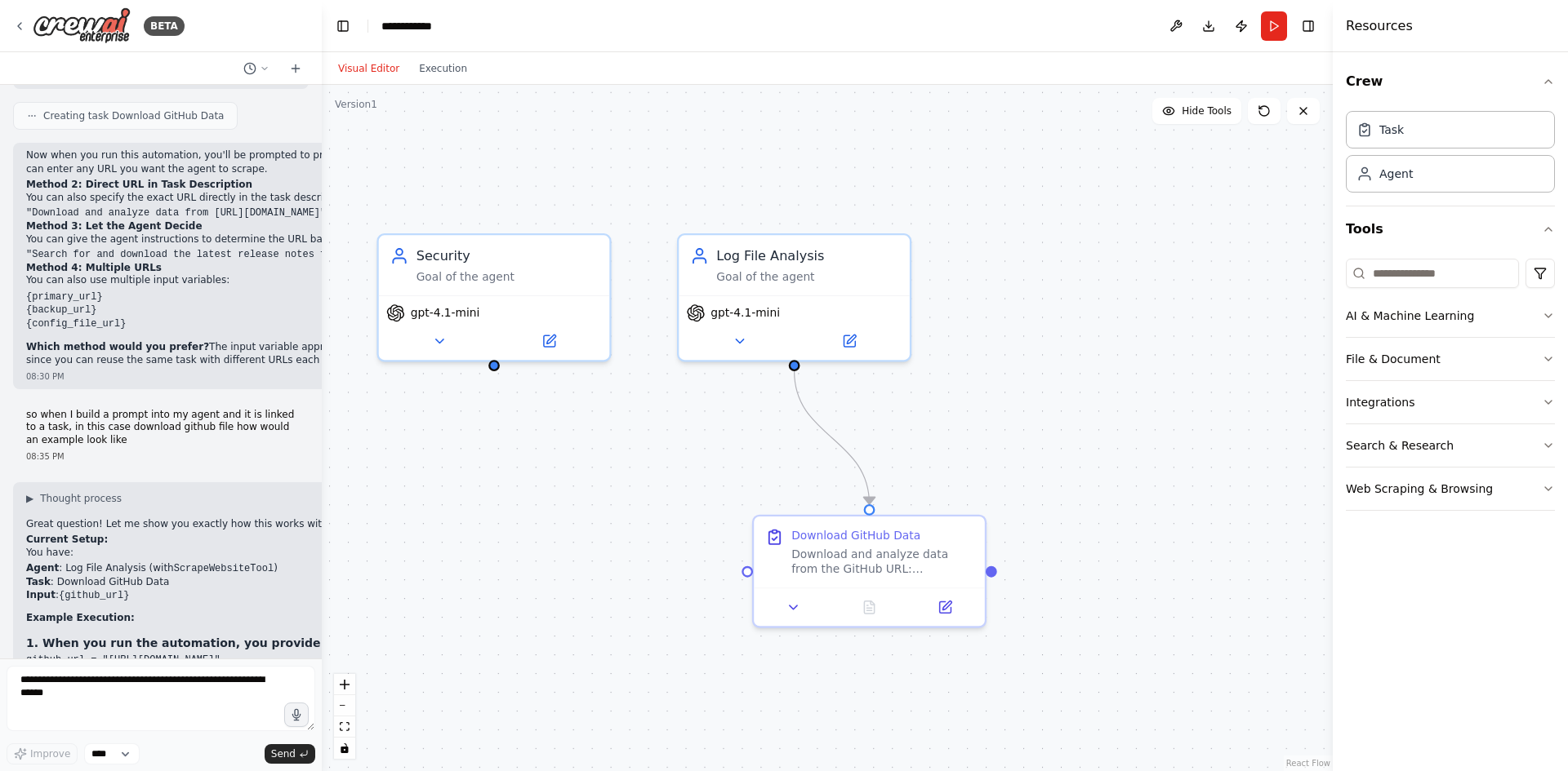
drag, startPoint x: 629, startPoint y: 374, endPoint x: 648, endPoint y: 536, distance: 163.1
click at [648, 536] on div ".deletable-edge-delete-btn { width: 20px; height: 20px; border: 0px solid #ffff…" at bounding box center [827, 427] width 1010 height 686
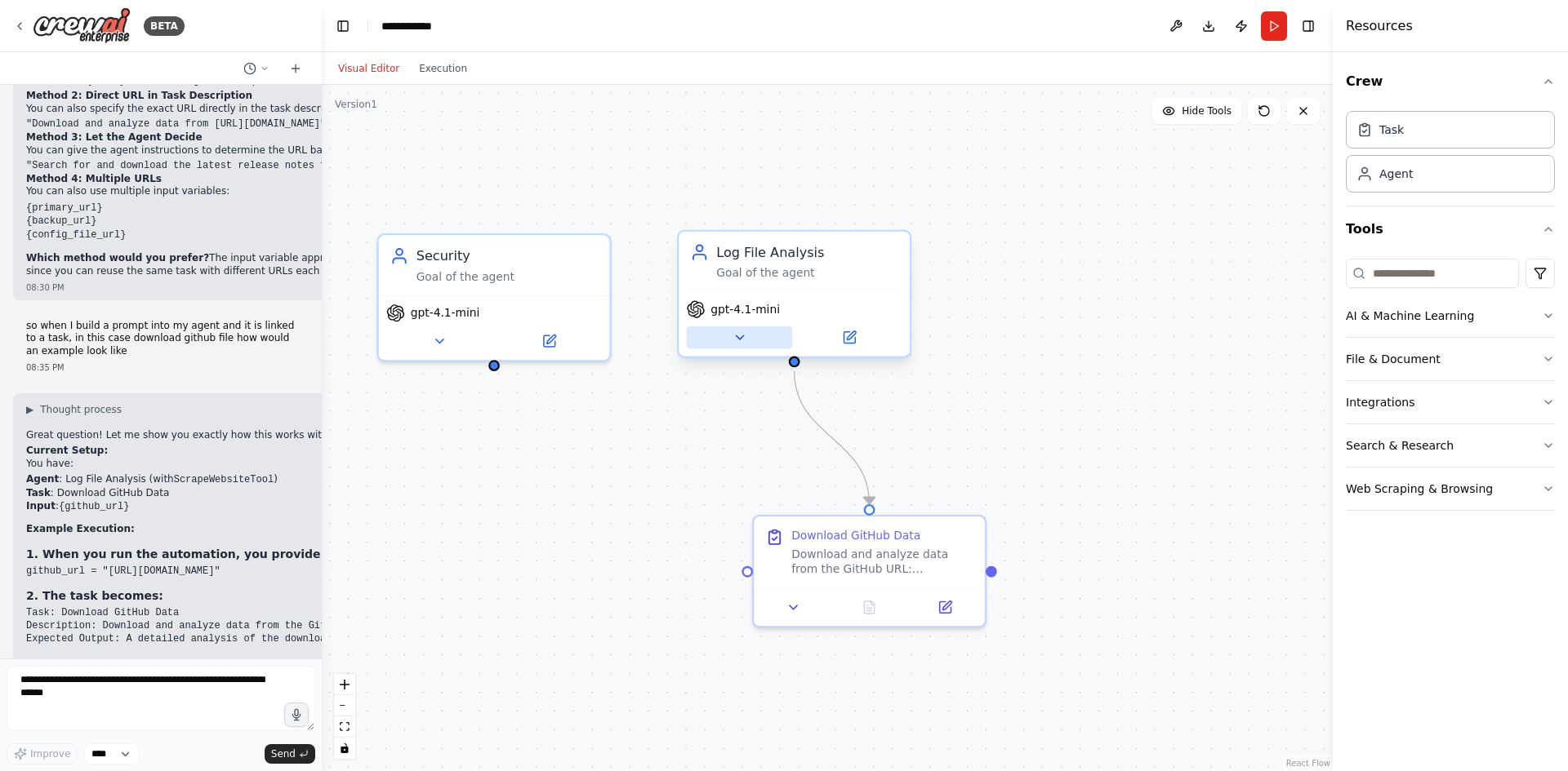
click at [740, 343] on icon at bounding box center [739, 337] width 14 height 14
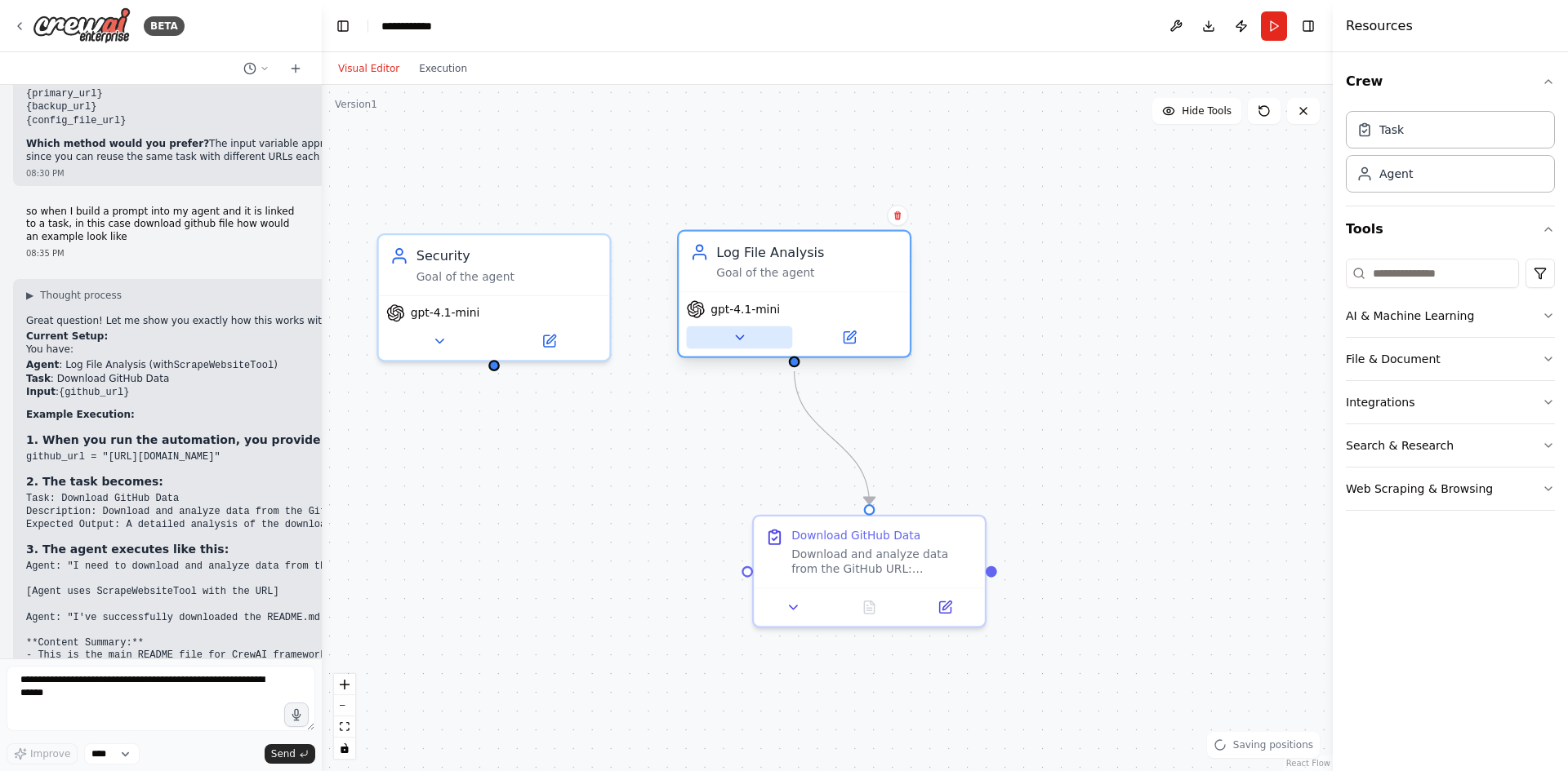
click at [739, 336] on icon at bounding box center [739, 337] width 7 height 5
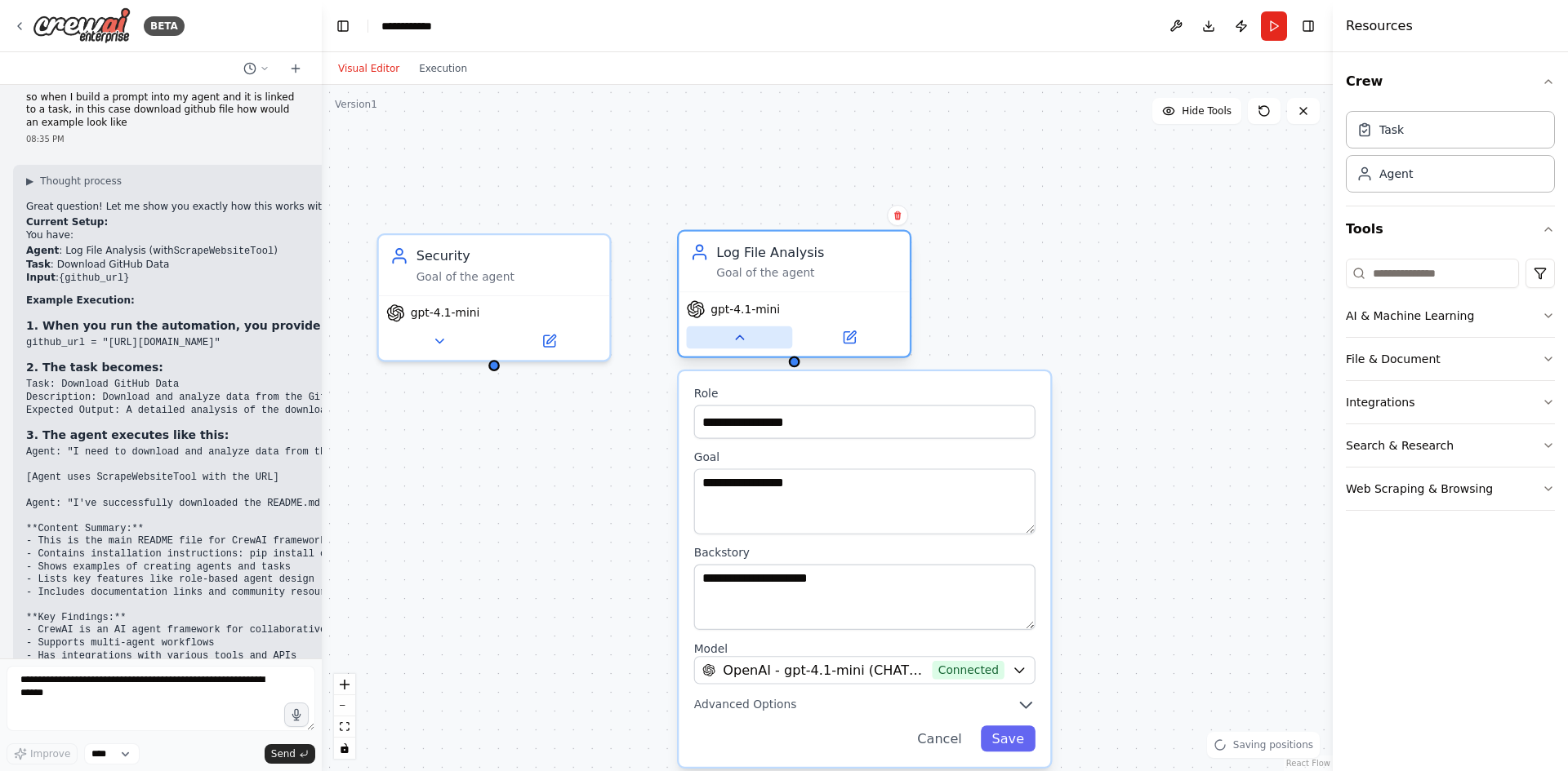
click at [739, 336] on icon at bounding box center [739, 337] width 7 height 5
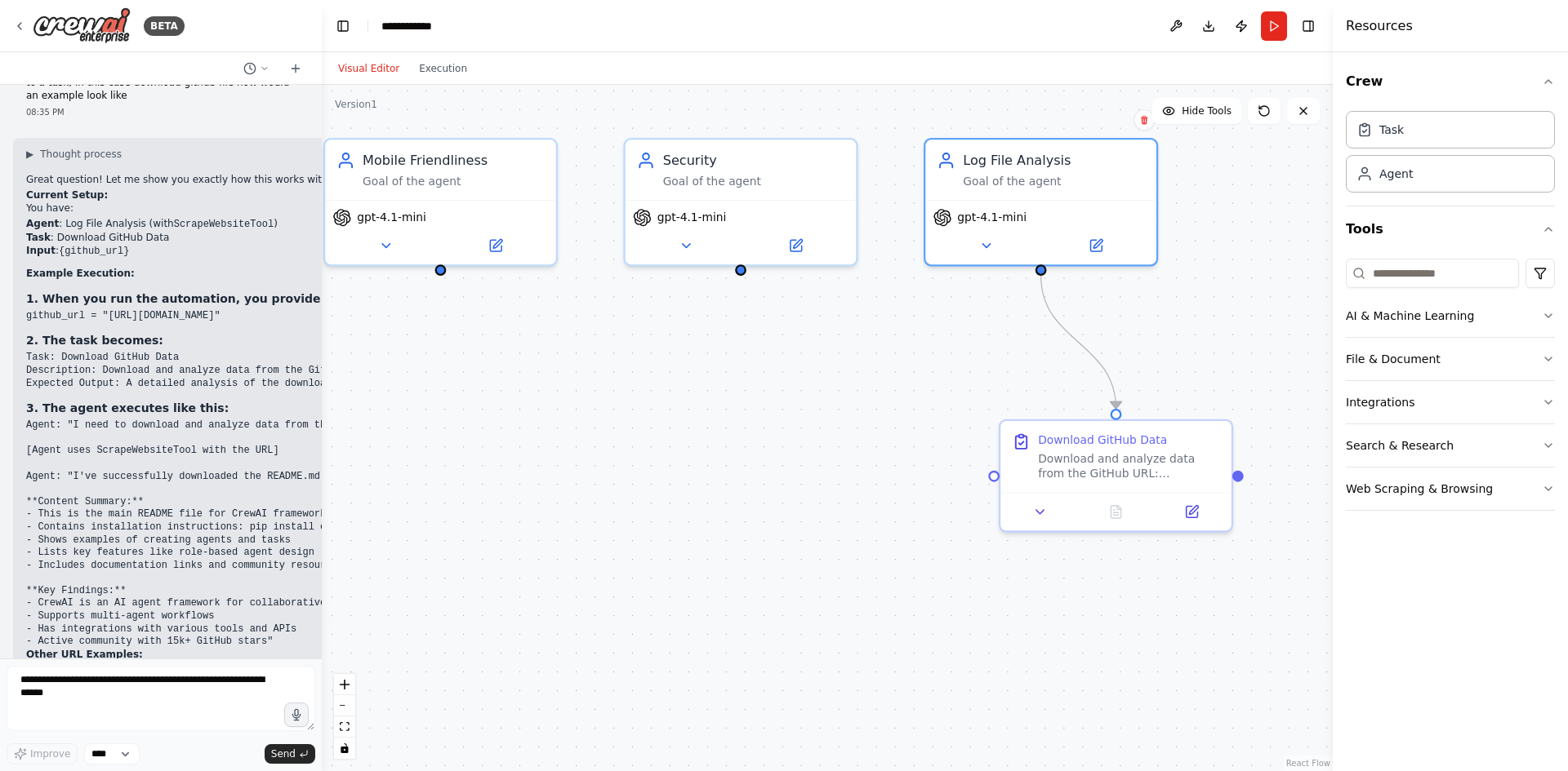
drag, startPoint x: 595, startPoint y: 457, endPoint x: 990, endPoint y: 267, distance: 438.3
click at [990, 267] on div ".deletable-edge-delete-btn { width: 20px; height: 20px; border: 0px solid #ffff…" at bounding box center [827, 427] width 1010 height 686
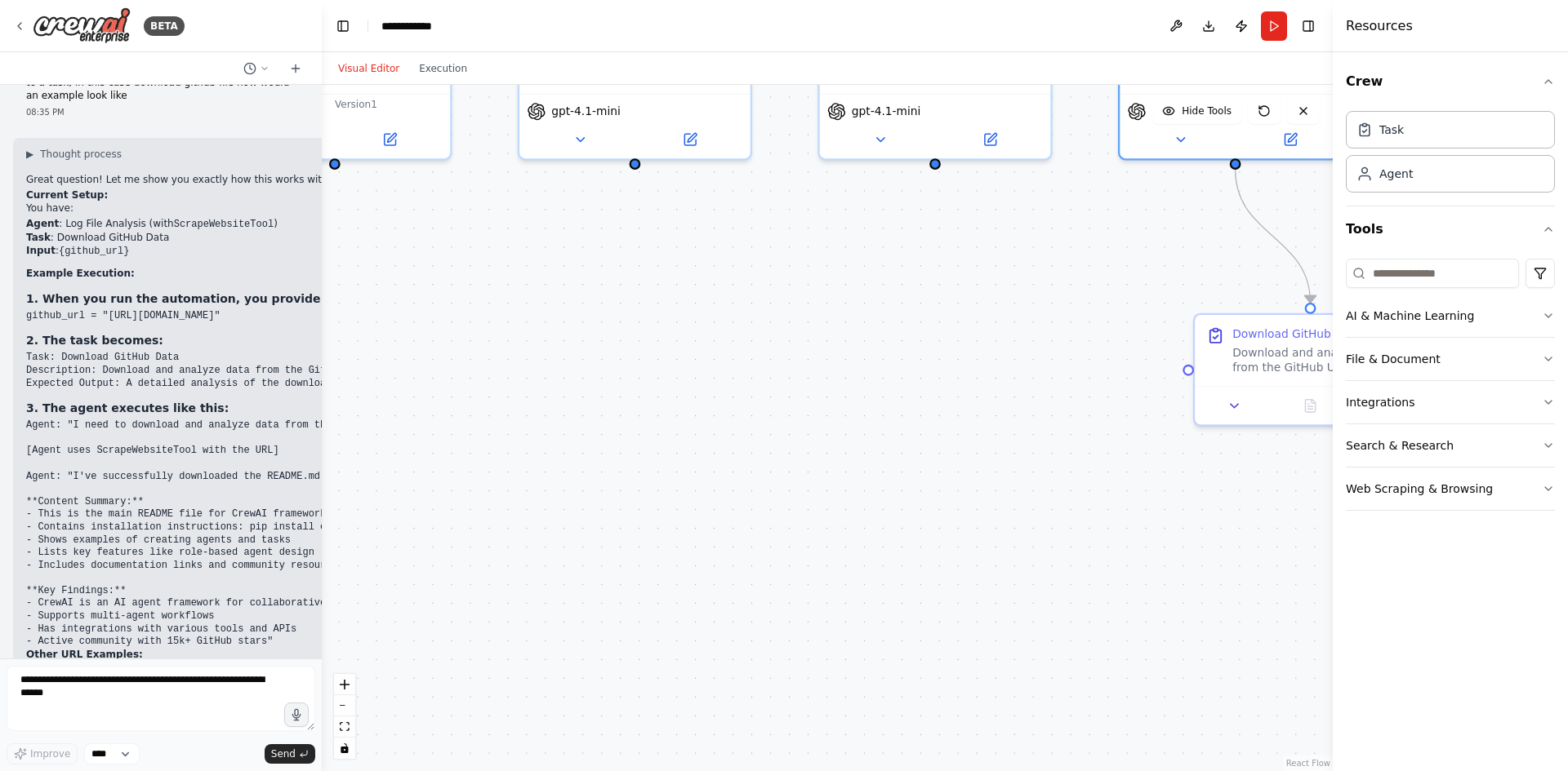
scroll to position [4631, 0]
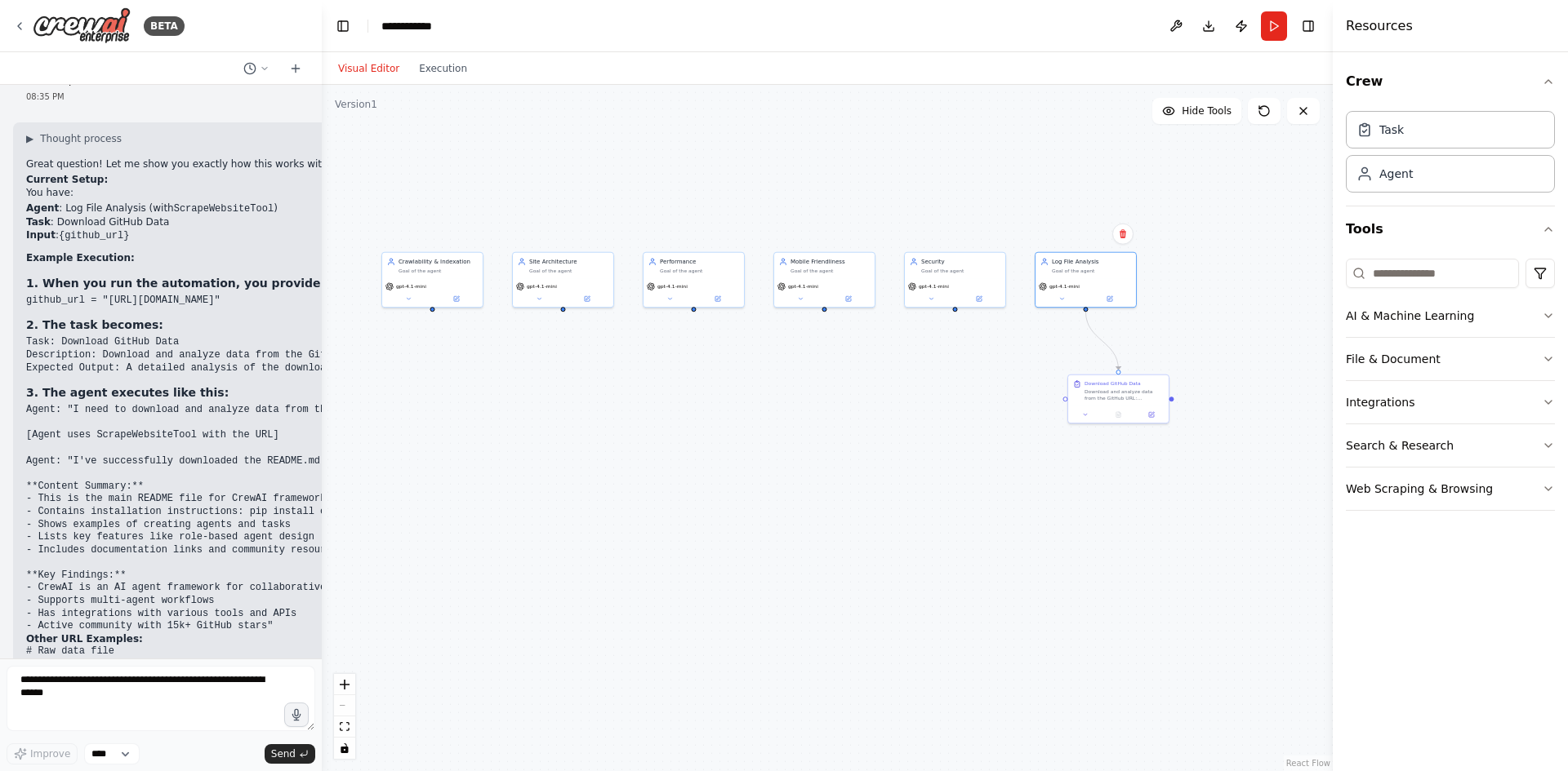
drag, startPoint x: 613, startPoint y: 407, endPoint x: 664, endPoint y: 481, distance: 89.9
click at [664, 479] on div ".deletable-edge-delete-btn { width: 20px; height: 20px; border: 0px solid #ffff…" at bounding box center [827, 427] width 1010 height 686
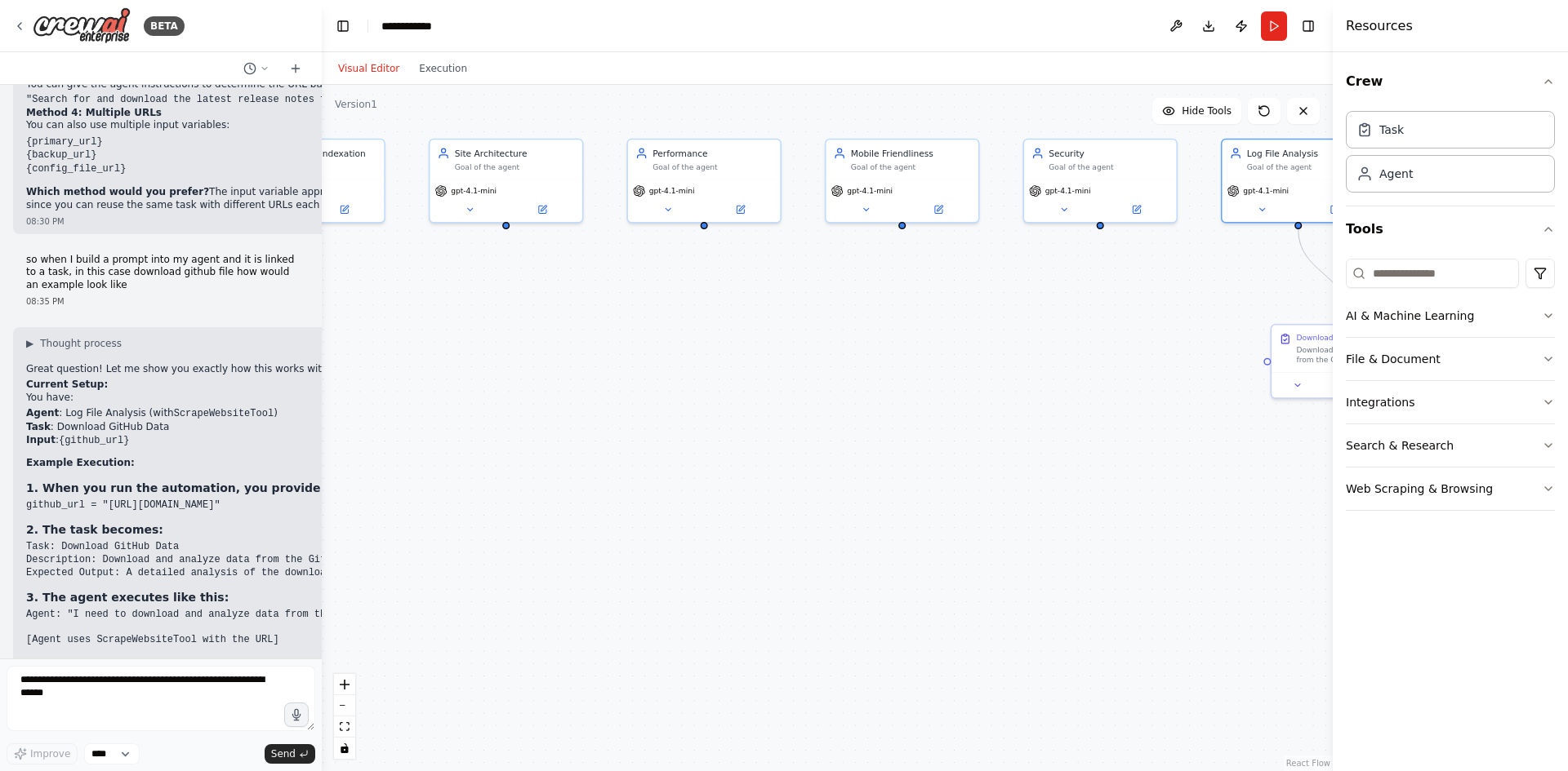
scroll to position [4386, 0]
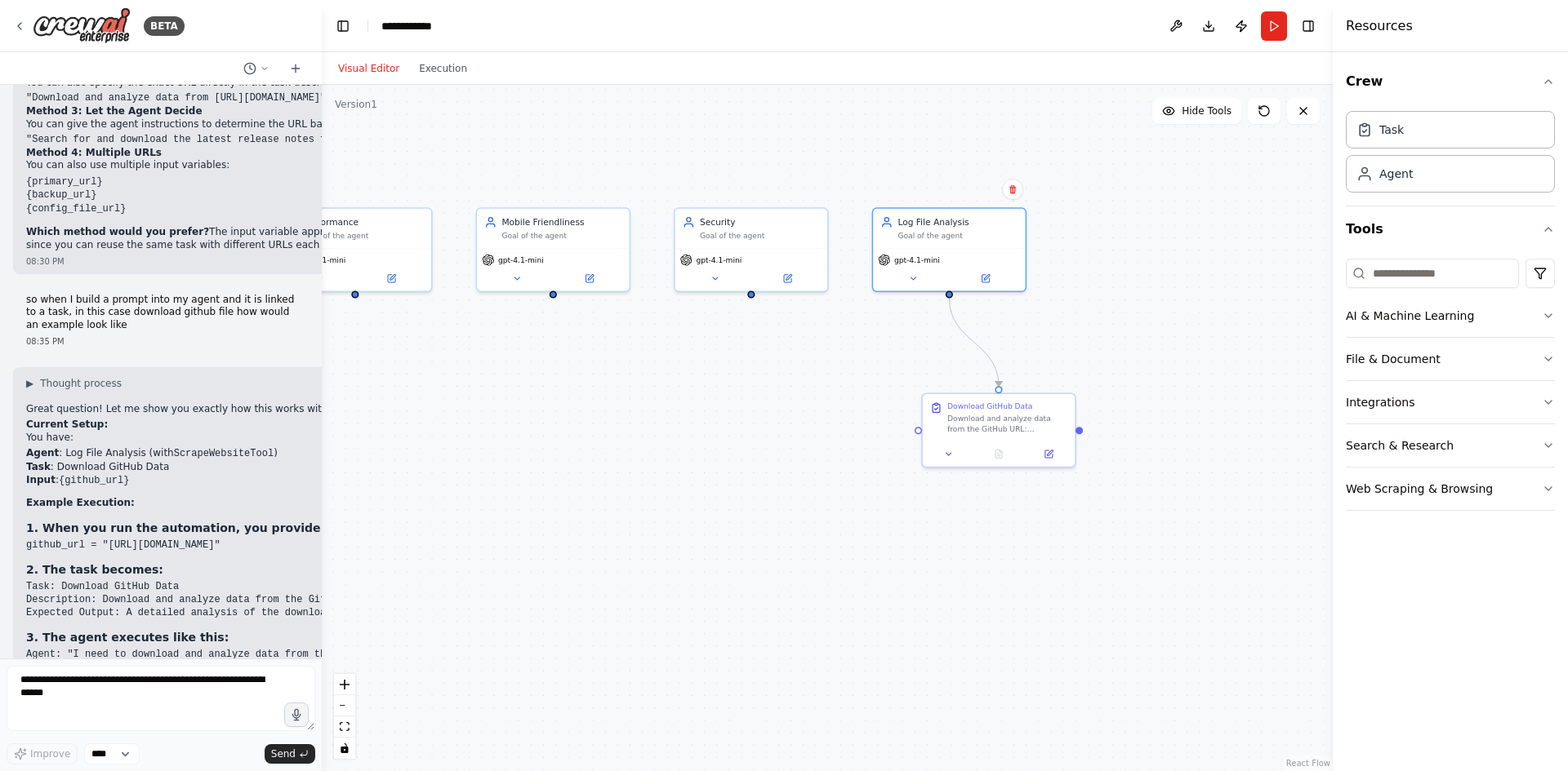
drag, startPoint x: 1059, startPoint y: 330, endPoint x: 648, endPoint y: 476, distance: 436.2
click at [648, 476] on div ".deletable-edge-delete-btn { width: 20px; height: 20px; border: 0px solid #ffff…" at bounding box center [827, 427] width 1010 height 686
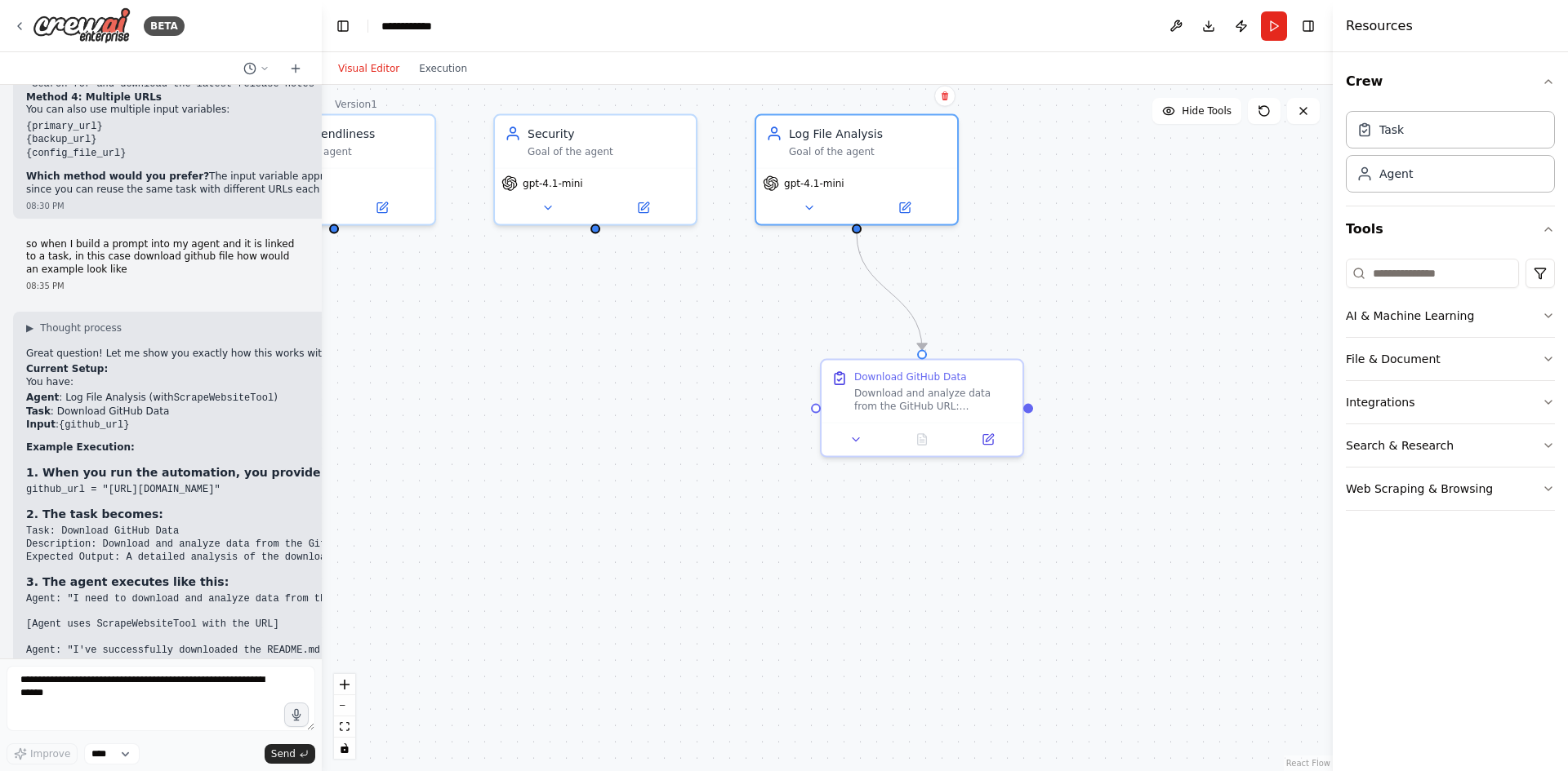
scroll to position [4468, 0]
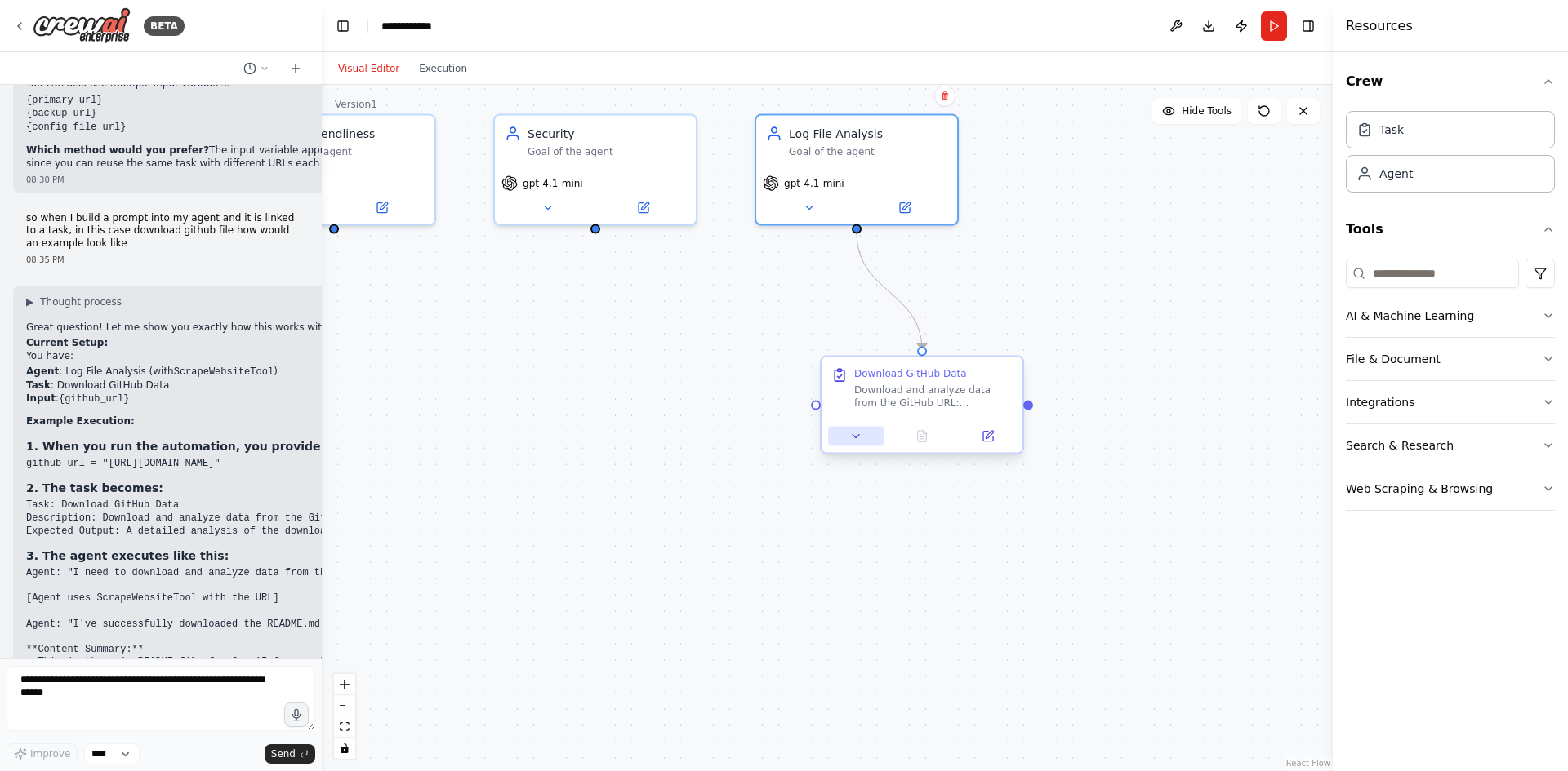
click at [860, 440] on icon at bounding box center [855, 436] width 13 height 13
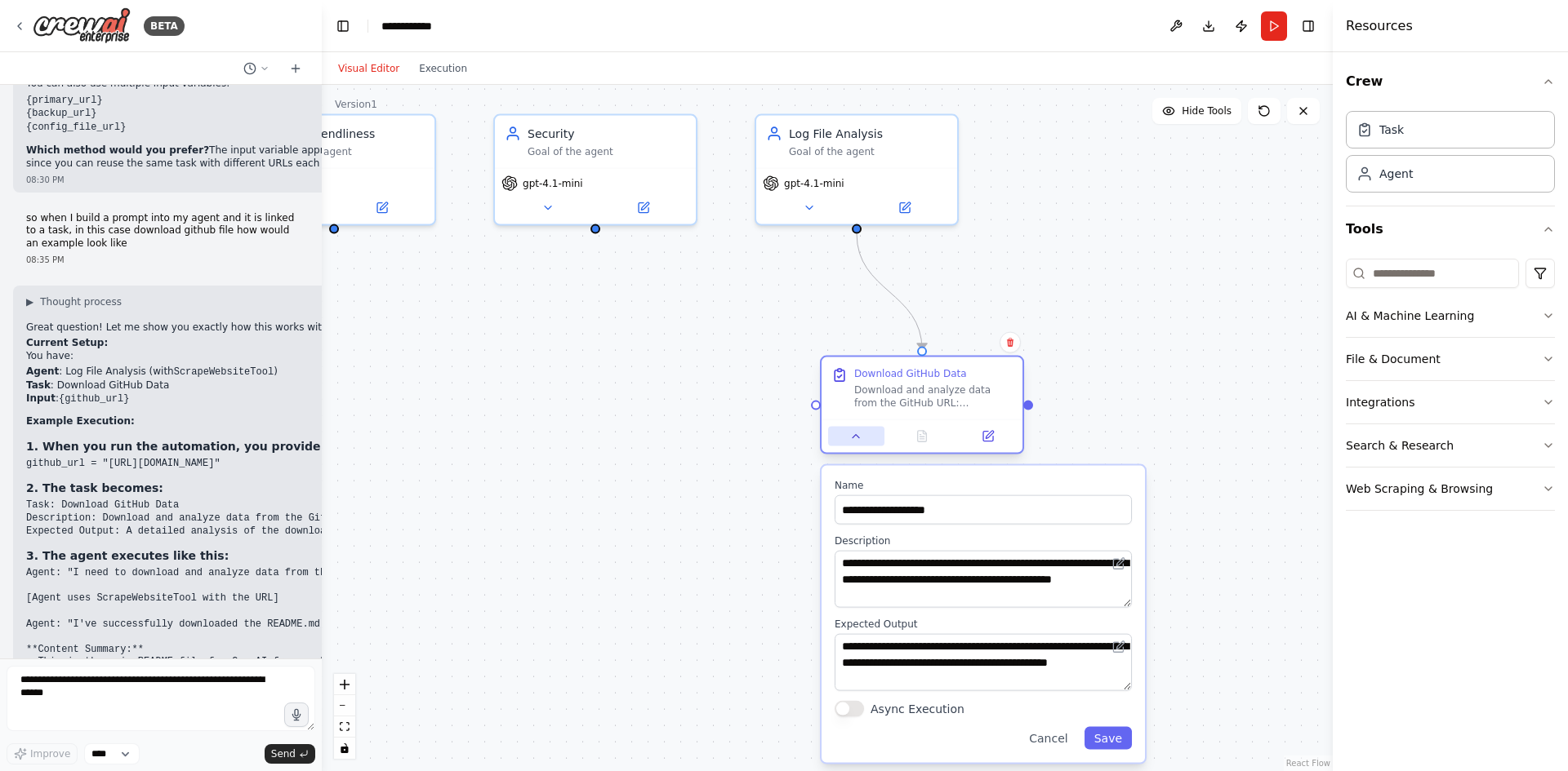
click at [860, 440] on icon at bounding box center [855, 436] width 13 height 13
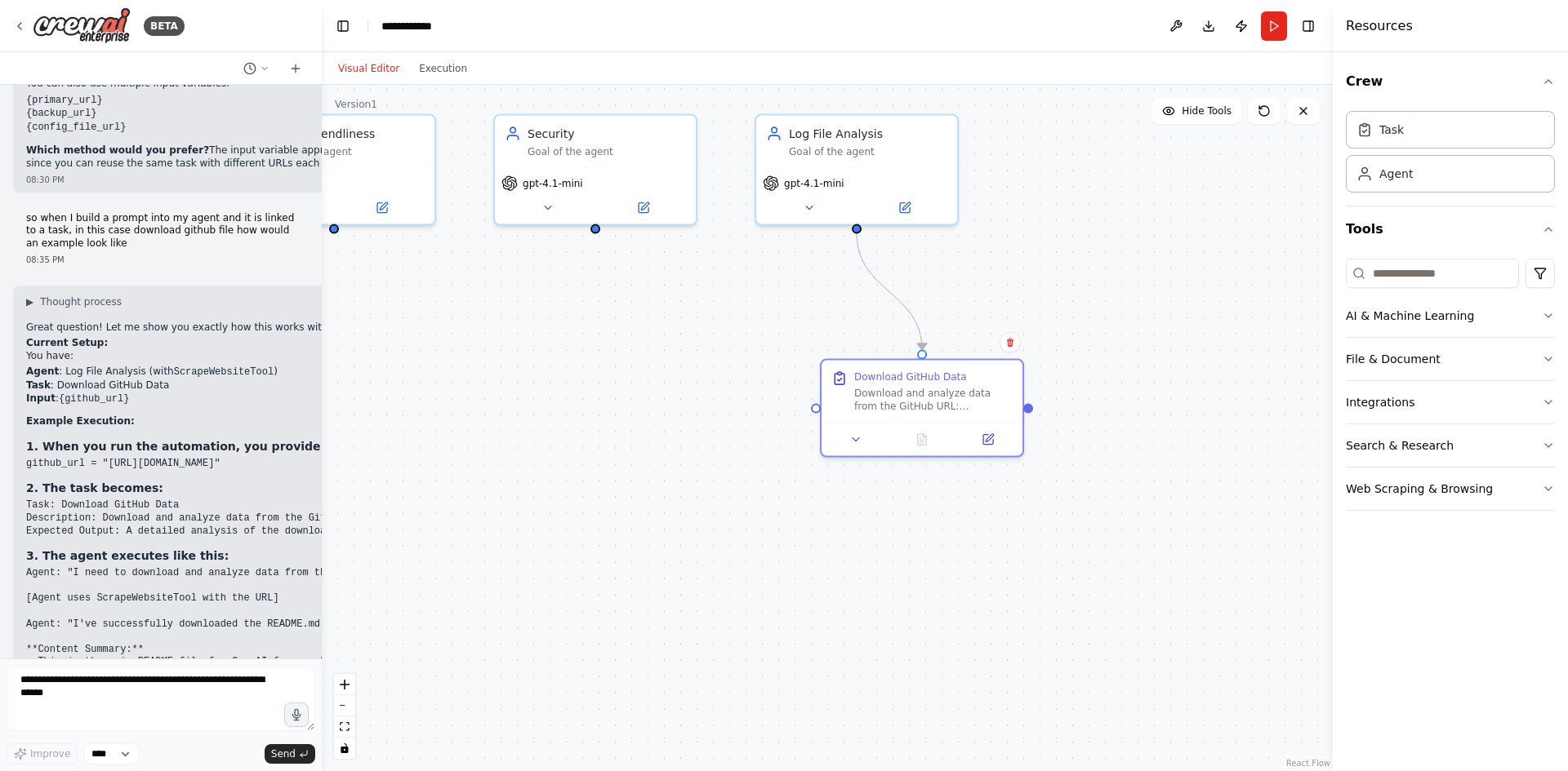
click at [613, 455] on div ".deletable-edge-delete-btn { width: 20px; height: 20px; border: 0px solid #ffff…" at bounding box center [827, 427] width 1010 height 686
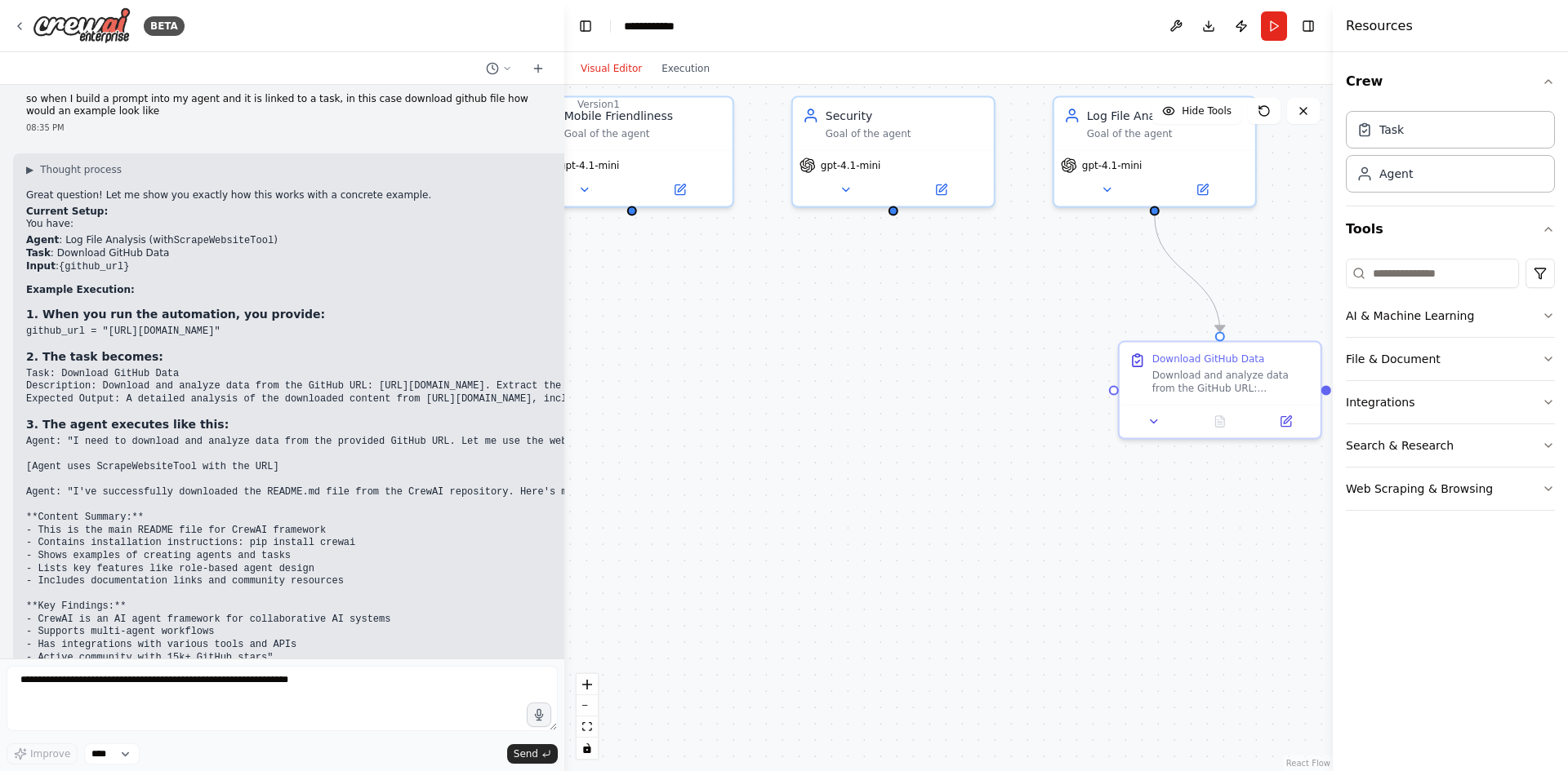
scroll to position [3861, 0]
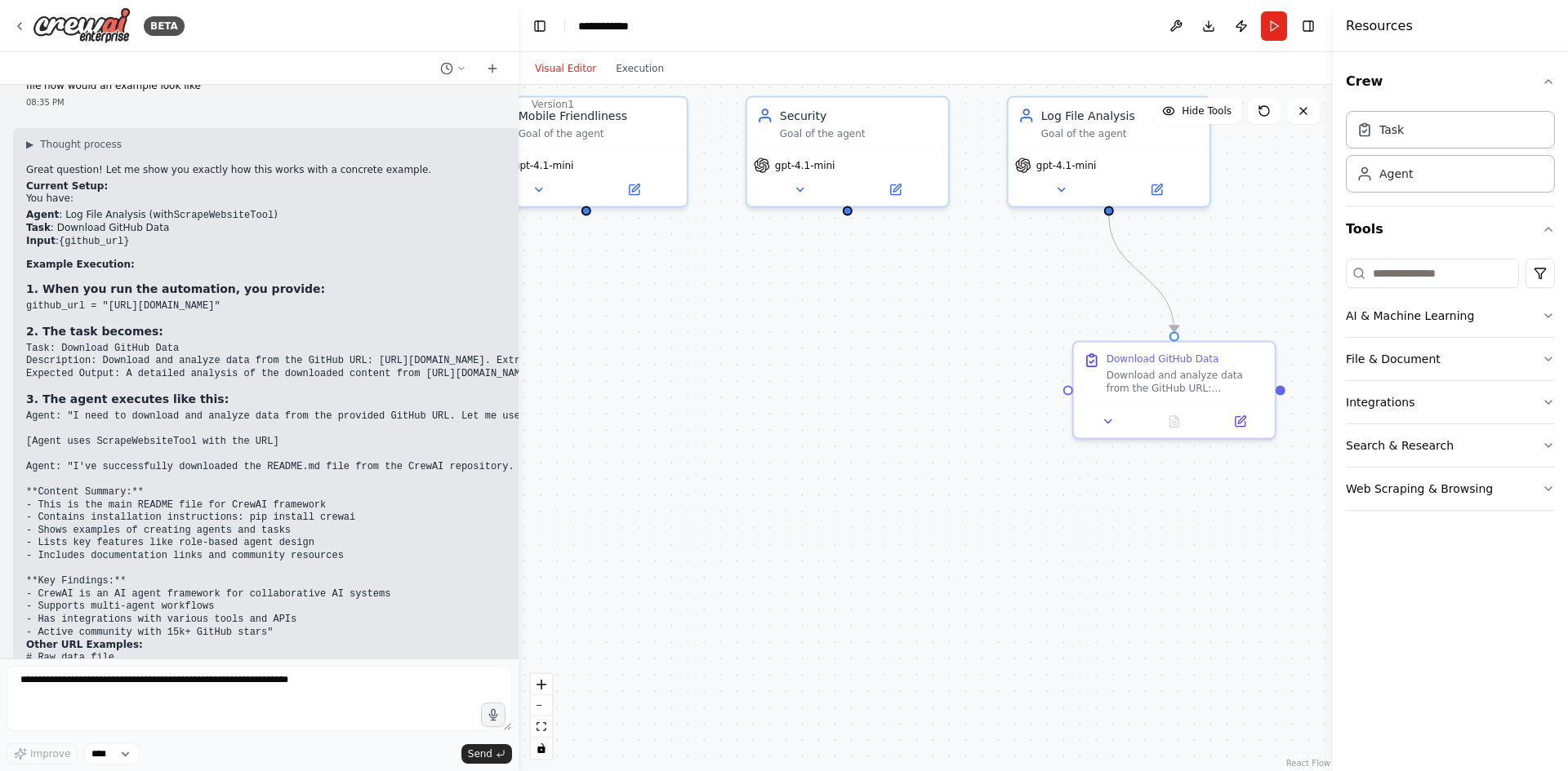
drag, startPoint x: 317, startPoint y: 418, endPoint x: 519, endPoint y: 425, distance: 202.1
click at [519, 425] on div "BETA Hello! I'm the CrewAI assistant. What kind of automation do you want to bu…" at bounding box center [784, 385] width 1568 height 771
click at [163, 652] on pre "# Raw data file github_url = "[URL][DOMAIN_NAME]" # Configuration file github_u…" at bounding box center [447, 702] width 841 height 102
click at [193, 423] on code "Agent: "I need to download and analyze data from the provided GitHub URL. Let m…" at bounding box center [417, 524] width 782 height 227
drag, startPoint x: 185, startPoint y: 432, endPoint x: 131, endPoint y: 438, distance: 54.3
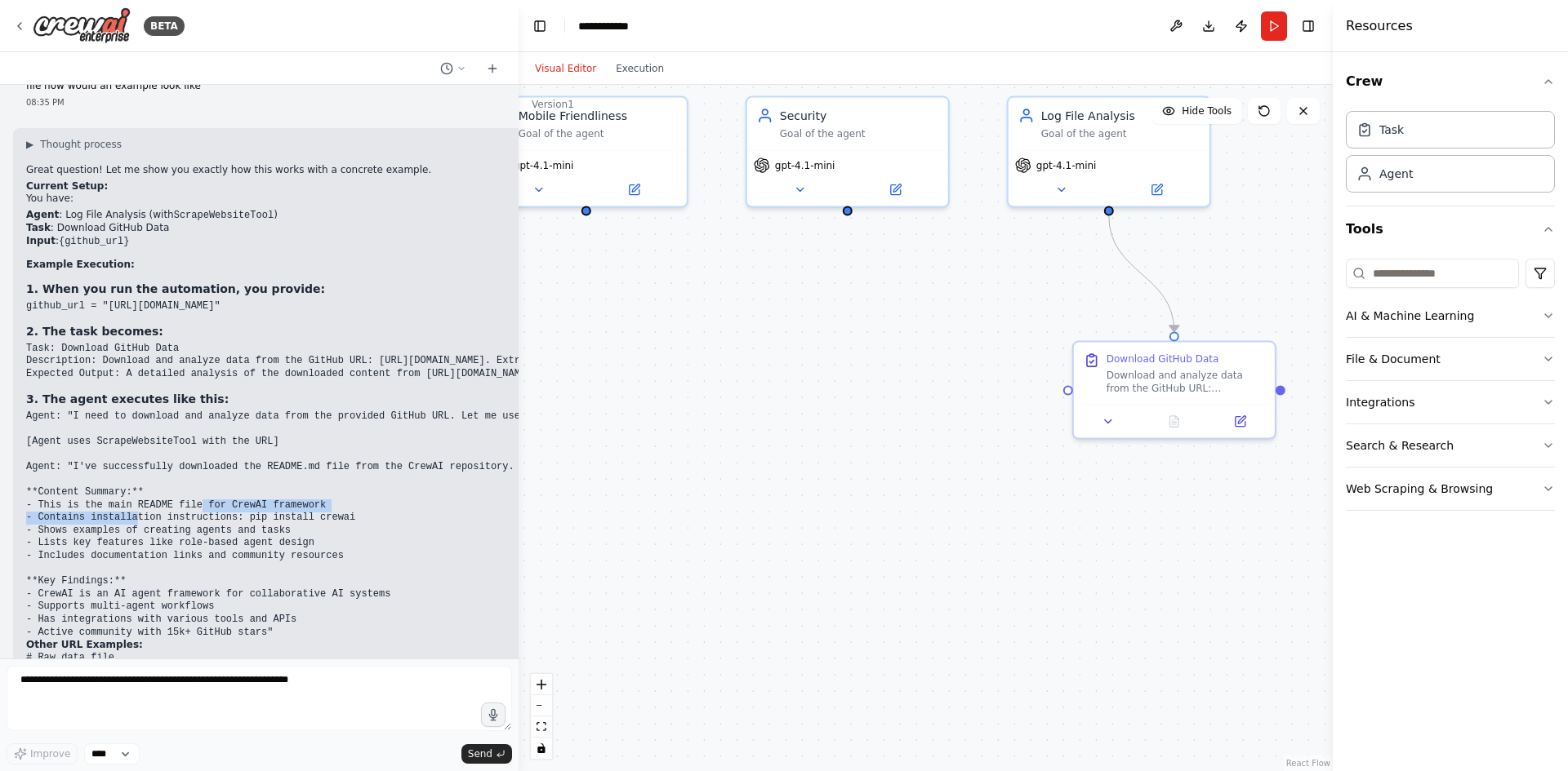
click at [131, 438] on code "Agent: "I need to download and analyze data from the provided GitHub URL. Let m…" at bounding box center [417, 524] width 782 height 227
drag, startPoint x: 356, startPoint y: 336, endPoint x: 308, endPoint y: 352, distance: 50.6
click at [308, 410] on code "Agent: "I need to download and analyze data from the provided GitHub URL. Let m…" at bounding box center [417, 524] width 782 height 227
click at [317, 410] on pre "Agent: "I need to download and analyze data from the provided GitHub URL. Let m…" at bounding box center [447, 525] width 841 height 229
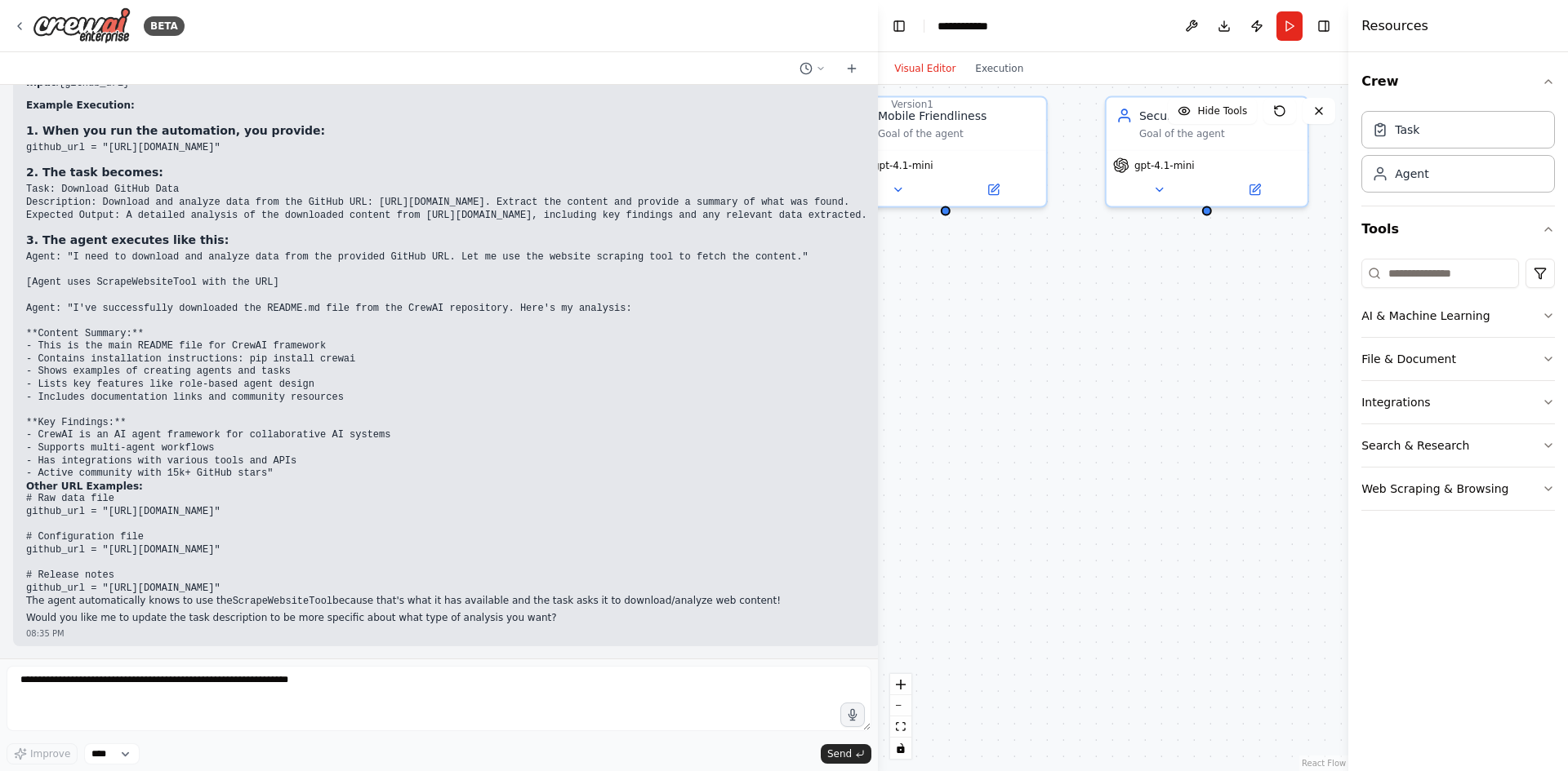
scroll to position [3575, 0]
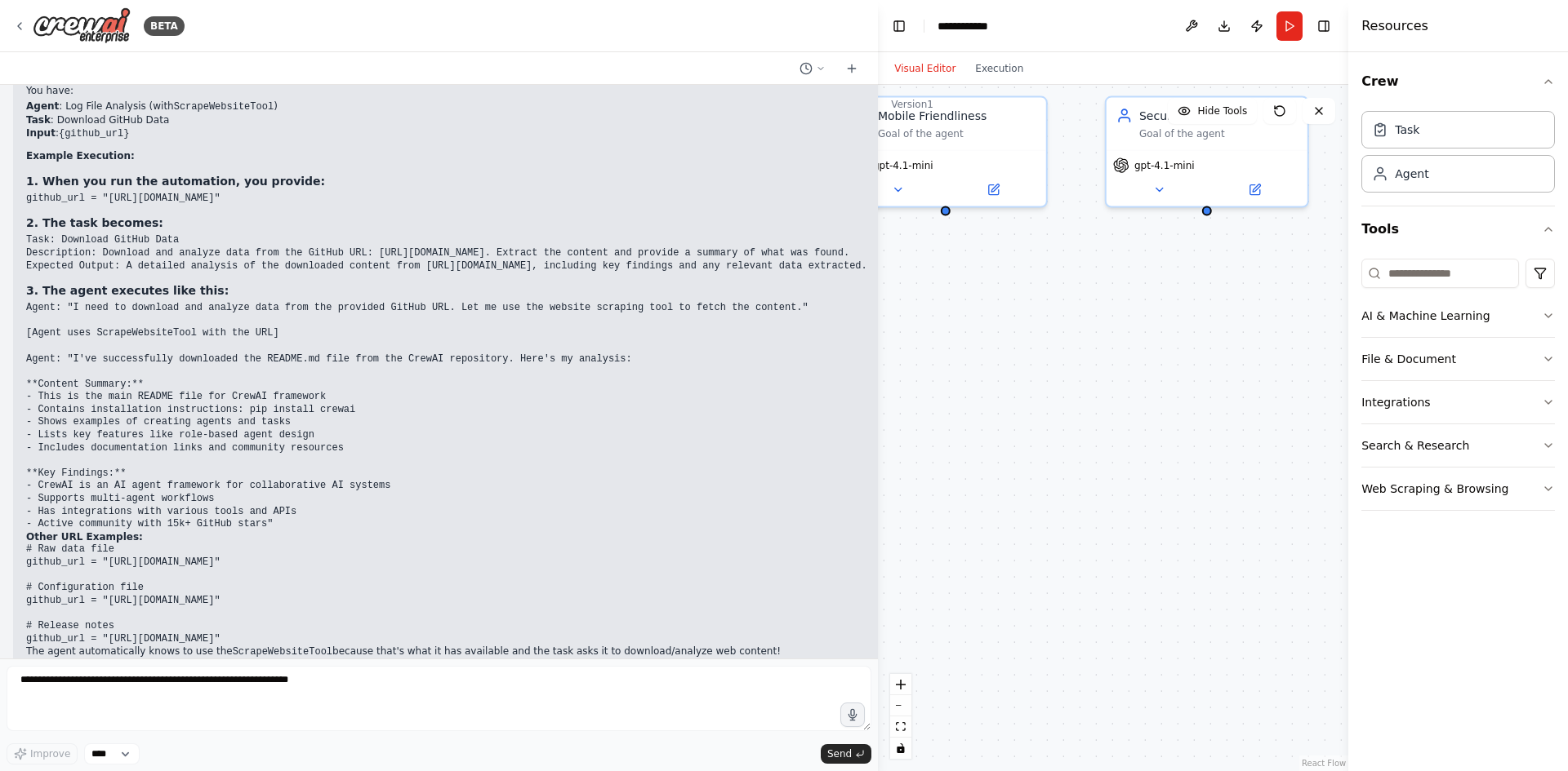
drag, startPoint x: 518, startPoint y: 405, endPoint x: 1268, endPoint y: 492, distance: 755.0
click at [1268, 492] on div "BETA Hello! I'm the CrewAI assistant. What kind of automation do you want to bu…" at bounding box center [784, 385] width 1568 height 771
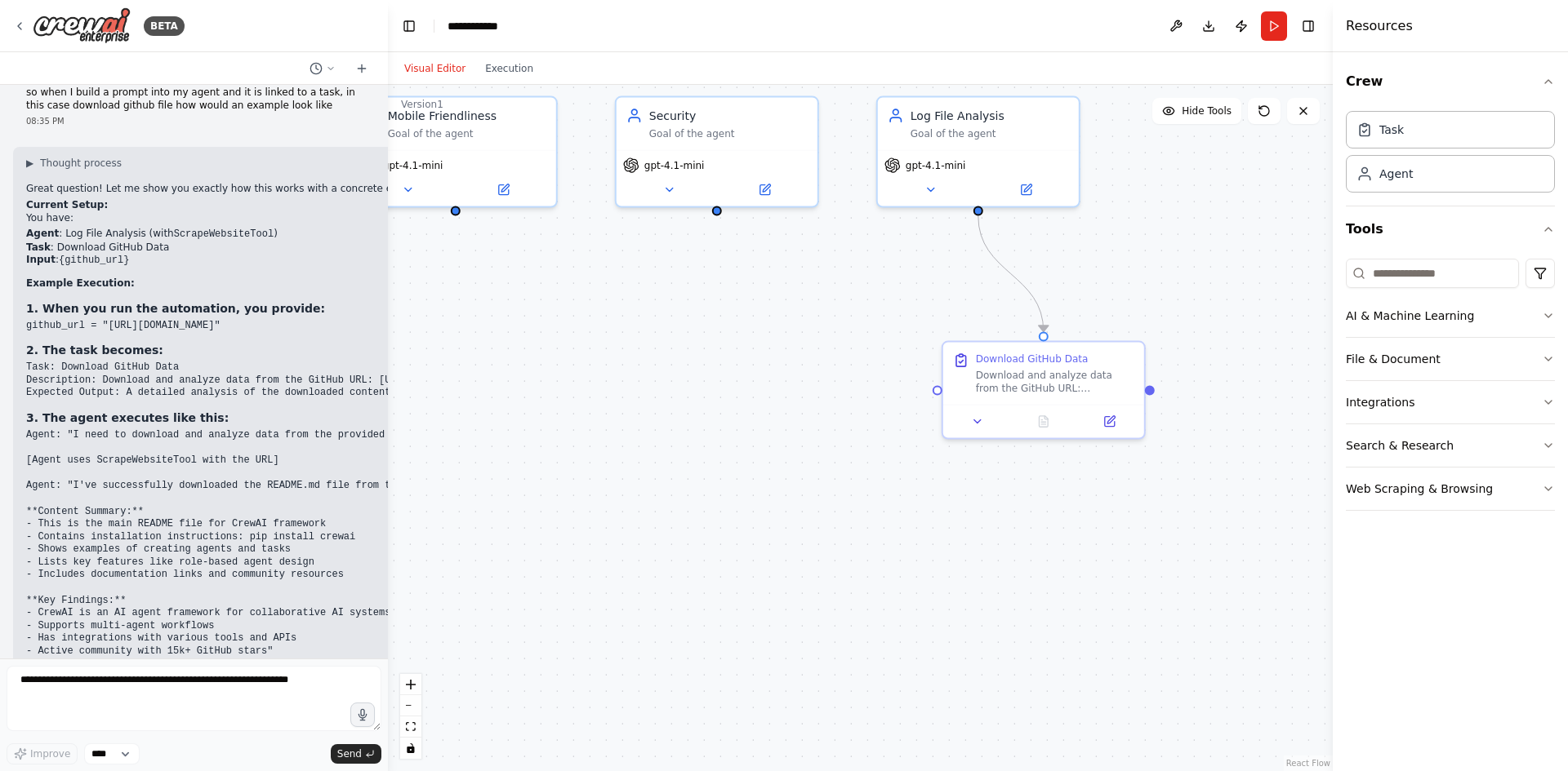
scroll to position [4326, 0]
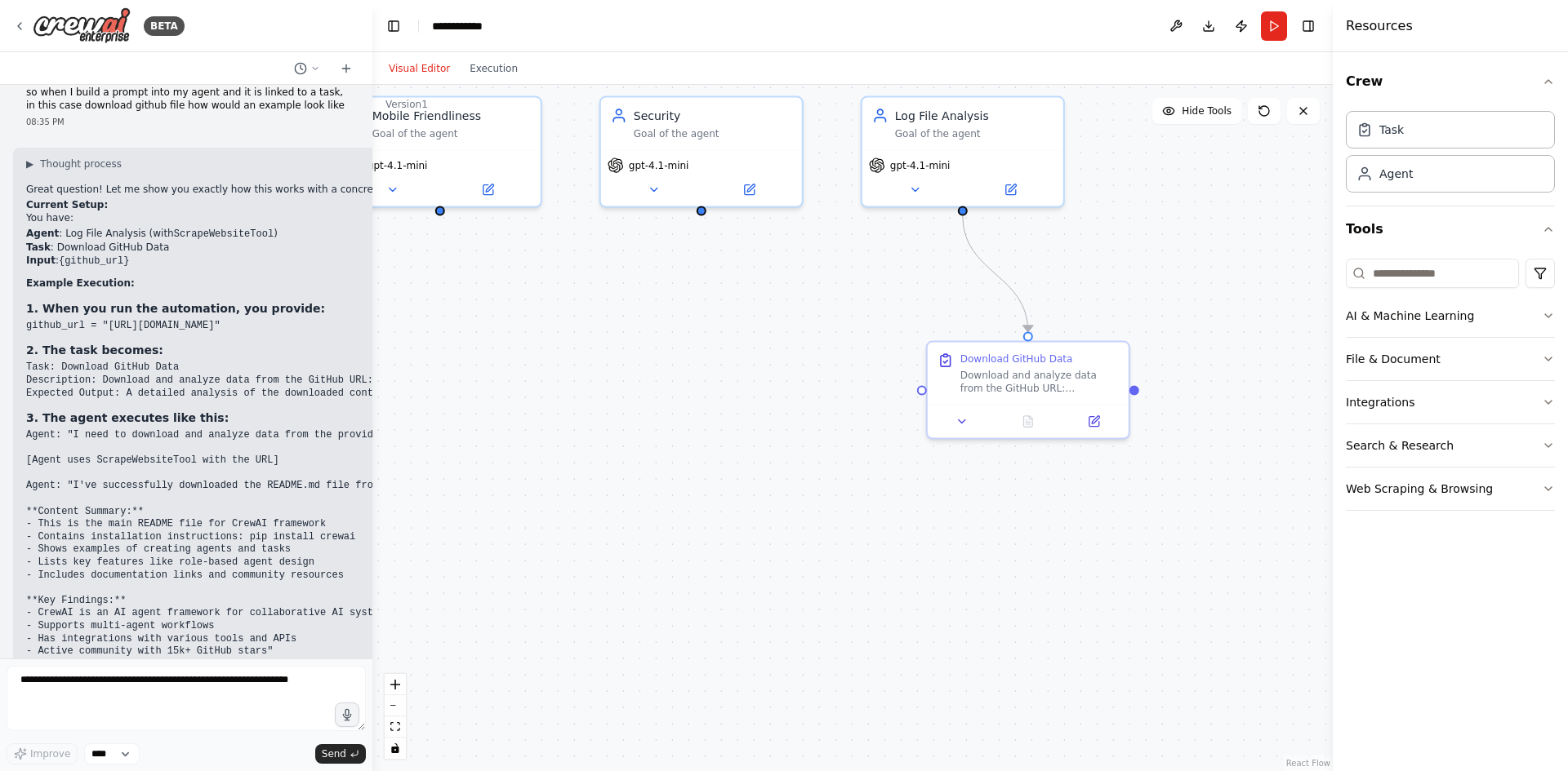
drag, startPoint x: 876, startPoint y: 345, endPoint x: 373, endPoint y: 353, distance: 503.1
click at [373, 353] on div "BETA Hello! I'm the CrewAI assistant. What kind of automation do you want to bu…" at bounding box center [784, 385] width 1568 height 771
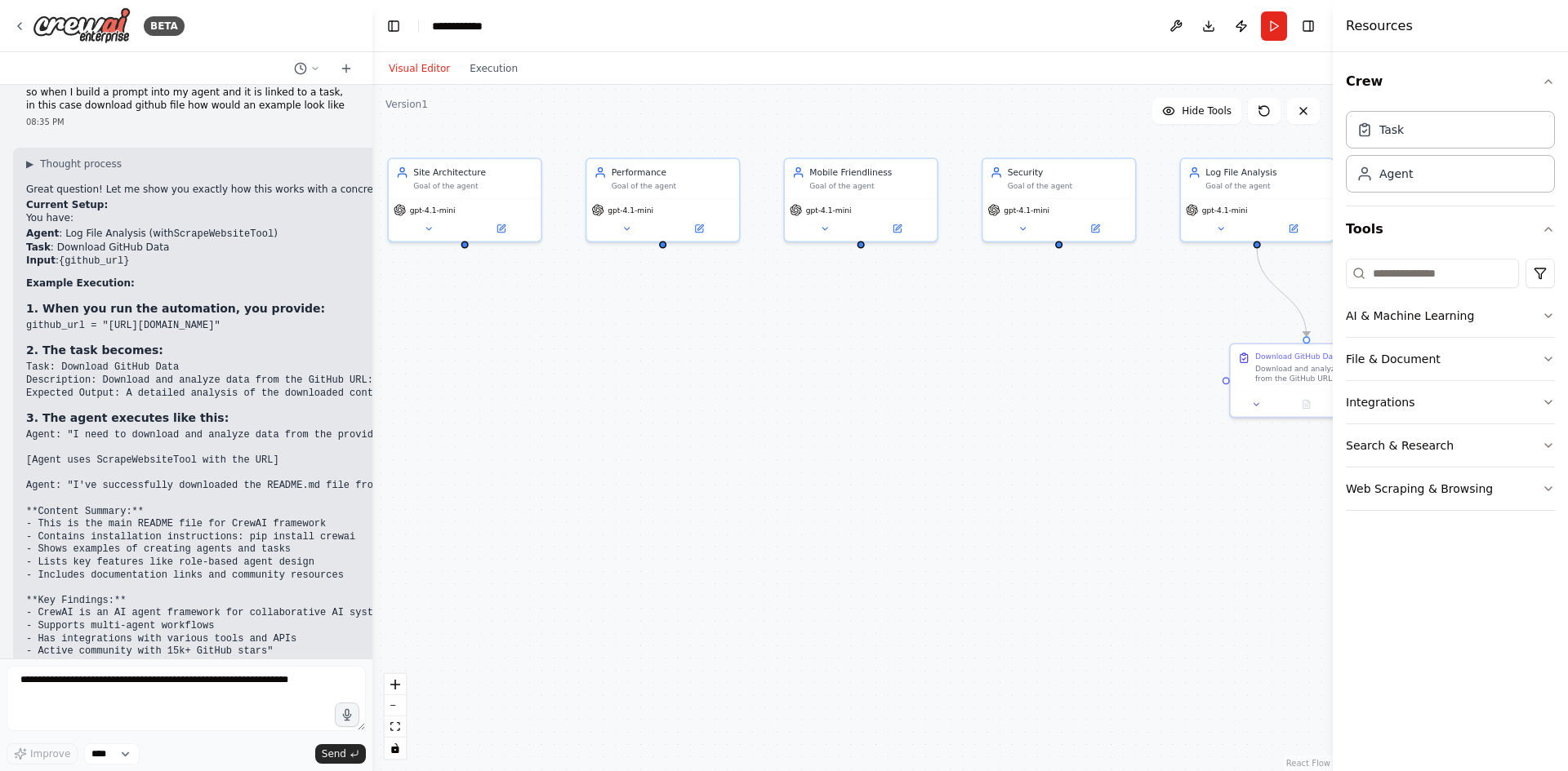
drag, startPoint x: 573, startPoint y: 433, endPoint x: 924, endPoint y: 400, distance: 352.5
click at [925, 404] on div ".deletable-edge-delete-btn { width: 20px; height: 20px; border: 0px solid #ffff…" at bounding box center [853, 427] width 960 height 686
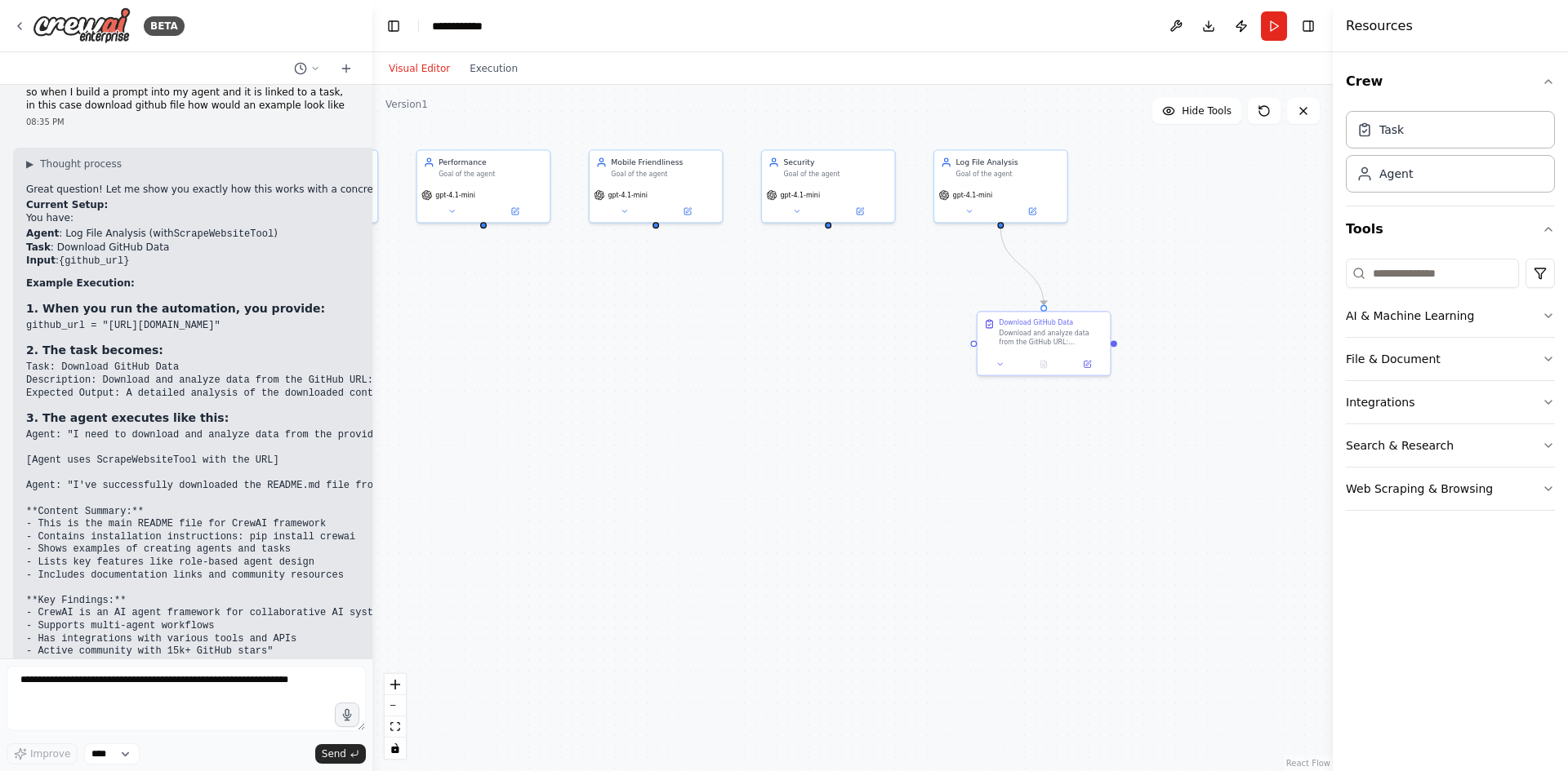
drag, startPoint x: 872, startPoint y: 446, endPoint x: 847, endPoint y: 434, distance: 27.7
click at [847, 434] on div ".deletable-edge-delete-btn { width: 20px; height: 20px; border: 0px solid #ffff…" at bounding box center [853, 427] width 960 height 686
click at [1471, 493] on button "Web Scraping & Browsing" at bounding box center [1450, 489] width 209 height 42
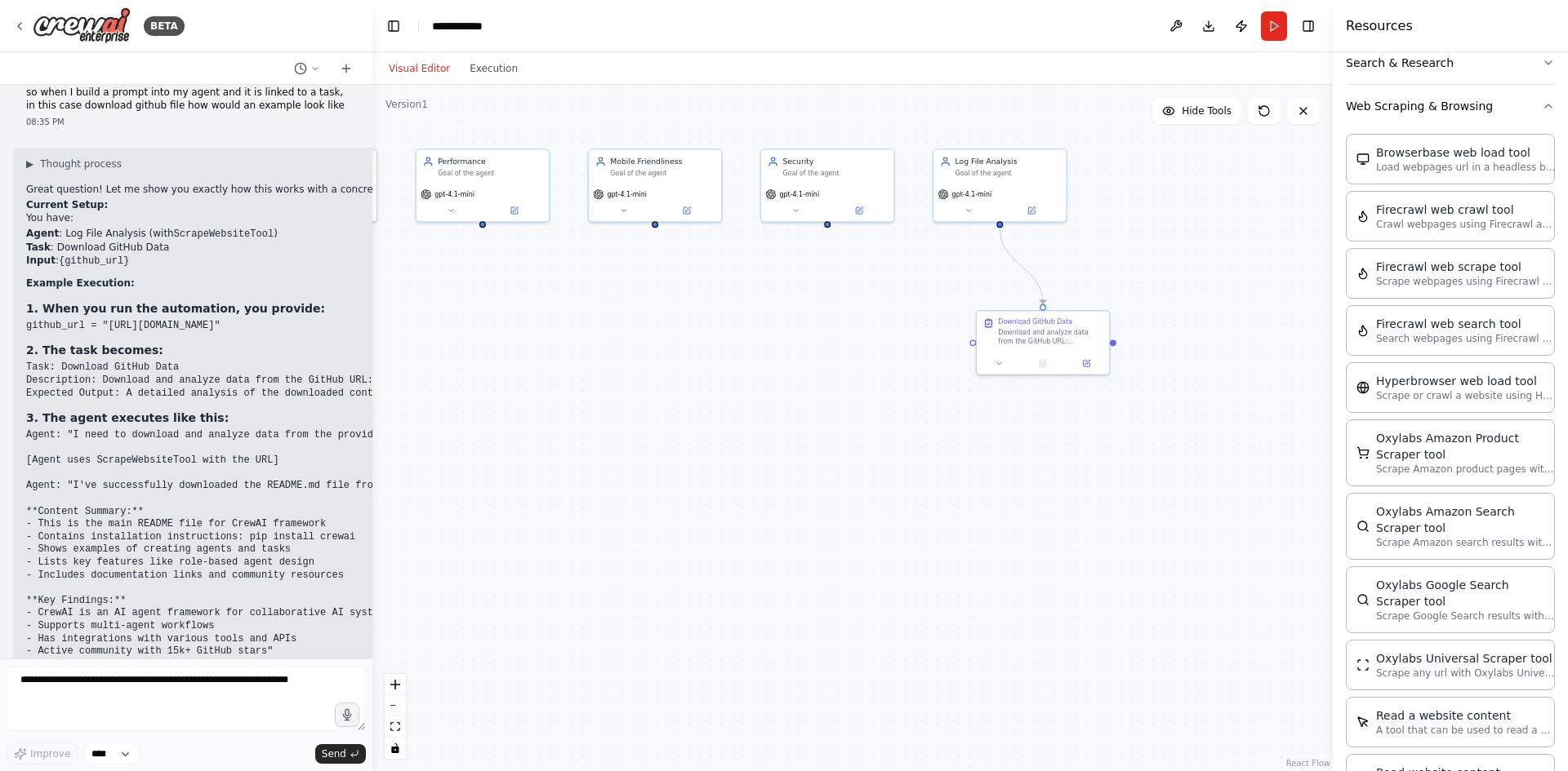
scroll to position [301, 0]
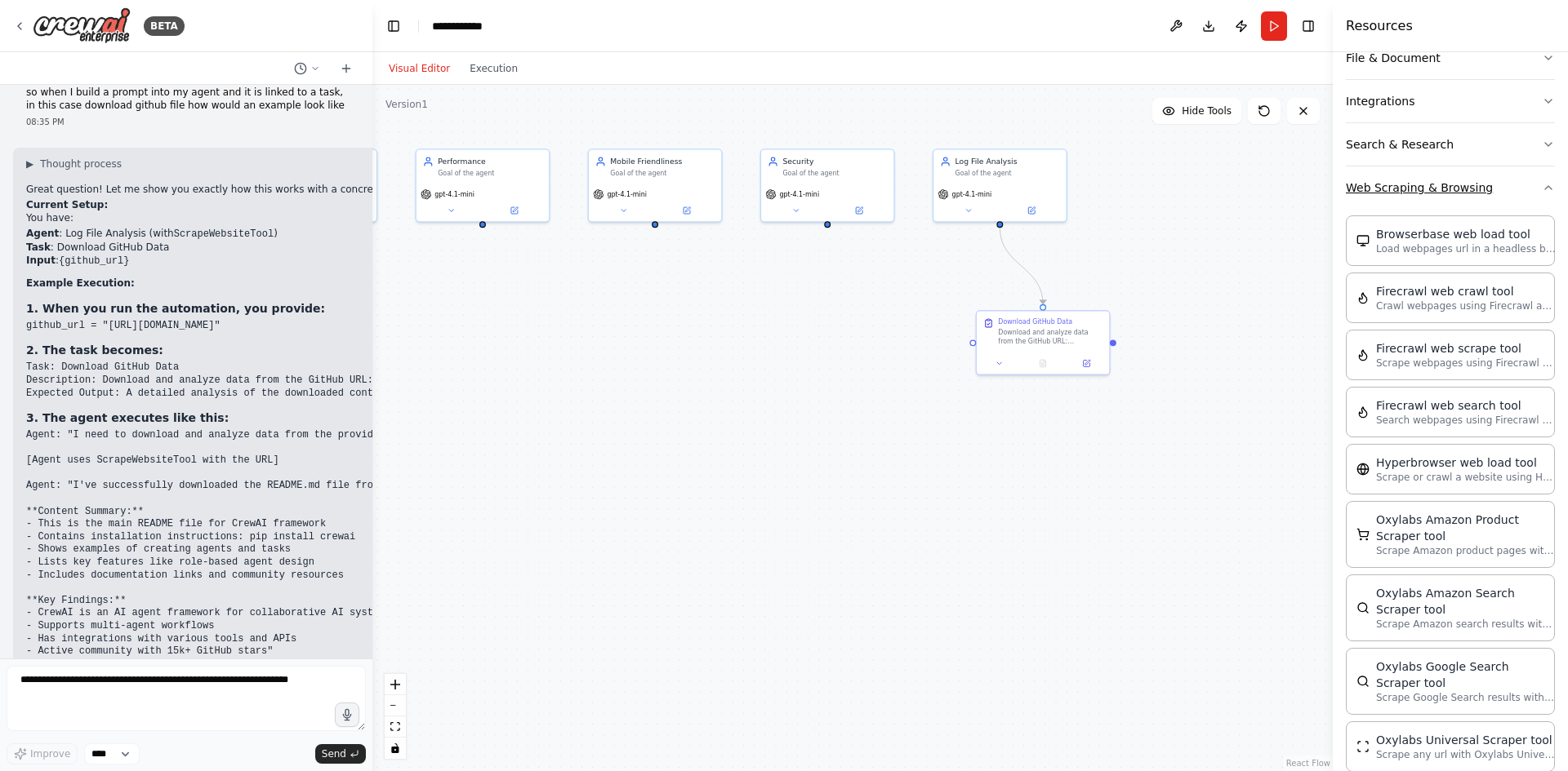
click at [1388, 192] on button "Web Scraping & Browsing" at bounding box center [1450, 188] width 209 height 42
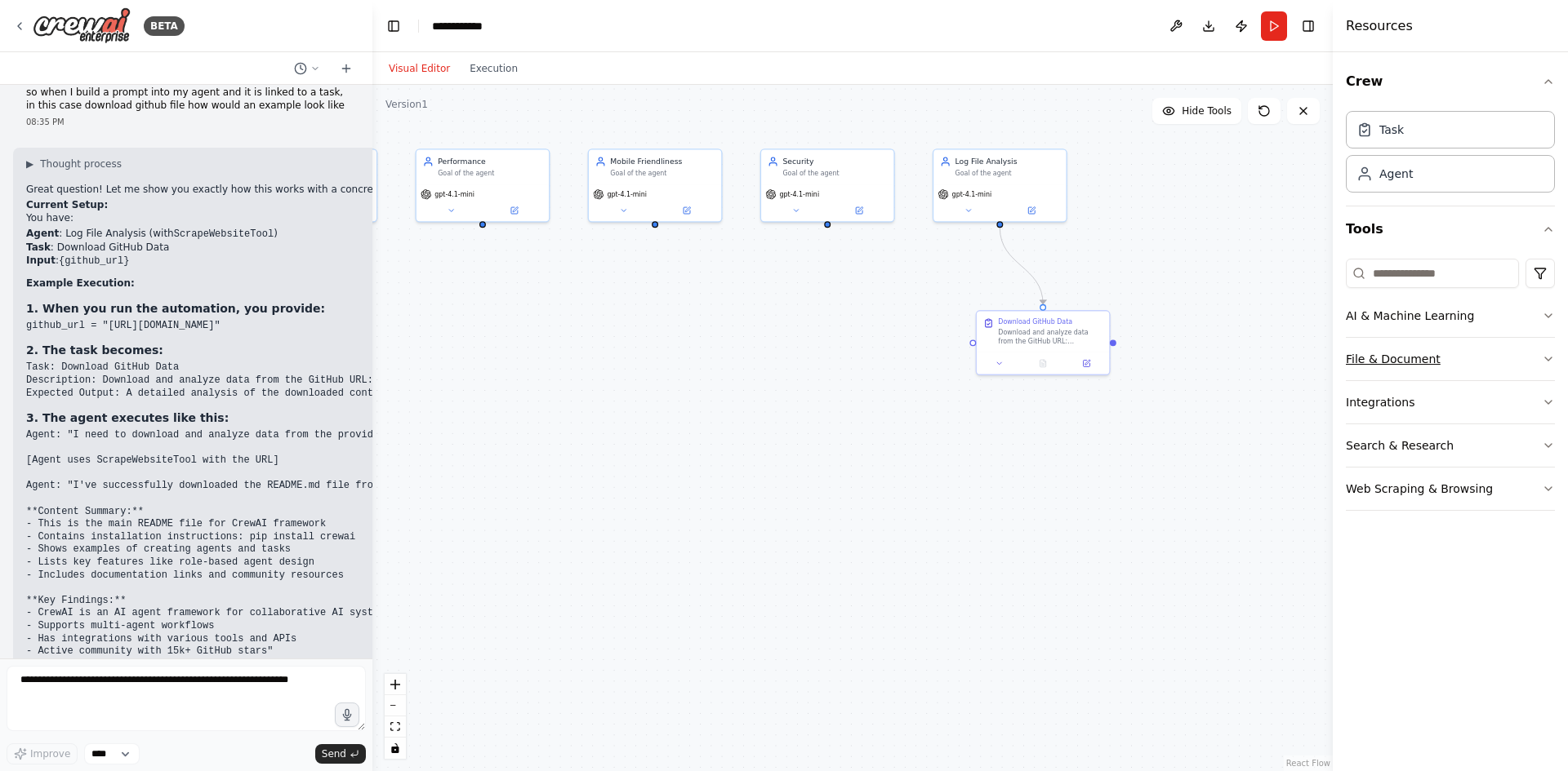
click at [1380, 351] on button "File & Document" at bounding box center [1450, 359] width 209 height 42
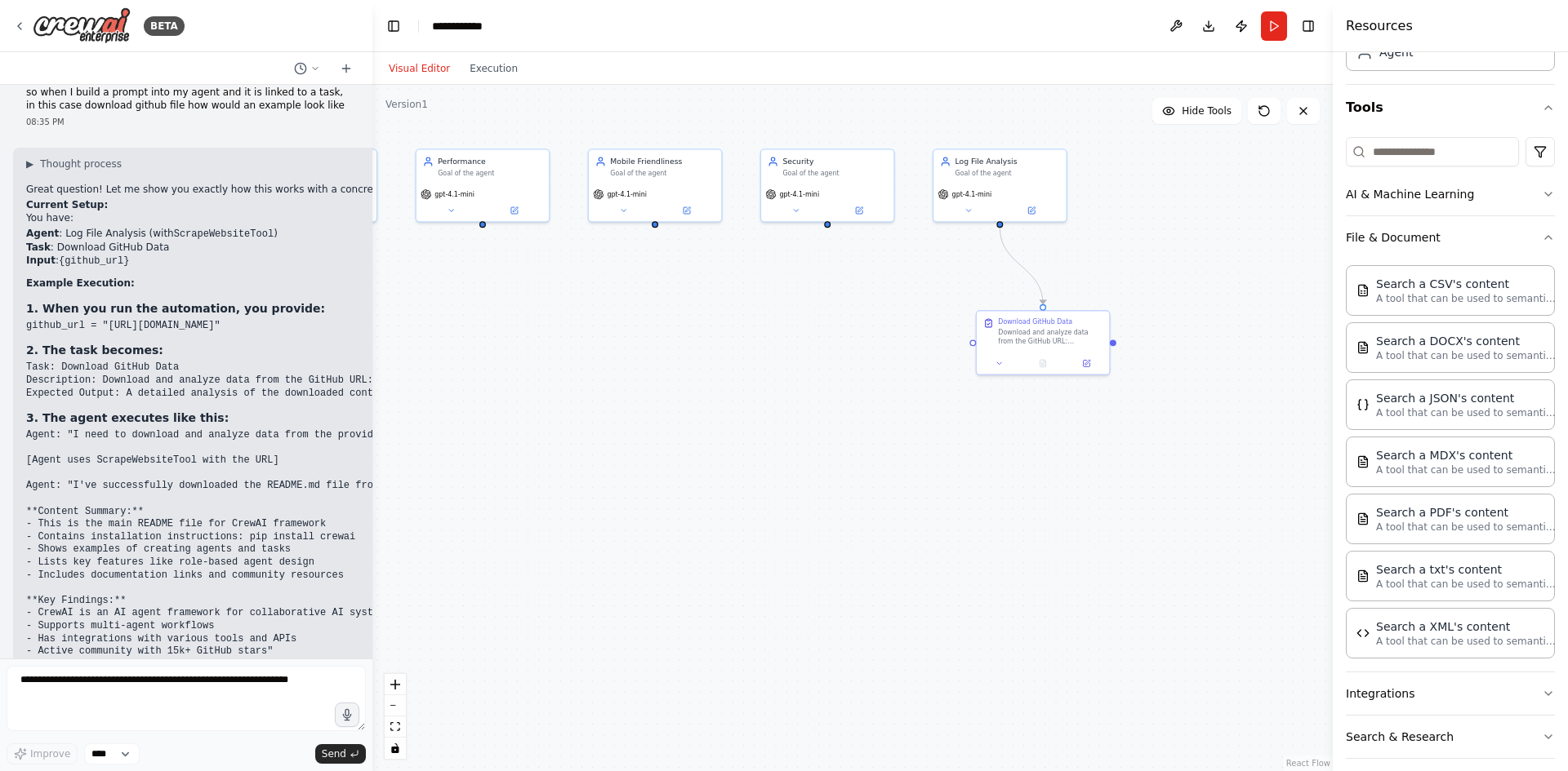
scroll to position [97, 0]
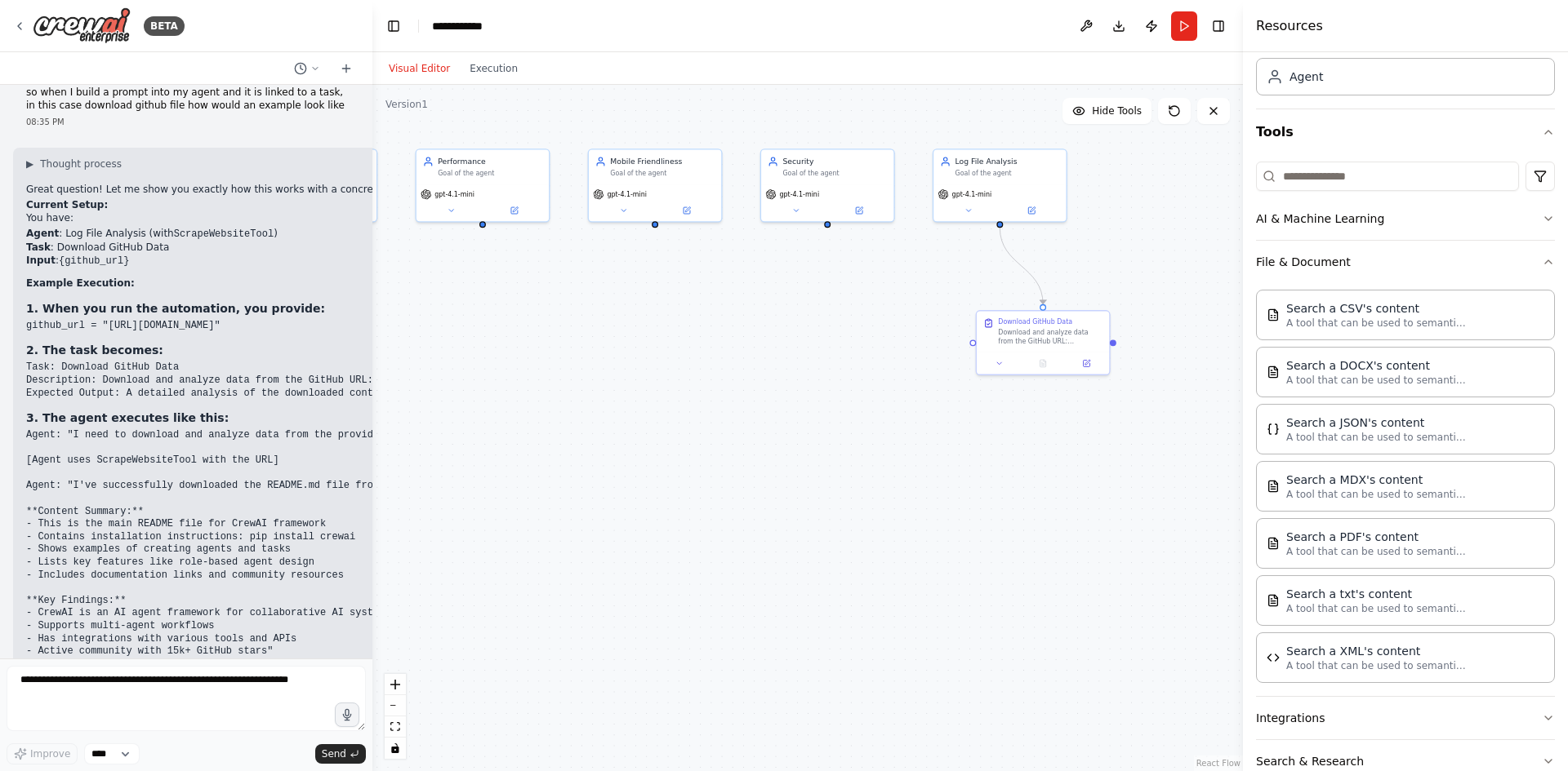
drag, startPoint x: 1335, startPoint y: 381, endPoint x: 1242, endPoint y: 390, distance: 93.4
click at [1242, 390] on div at bounding box center [1245, 385] width 6 height 771
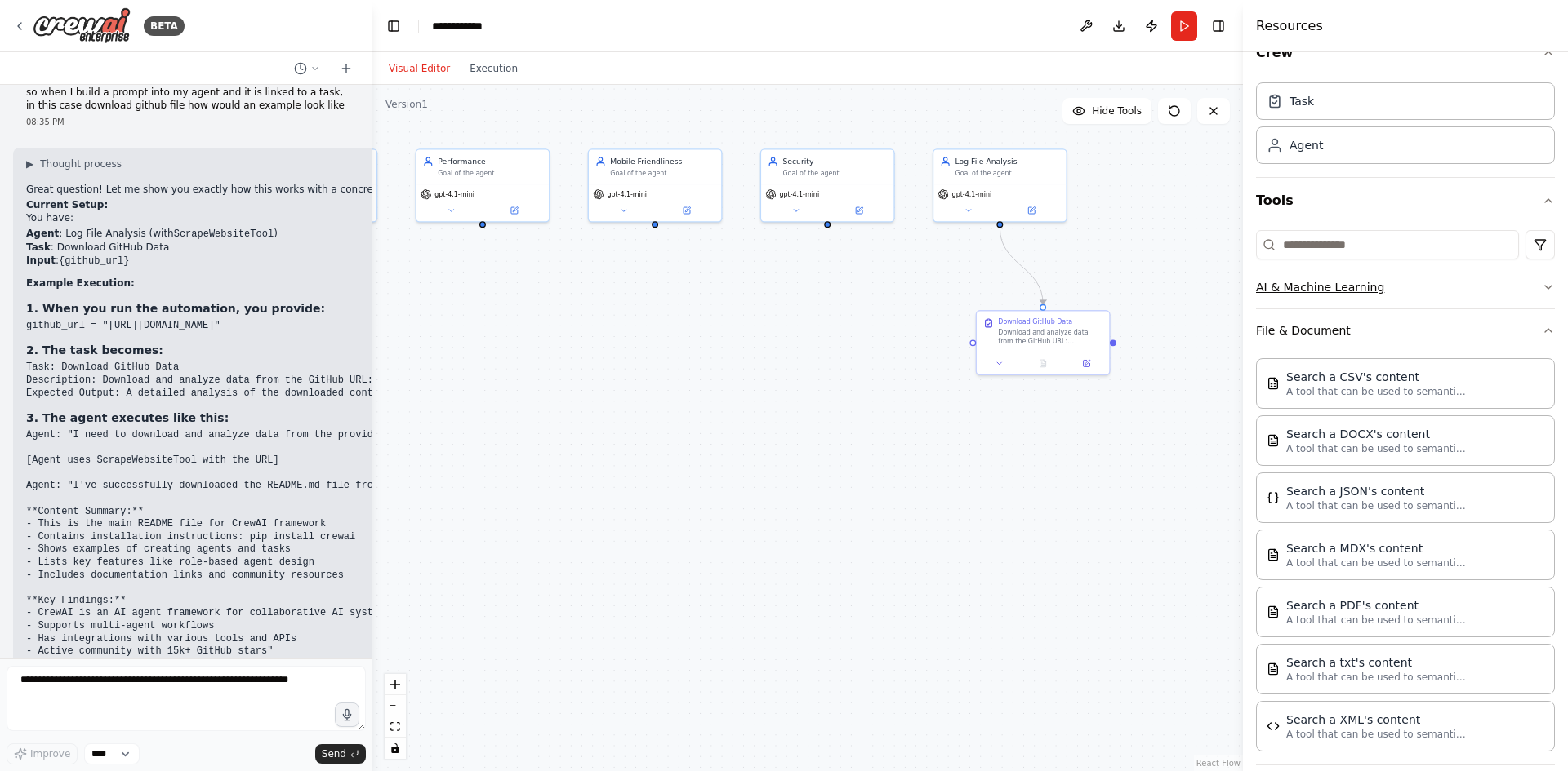
scroll to position [15, 0]
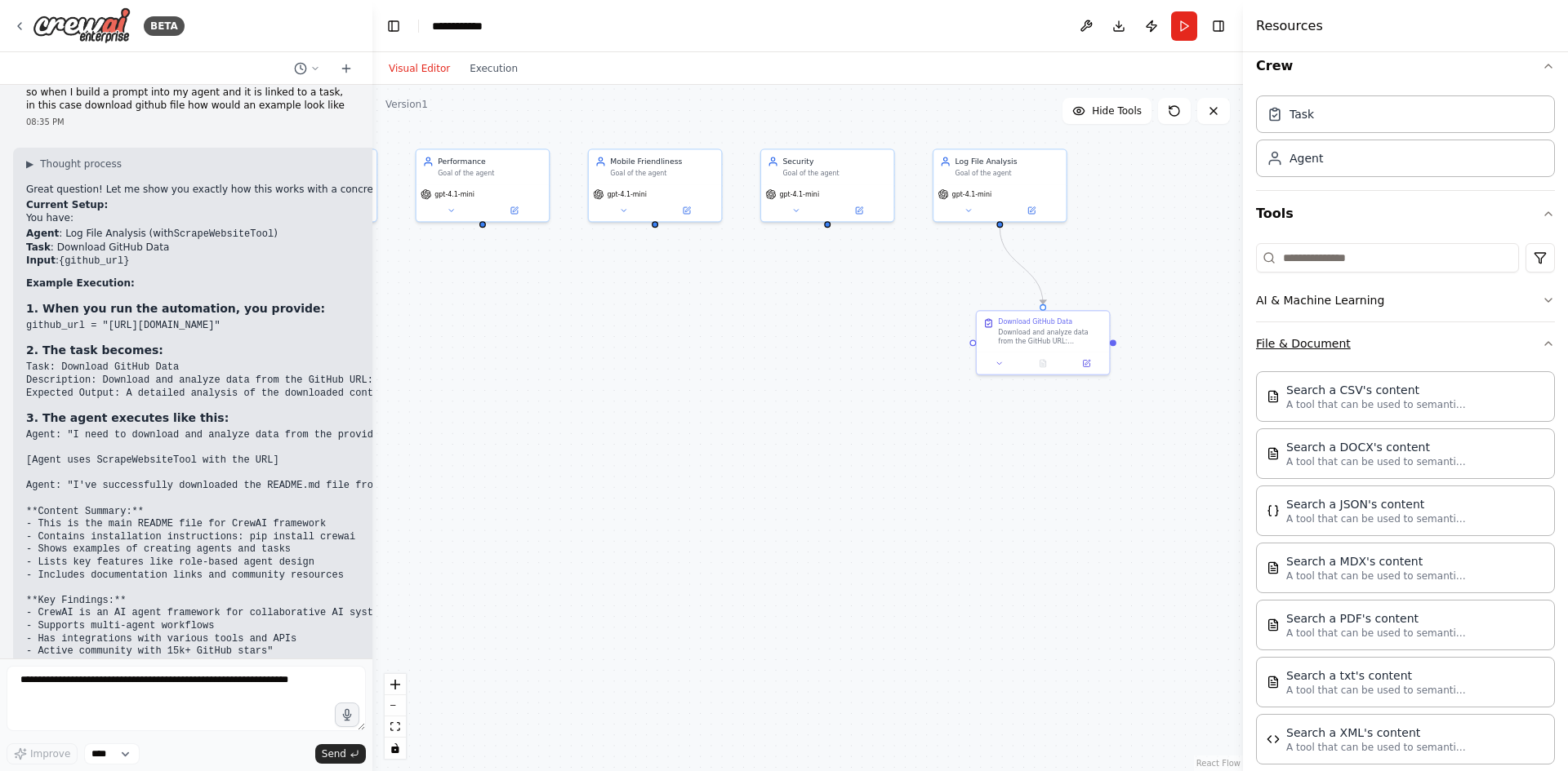
click at [1360, 344] on button "File & Document" at bounding box center [1405, 343] width 299 height 42
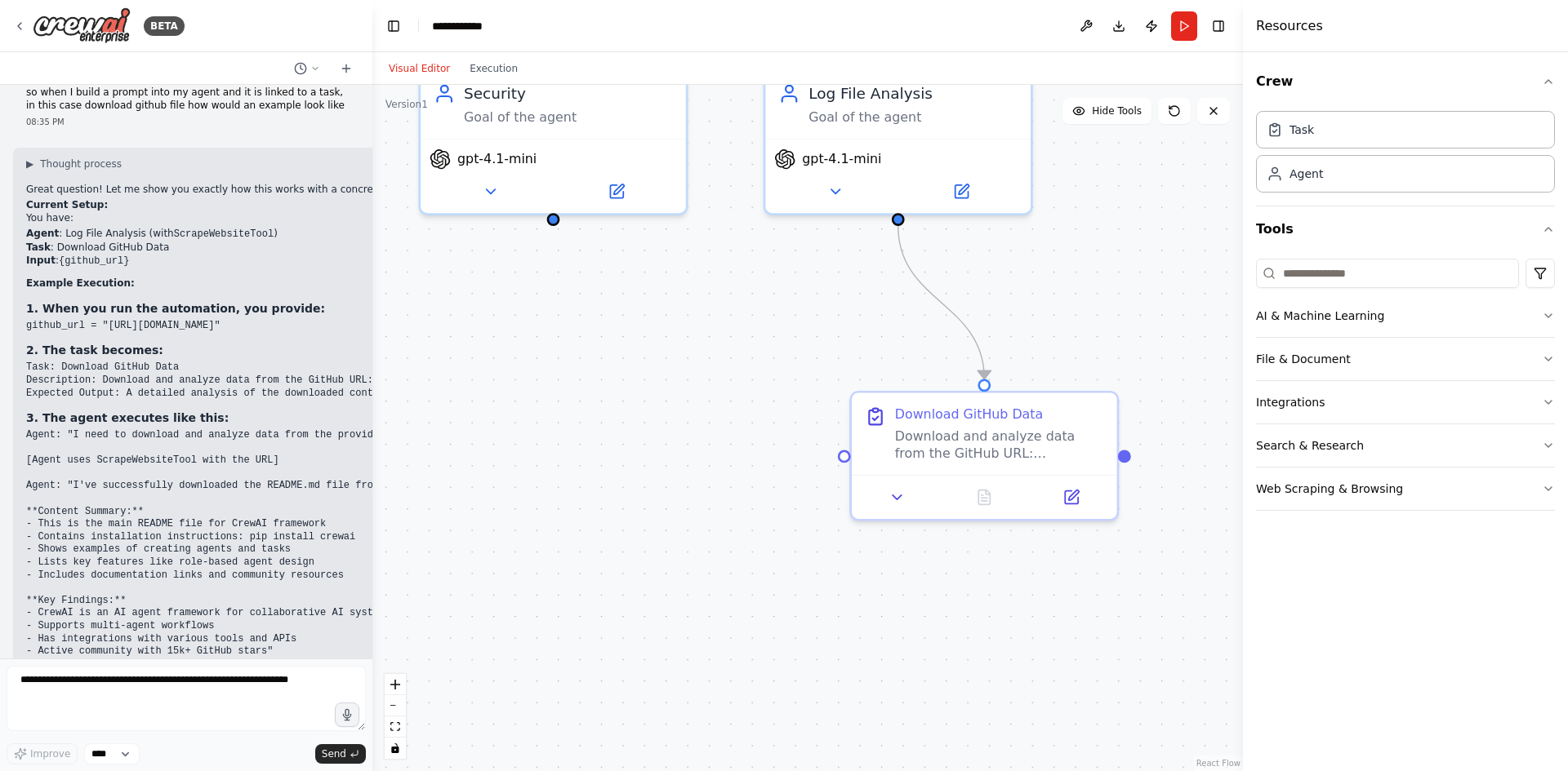
drag, startPoint x: 1058, startPoint y: 441, endPoint x: 1030, endPoint y: 571, distance: 133.0
click at [1030, 571] on div ".deletable-edge-delete-btn { width: 20px; height: 20px; border: 0px solid #ffff…" at bounding box center [807, 427] width 871 height 686
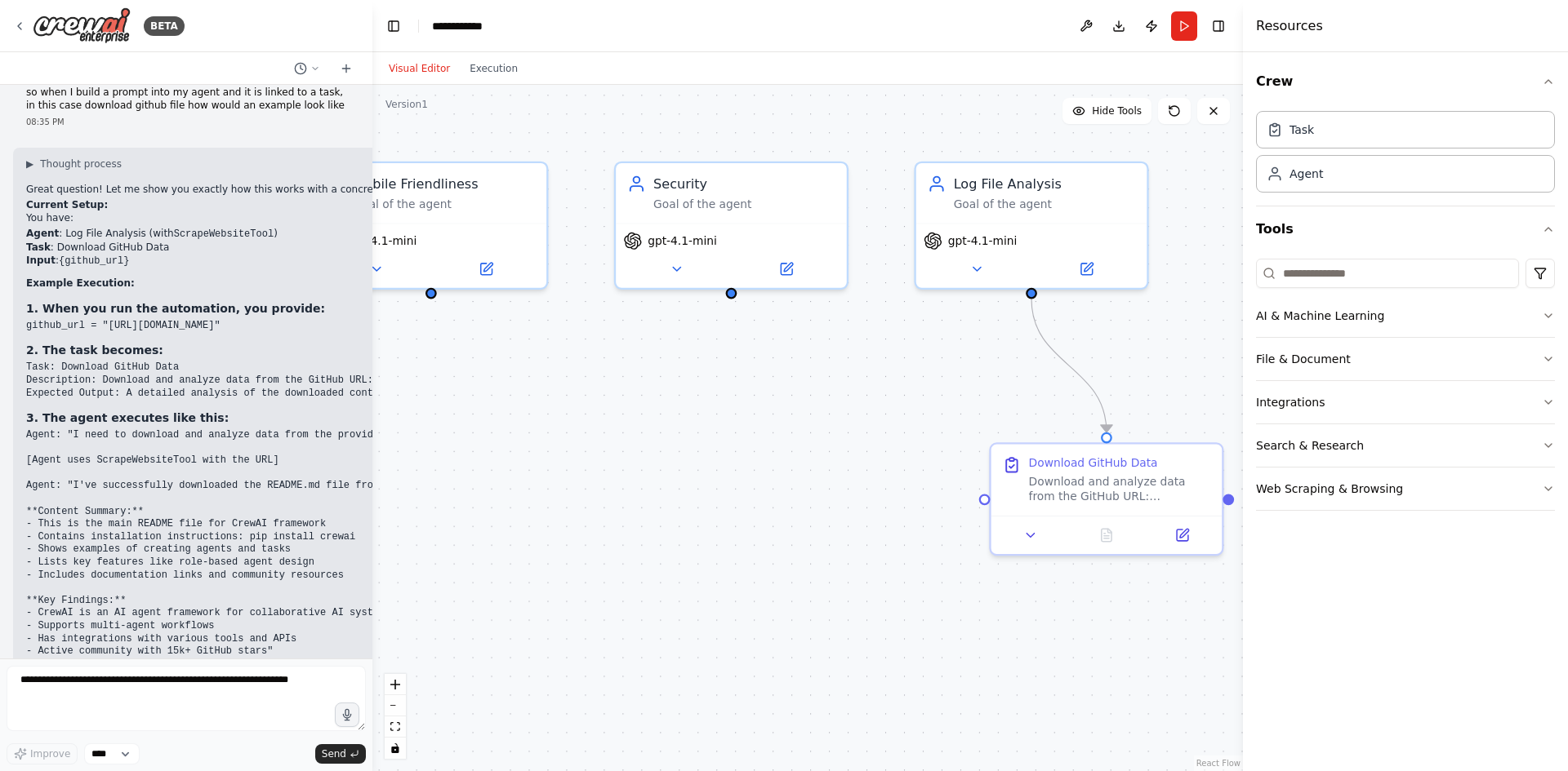
drag, startPoint x: 509, startPoint y: 363, endPoint x: 623, endPoint y: 391, distance: 117.4
click at [623, 391] on div ".deletable-edge-delete-btn { width: 20px; height: 20px; border: 0px solid #ffff…" at bounding box center [807, 427] width 871 height 686
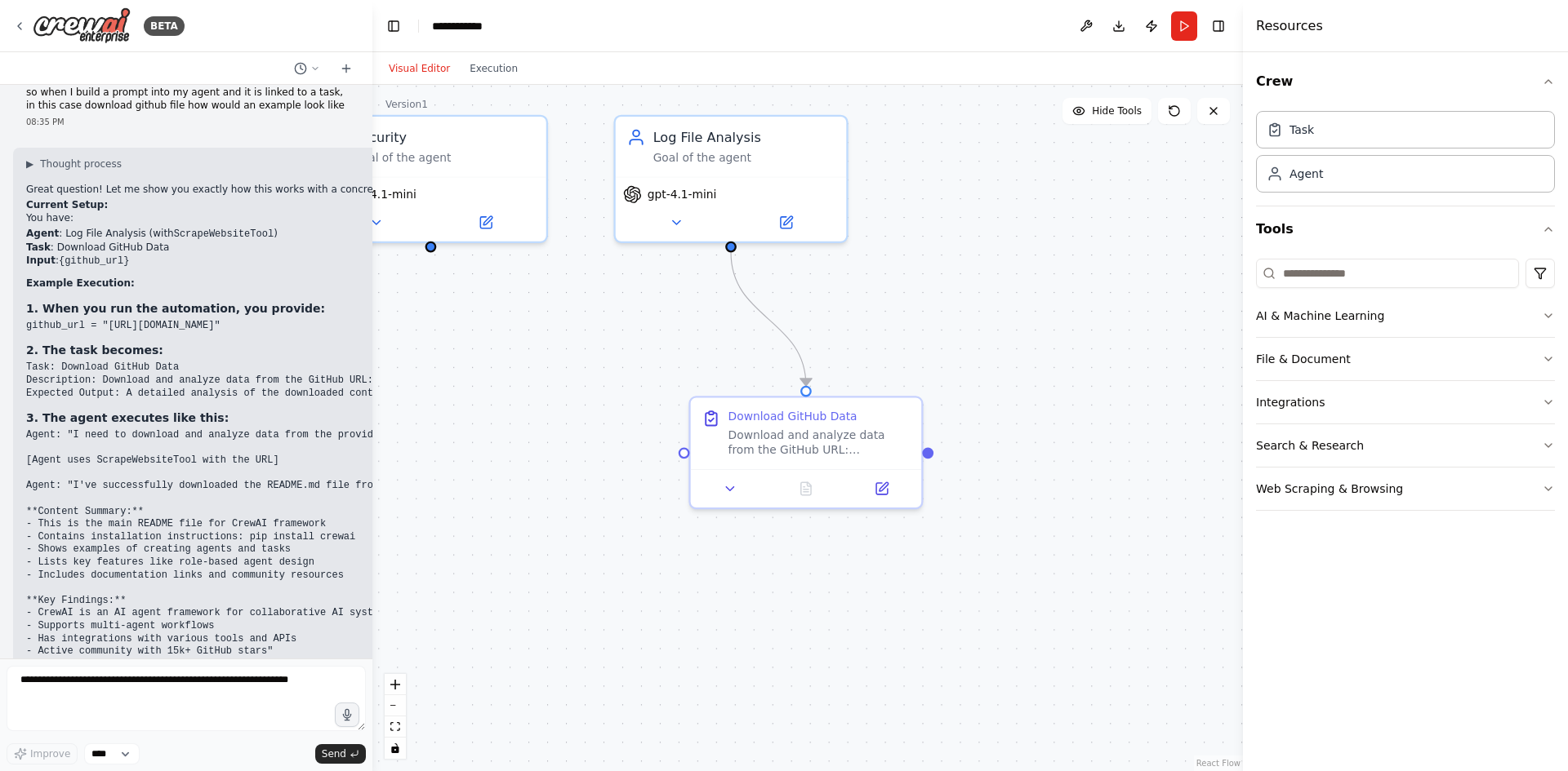
drag, startPoint x: 733, startPoint y: 418, endPoint x: 421, endPoint y: 378, distance: 314.6
click at [421, 378] on div ".deletable-edge-delete-btn { width: 20px; height: 20px; border: 0px solid #ffff…" at bounding box center [807, 427] width 871 height 686
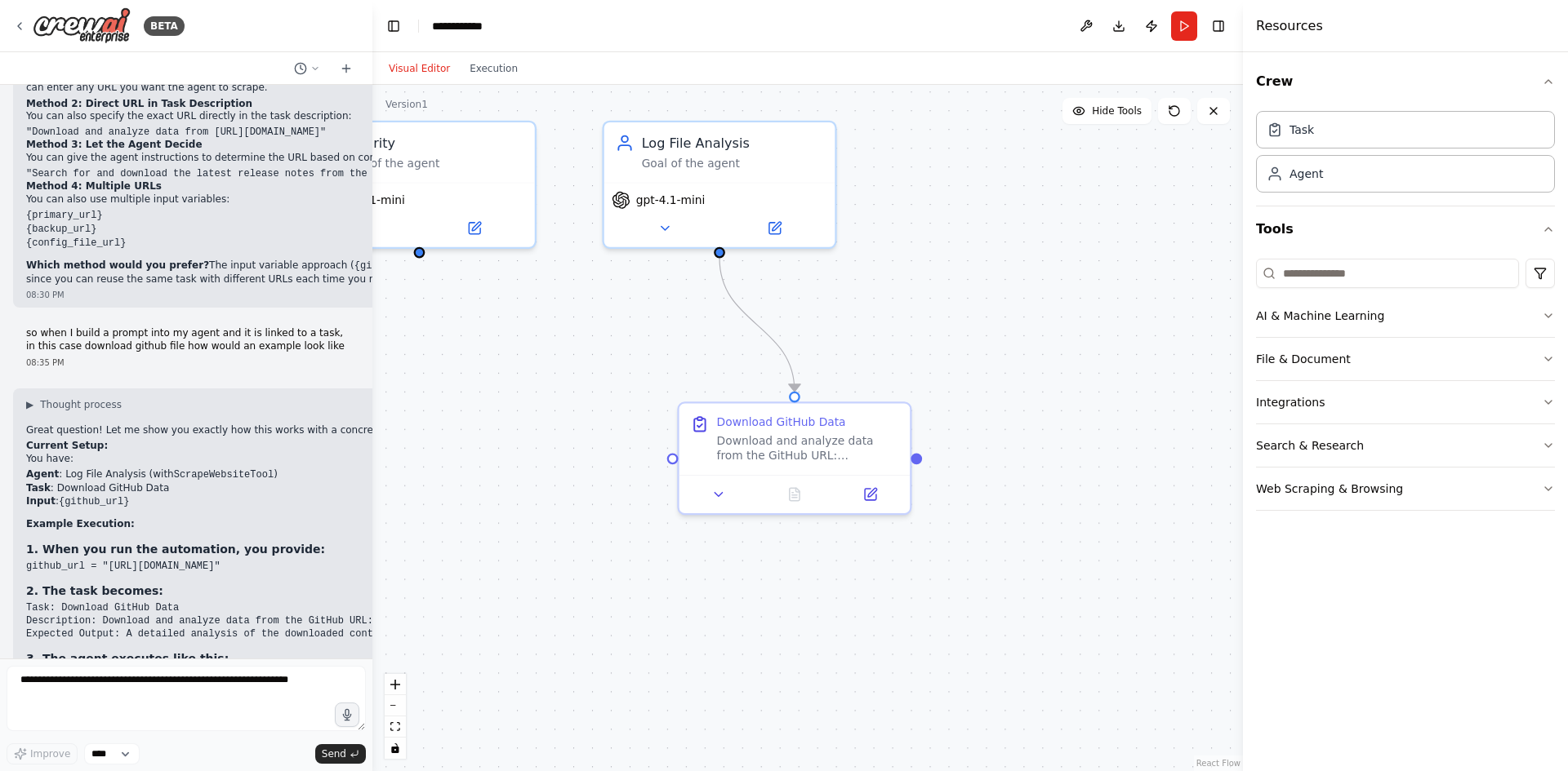
scroll to position [4081, 0]
click at [1308, 494] on button "Web Scraping & Browsing" at bounding box center [1405, 489] width 299 height 42
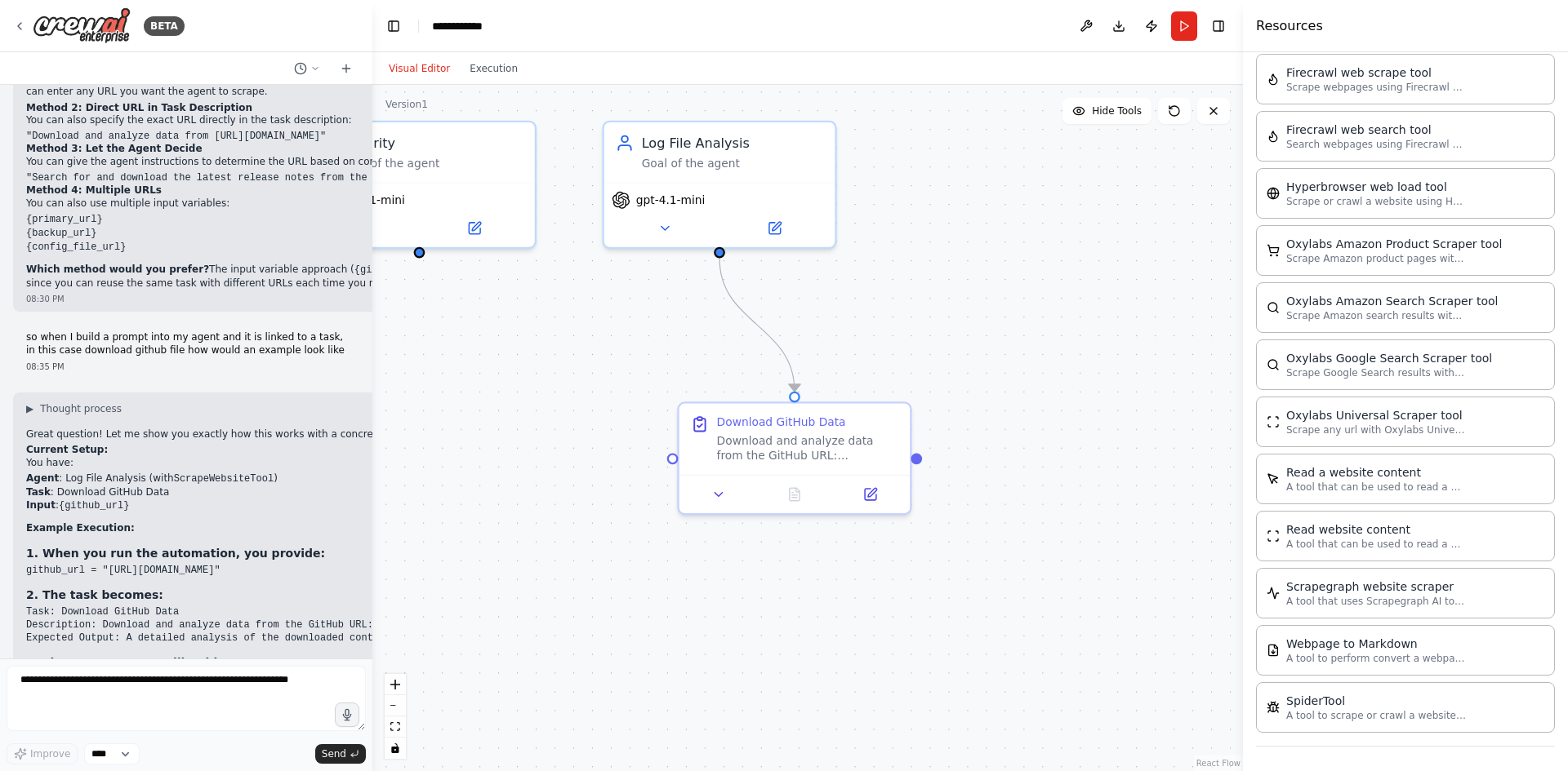
scroll to position [579, 0]
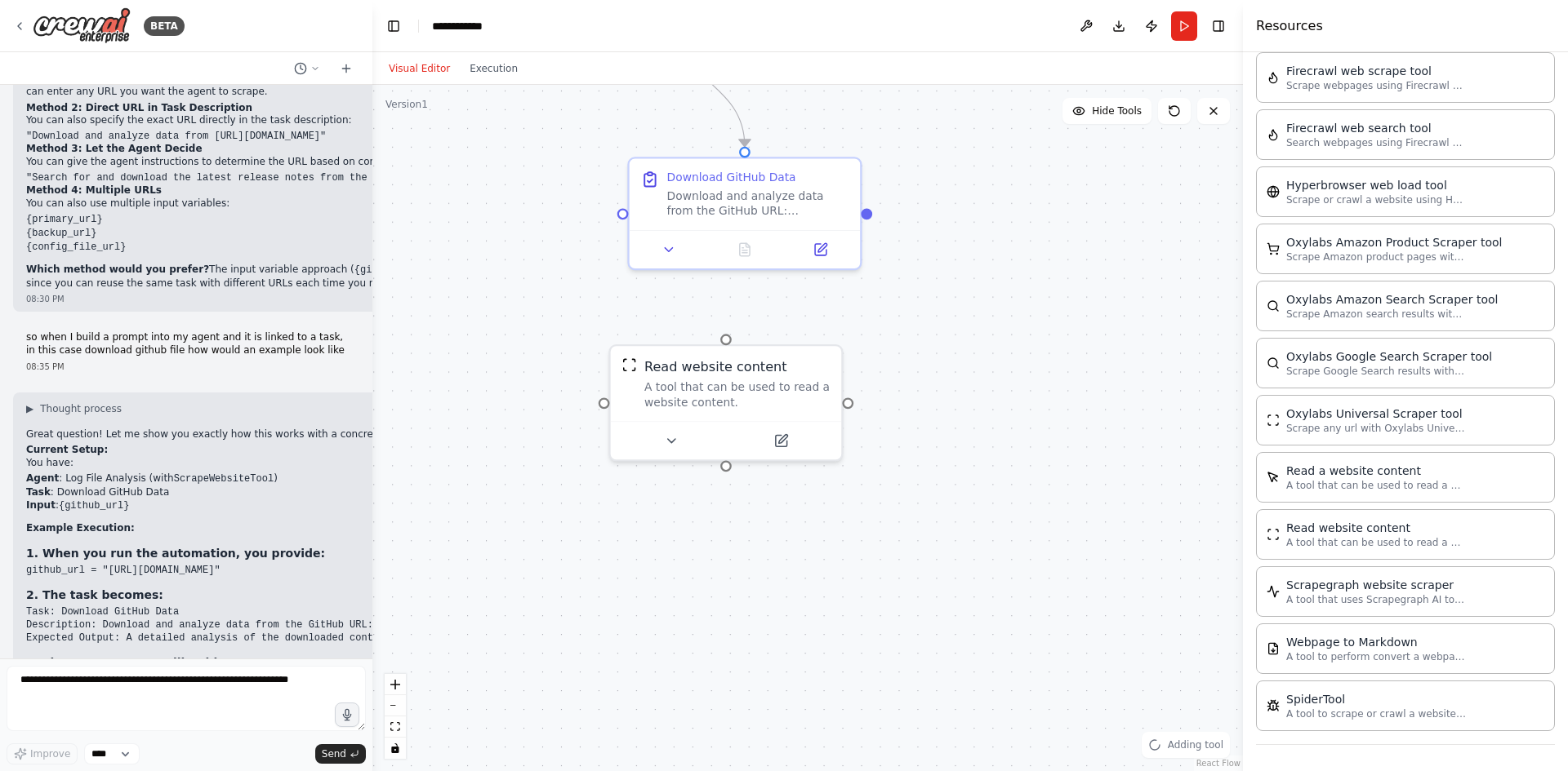
drag, startPoint x: 1011, startPoint y: 555, endPoint x: 1003, endPoint y: 401, distance: 154.2
click at [1003, 401] on div ".deletable-edge-delete-btn { width: 20px; height: 20px; border: 0px solid #ffff…" at bounding box center [807, 427] width 871 height 686
click at [671, 442] on icon at bounding box center [671, 437] width 14 height 14
click at [730, 545] on p "Class name: ScrapeWebsiteTool" at bounding box center [796, 542] width 341 height 14
click at [741, 524] on p "A tool that can be used to read a website content." at bounding box center [796, 518] width 341 height 19
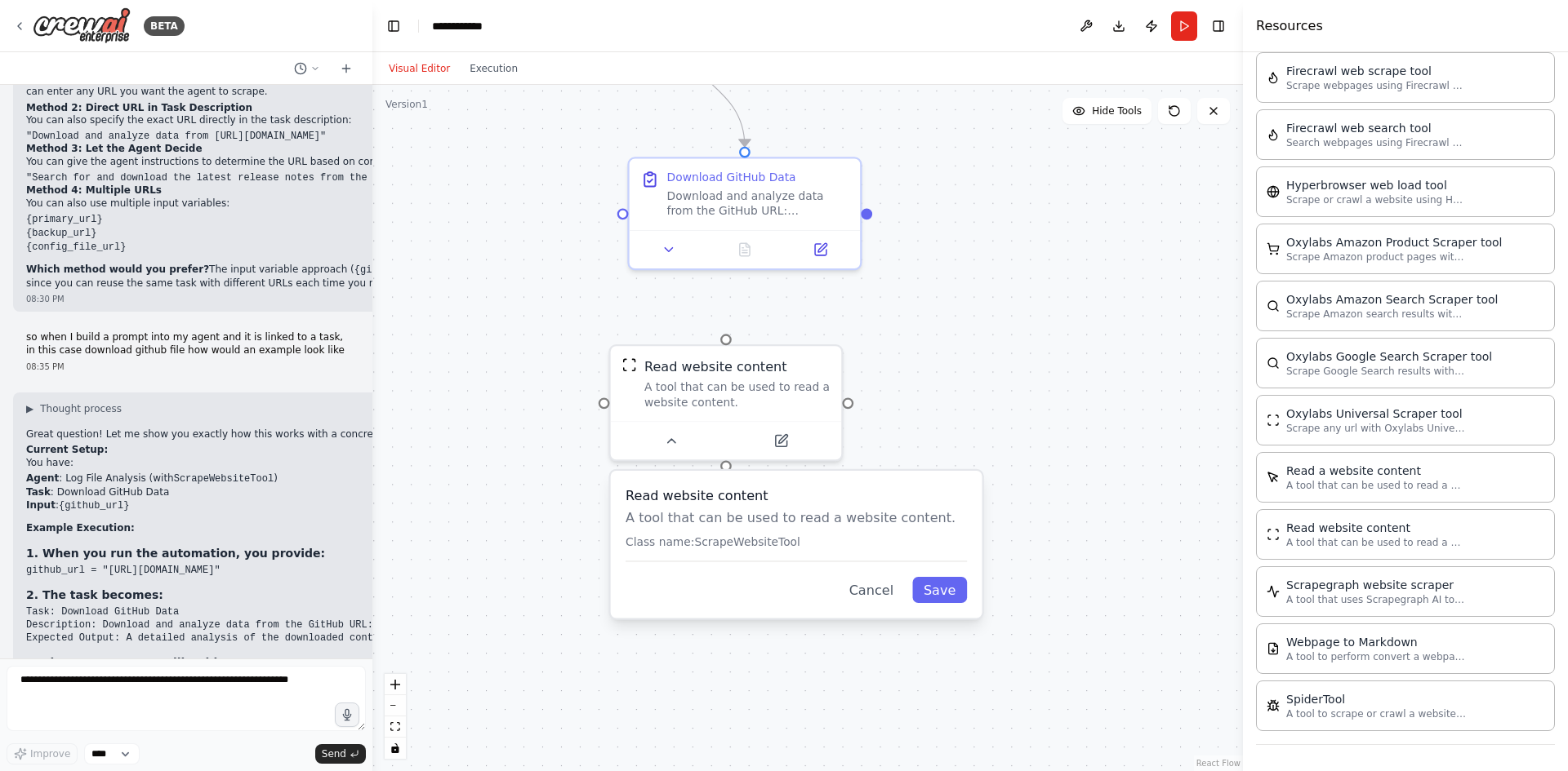
click at [741, 521] on p "A tool that can be used to read a website content." at bounding box center [796, 518] width 341 height 19
click at [674, 438] on icon at bounding box center [670, 436] width 7 height 5
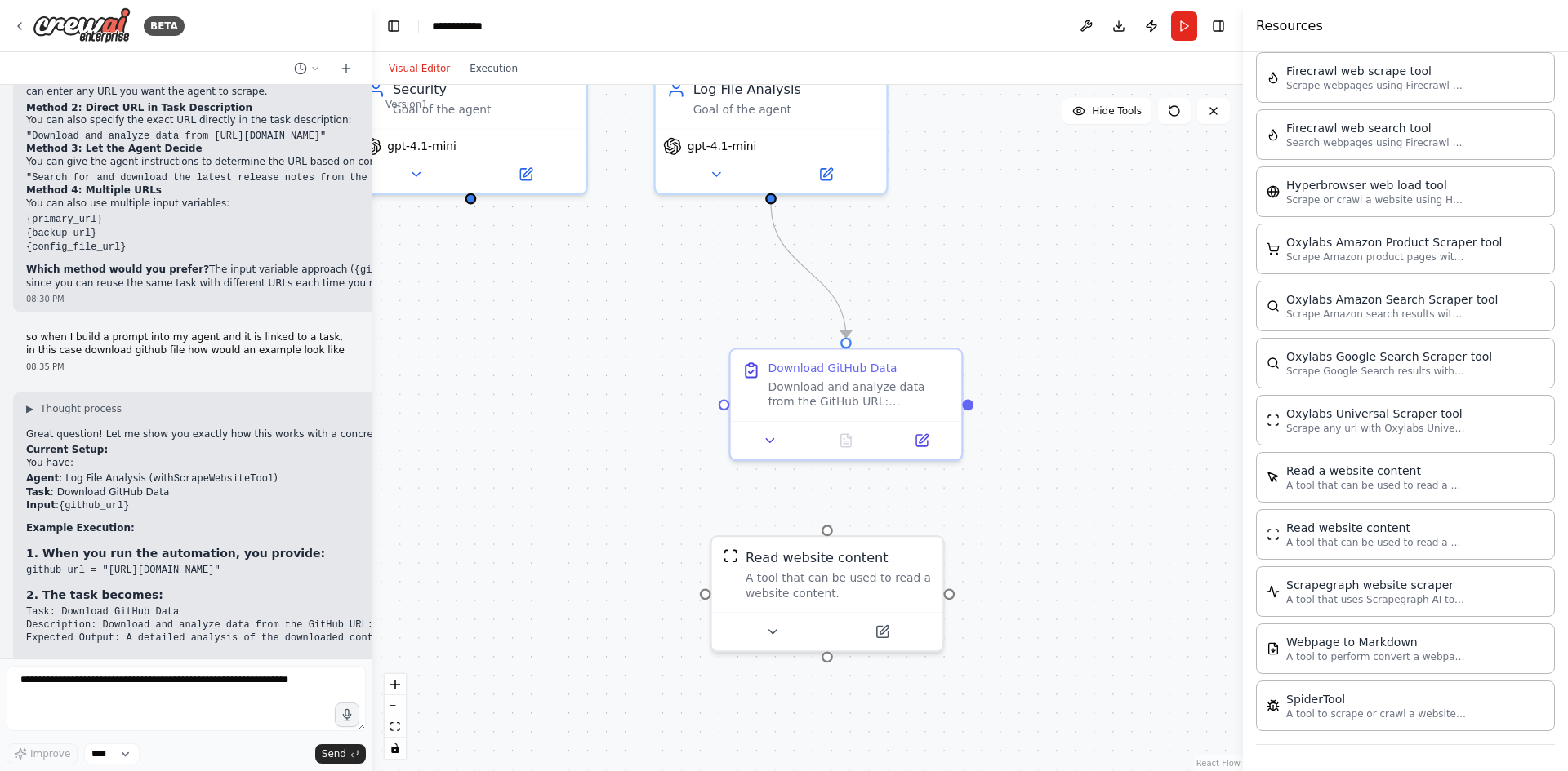
drag, startPoint x: 970, startPoint y: 323, endPoint x: 1058, endPoint y: 497, distance: 195.0
click at [1058, 497] on div ".deletable-edge-delete-btn { width: 20px; height: 20px; border: 0px solid #ffff…" at bounding box center [807, 427] width 871 height 686
click at [218, 709] on textarea at bounding box center [186, 698] width 359 height 65
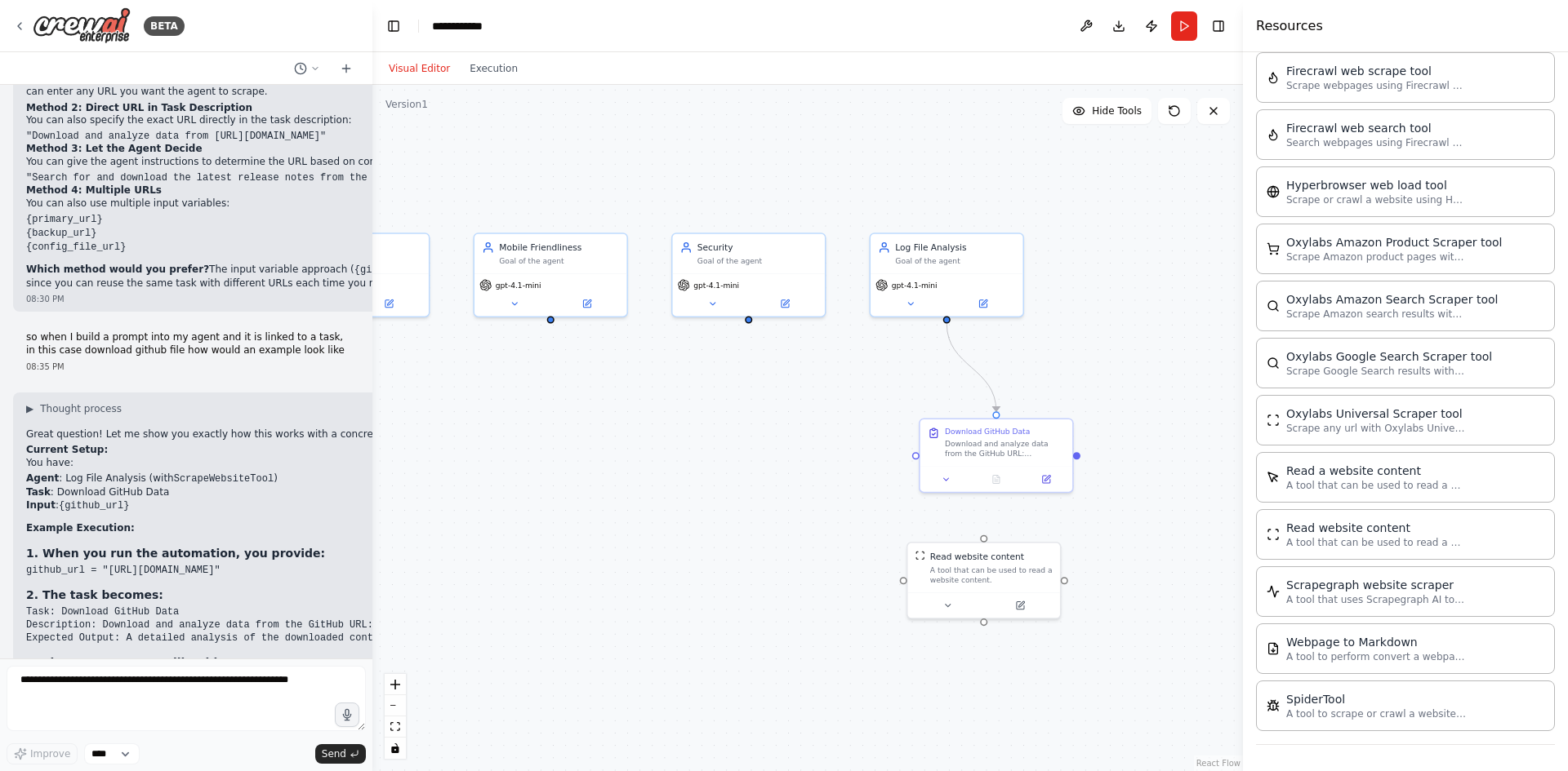
drag, startPoint x: 459, startPoint y: 573, endPoint x: 692, endPoint y: 574, distance: 233.0
click at [692, 574] on div ".deletable-edge-delete-btn { width: 20px; height: 20px; border: 0px solid #ffff…" at bounding box center [807, 427] width 871 height 686
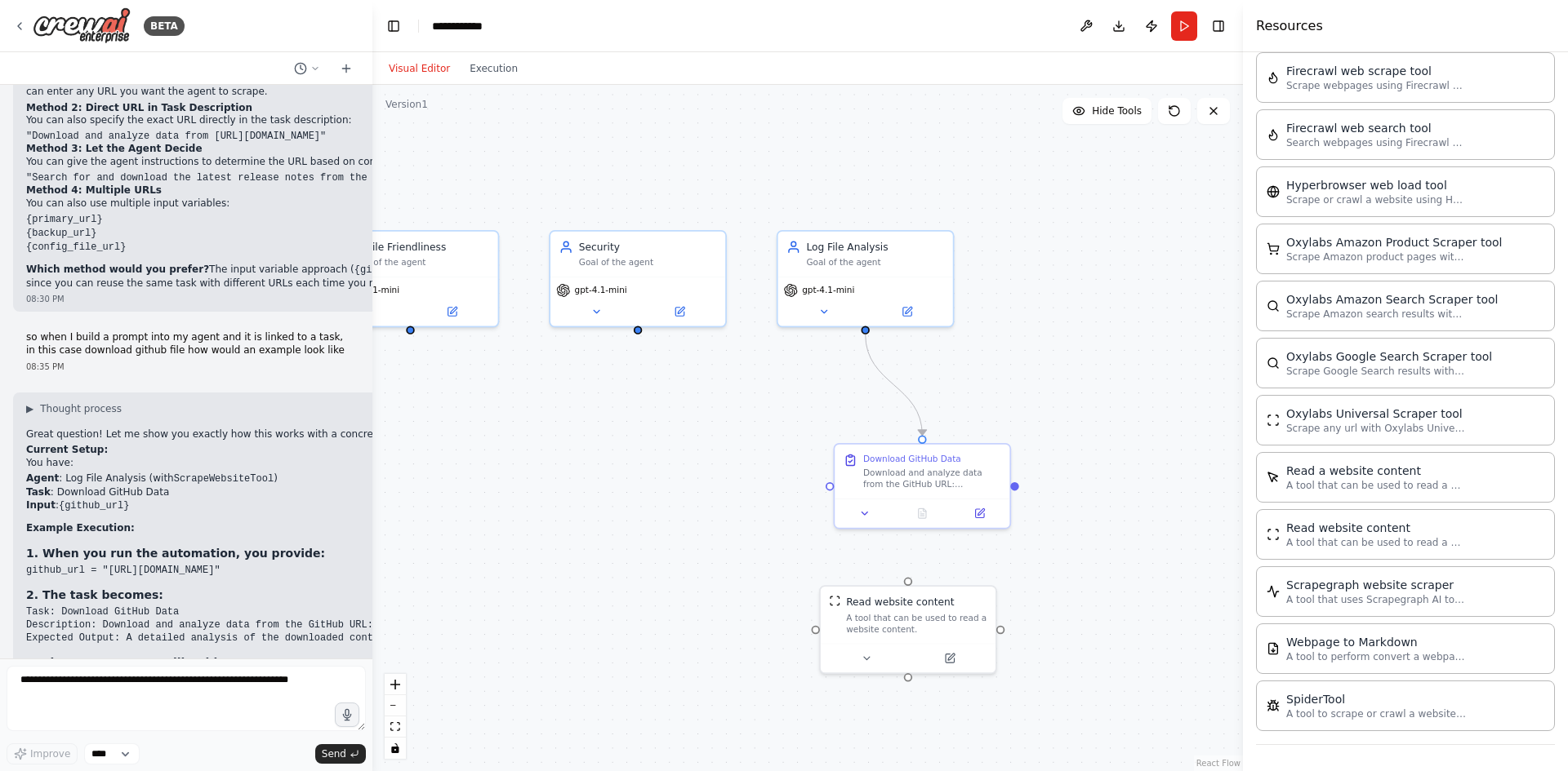
drag, startPoint x: 701, startPoint y: 424, endPoint x: 599, endPoint y: 445, distance: 104.1
click at [599, 445] on div ".deletable-edge-delete-btn { width: 20px; height: 20px; border: 0px solid #ffff…" at bounding box center [807, 427] width 871 height 686
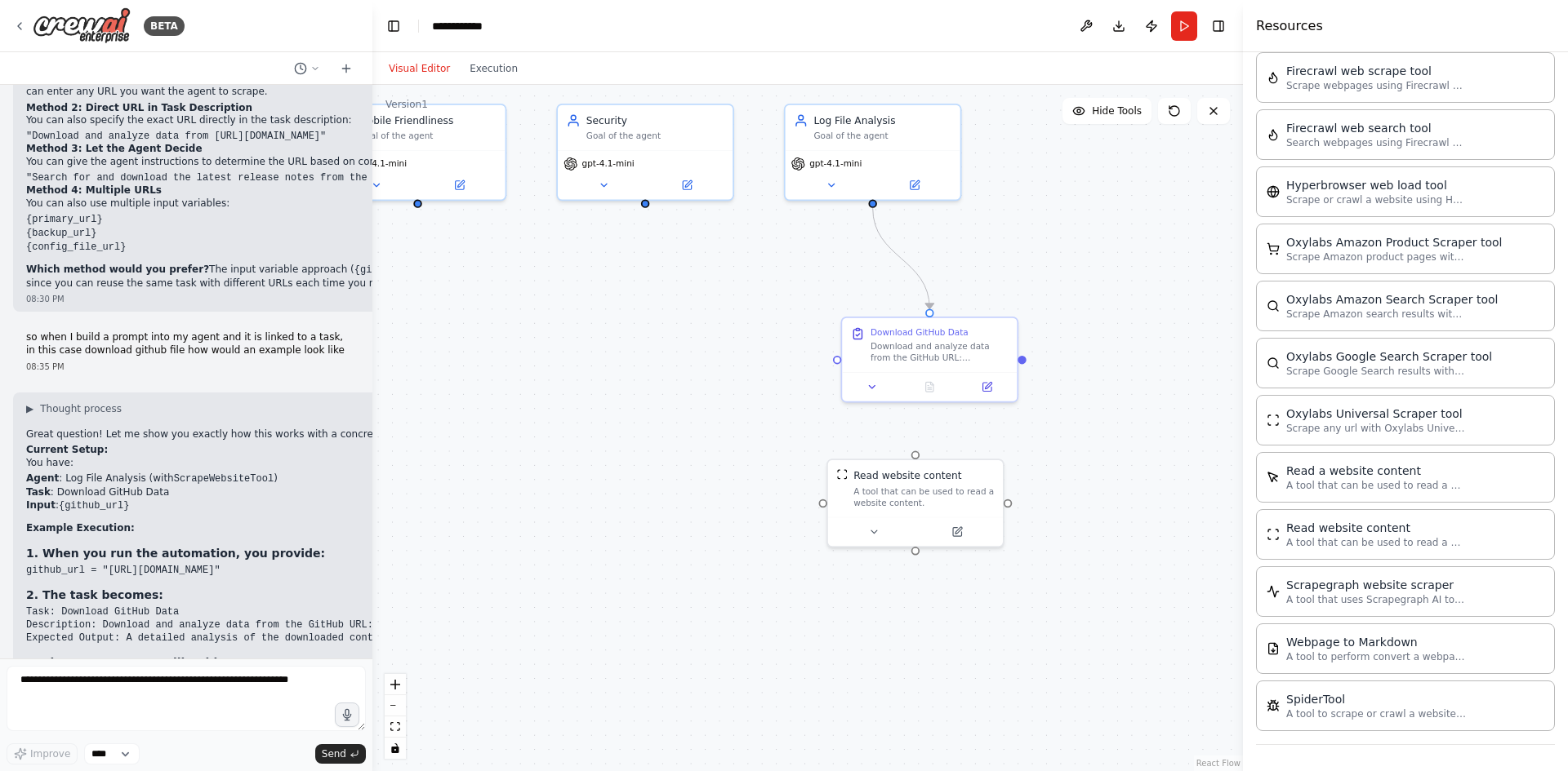
drag, startPoint x: 602, startPoint y: 520, endPoint x: 611, endPoint y: 390, distance: 130.3
click at [611, 390] on div ".deletable-edge-delete-btn { width: 20px; height: 20px; border: 0px solid #ffff…" at bounding box center [807, 427] width 871 height 686
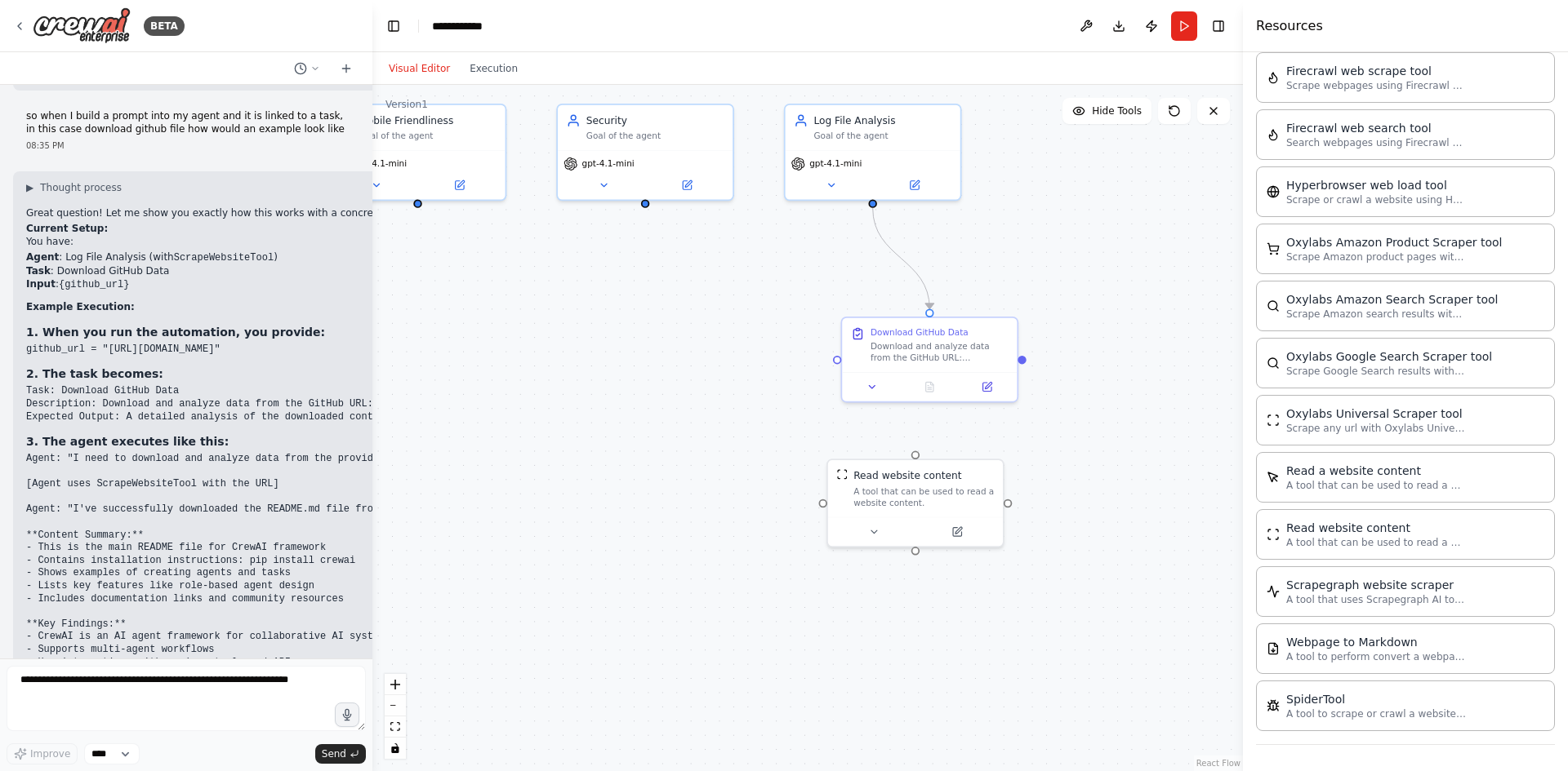
scroll to position [4326, 0]
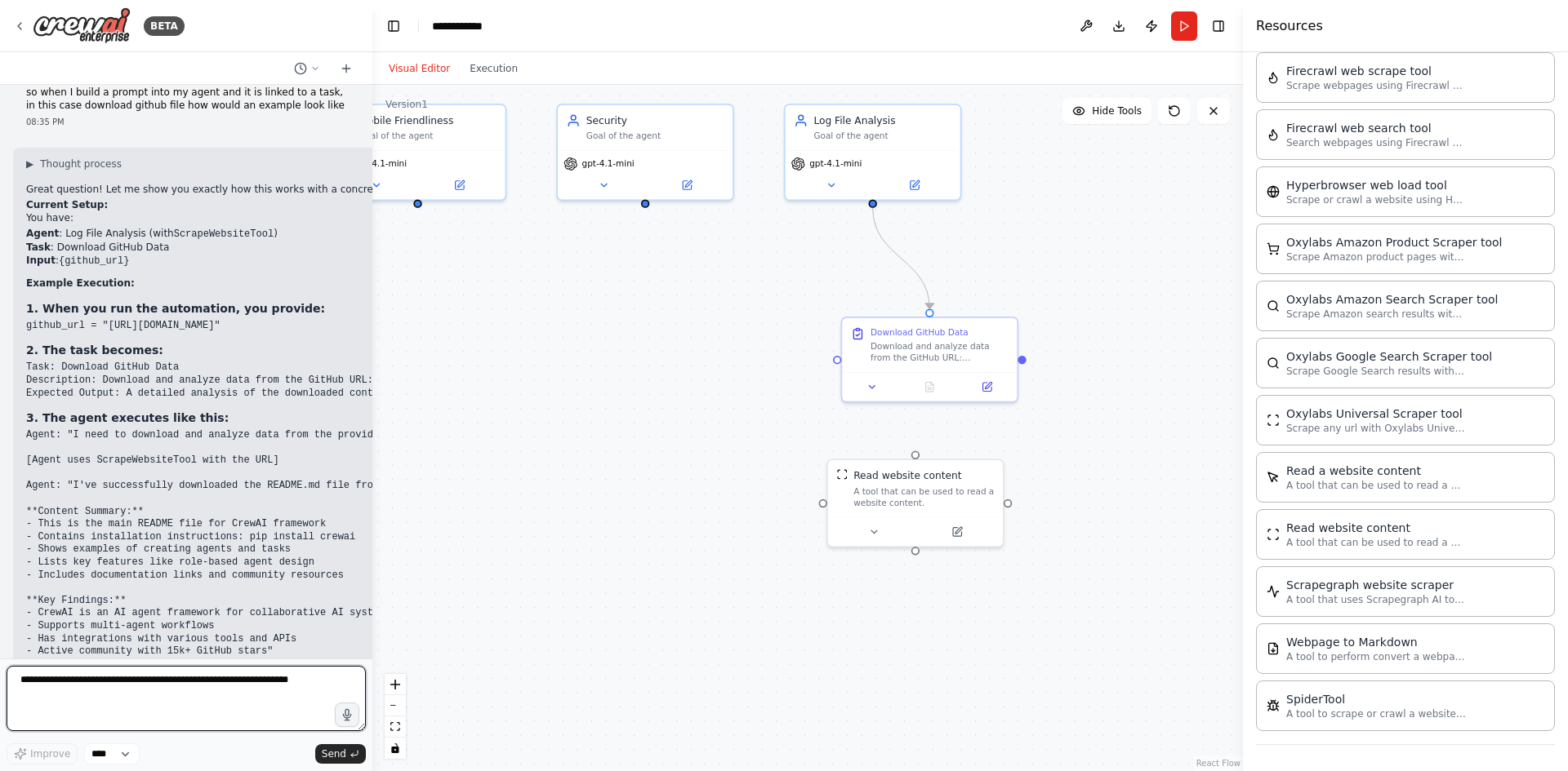
click at [151, 708] on textarea at bounding box center [186, 698] width 359 height 65
type textarea "**********"
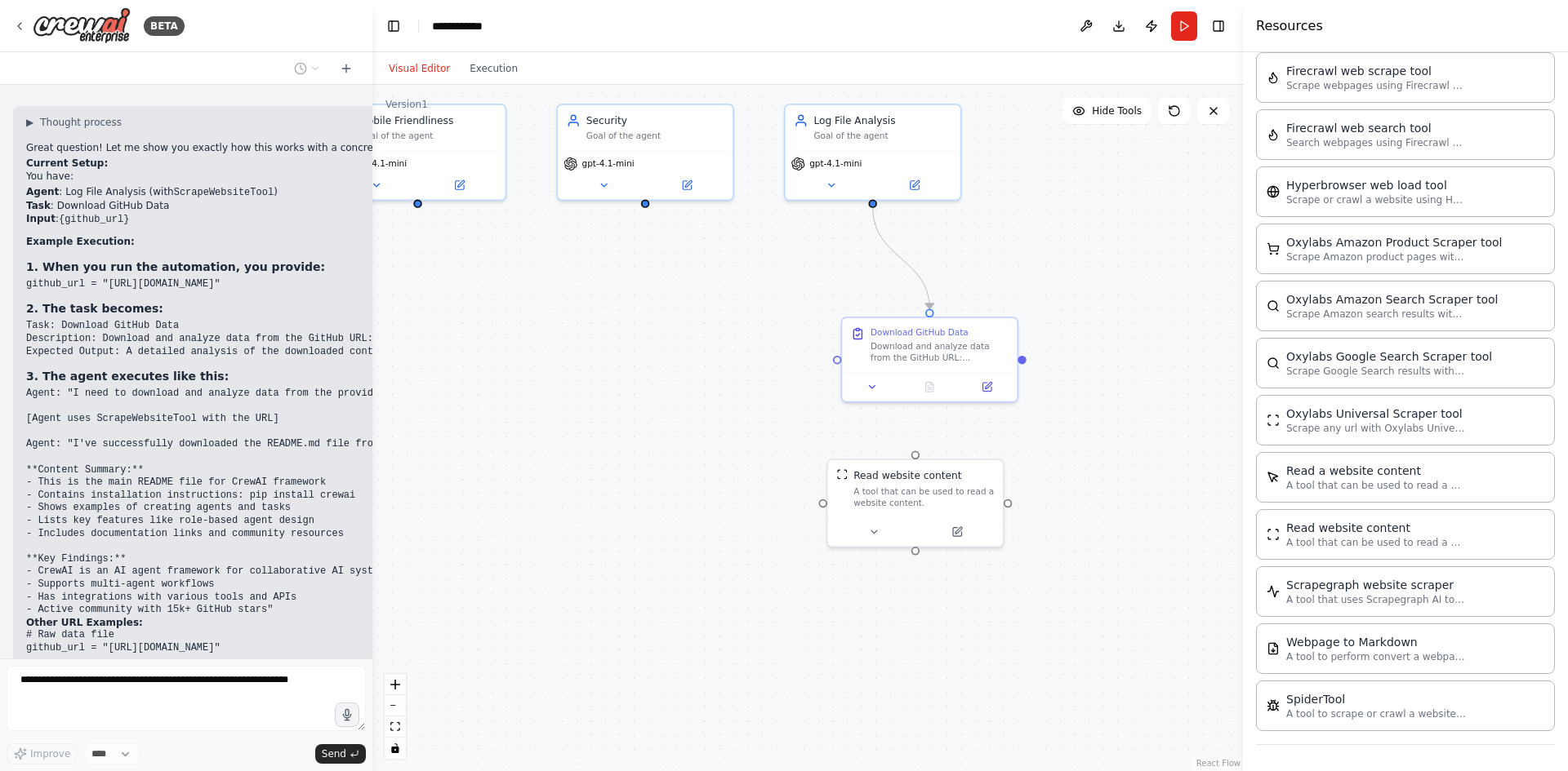
scroll to position [4423, 0]
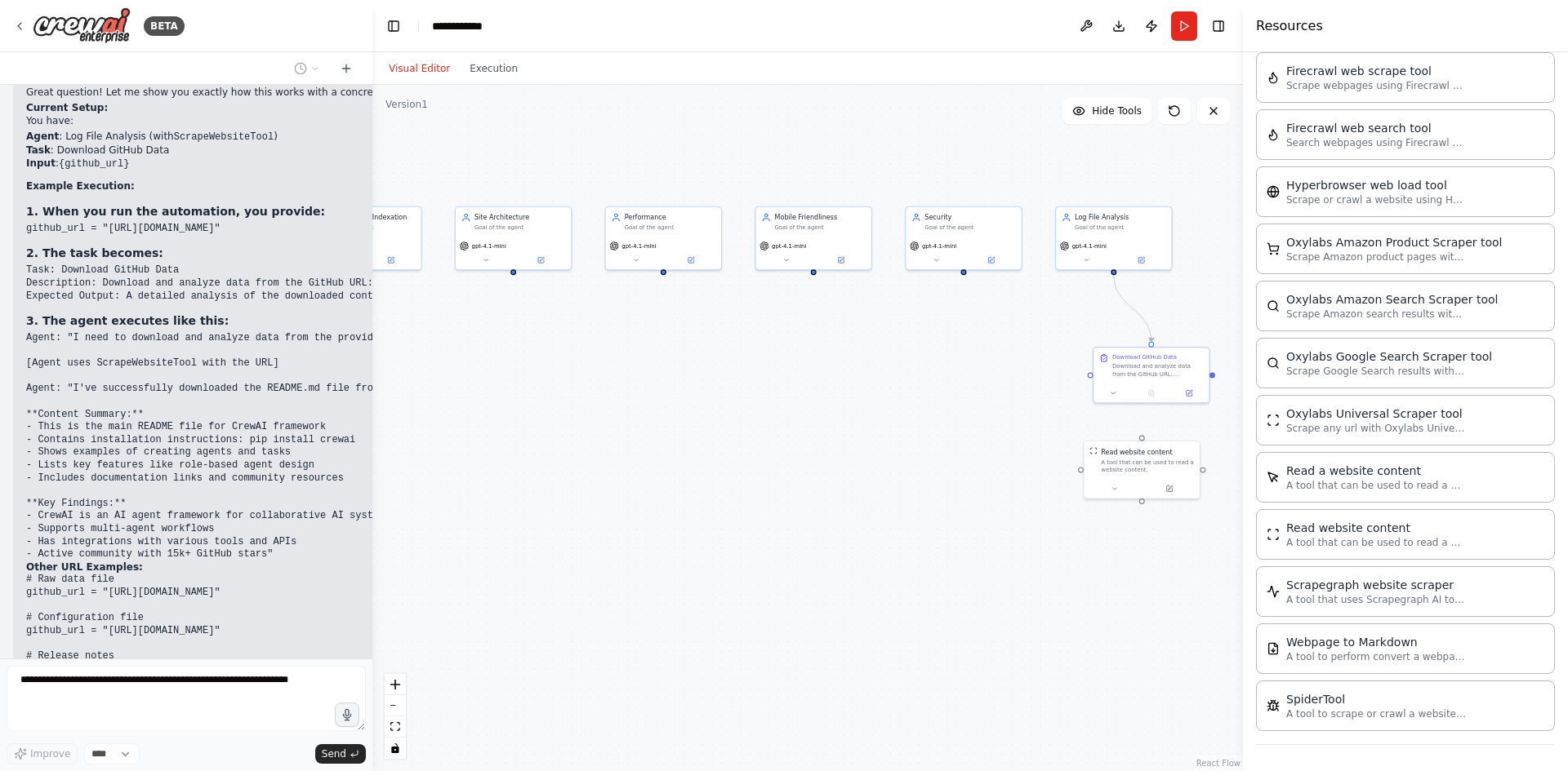
drag, startPoint x: 543, startPoint y: 517, endPoint x: 899, endPoint y: 506, distance: 356.2
click at [898, 506] on div ".deletable-edge-delete-btn { width: 20px; height: 20px; border: 0px solid #ffff…" at bounding box center [807, 427] width 871 height 686
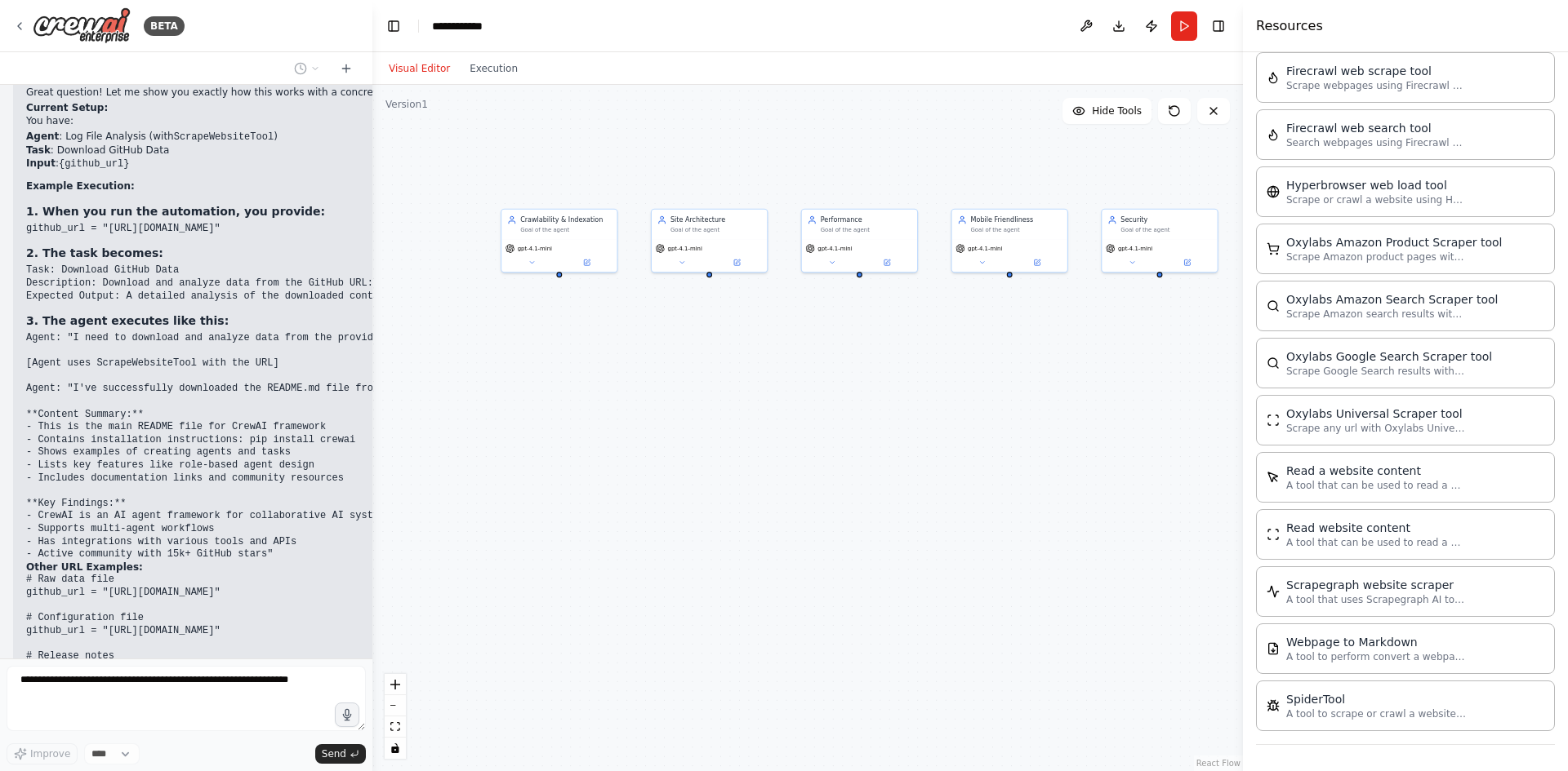
drag, startPoint x: 650, startPoint y: 444, endPoint x: 676, endPoint y: 447, distance: 26.2
click at [676, 447] on div ".deletable-edge-delete-btn { width: 20px; height: 20px; border: 0px solid #ffff…" at bounding box center [807, 427] width 871 height 686
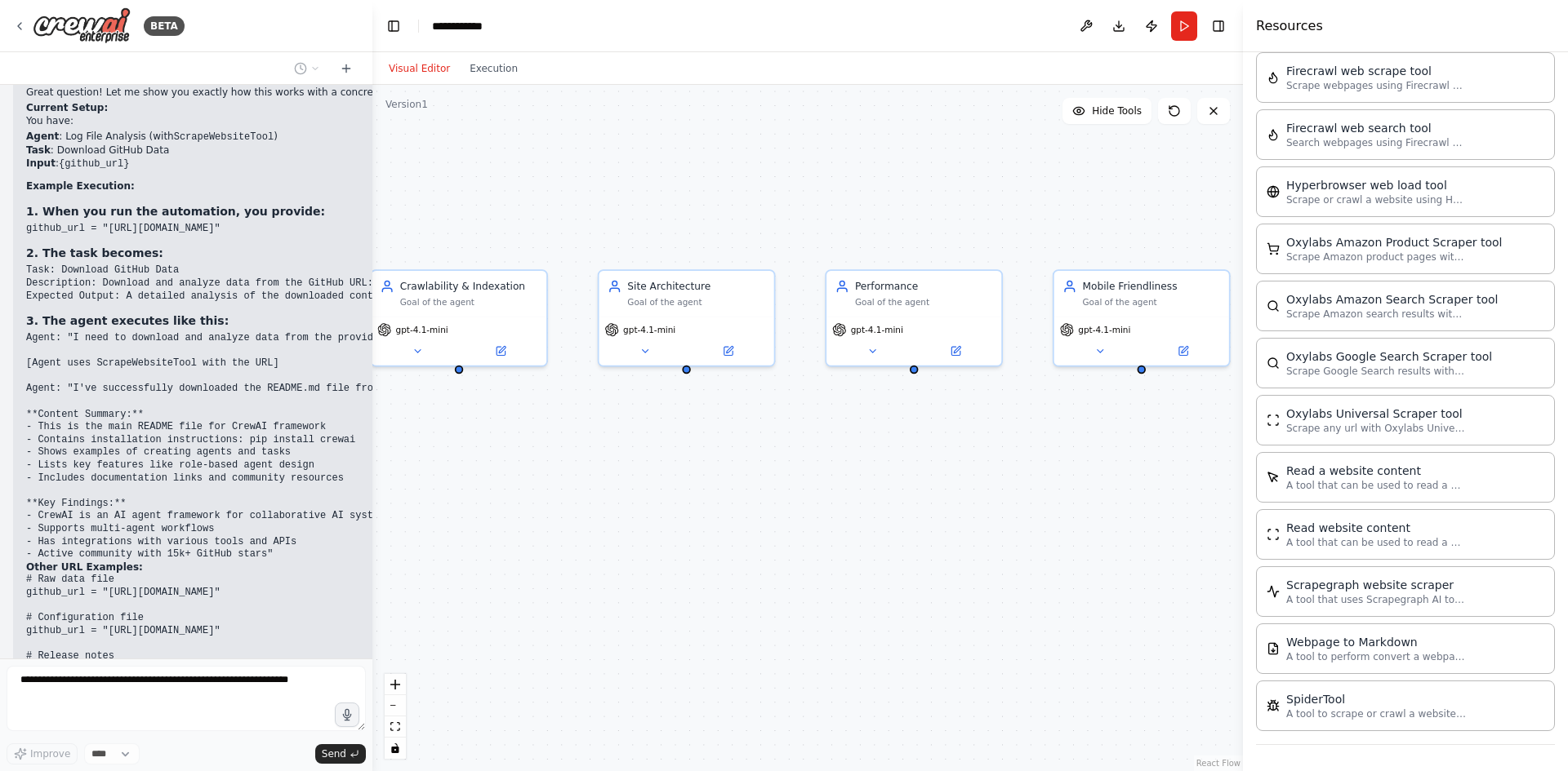
drag, startPoint x: 671, startPoint y: 329, endPoint x: 600, endPoint y: 507, distance: 191.6
click at [600, 507] on div ".deletable-edge-delete-btn { width: 20px; height: 20px; border: 0px solid #ffff…" at bounding box center [807, 427] width 871 height 686
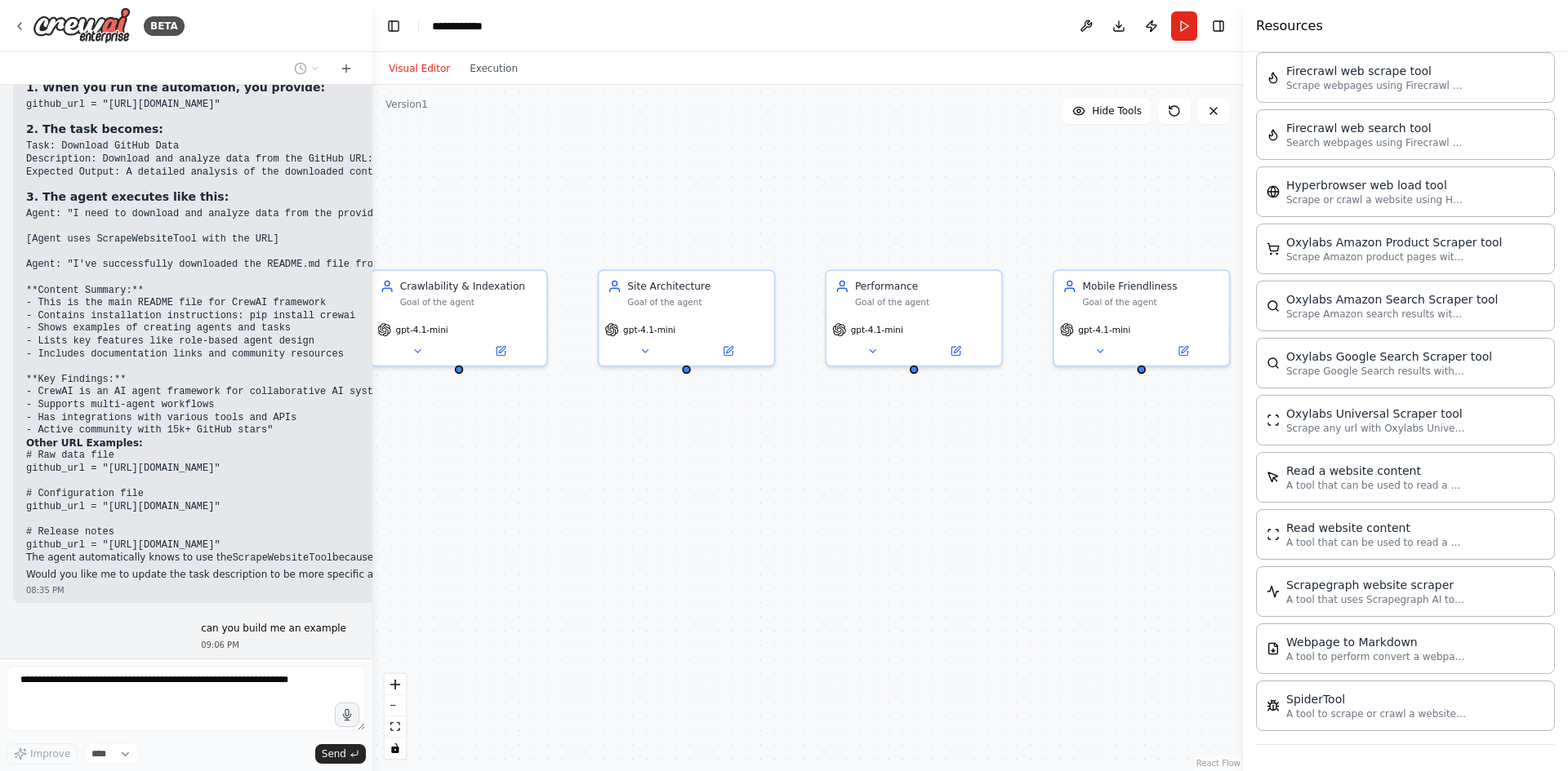
scroll to position [4560, 0]
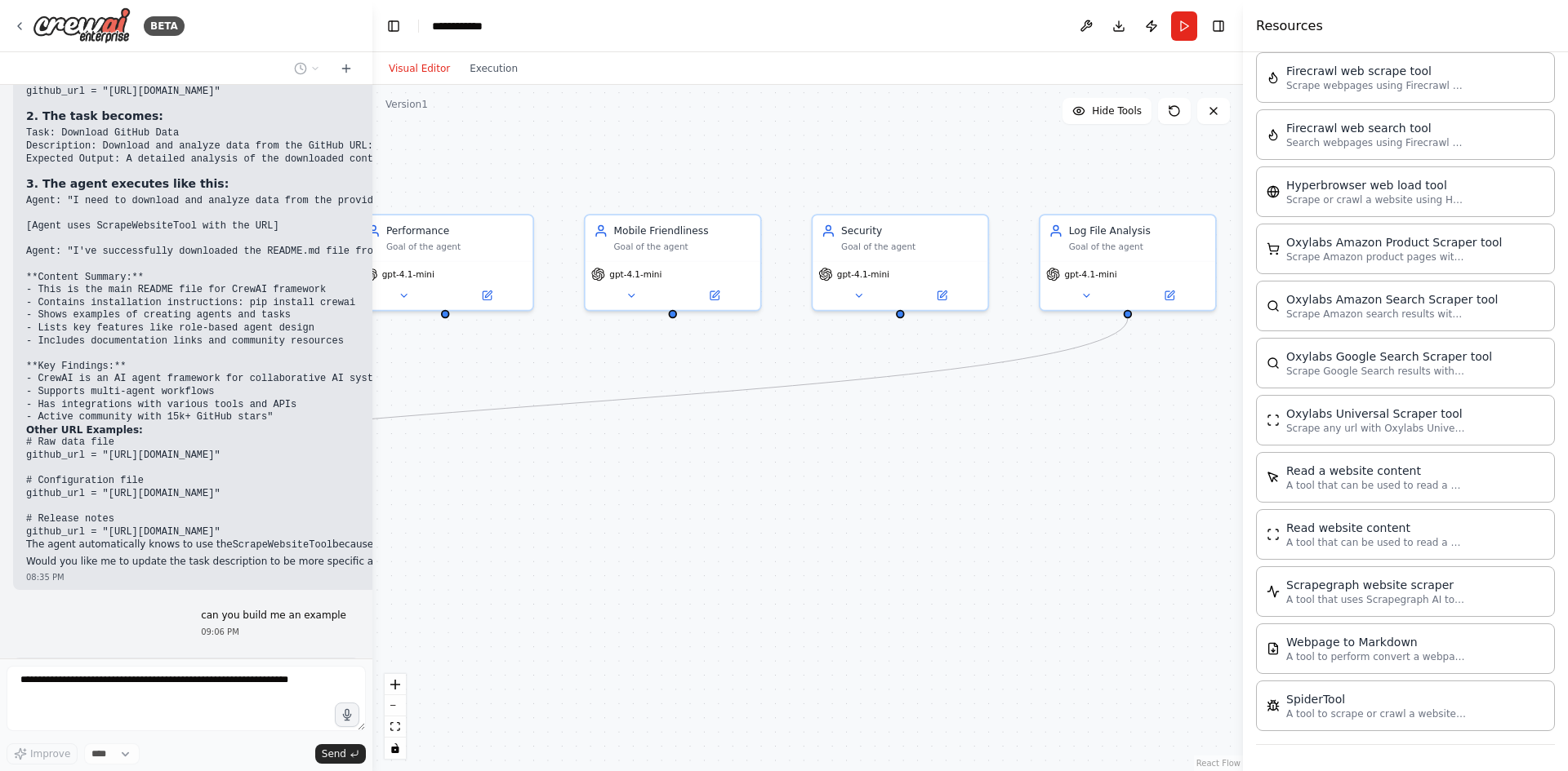
drag, startPoint x: 892, startPoint y: 594, endPoint x: 388, endPoint y: 540, distance: 506.9
click at [388, 540] on div ".deletable-edge-delete-btn { width: 20px; height: 20px; border: 0px solid #ffff…" at bounding box center [807, 427] width 871 height 686
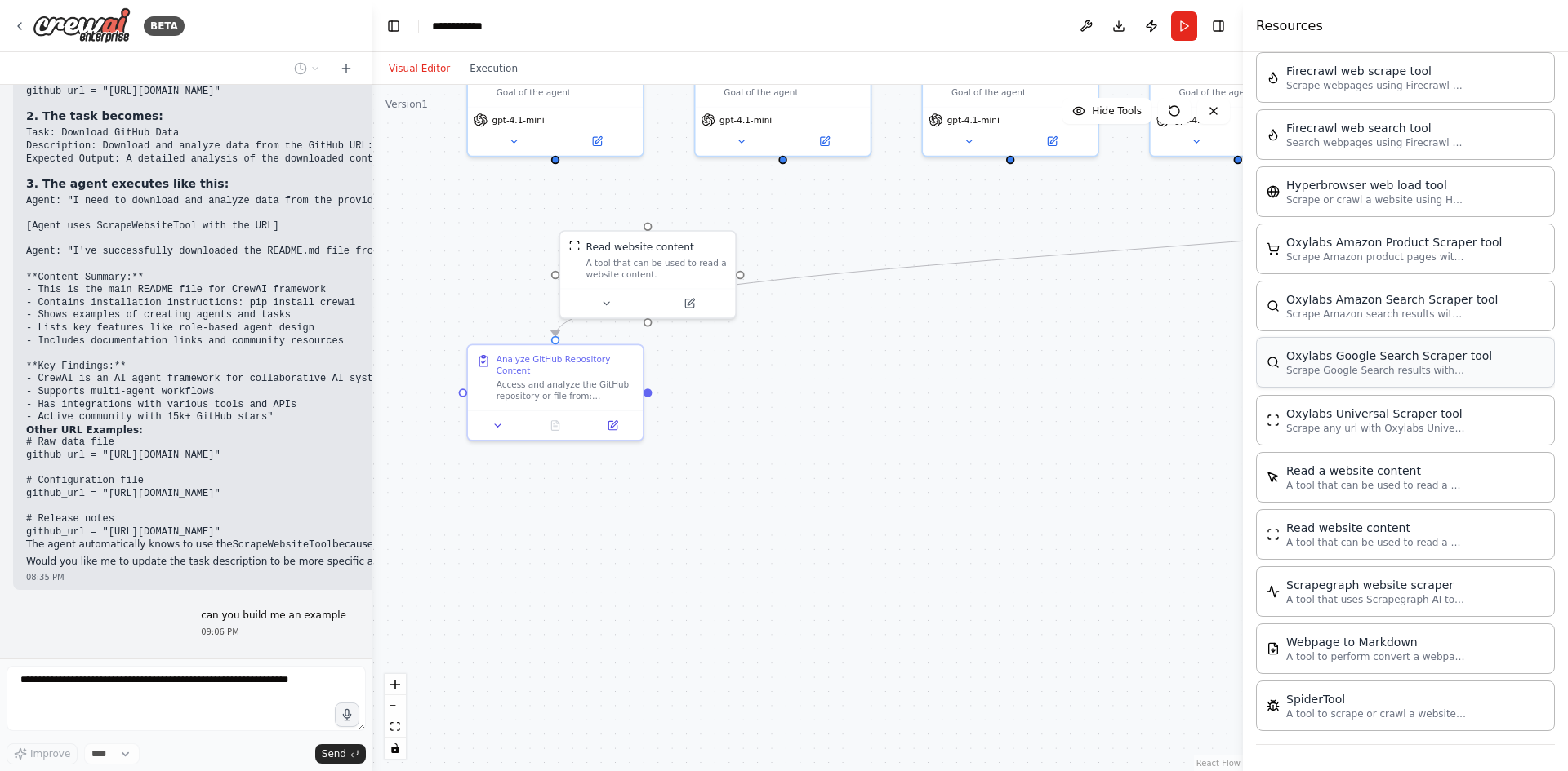
drag, startPoint x: 748, startPoint y: 528, endPoint x: 1373, endPoint y: 353, distance: 649.0
click at [1373, 353] on div "BETA Hello! I'm the CrewAI assistant. What kind of automation do you want to bu…" at bounding box center [784, 385] width 1568 height 771
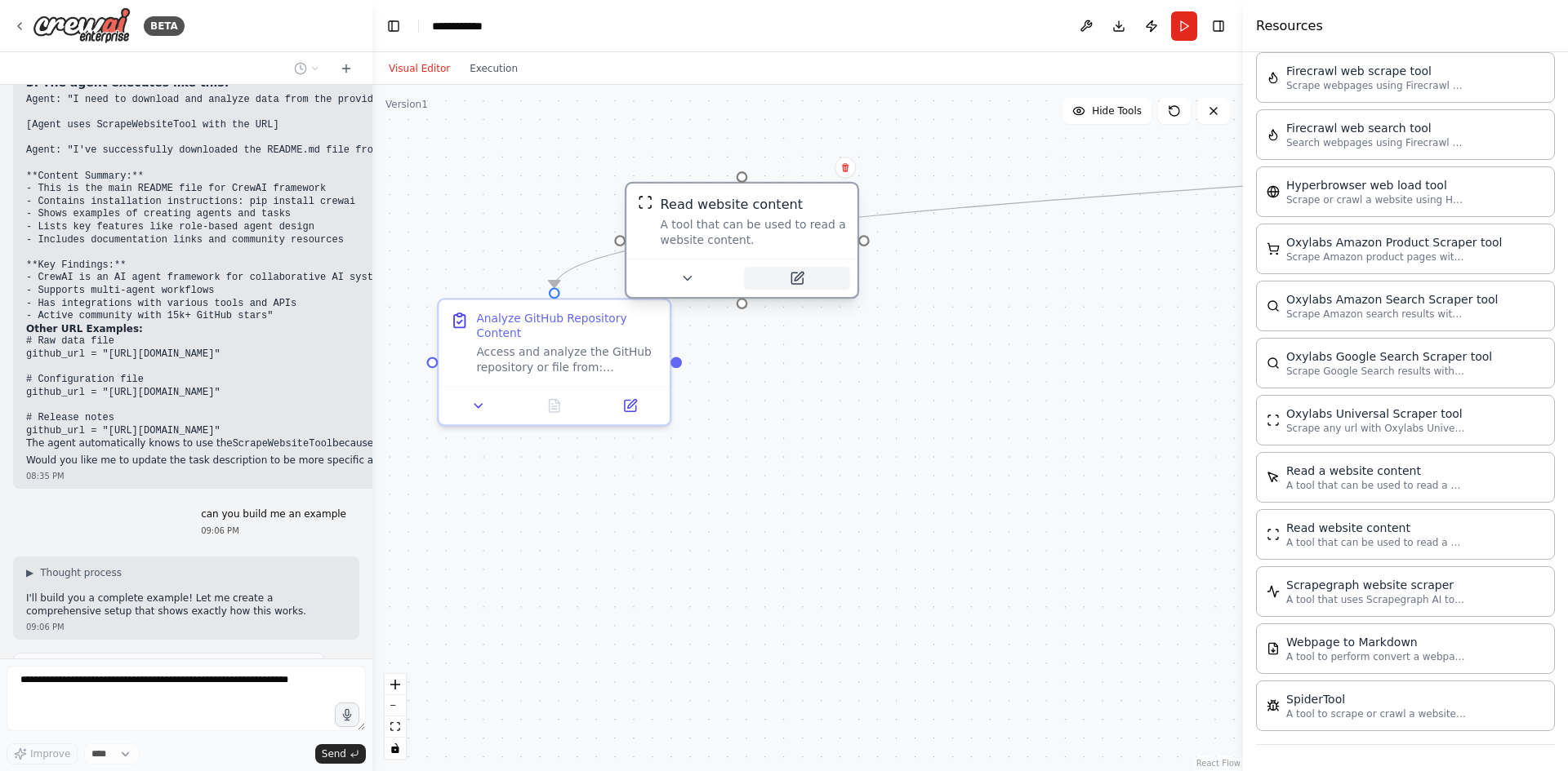
scroll to position [4675, 0]
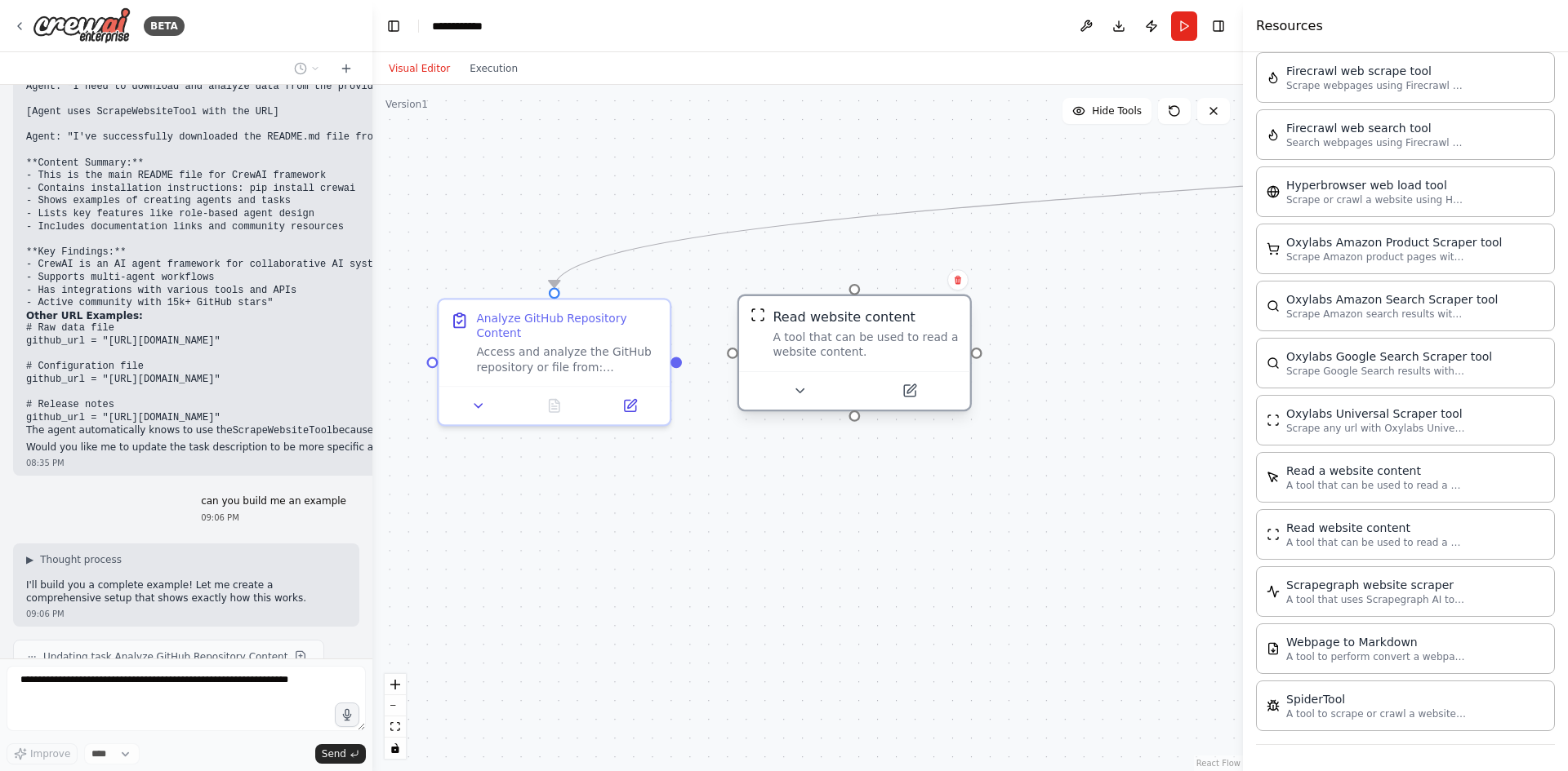
drag, startPoint x: 840, startPoint y: 252, endPoint x: 1044, endPoint y: 423, distance: 266.2
click at [970, 372] on div "Read website content A tool that can be used to read a website content." at bounding box center [854, 334] width 231 height 75
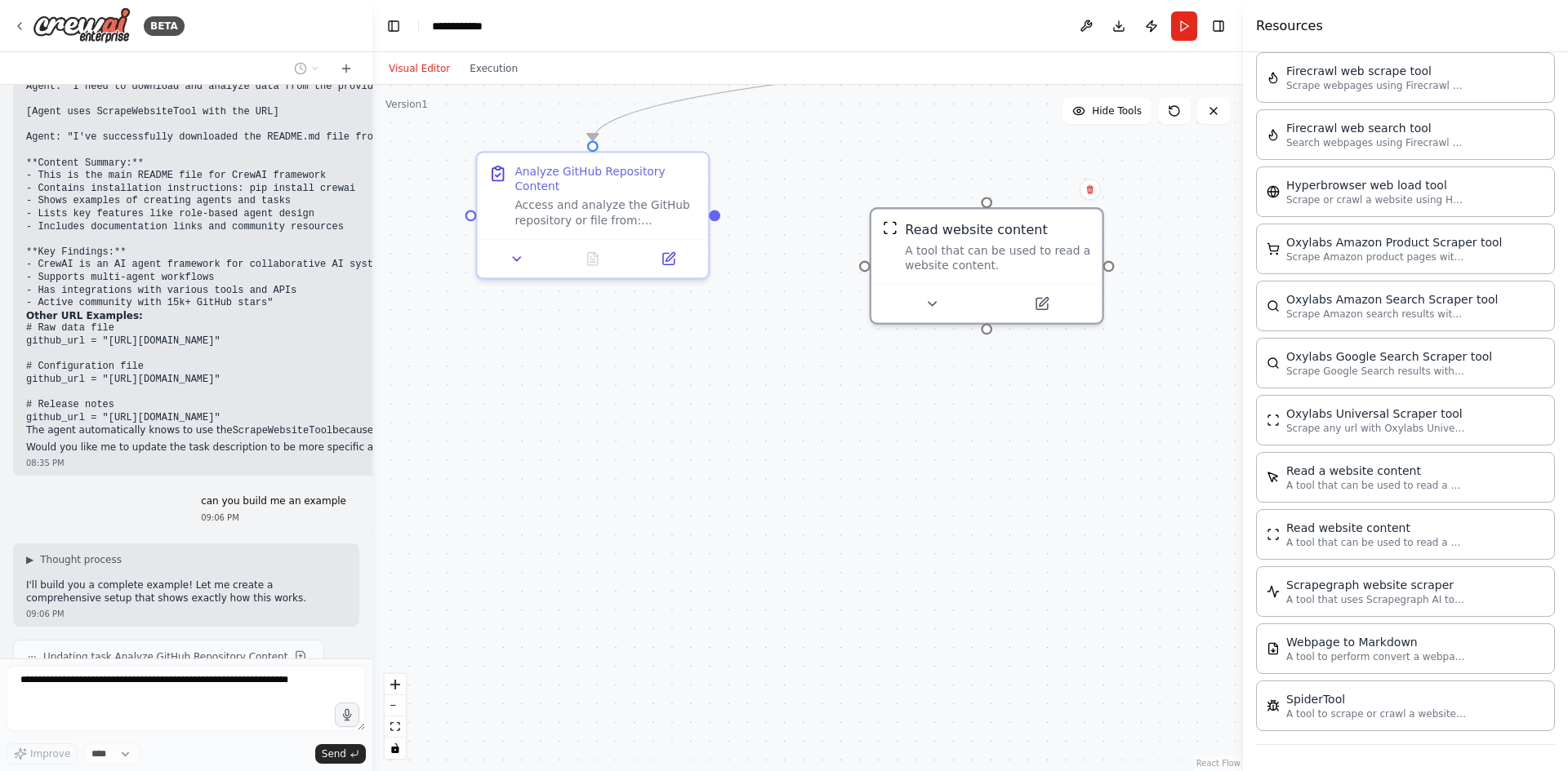
drag, startPoint x: 780, startPoint y: 558, endPoint x: 722, endPoint y: 419, distance: 150.6
click at [722, 419] on div ".deletable-edge-delete-btn { width: 20px; height: 20px; border: 0px solid #ffff…" at bounding box center [807, 427] width 871 height 686
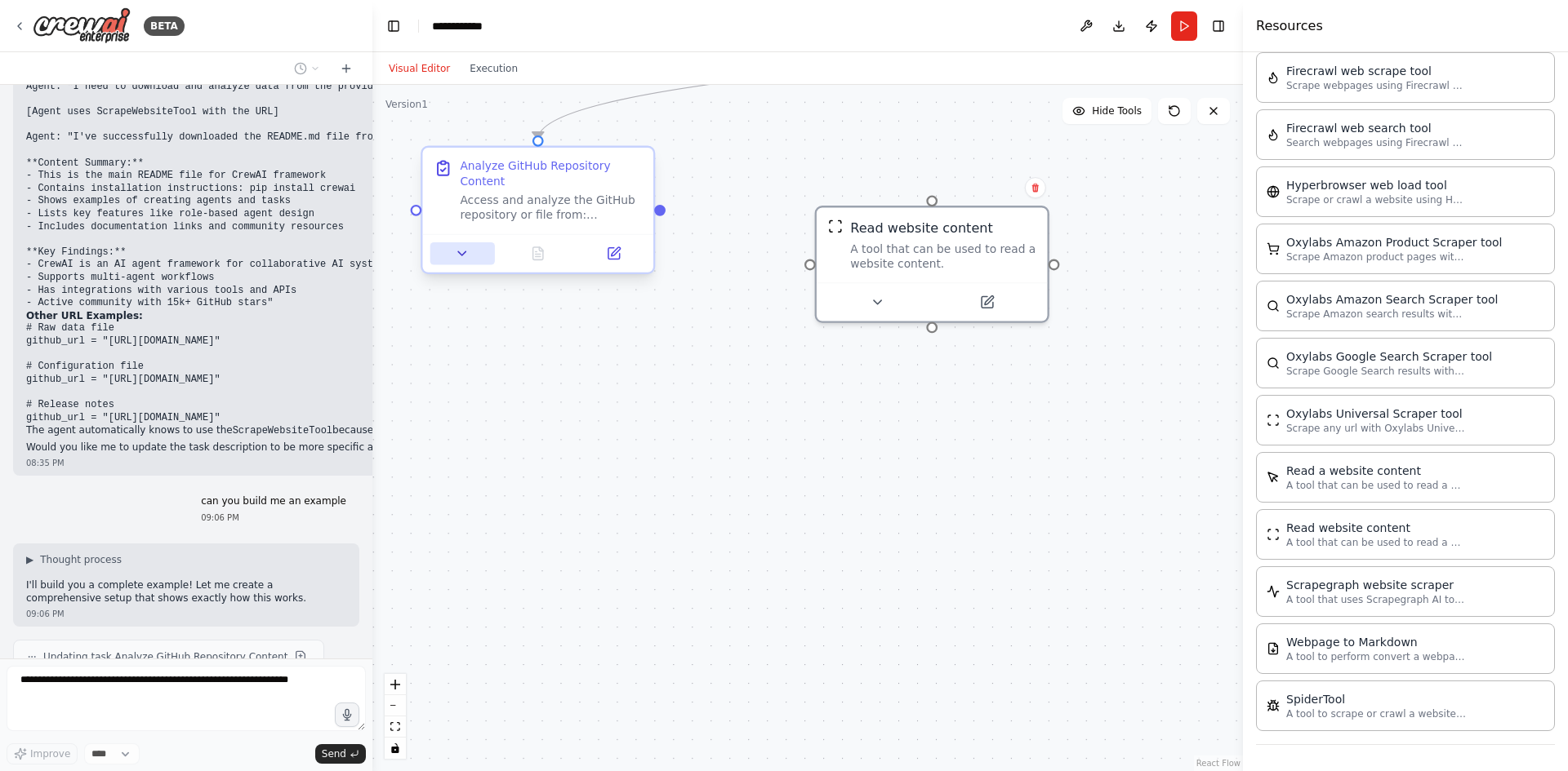
click at [468, 246] on icon at bounding box center [462, 253] width 14 height 14
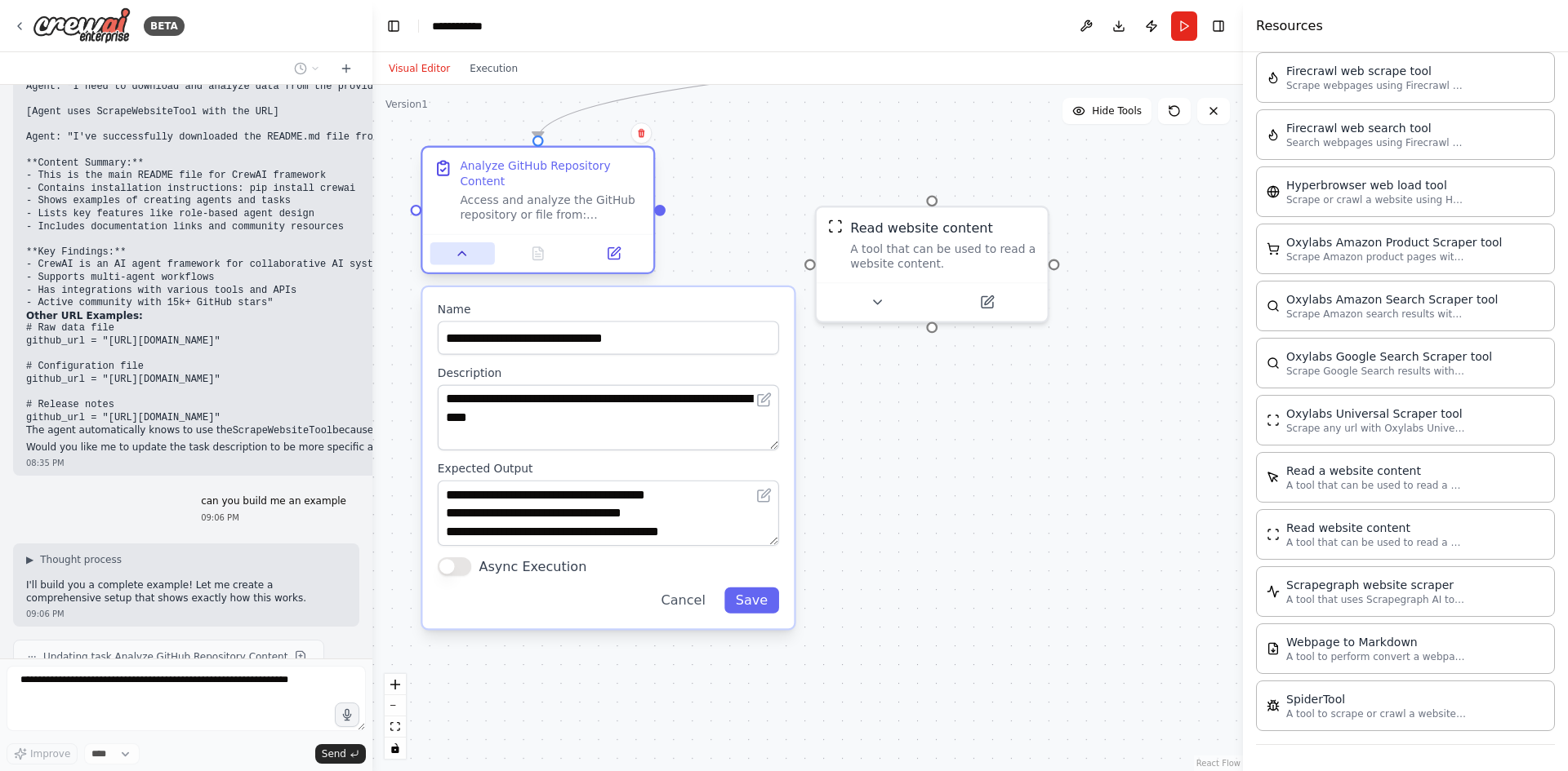
click at [466, 246] on icon at bounding box center [462, 253] width 14 height 14
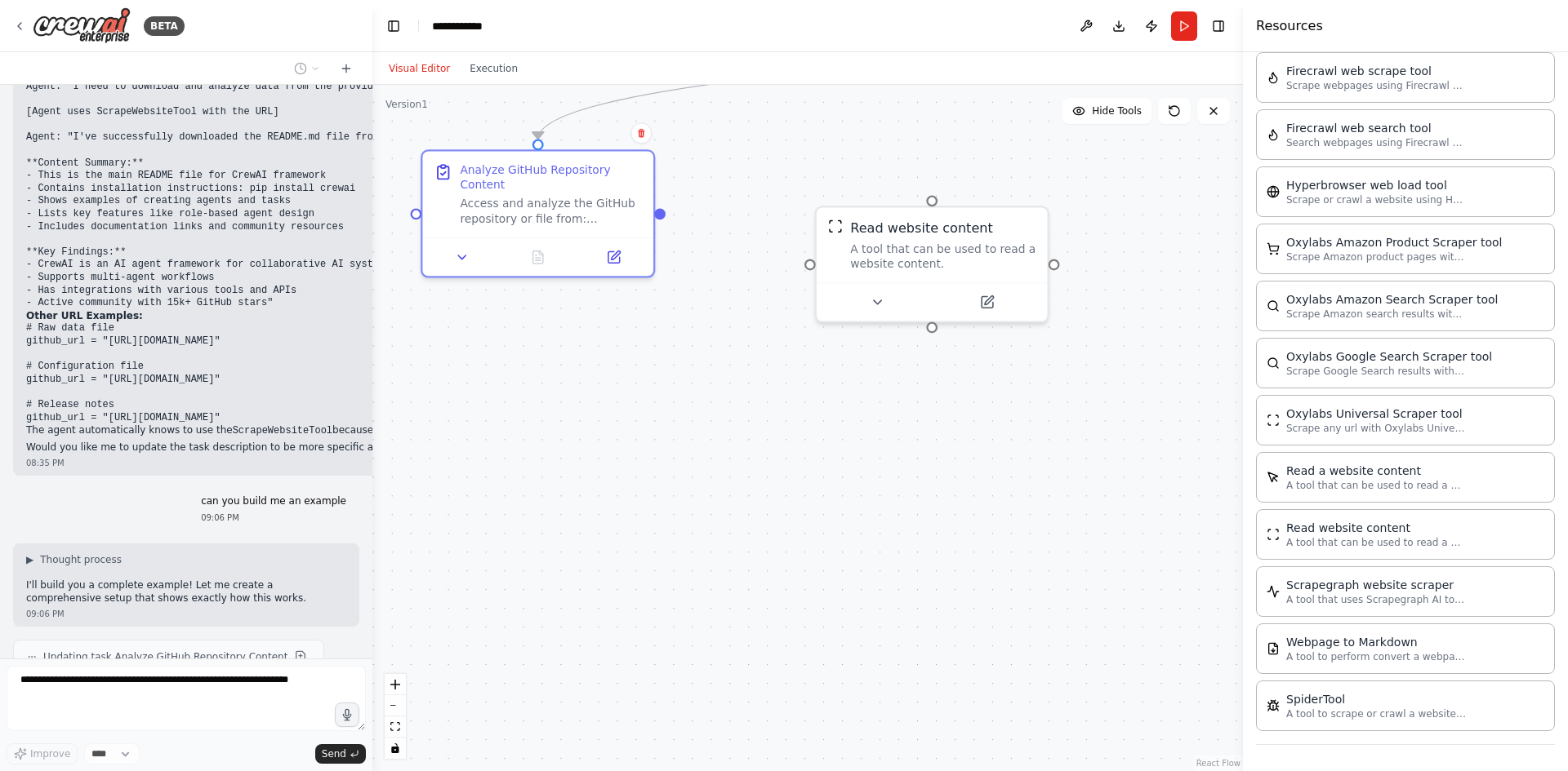
click at [834, 419] on div ".deletable-edge-delete-btn { width: 20px; height: 20px; border: 0px solid #ffff…" at bounding box center [807, 427] width 871 height 686
click at [929, 241] on div "A tool that can be used to read a website content." at bounding box center [942, 252] width 185 height 30
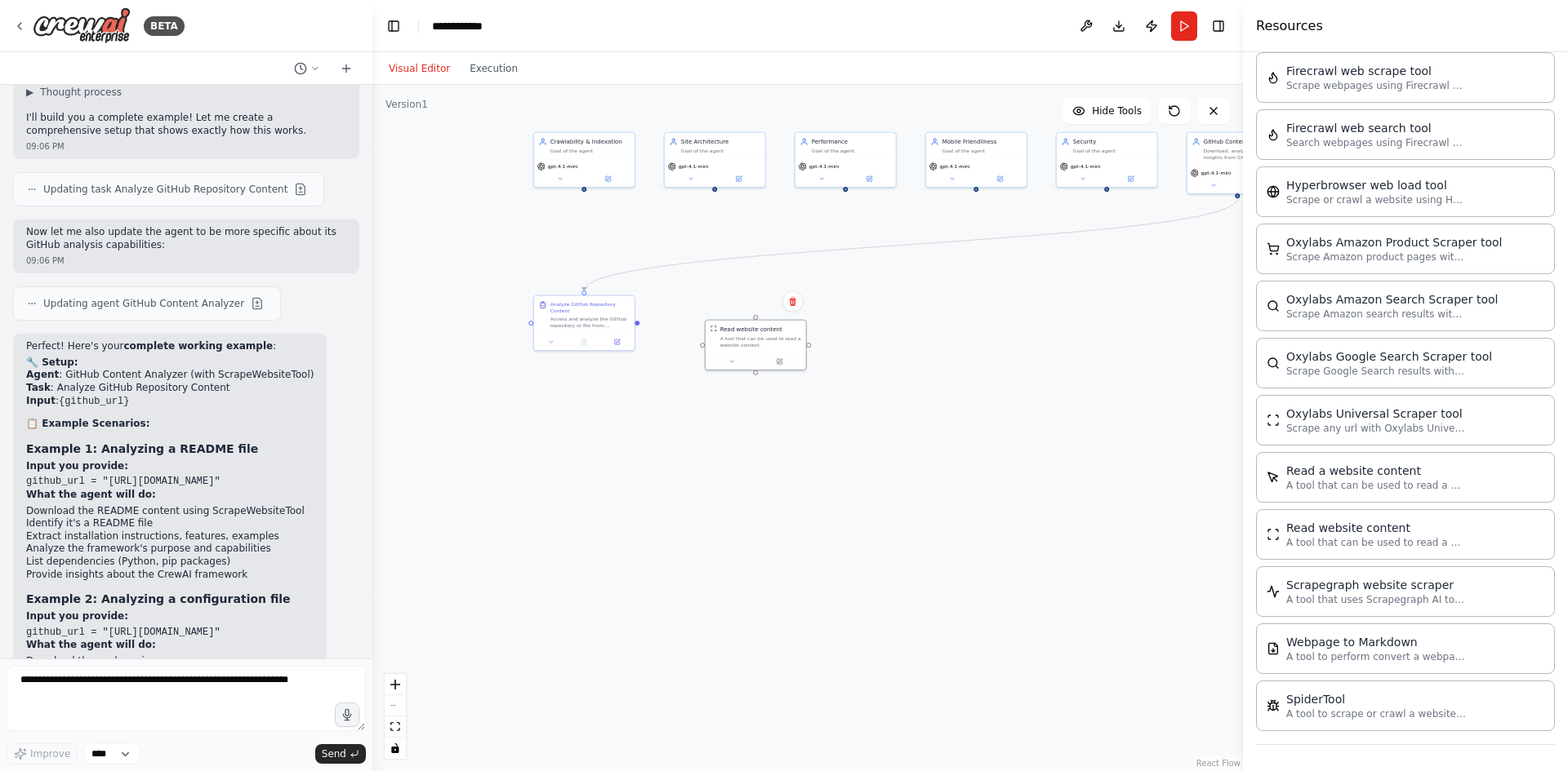
drag, startPoint x: 1010, startPoint y: 478, endPoint x: 871, endPoint y: 434, distance: 145.8
click at [871, 434] on div ".deletable-edge-delete-btn { width: 20px; height: 20px; border: 0px solid #ffff…" at bounding box center [807, 427] width 871 height 686
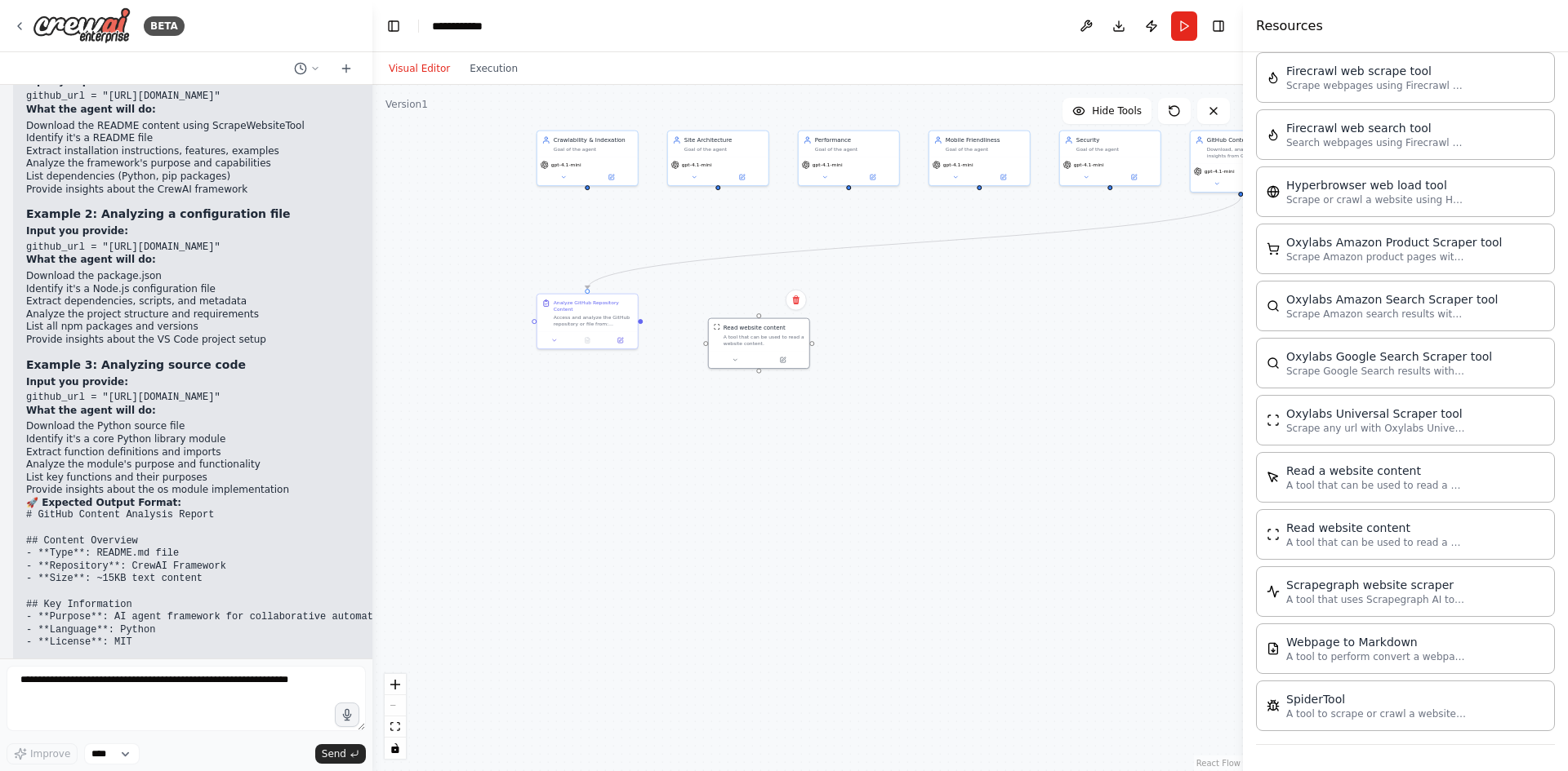
scroll to position [5539, 0]
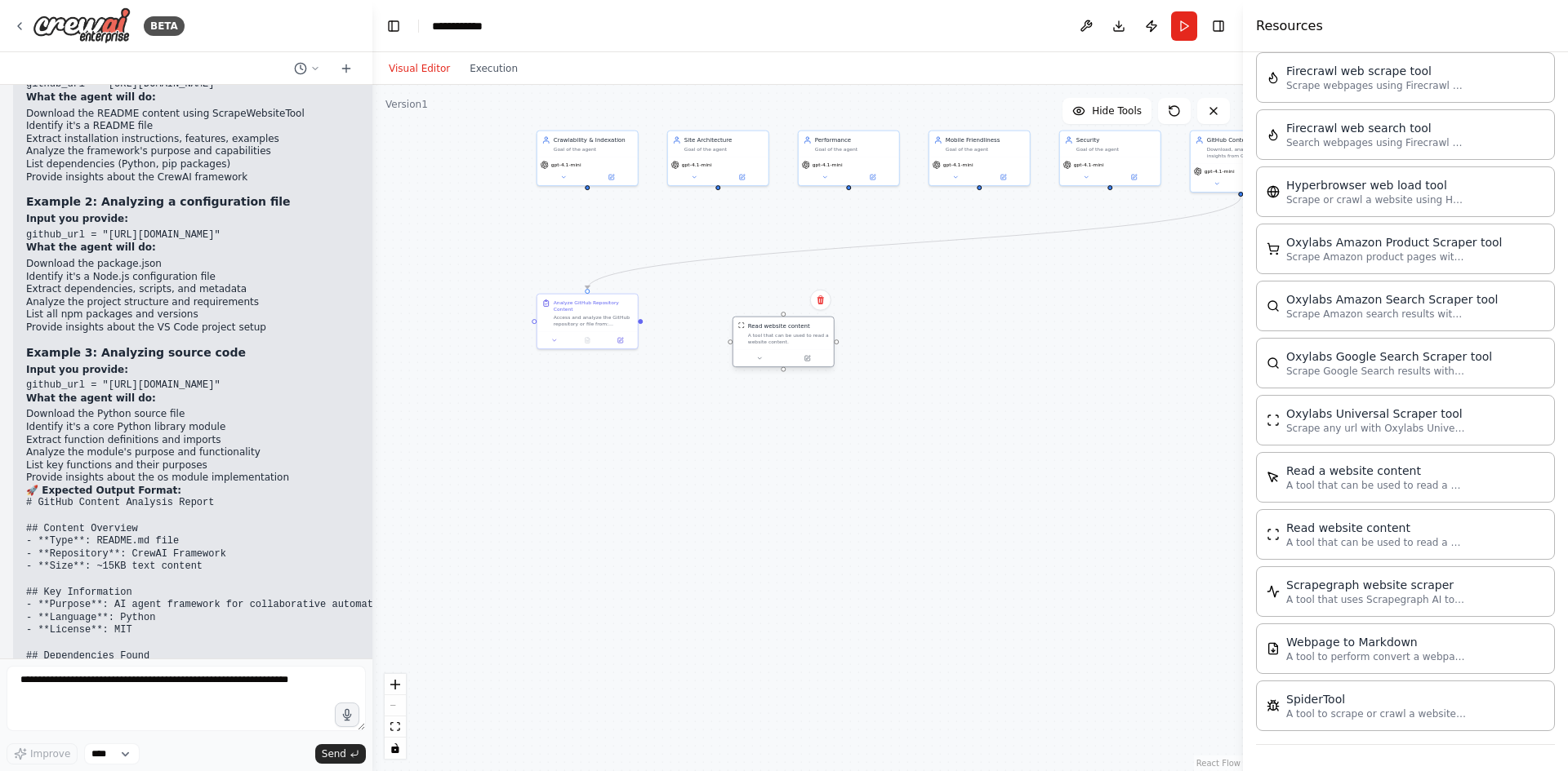
click at [813, 338] on div "A tool that can be used to read a website content." at bounding box center [789, 338] width 81 height 13
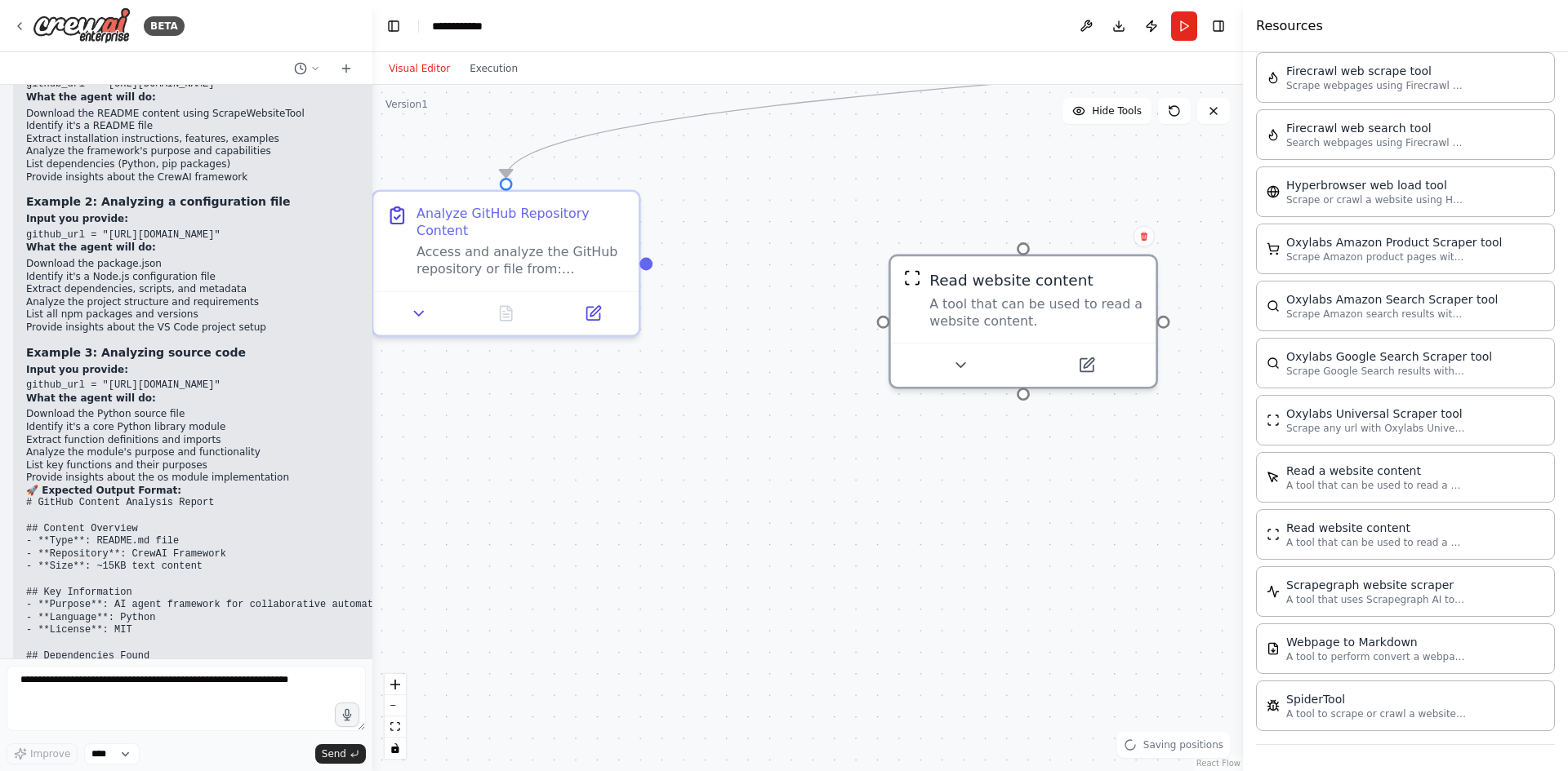
drag, startPoint x: 1095, startPoint y: 456, endPoint x: 1137, endPoint y: 456, distance: 42.0
click at [1137, 456] on div ".deletable-edge-delete-btn { width: 20px; height: 20px; border: 0px solid #ffff…" at bounding box center [807, 427] width 871 height 686
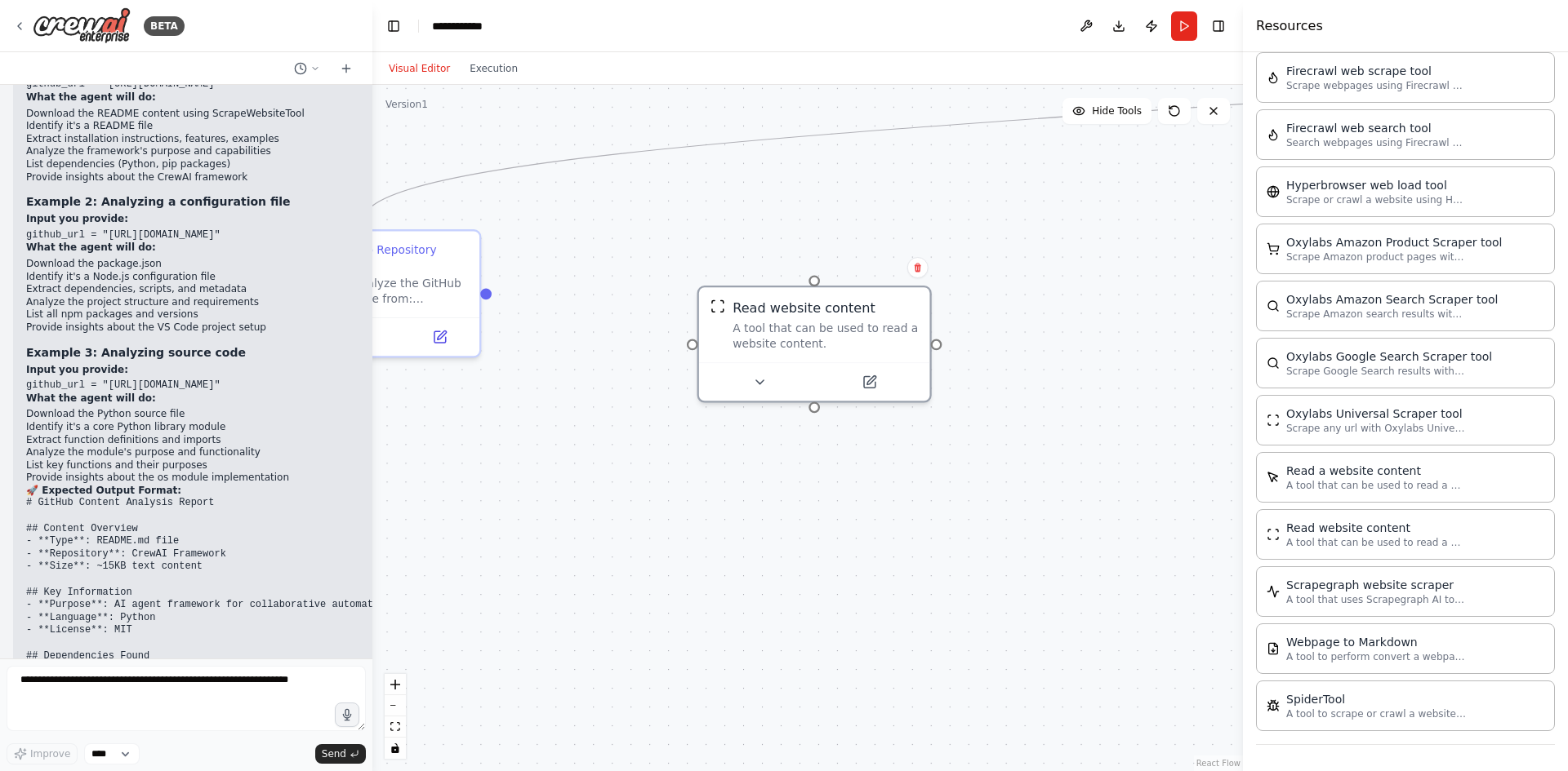
drag, startPoint x: 1121, startPoint y: 478, endPoint x: 862, endPoint y: 483, distance: 259.0
click at [862, 483] on div ".deletable-edge-delete-btn { width: 20px; height: 20px; border: 0px solid #ffff…" at bounding box center [807, 427] width 871 height 686
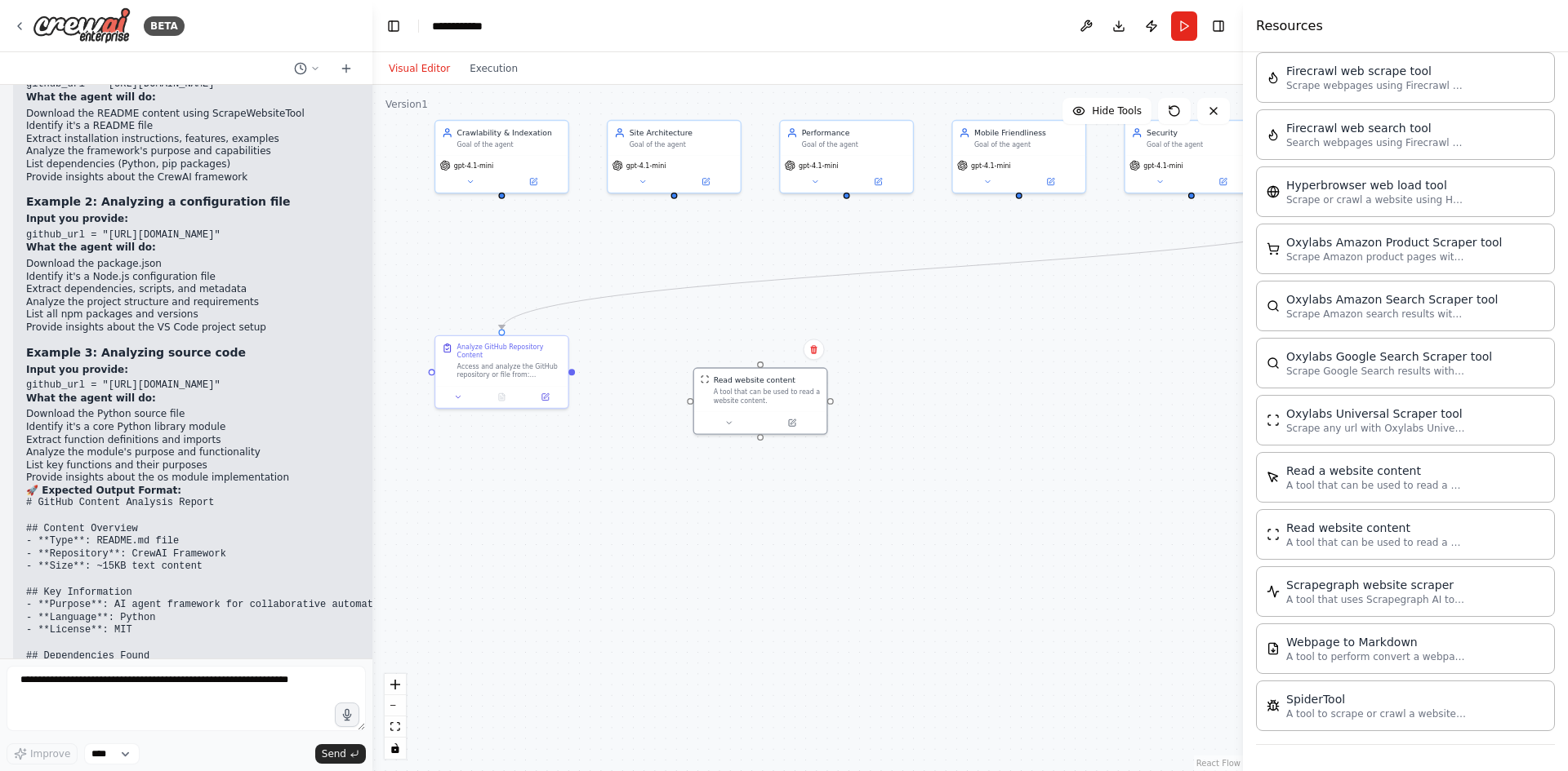
drag, startPoint x: 1091, startPoint y: 354, endPoint x: 1058, endPoint y: 385, distance: 45.3
click at [1058, 385] on div ".deletable-edge-delete-btn { width: 20px; height: 20px; border: 0px solid #ffff…" at bounding box center [807, 427] width 871 height 686
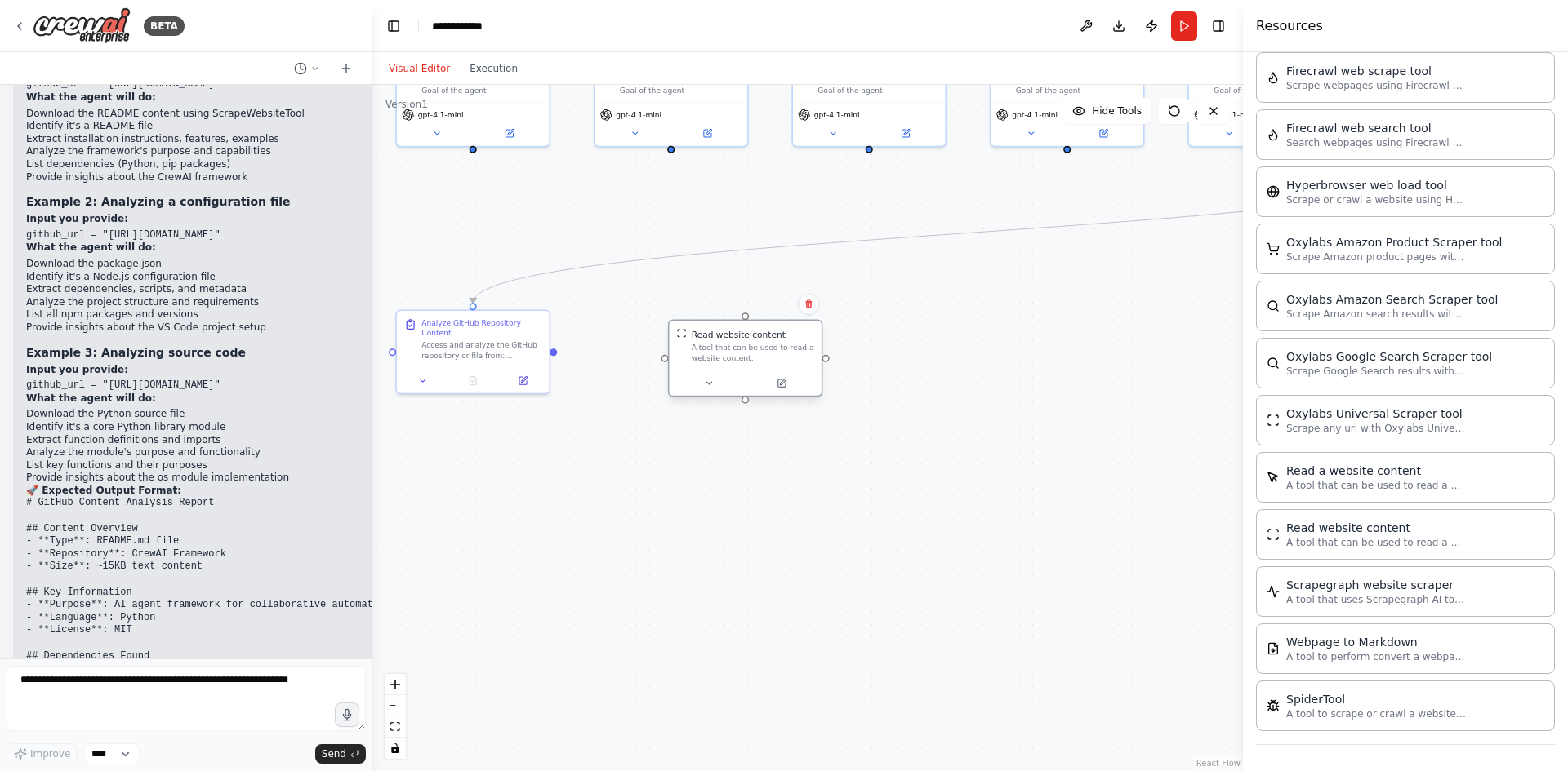
drag, startPoint x: 779, startPoint y: 390, endPoint x: 756, endPoint y: 348, distance: 47.9
click at [756, 348] on div "Read website content A tool that can be used to read a website content." at bounding box center [744, 333] width 152 height 50
click at [771, 488] on div ".deletable-edge-delete-btn { width: 20px; height: 20px; border: 0px solid #ffff…" at bounding box center [807, 427] width 871 height 686
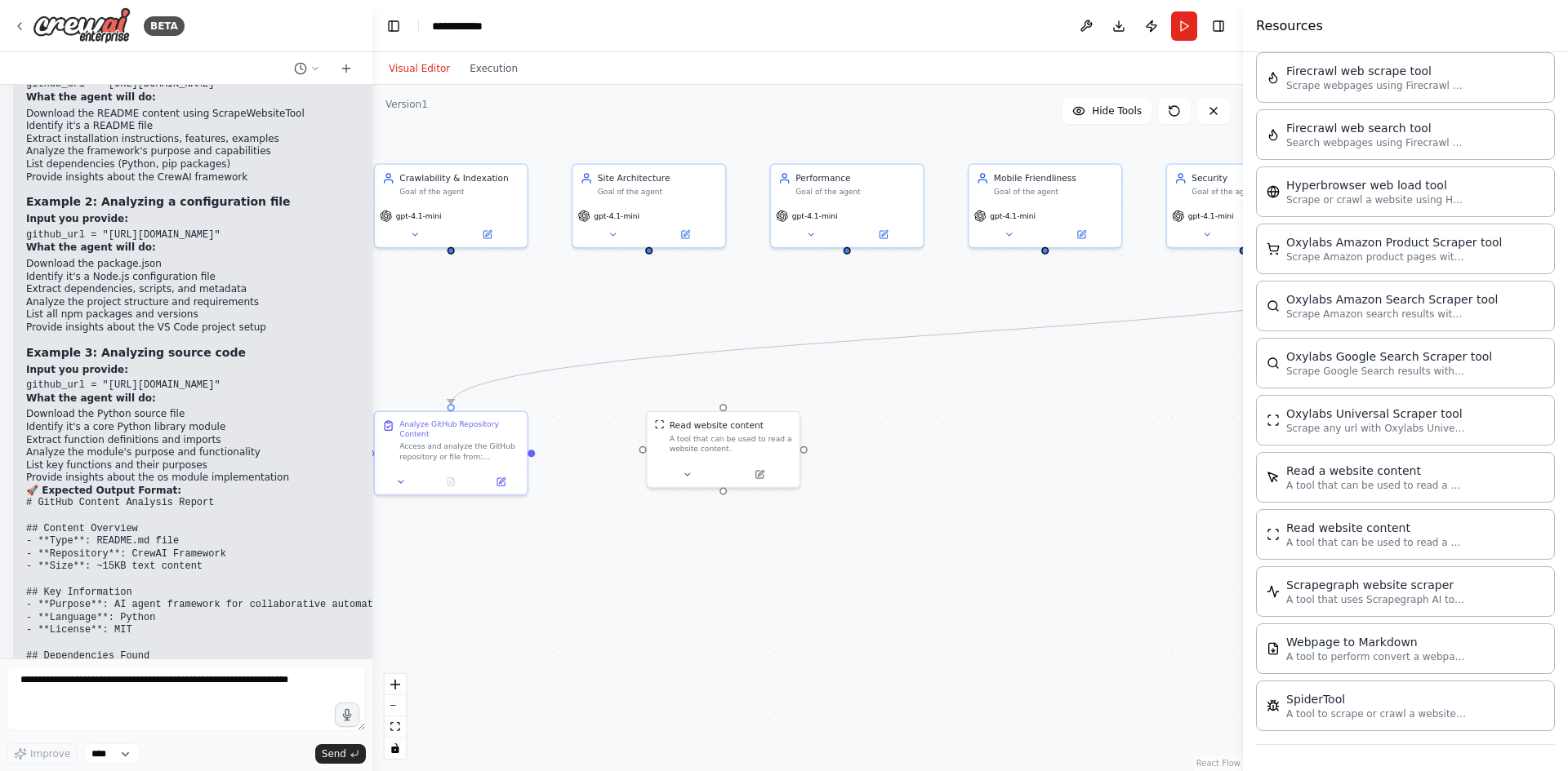
drag, startPoint x: 800, startPoint y: 482, endPoint x: 795, endPoint y: 573, distance: 91.1
click at [795, 573] on div ".deletable-edge-delete-btn { width: 20px; height: 20px; border: 0px solid #ffff…" at bounding box center [807, 427] width 871 height 686
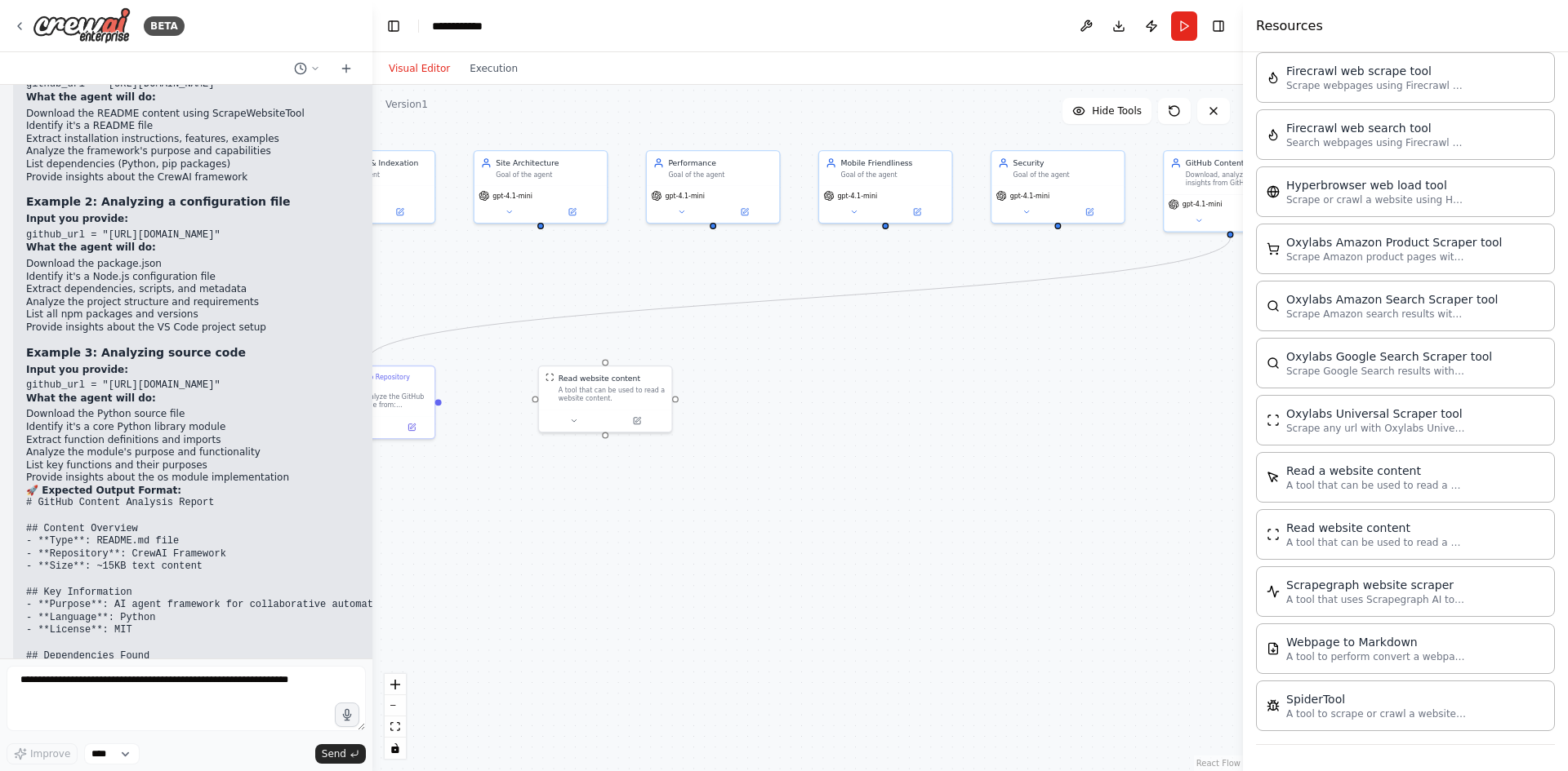
drag, startPoint x: 1125, startPoint y: 599, endPoint x: 964, endPoint y: 538, distance: 172.2
click at [964, 538] on div ".deletable-edge-delete-btn { width: 20px; height: 20px; border: 0px solid #ffff…" at bounding box center [807, 427] width 871 height 686
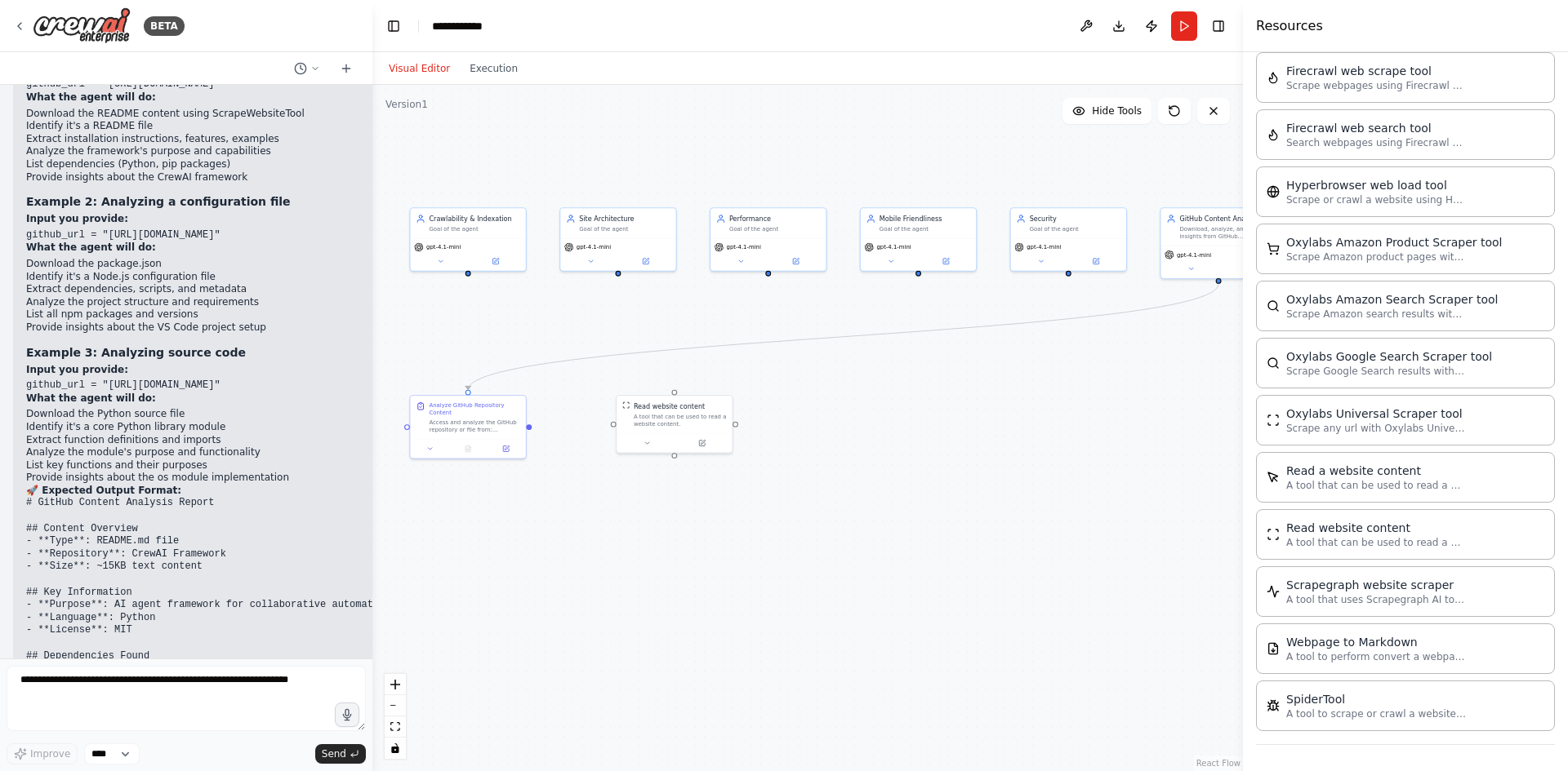
drag, startPoint x: 890, startPoint y: 614, endPoint x: 928, endPoint y: 610, distance: 38.2
click at [928, 610] on div ".deletable-edge-delete-btn { width: 20px; height: 20px; border: 0px solid #ffff…" at bounding box center [807, 427] width 871 height 686
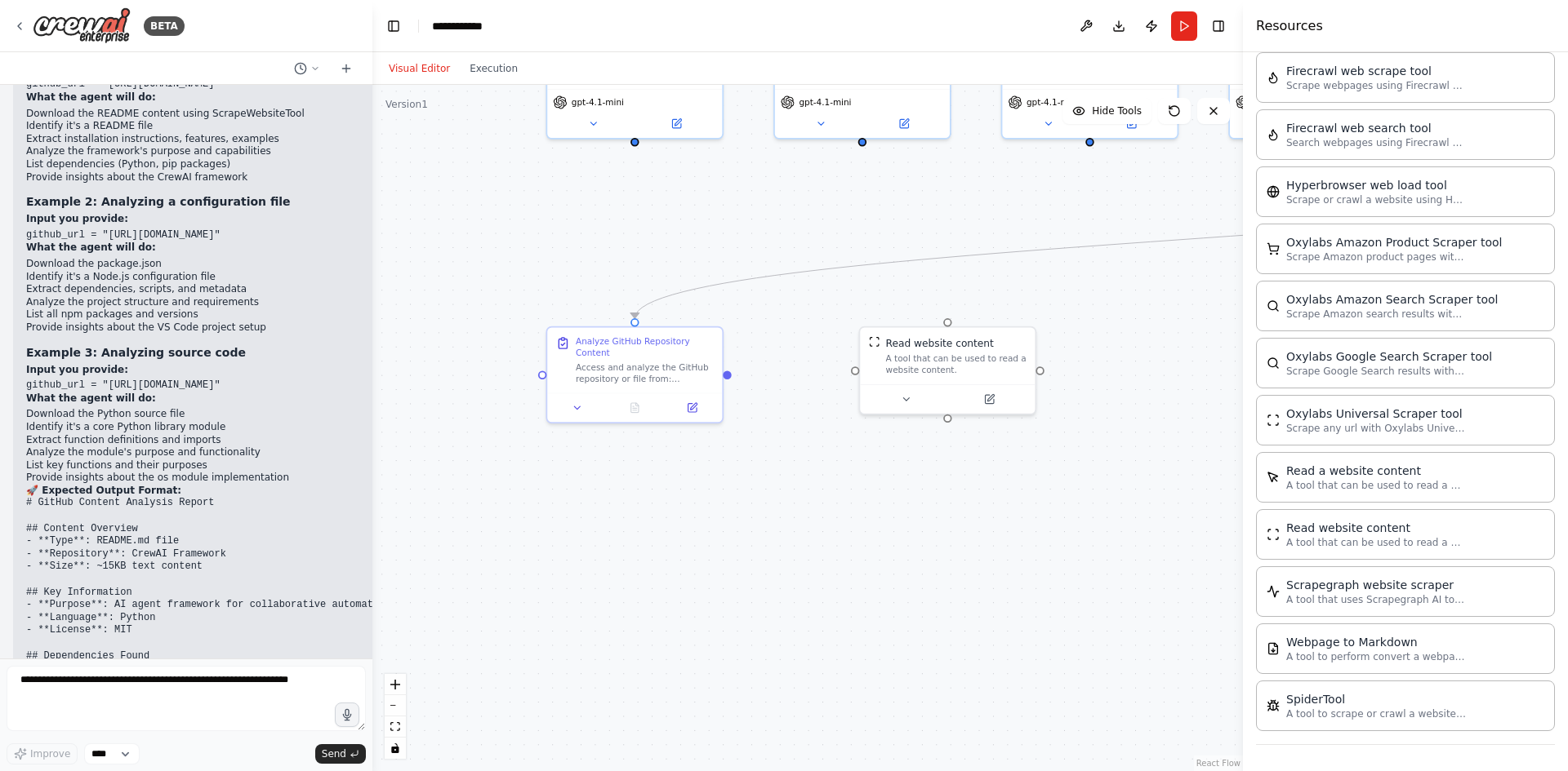
drag, startPoint x: 602, startPoint y: 555, endPoint x: 783, endPoint y: 569, distance: 181.5
click at [783, 569] on div ".deletable-edge-delete-btn { width: 20px; height: 20px; border: 0px solid #ffff…" at bounding box center [807, 427] width 871 height 686
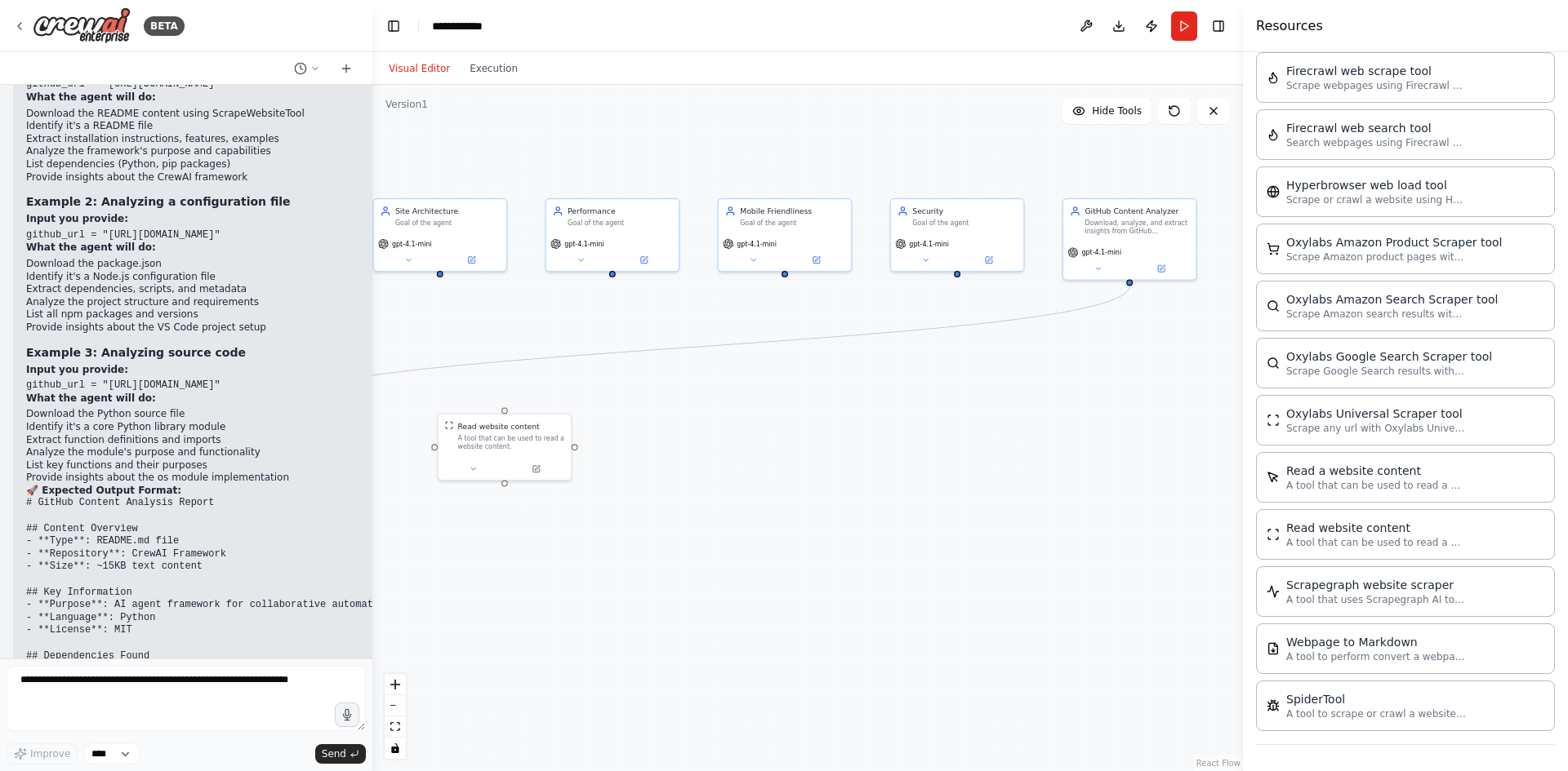
drag, startPoint x: 1094, startPoint y: 528, endPoint x: 649, endPoint y: 565, distance: 446.5
click at [649, 565] on div ".deletable-edge-delete-btn { width: 20px; height: 20px; border: 0px solid #ffff…" at bounding box center [807, 427] width 871 height 686
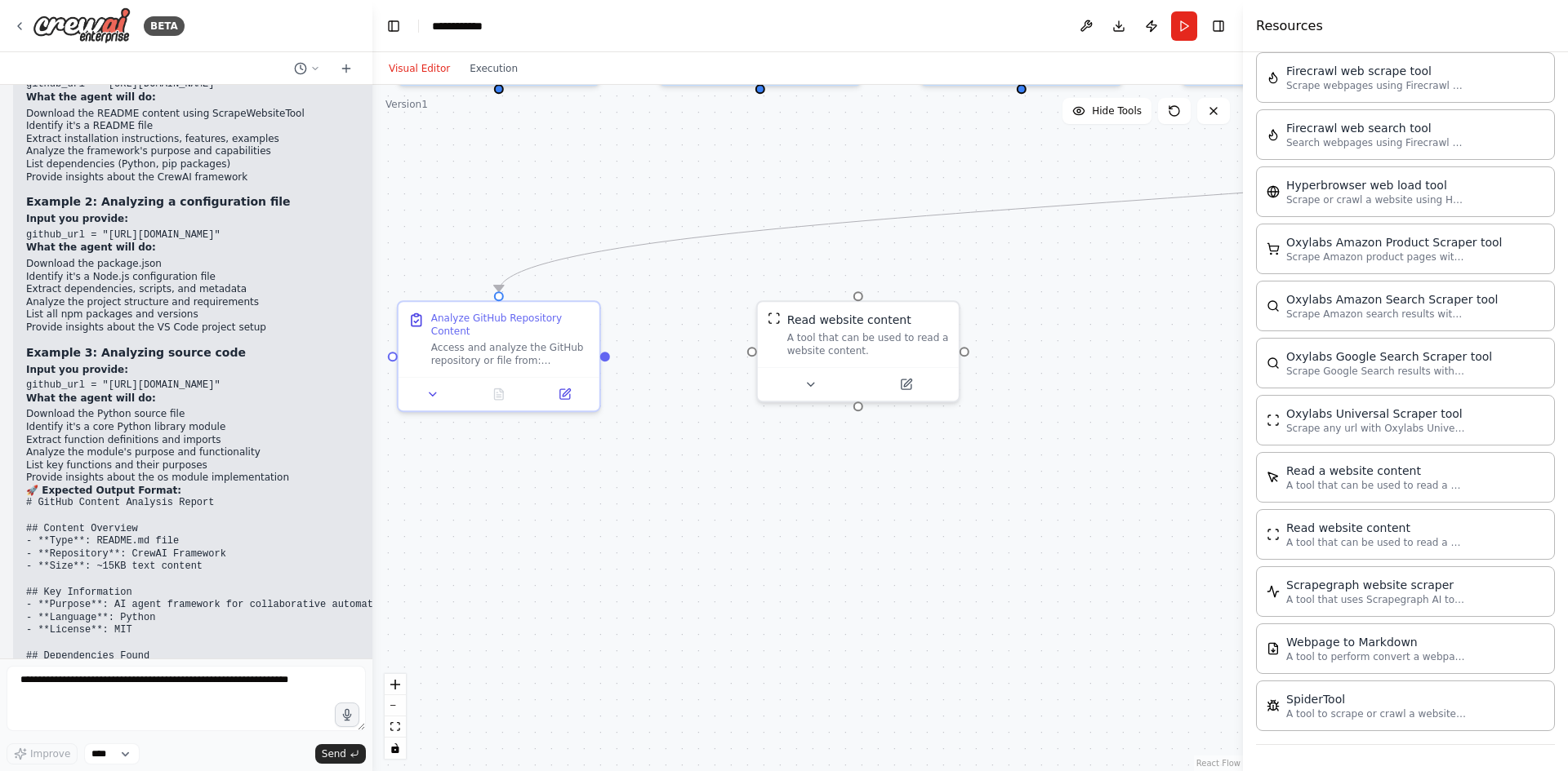
drag, startPoint x: 652, startPoint y: 580, endPoint x: 1094, endPoint y: 564, distance: 442.3
click at [1094, 564] on div ".deletable-edge-delete-btn { width: 20px; height: 20px; border: 0px solid #ffff…" at bounding box center [807, 427] width 871 height 686
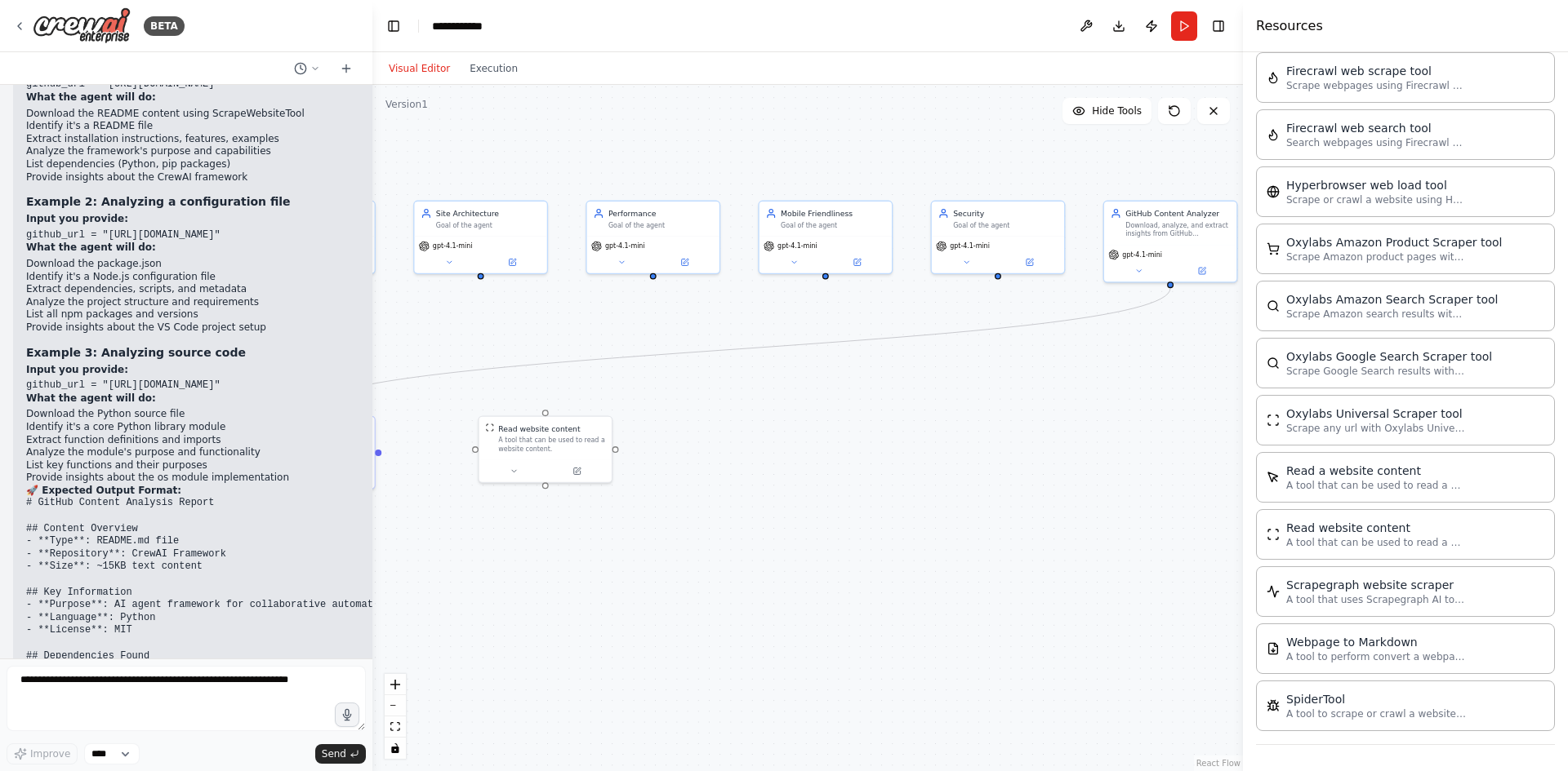
drag, startPoint x: 1036, startPoint y: 491, endPoint x: 761, endPoint y: 519, distance: 276.4
click at [761, 519] on div ".deletable-edge-delete-btn { width: 20px; height: 20px; border: 0px solid #ffff…" at bounding box center [807, 427] width 871 height 686
drag, startPoint x: 563, startPoint y: 433, endPoint x: 1079, endPoint y: 417, distance: 516.2
click at [1079, 417] on div "Read website content" at bounding box center [1067, 416] width 81 height 11
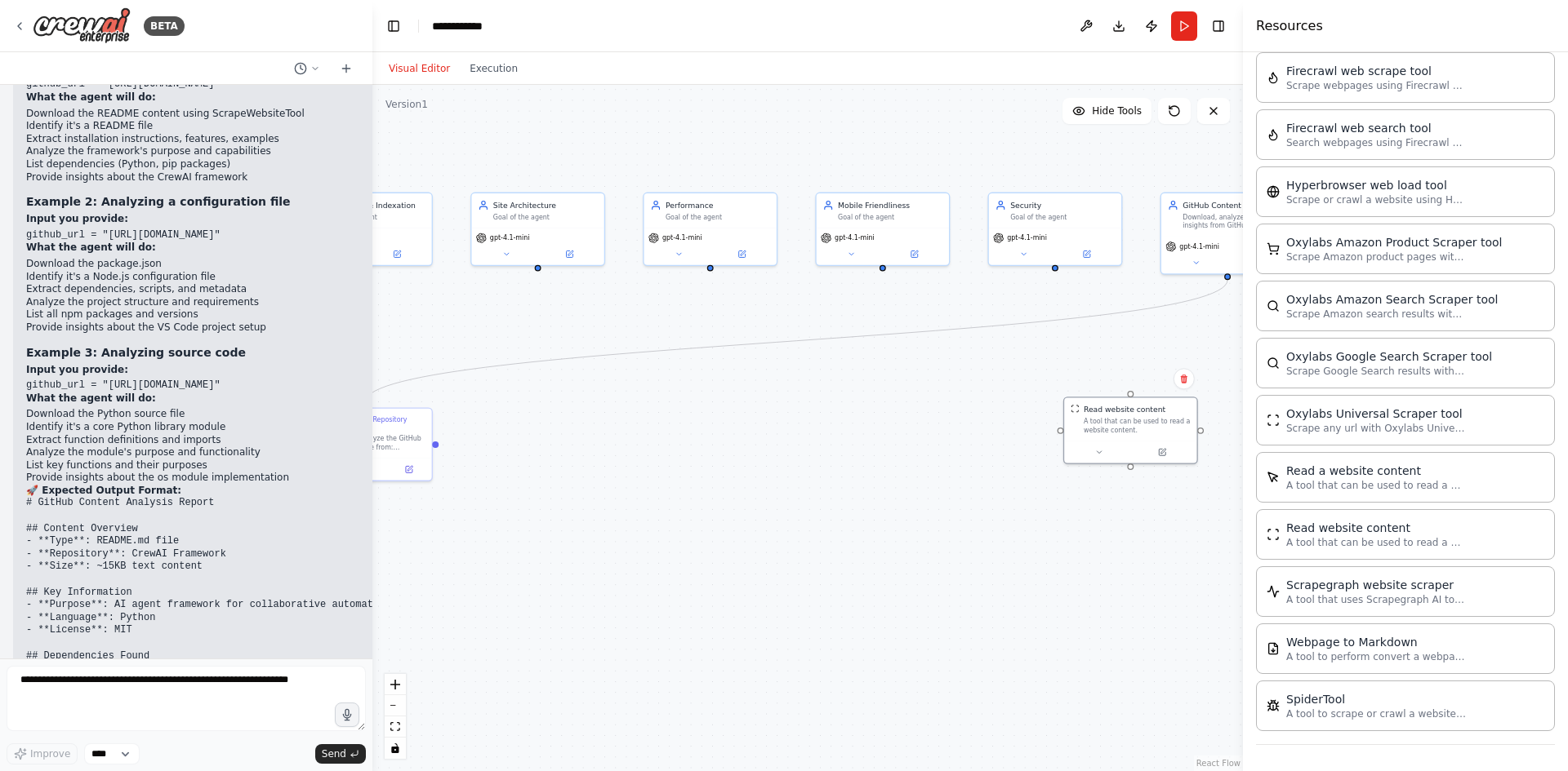
drag, startPoint x: 706, startPoint y: 625, endPoint x: 846, endPoint y: 613, distance: 140.5
click at [846, 613] on div ".deletable-edge-delete-btn { width: 20px; height: 20px; border: 0px solid #ffff…" at bounding box center [807, 427] width 871 height 686
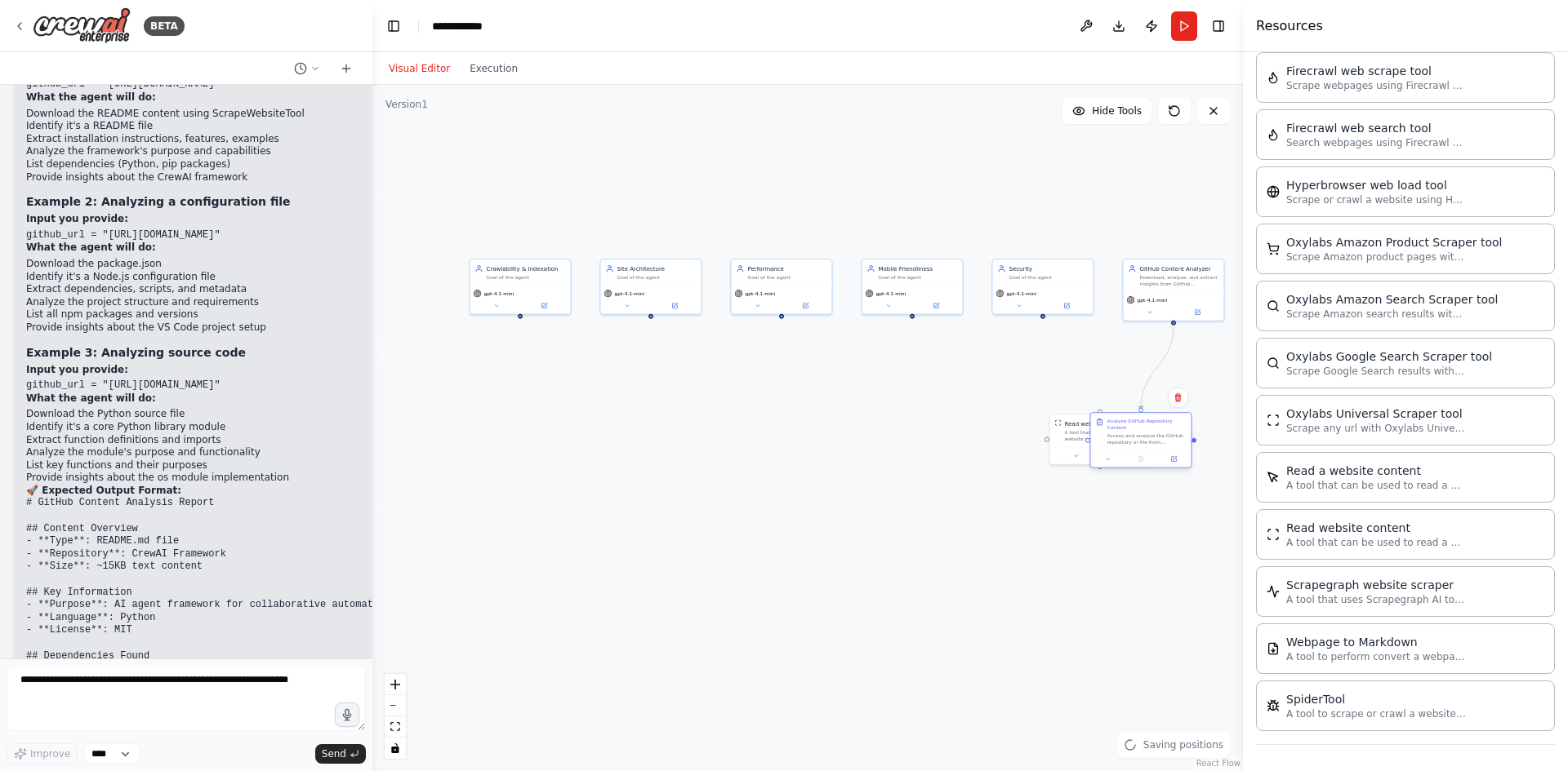
drag, startPoint x: 529, startPoint y: 448, endPoint x: 1190, endPoint y: 437, distance: 661.1
click at [1190, 437] on div "Analyze GitHub Repository Content Access and analyze the GitHub repository or f…" at bounding box center [1139, 432] width 100 height 38
drag, startPoint x: 1013, startPoint y: 628, endPoint x: 677, endPoint y: 601, distance: 337.1
click at [677, 601] on div ".deletable-edge-delete-btn { width: 20px; height: 20px; border: 0px solid #ffff…" at bounding box center [807, 427] width 871 height 686
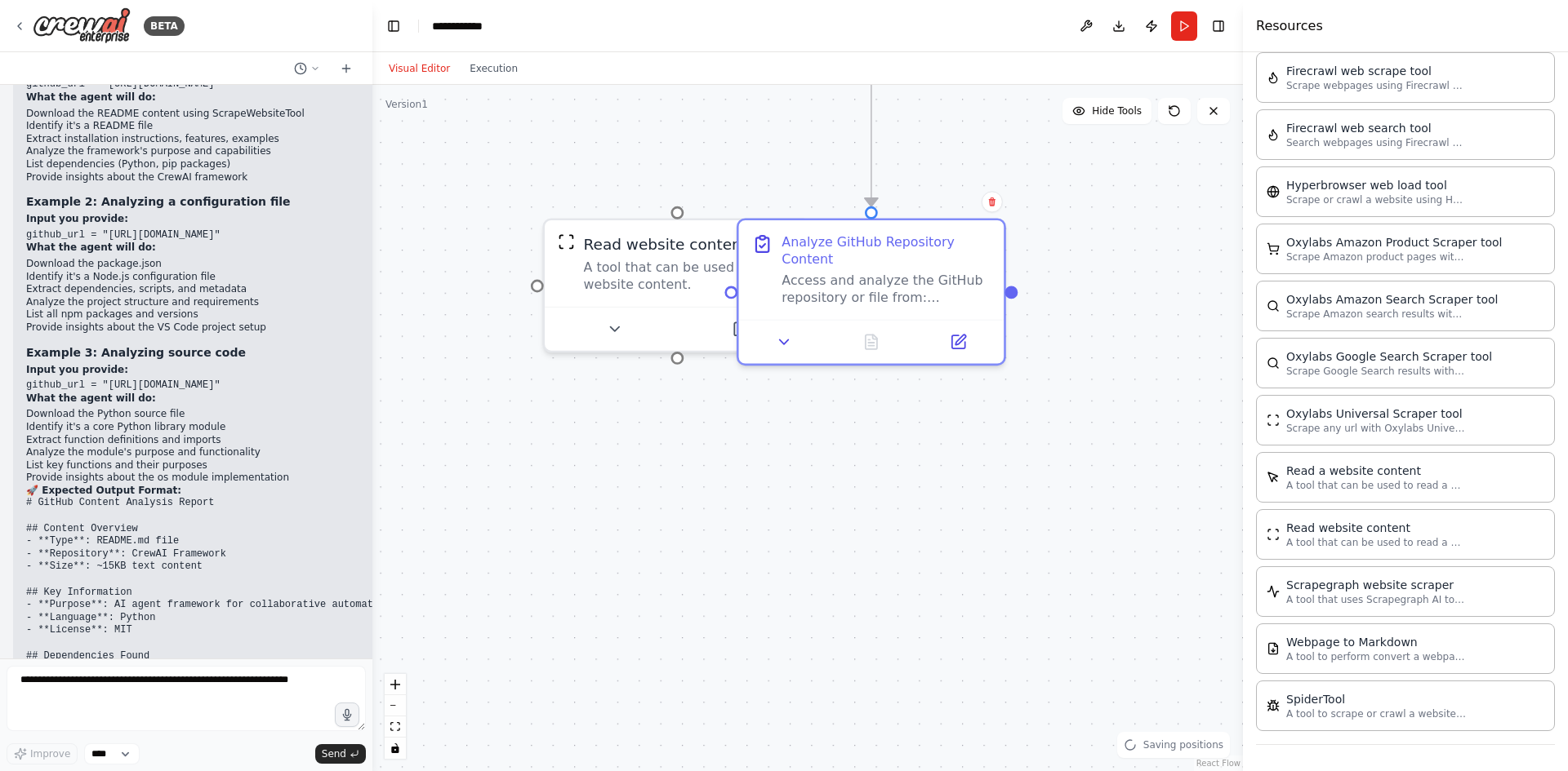
drag, startPoint x: 904, startPoint y: 364, endPoint x: 805, endPoint y: 575, distance: 233.1
click at [805, 575] on div ".deletable-edge-delete-btn { width: 20px; height: 20px; border: 0px solid #ffff…" at bounding box center [807, 427] width 871 height 686
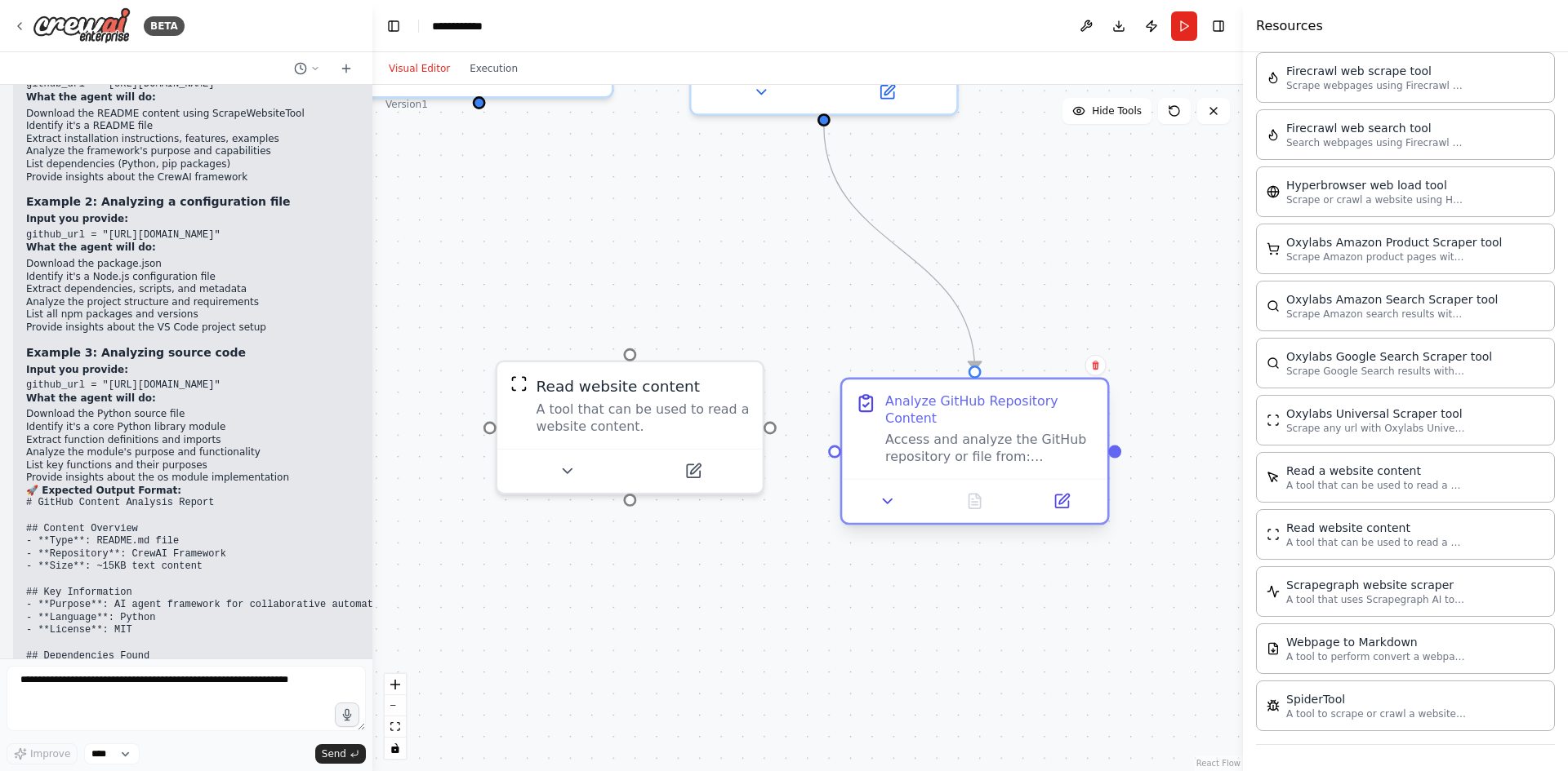
drag, startPoint x: 1067, startPoint y: 379, endPoint x: 1100, endPoint y: 367, distance: 35.1
click at [1094, 392] on div "Analyze GitHub Repository Content Access and analyze the GitHub repository or f…" at bounding box center [990, 428] width 209 height 73
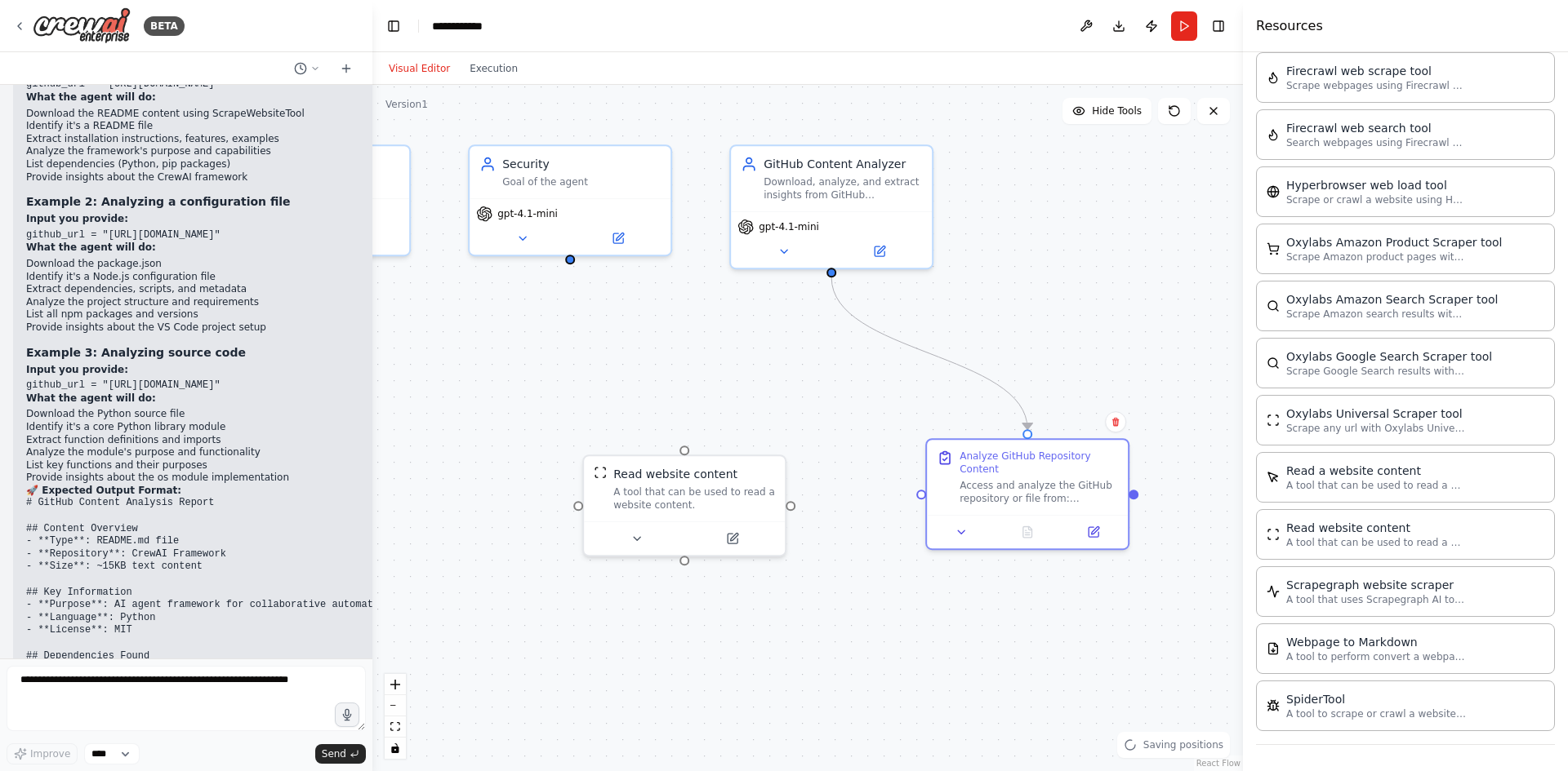
drag, startPoint x: 927, startPoint y: 528, endPoint x: 913, endPoint y: 605, distance: 78.3
click at [913, 605] on div ".deletable-edge-delete-btn { width: 20px; height: 20px; border: 0px solid #ffff…" at bounding box center [807, 427] width 871 height 686
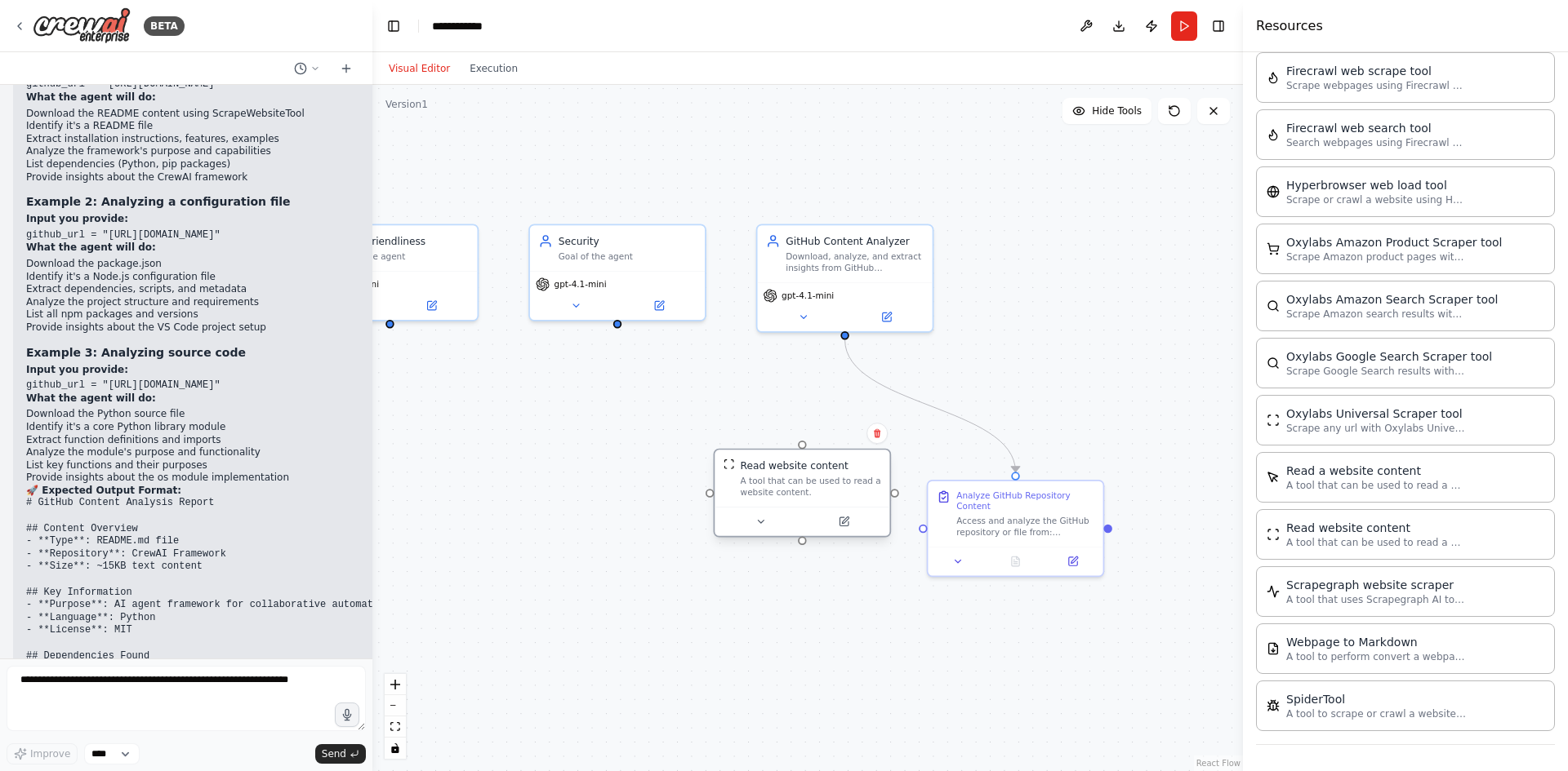
drag, startPoint x: 742, startPoint y: 499, endPoint x: 814, endPoint y: 434, distance: 97.0
click at [814, 450] on div "Read website content A tool that can be used to read a website content." at bounding box center [802, 478] width 175 height 57
click at [1126, 324] on div ".deletable-edge-delete-btn { width: 20px; height: 20px; border: 0px solid #ffff…" at bounding box center [807, 427] width 871 height 686
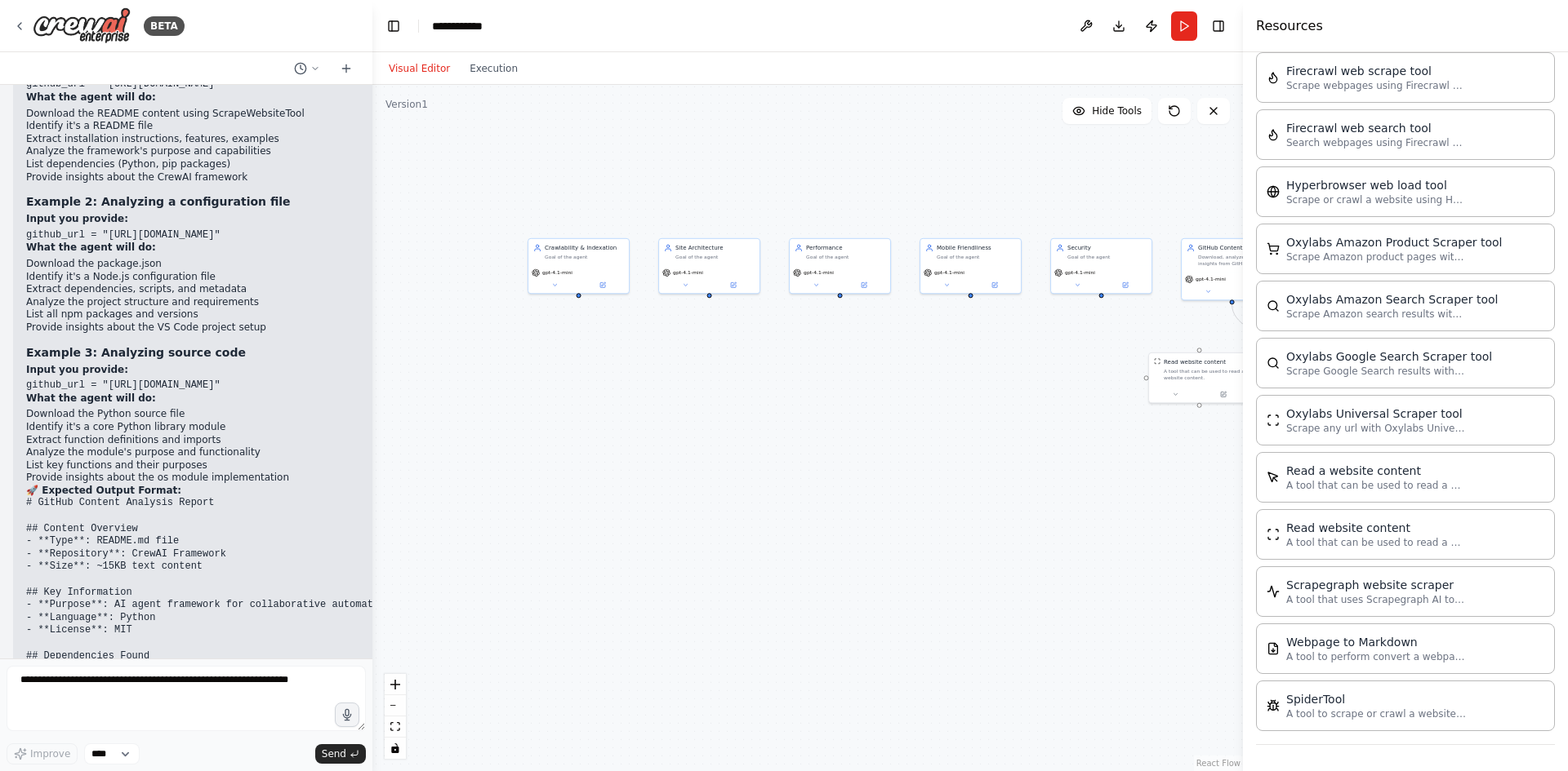
drag, startPoint x: 705, startPoint y: 528, endPoint x: 1018, endPoint y: 472, distance: 318.0
click at [1018, 472] on div ".deletable-edge-delete-btn { width: 20px; height: 20px; border: 0px solid #ffff…" at bounding box center [807, 427] width 871 height 686
click at [153, 663] on form "Improve **** Send" at bounding box center [186, 714] width 373 height 113
click at [153, 684] on textarea at bounding box center [186, 698] width 359 height 65
type textarea "**********"
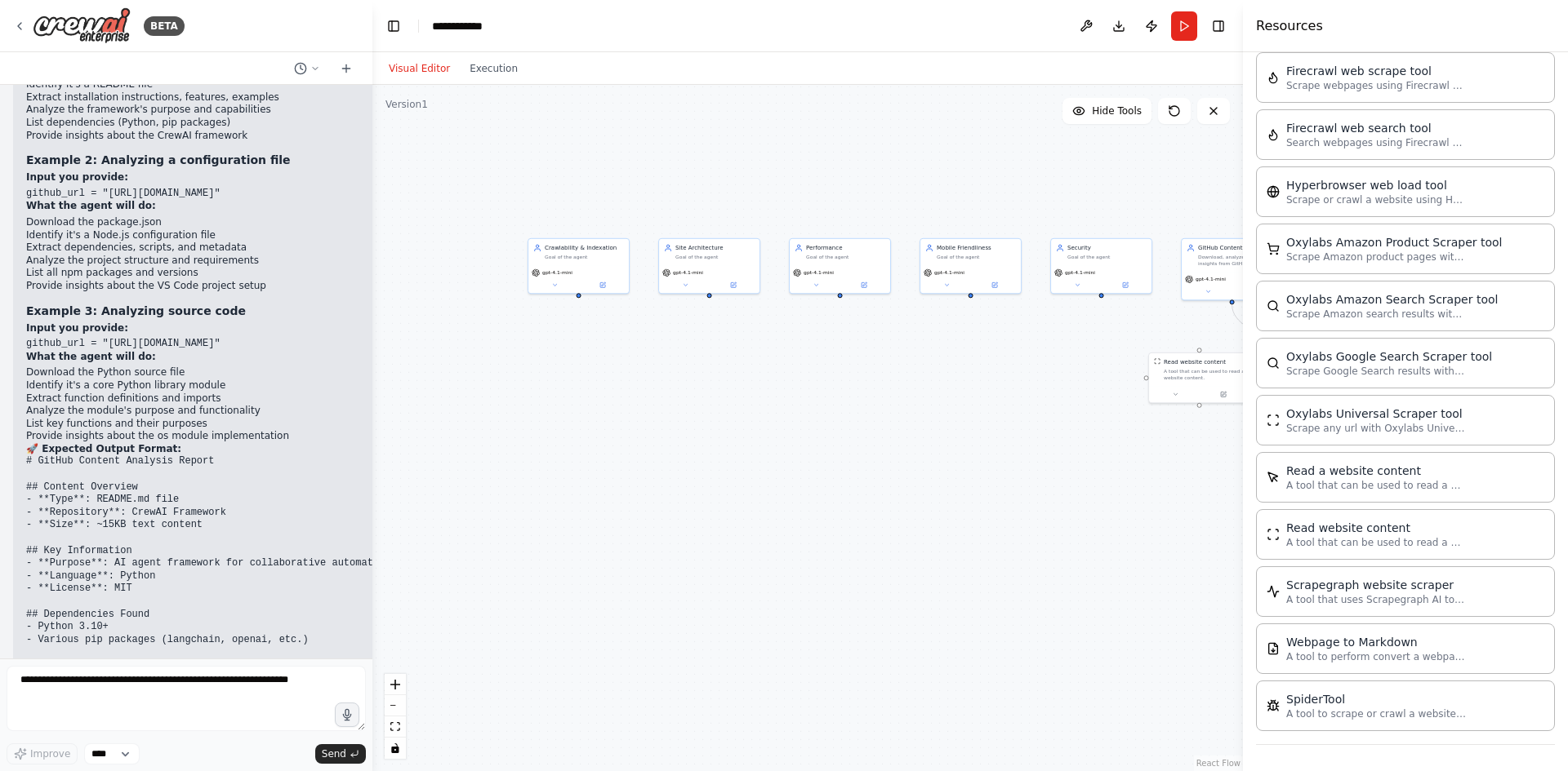
scroll to position [5637, 0]
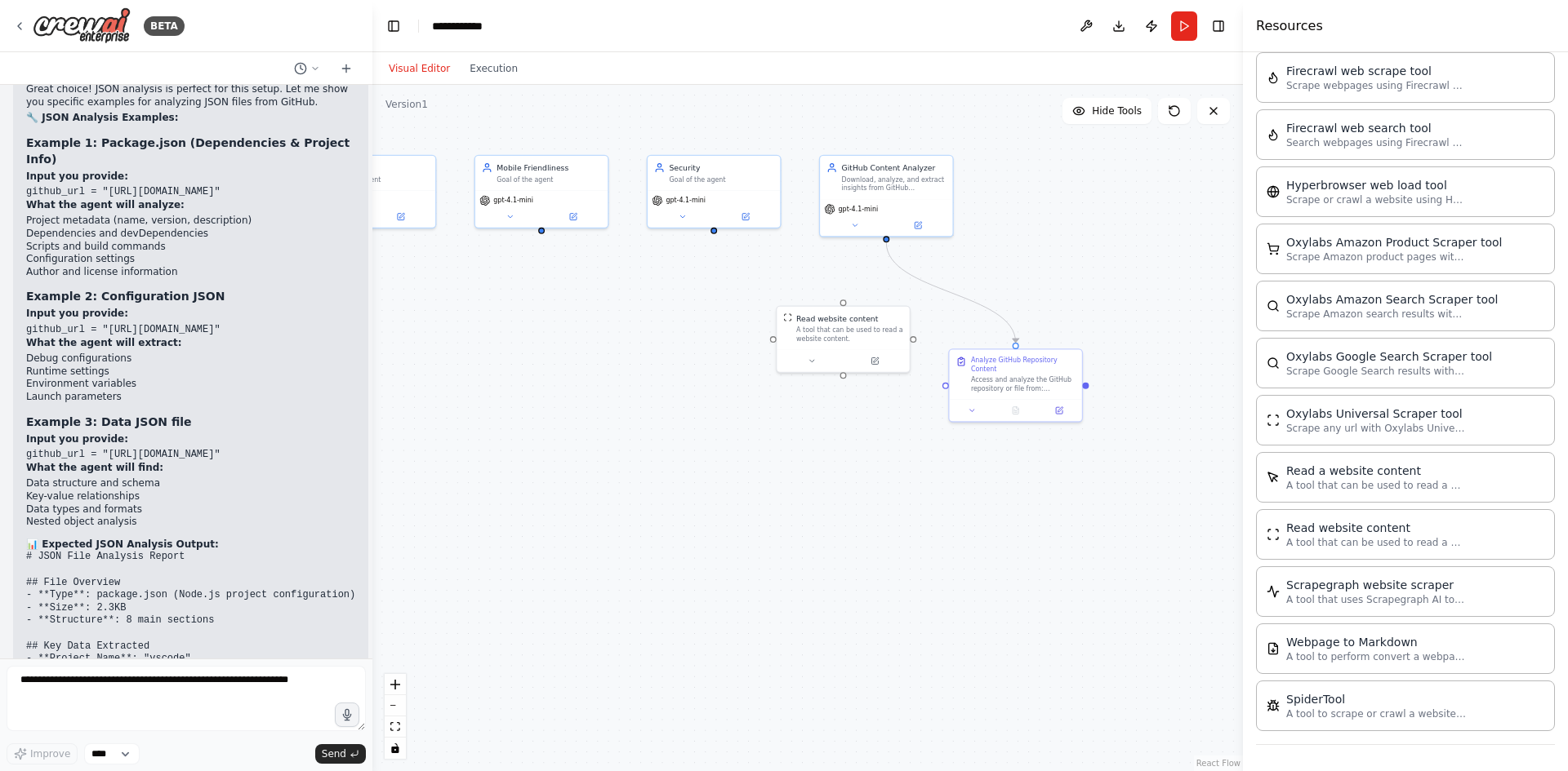
drag, startPoint x: 1060, startPoint y: 564, endPoint x: 630, endPoint y: 588, distance: 430.7
click at [630, 588] on div ".deletable-edge-delete-btn { width: 20px; height: 20px; border: 0px solid #ffff…" at bounding box center [807, 427] width 871 height 686
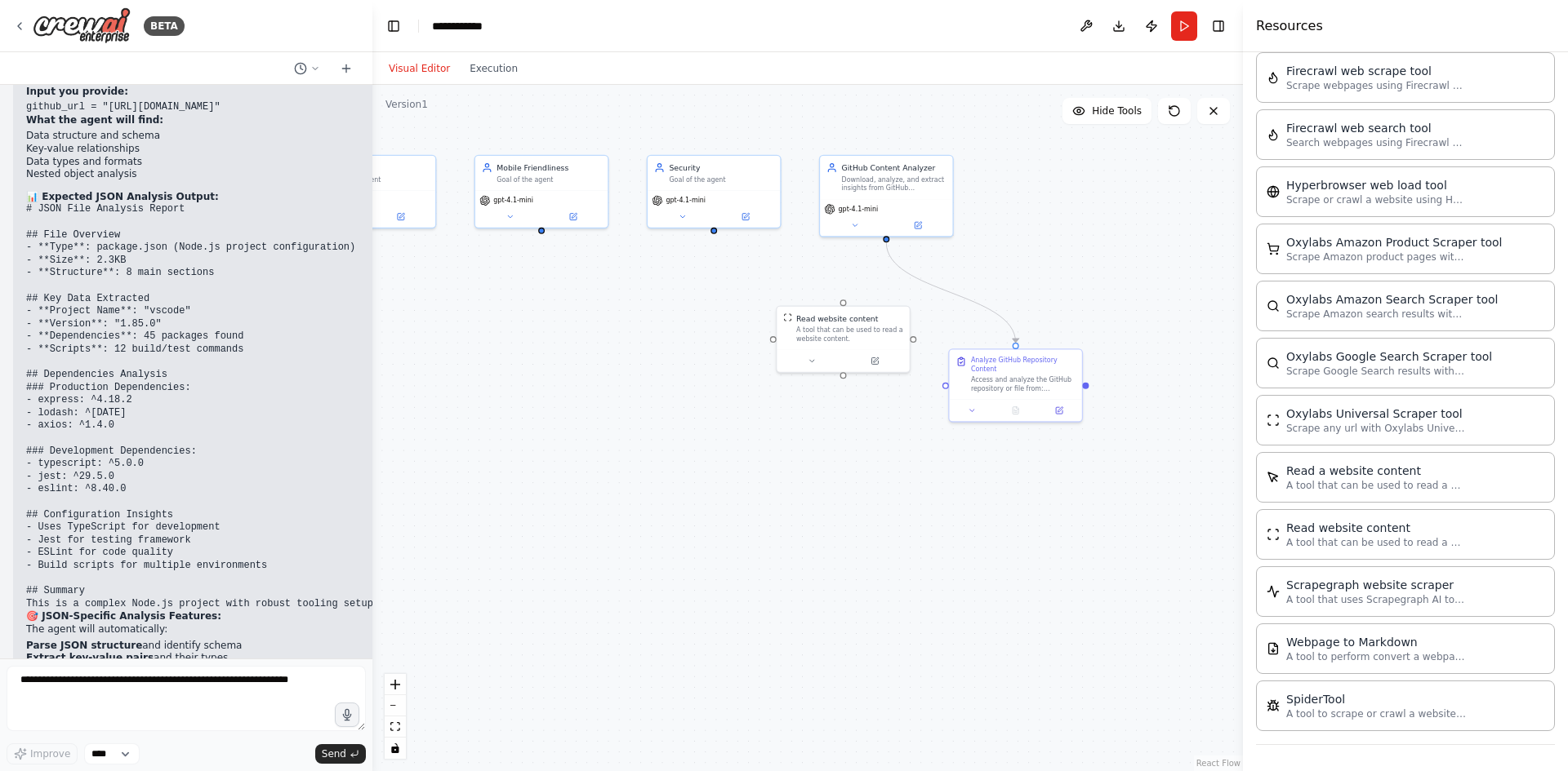
scroll to position [6741, 0]
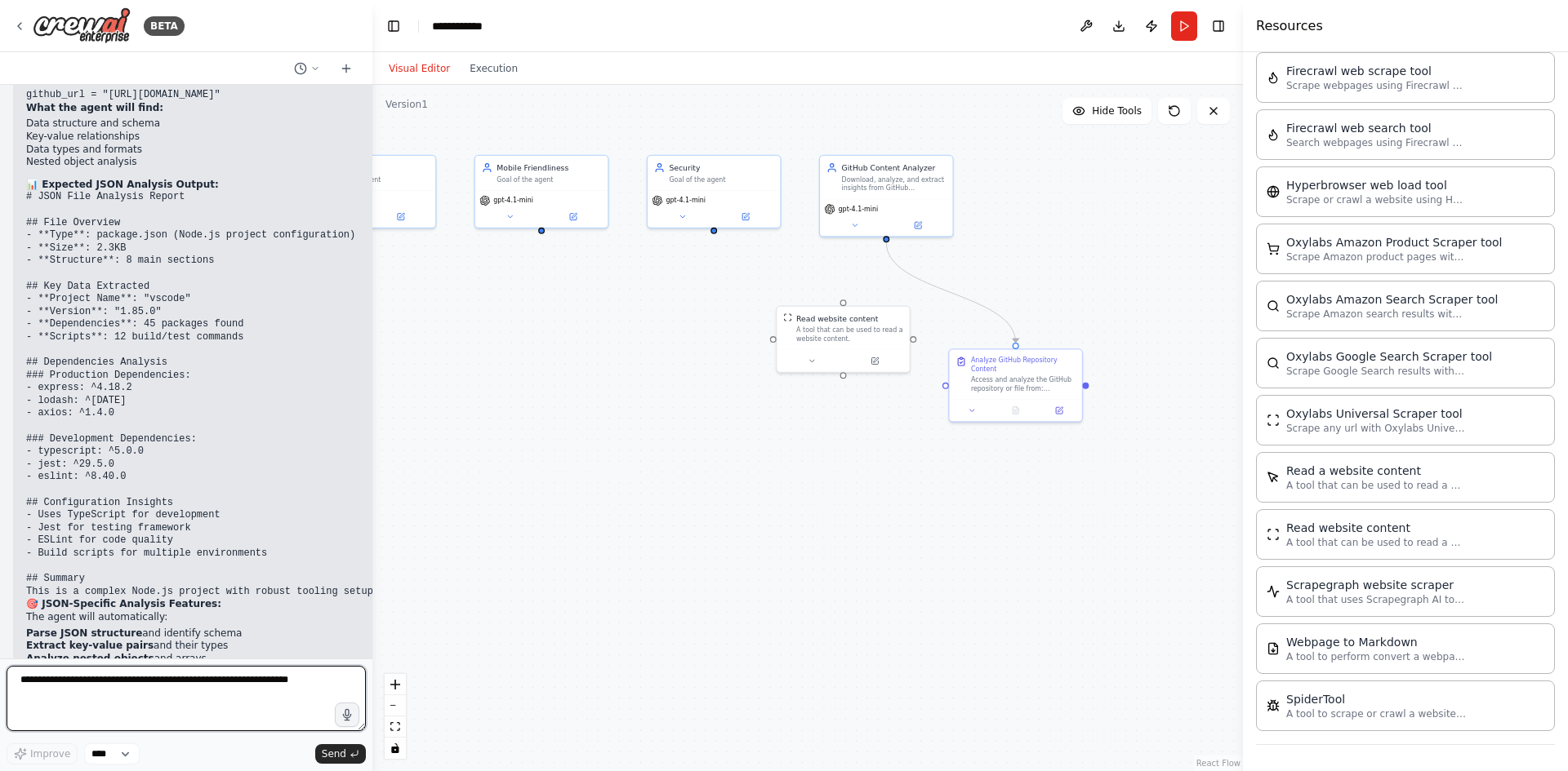
click at [194, 686] on textarea at bounding box center [186, 698] width 359 height 65
type textarea "**********"
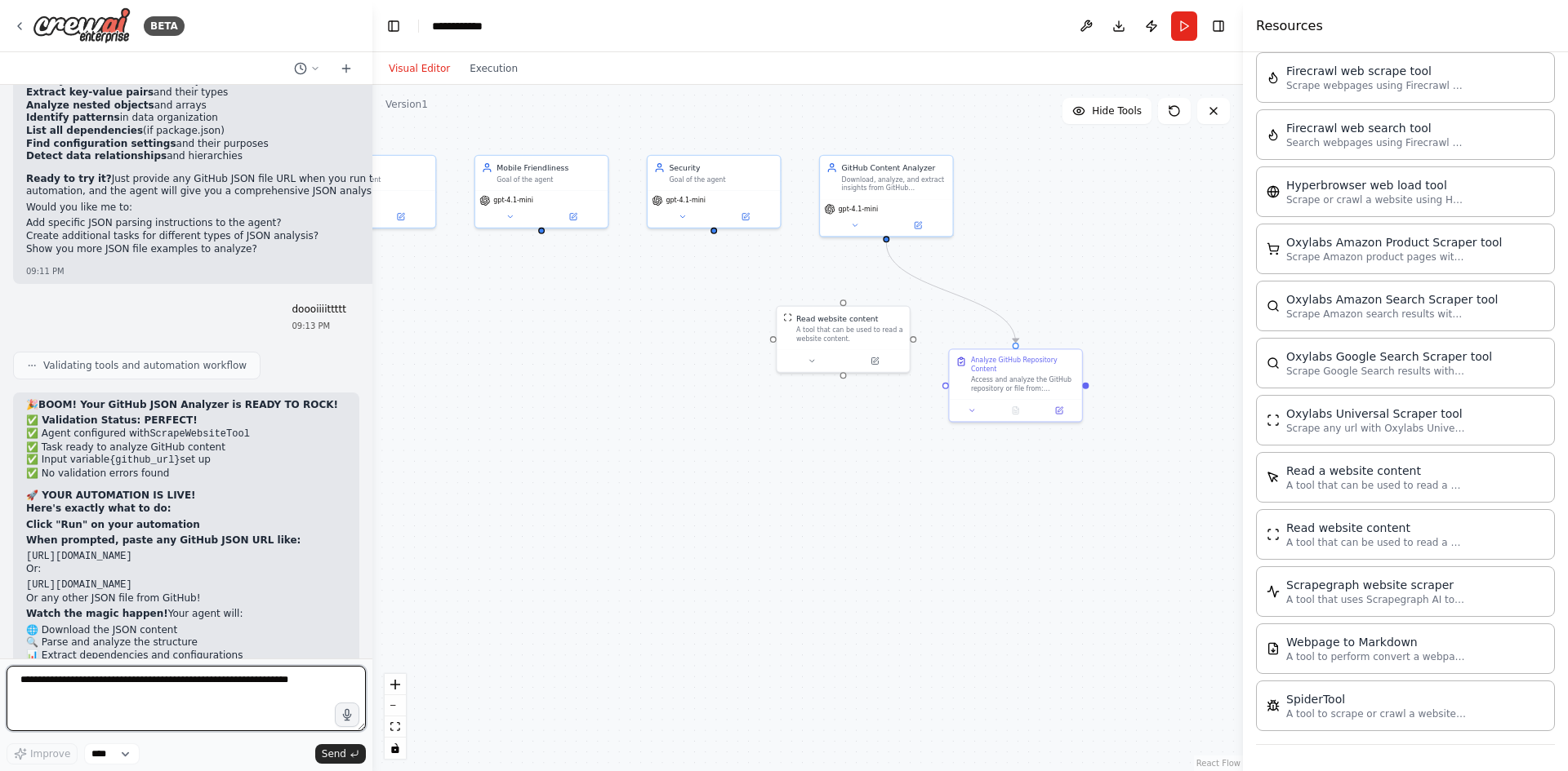
scroll to position [7306, 0]
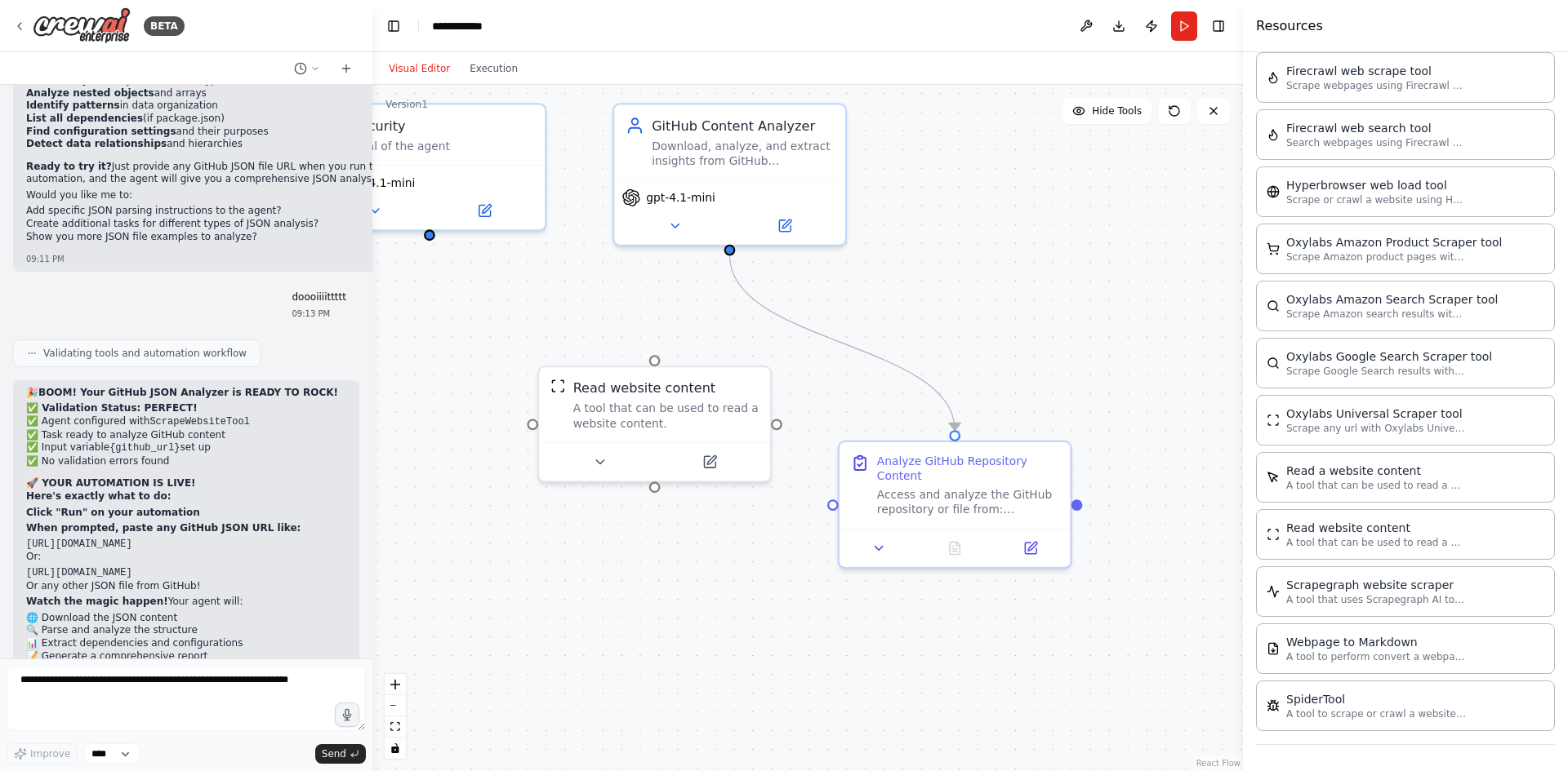
drag, startPoint x: 881, startPoint y: 298, endPoint x: 969, endPoint y: 377, distance: 118.3
click at [992, 372] on div ".deletable-edge-delete-btn { width: 20px; height: 20px; border: 0px solid #ffff…" at bounding box center [807, 427] width 871 height 686
click at [678, 227] on icon at bounding box center [675, 230] width 14 height 14
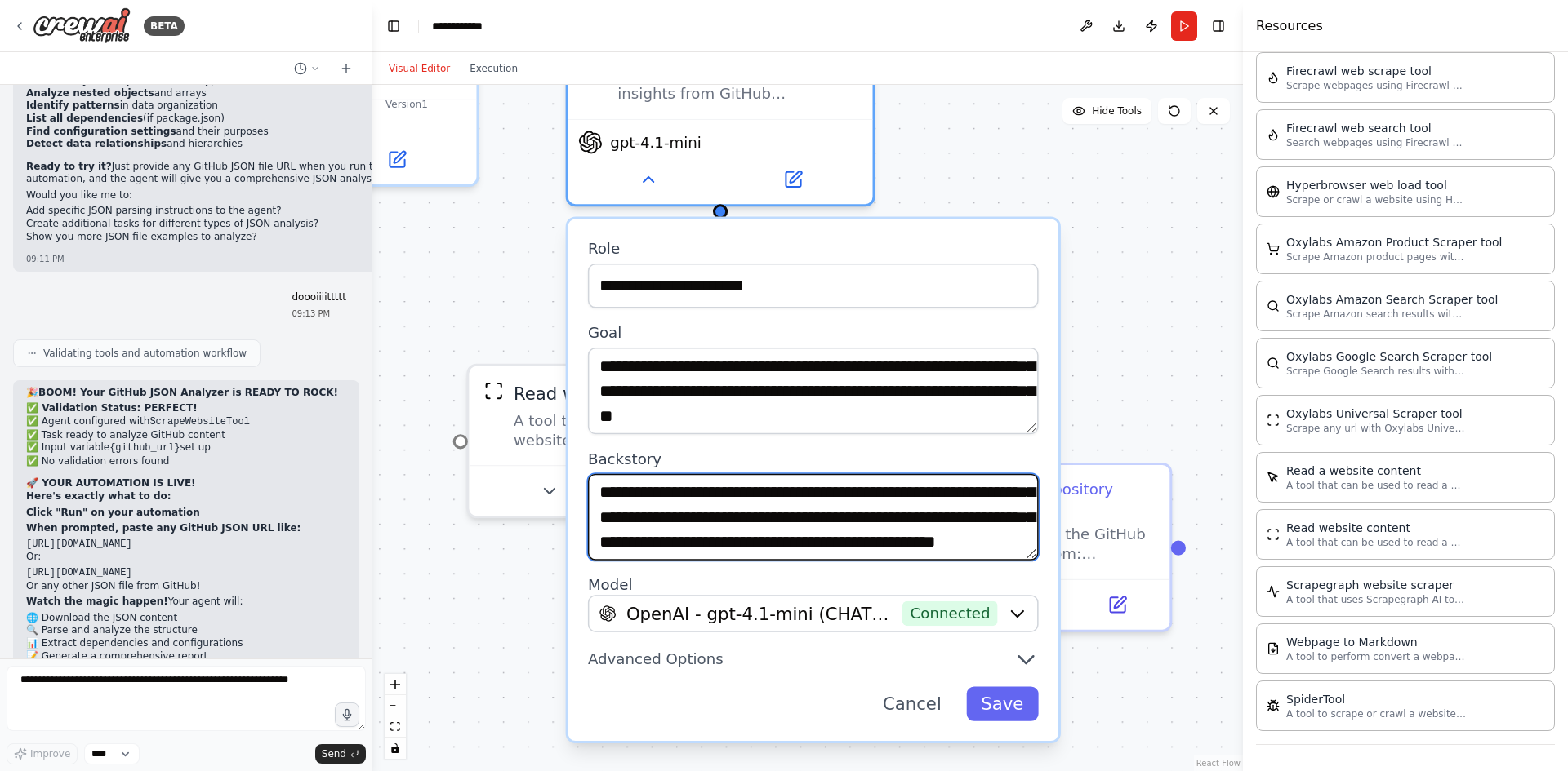
scroll to position [81, 0]
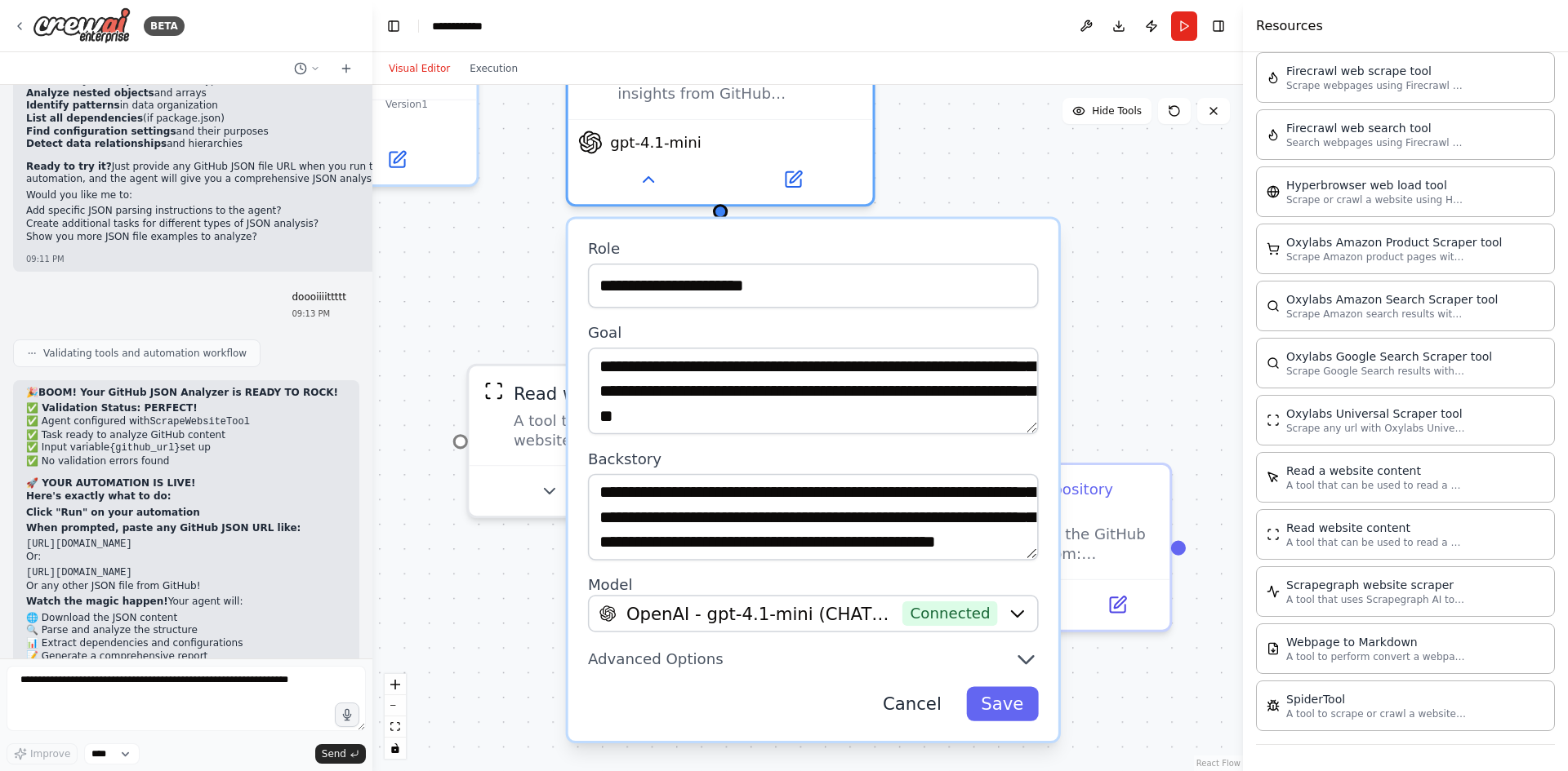
click at [935, 696] on button "Cancel" at bounding box center [912, 703] width 88 height 34
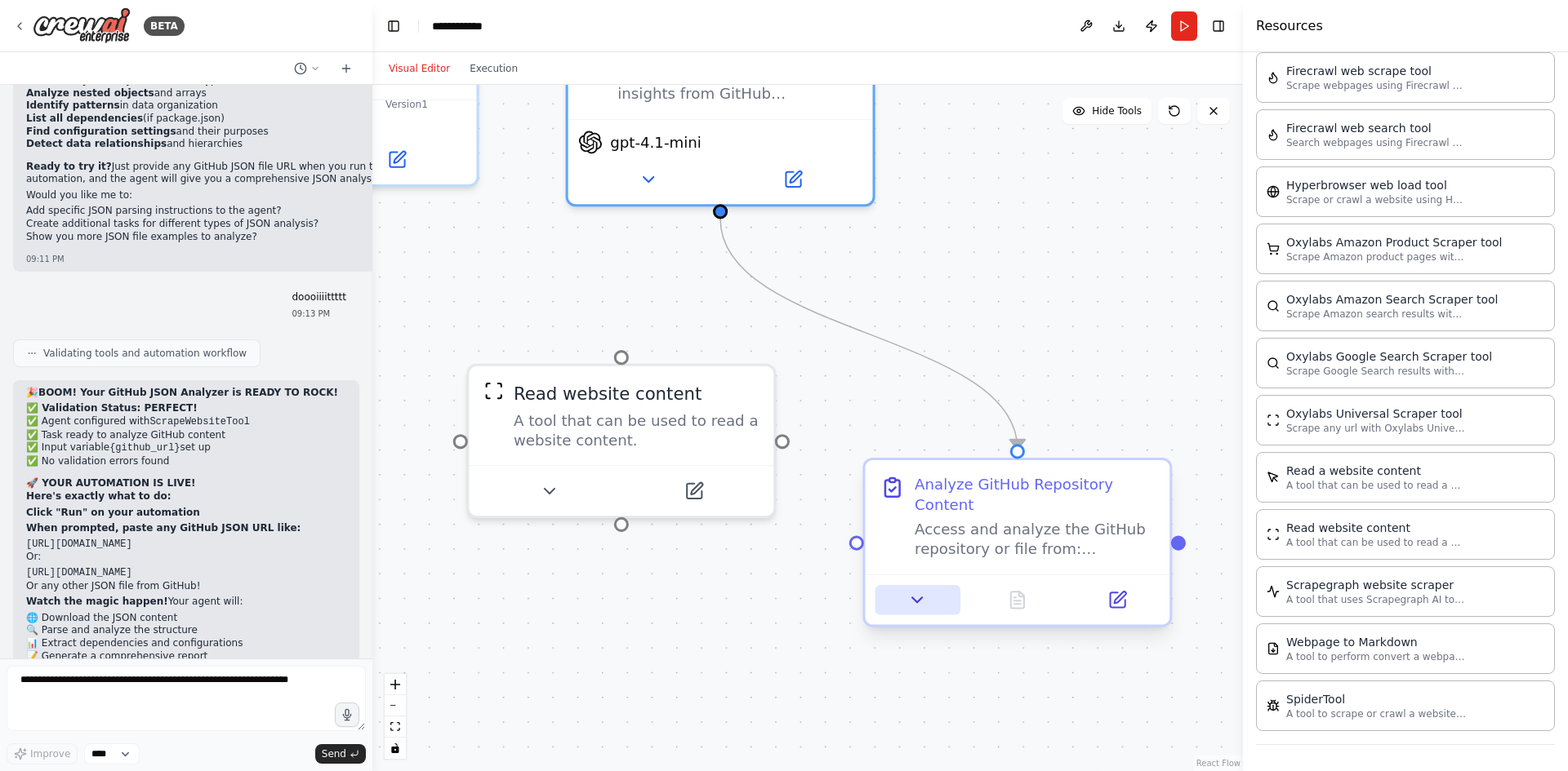
click at [915, 597] on icon at bounding box center [918, 599] width 10 height 5
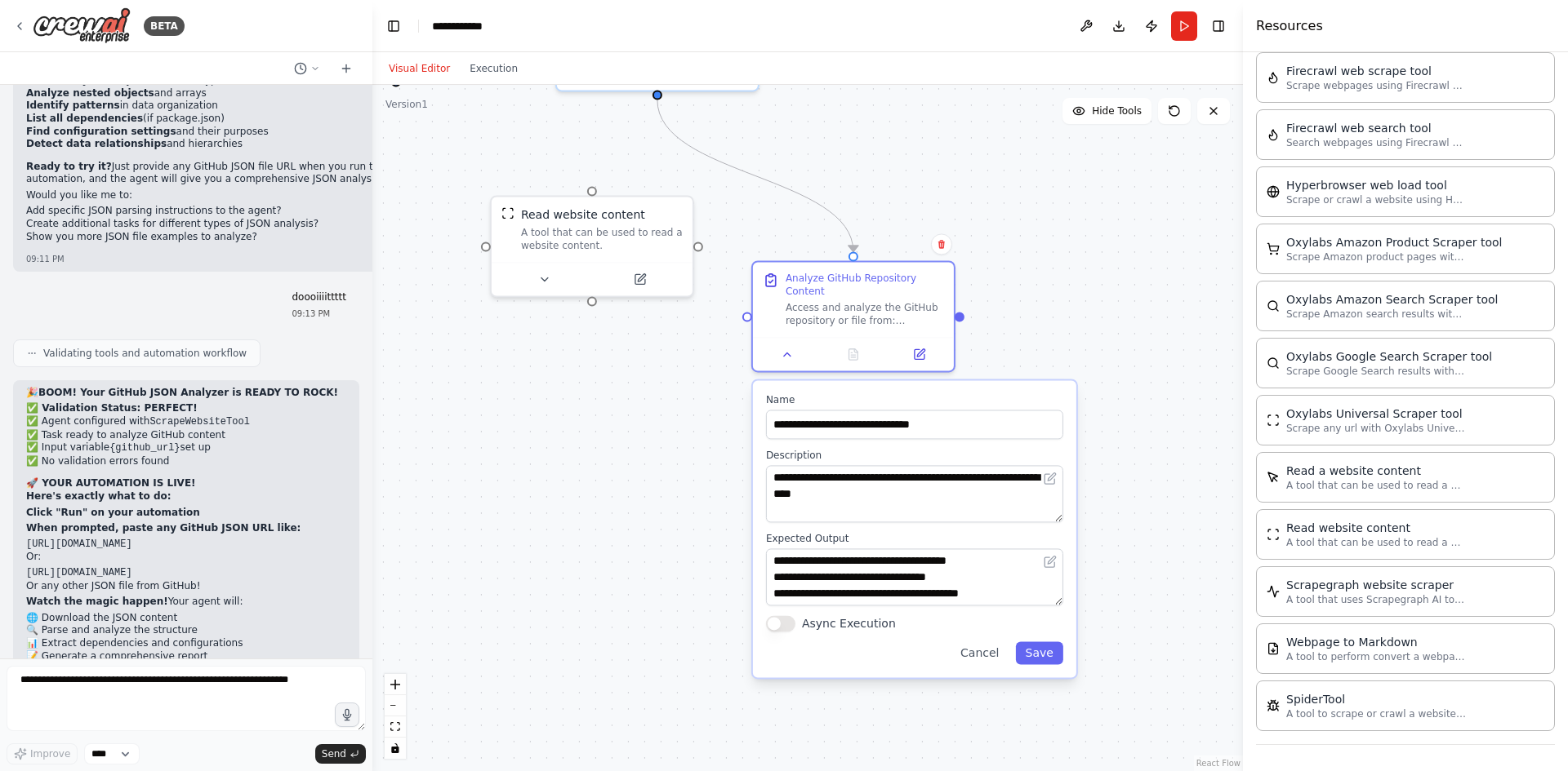
drag, startPoint x: 1169, startPoint y: 441, endPoint x: 1021, endPoint y: 308, distance: 199.0
click at [1023, 252] on div ".deletable-edge-delete-btn { width: 20px; height: 20px; border: 0px solid #ffff…" at bounding box center [807, 427] width 871 height 686
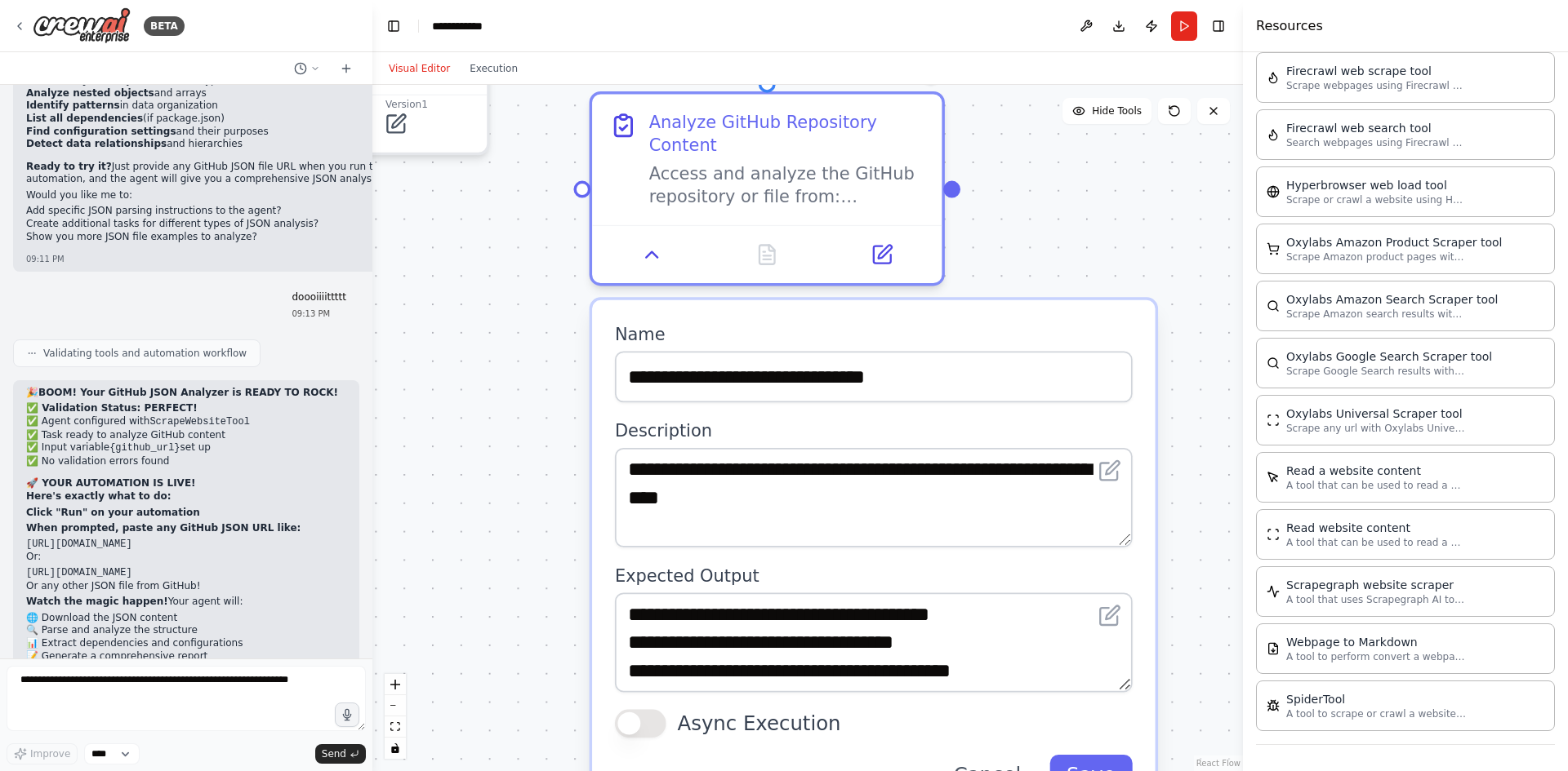
drag, startPoint x: 1102, startPoint y: 262, endPoint x: 1090, endPoint y: 159, distance: 103.7
click at [1090, 159] on div ".deletable-edge-delete-btn { width: 20px; height: 20px; border: 0px solid #ffff…" at bounding box center [807, 427] width 871 height 686
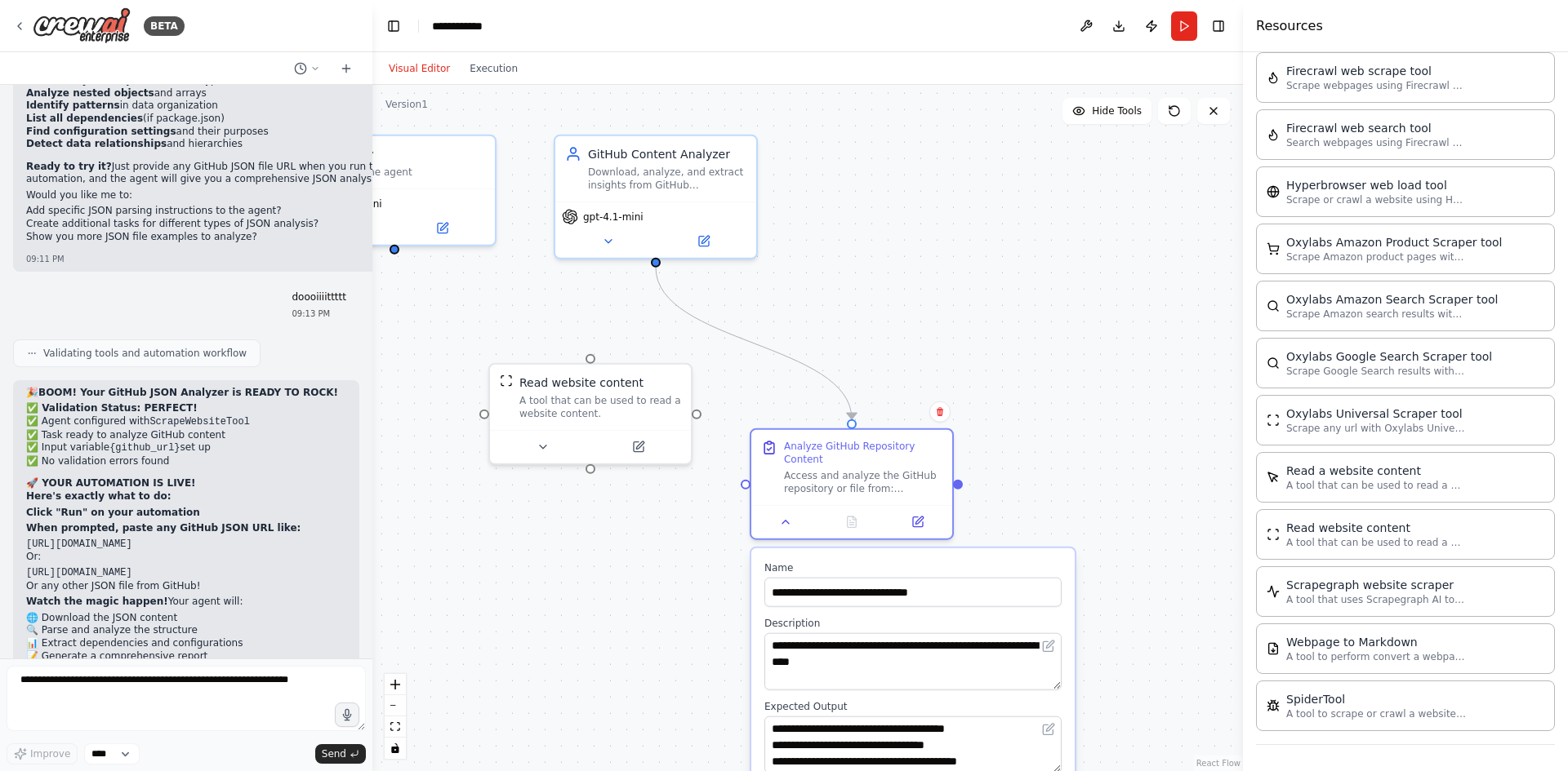
drag, startPoint x: 1017, startPoint y: 317, endPoint x: 1022, endPoint y: 413, distance: 96.1
click at [1022, 413] on div ".deletable-edge-delete-btn { width: 20px; height: 20px; border: 0px solid #ffff…" at bounding box center [807, 427] width 871 height 686
click at [1044, 388] on div ".deletable-edge-delete-btn { width: 20px; height: 20px; border: 0px solid #ffff…" at bounding box center [807, 427] width 871 height 686
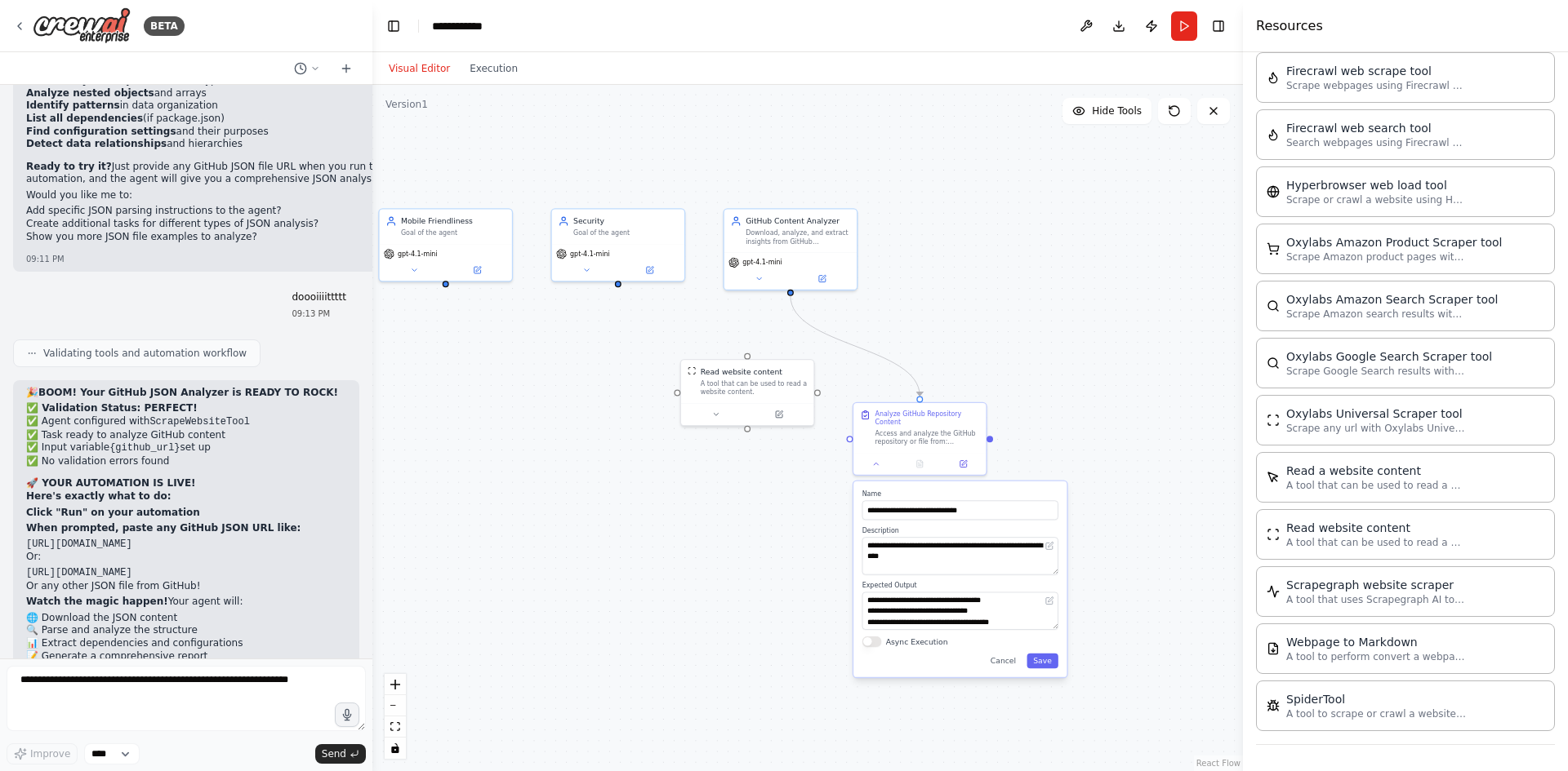
drag, startPoint x: 1095, startPoint y: 434, endPoint x: 1083, endPoint y: 273, distance: 161.4
click at [1083, 273] on div ".deletable-edge-delete-btn { width: 20px; height: 20px; border: 0px solid #ffff…" at bounding box center [807, 427] width 871 height 686
